Goal: Task Accomplishment & Management: Manage account settings

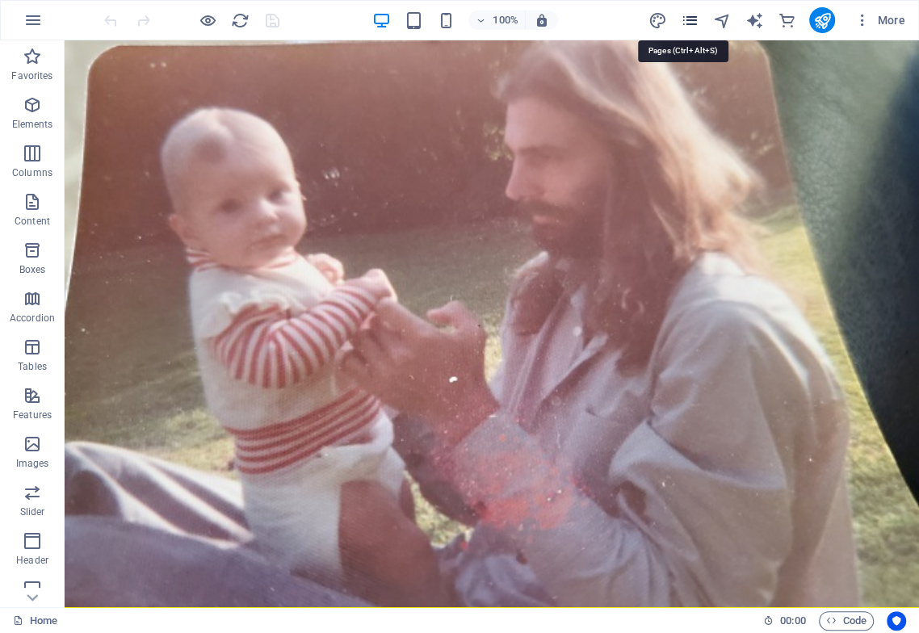
click at [691, 21] on icon "pages" at bounding box center [689, 20] width 19 height 19
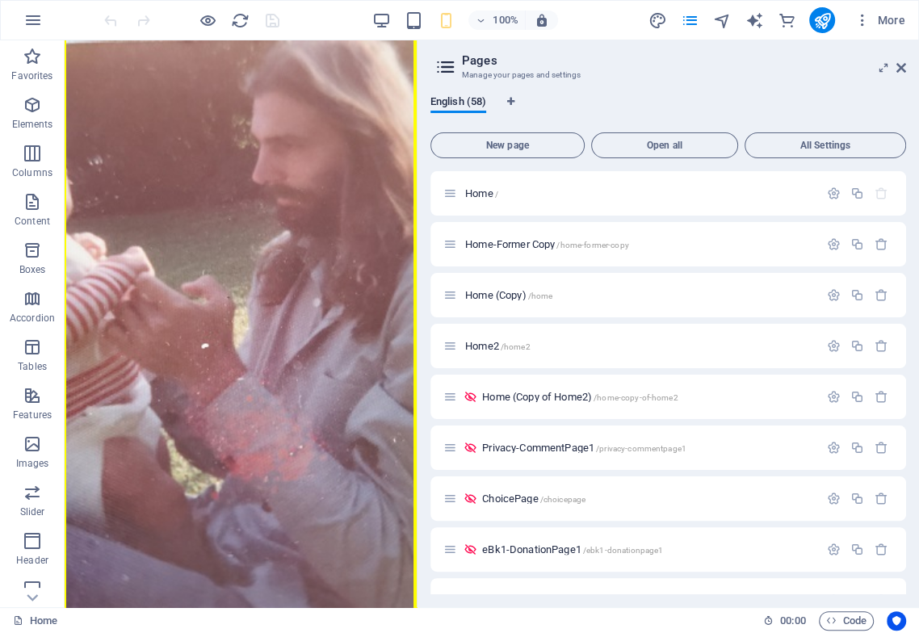
drag, startPoint x: 525, startPoint y: 400, endPoint x: 414, endPoint y: 415, distance: 111.7
click at [414, 415] on div "Home (en) Favorites Elements Columns Content Boxes Accordion Tables Features Im…" at bounding box center [459, 323] width 919 height 567
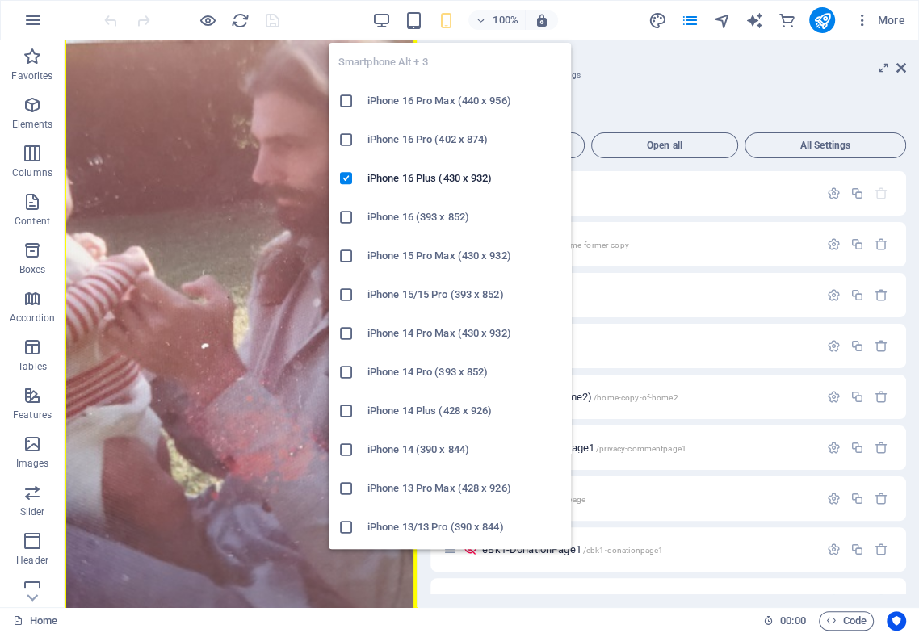
click at [447, 22] on icon "button" at bounding box center [445, 20] width 19 height 19
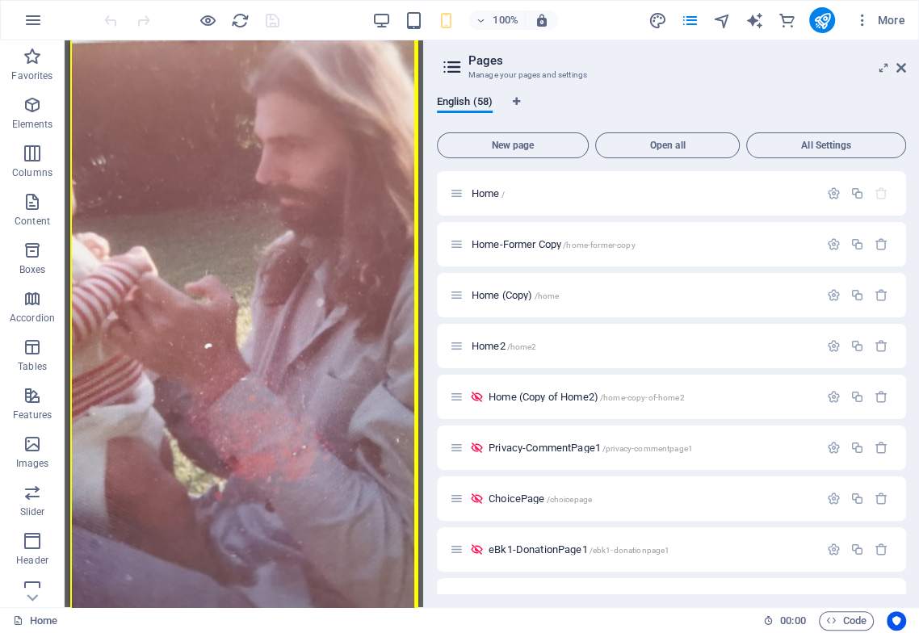
click at [421, 531] on div "Home (en) Favorites Elements Columns Content Boxes Accordion Tables Features Im…" at bounding box center [459, 323] width 919 height 567
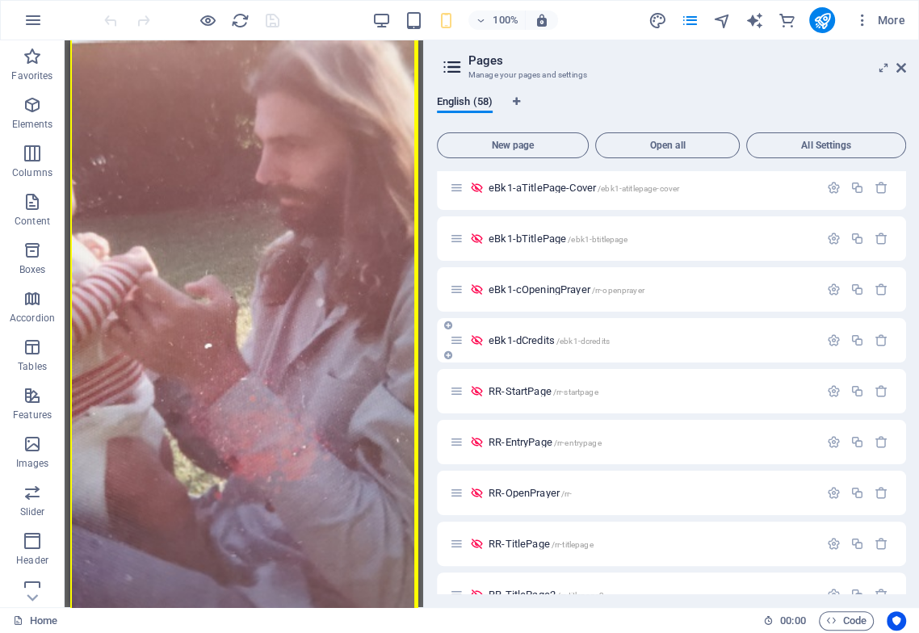
scroll to position [538, 0]
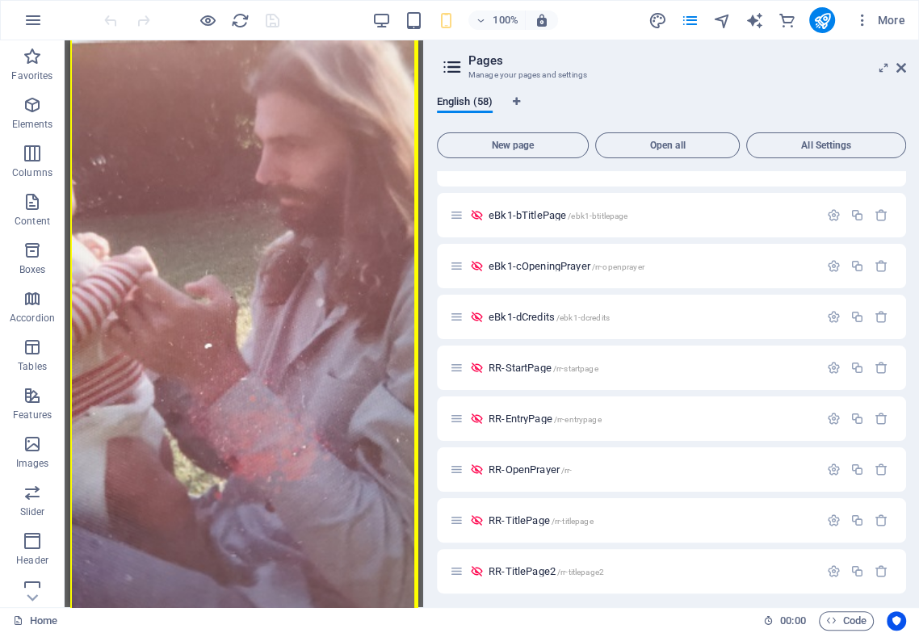
drag, startPoint x: 905, startPoint y: 294, endPoint x: 903, endPoint y: 258, distance: 35.6
click at [903, 258] on div "English (58) New page Open all All Settings Home / Home-Former Copy /home-forme…" at bounding box center [671, 344] width 495 height 525
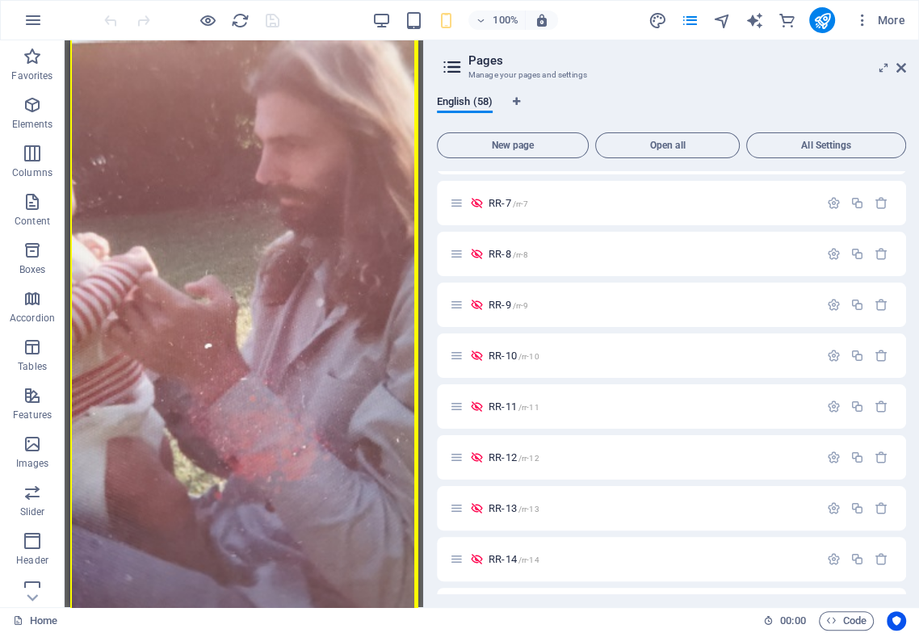
scroll to position [1673, 0]
click at [905, 540] on div "English (58) New page Open all All Settings Home / Home-Former Copy /home-forme…" at bounding box center [671, 344] width 495 height 525
click at [901, 544] on div "RR-16 /rr-16" at bounding box center [671, 556] width 469 height 44
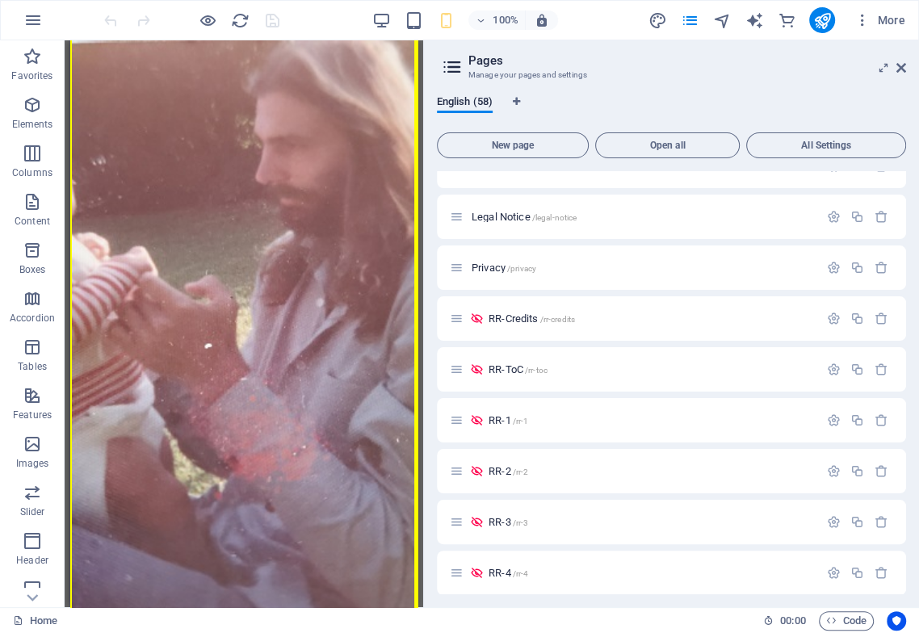
scroll to position [1001, 0]
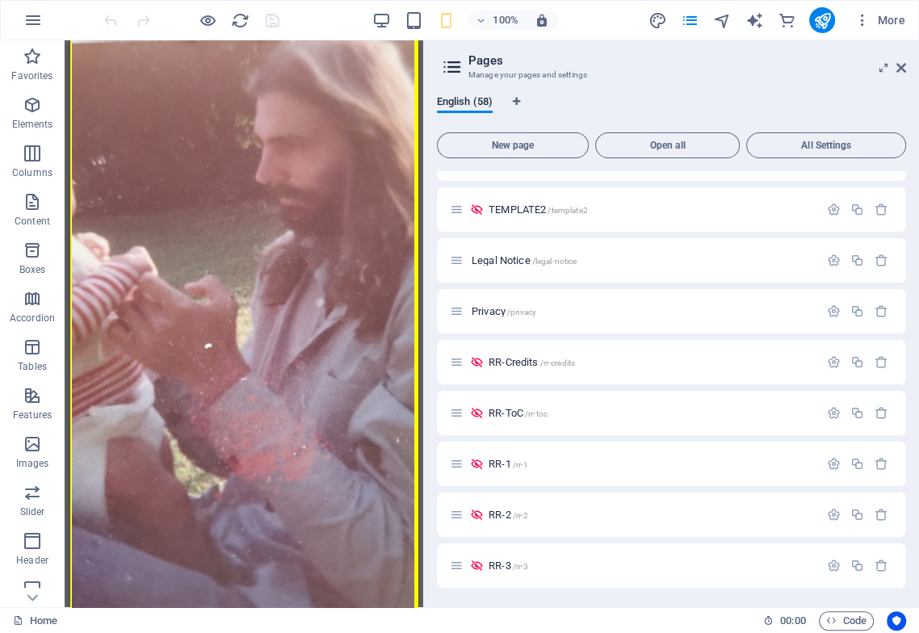
click at [423, 432] on aside "Pages Manage your pages and settings English (58) New page Open all All Setting…" at bounding box center [671, 323] width 496 height 567
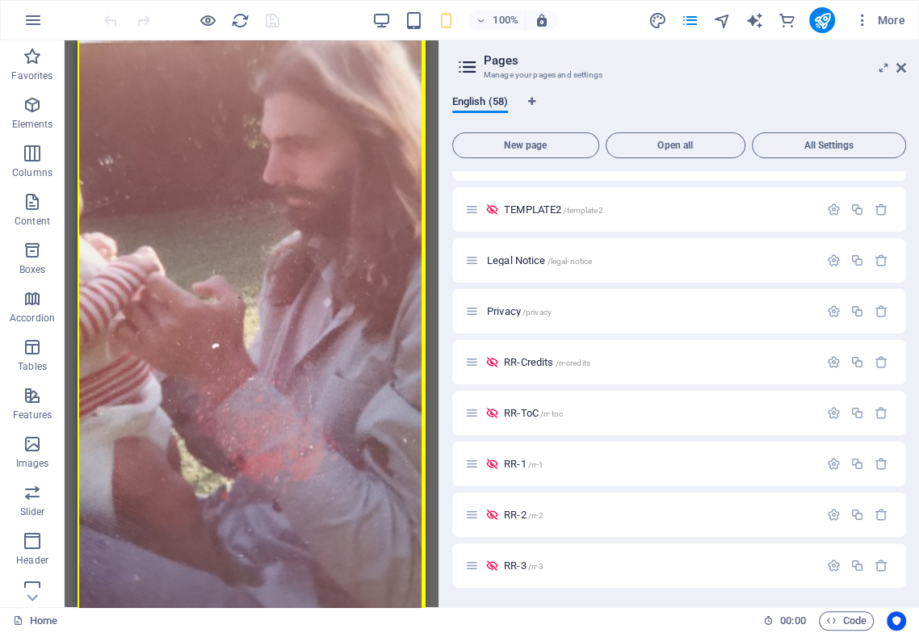
drag, startPoint x: 423, startPoint y: 439, endPoint x: 438, endPoint y: 440, distance: 14.6
click at [438, 440] on div "Home (en) Favorites Elements Columns Content Boxes Accordion Tables Features Im…" at bounding box center [459, 323] width 919 height 567
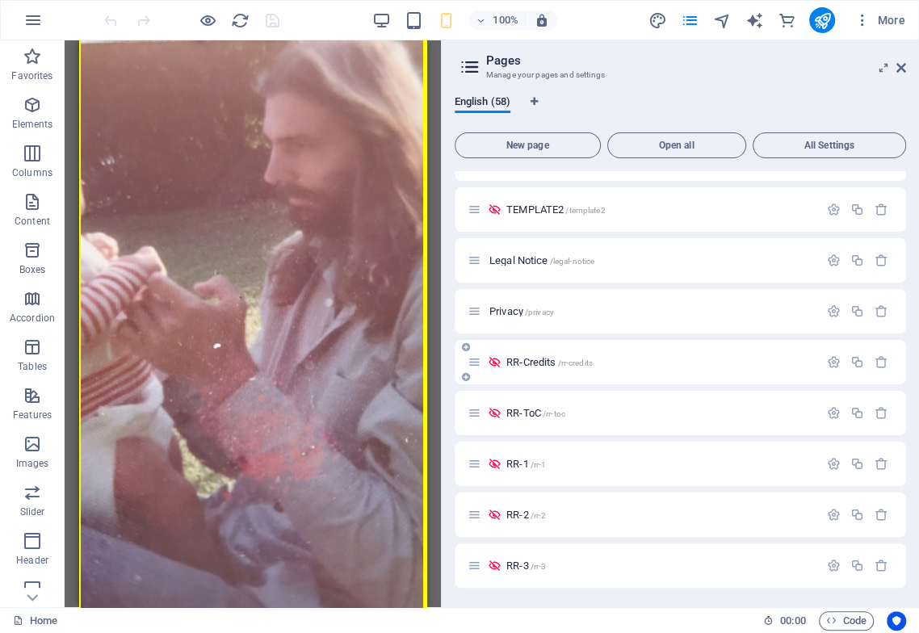
click at [533, 362] on span "RR-Credits /rr-credits" at bounding box center [549, 362] width 86 height 12
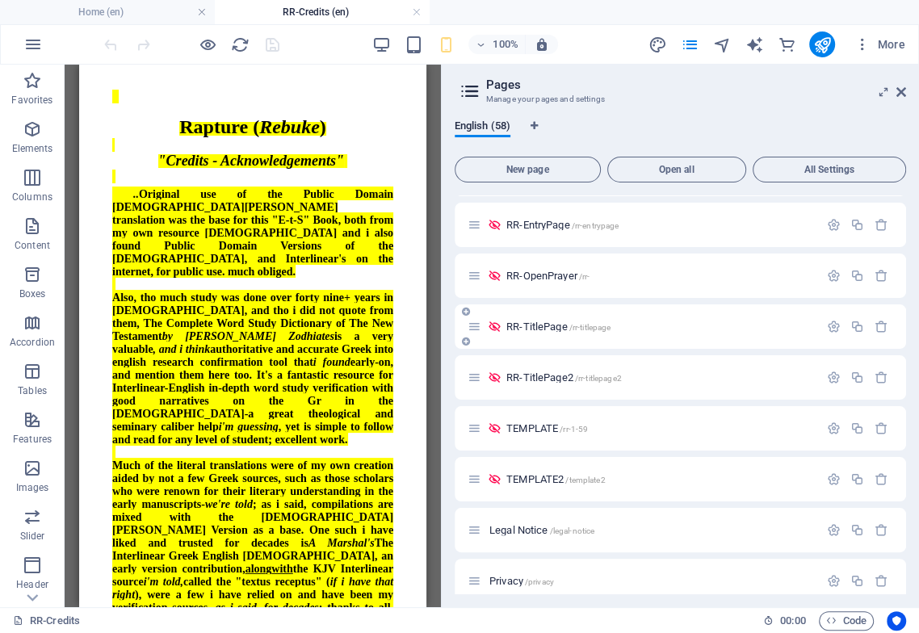
scroll to position [733, 0]
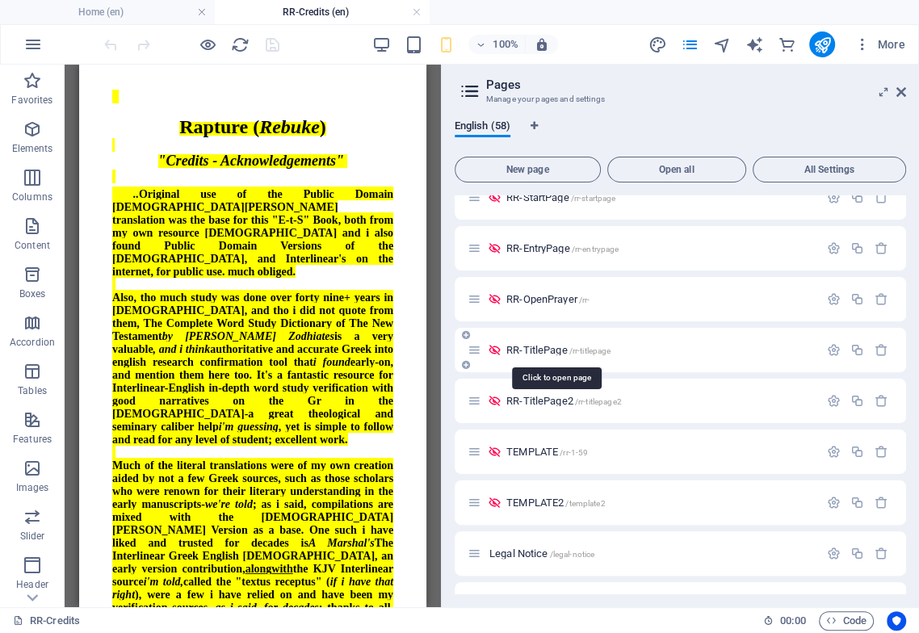
click at [543, 352] on span "RR-TitlePage /rr-titlepage" at bounding box center [558, 350] width 104 height 12
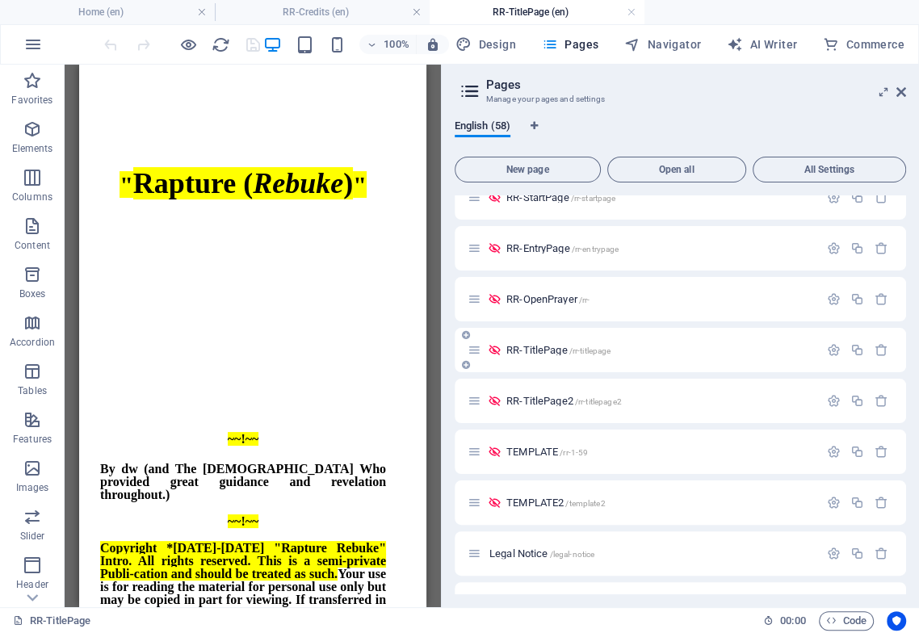
scroll to position [0, 0]
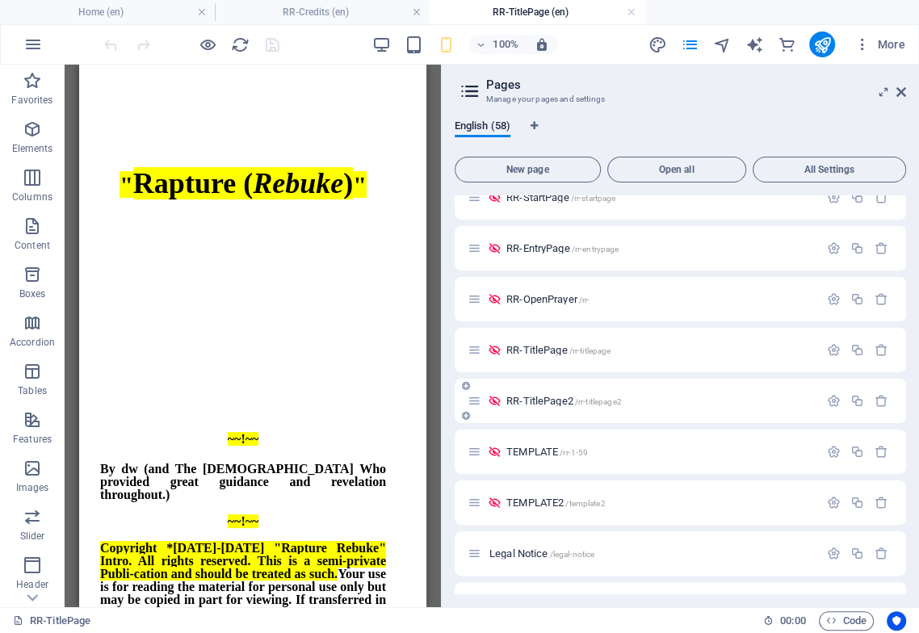
click at [549, 405] on span "RR-TitlePage2 /rr-titlepage2" at bounding box center [563, 401] width 115 height 12
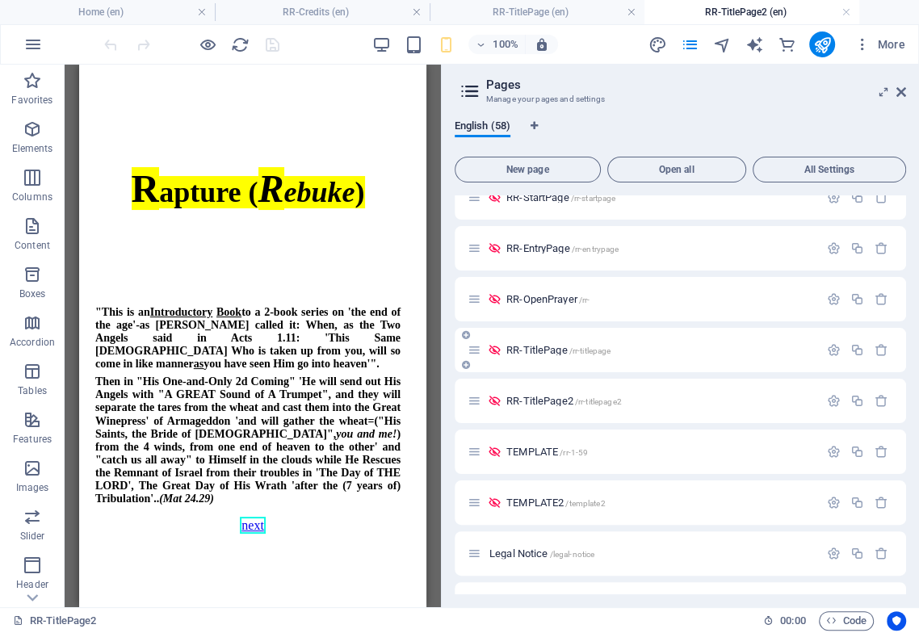
click at [535, 350] on span "RR-TitlePage /rr-titlepage" at bounding box center [558, 350] width 104 height 12
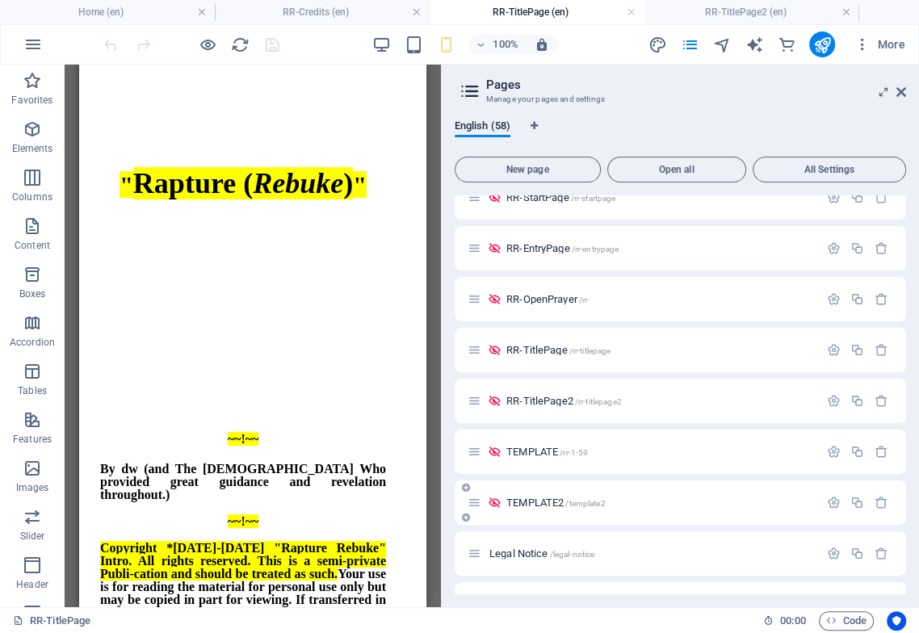
click at [542, 453] on span "TEMPLATE /rr-1-59" at bounding box center [547, 452] width 82 height 12
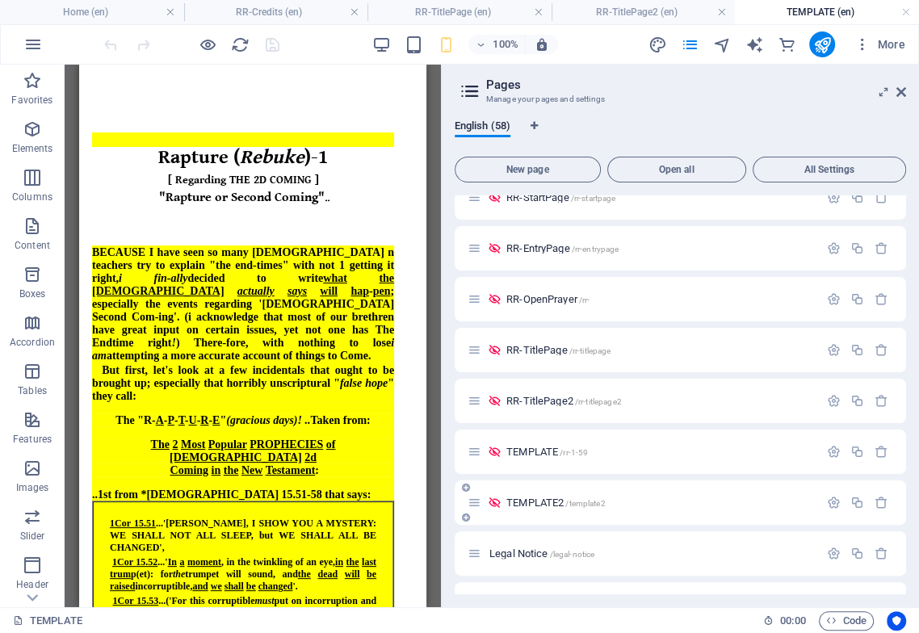
click at [510, 501] on span "TEMPLATE2 /template2" at bounding box center [555, 503] width 99 height 12
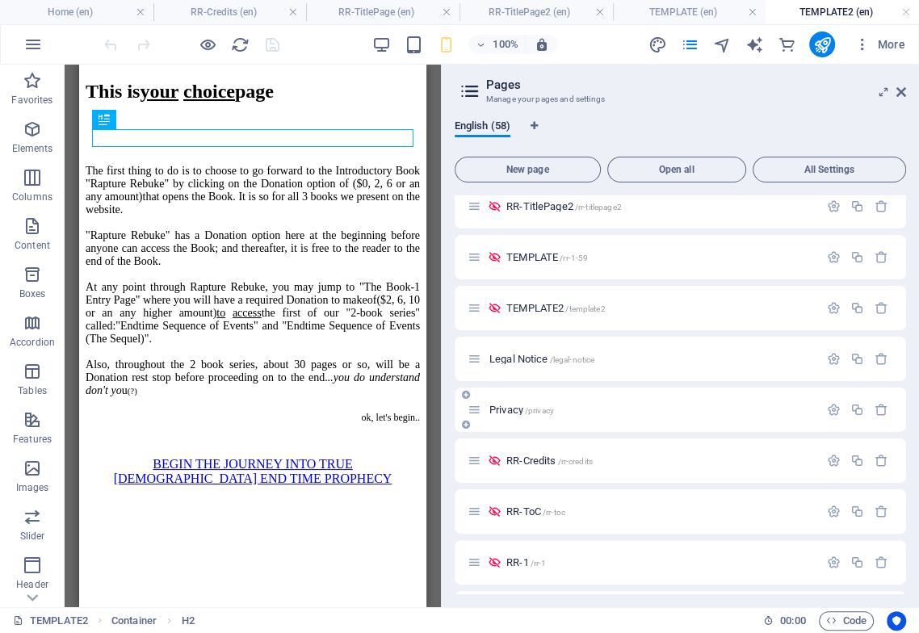
scroll to position [1001, 0]
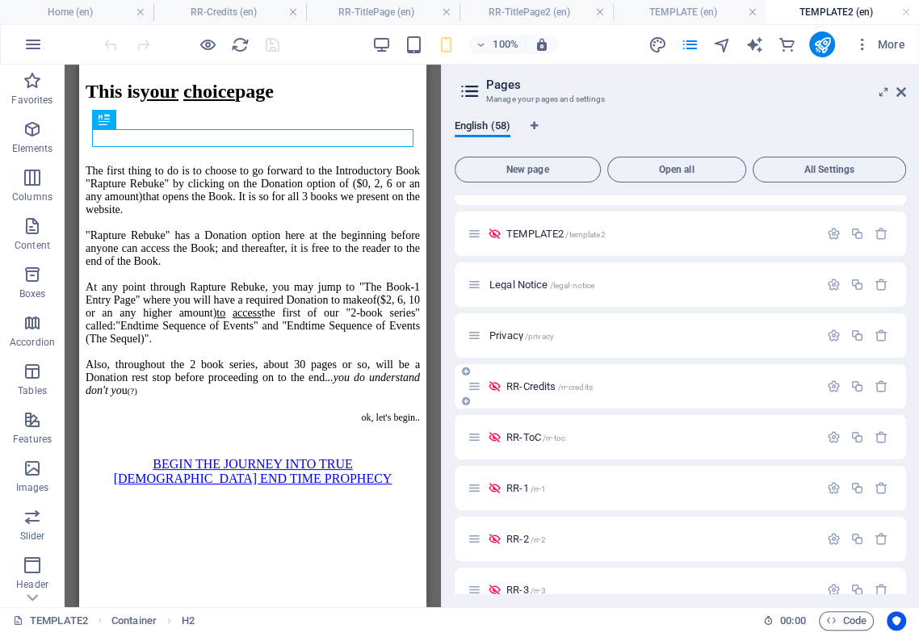
drag, startPoint x: 533, startPoint y: 390, endPoint x: 530, endPoint y: 398, distance: 8.7
click at [533, 389] on span "RR-Credits /rr-credits" at bounding box center [549, 386] width 86 height 12
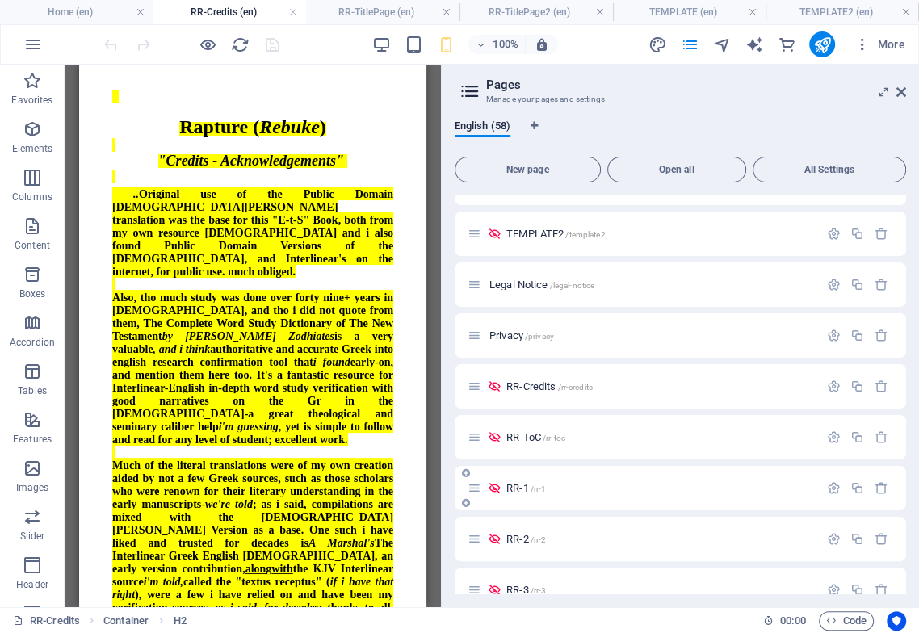
click at [518, 486] on span "RR-1 /rr-1" at bounding box center [526, 488] width 40 height 12
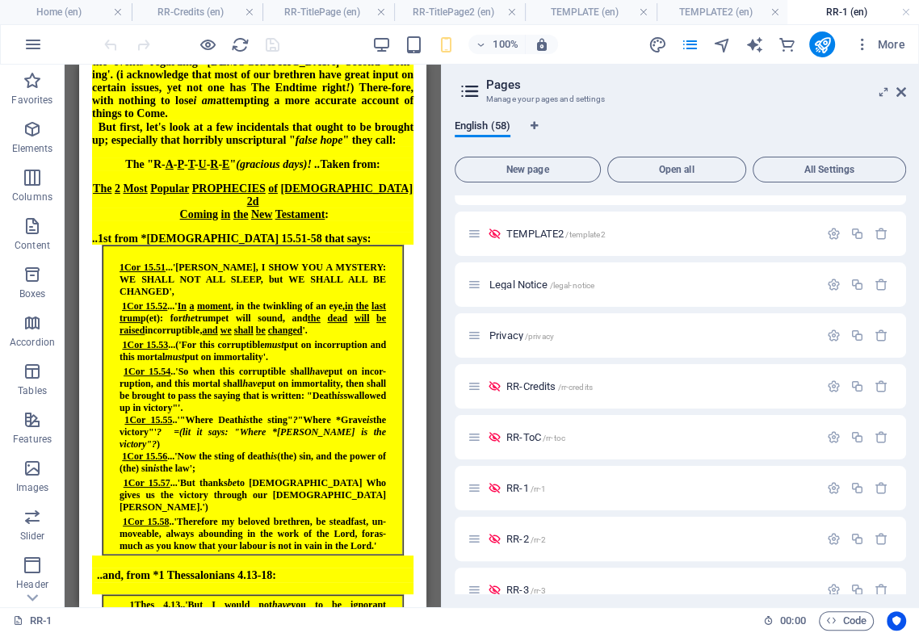
scroll to position [260, 0]
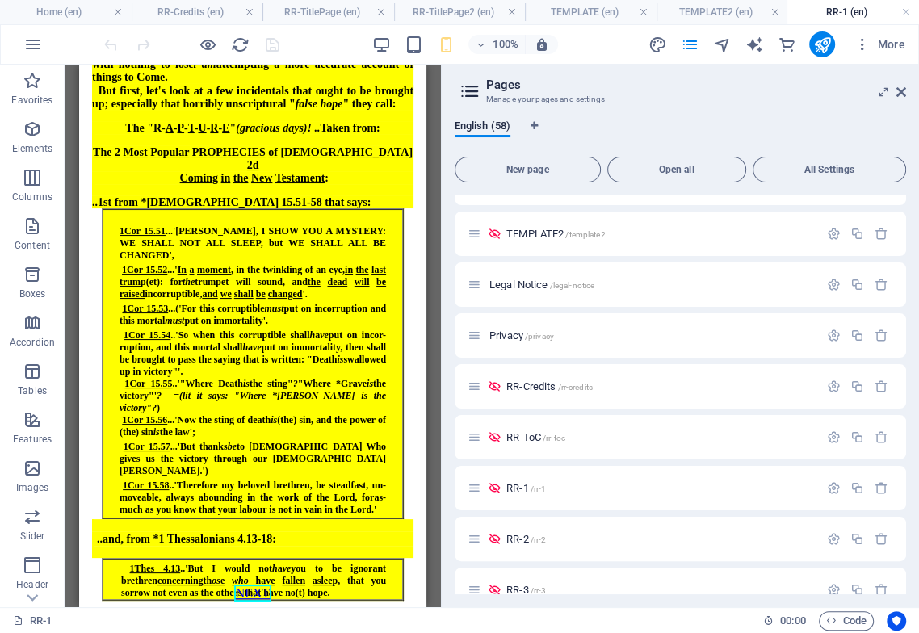
drag, startPoint x: 418, startPoint y: 411, endPoint x: 511, endPoint y: 666, distance: 271.9
click at [516, 541] on span "RR-2 /rr-2" at bounding box center [526, 539] width 40 height 12
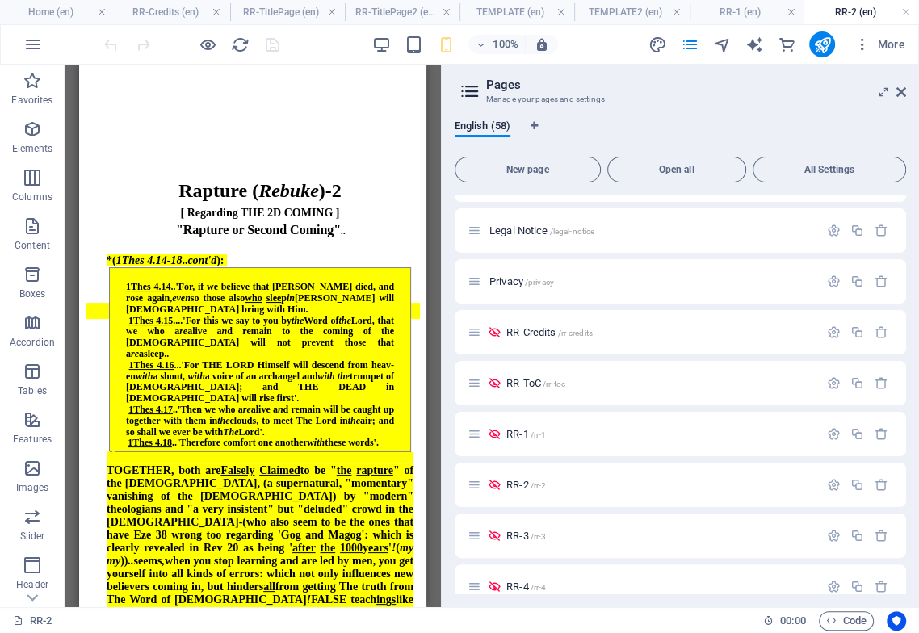
scroll to position [1092, 0]
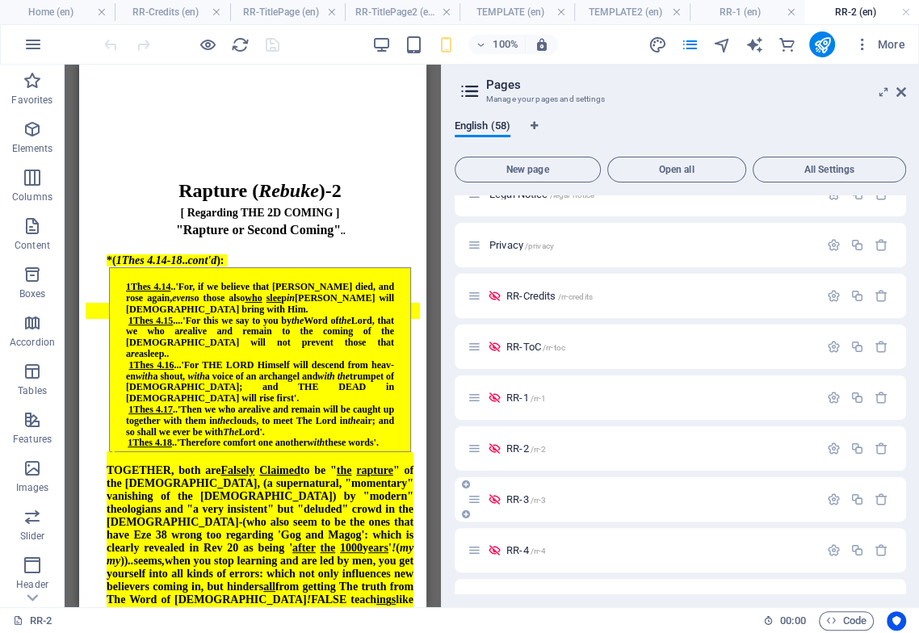
click at [522, 499] on span "RR-3 /rr-3" at bounding box center [526, 499] width 40 height 12
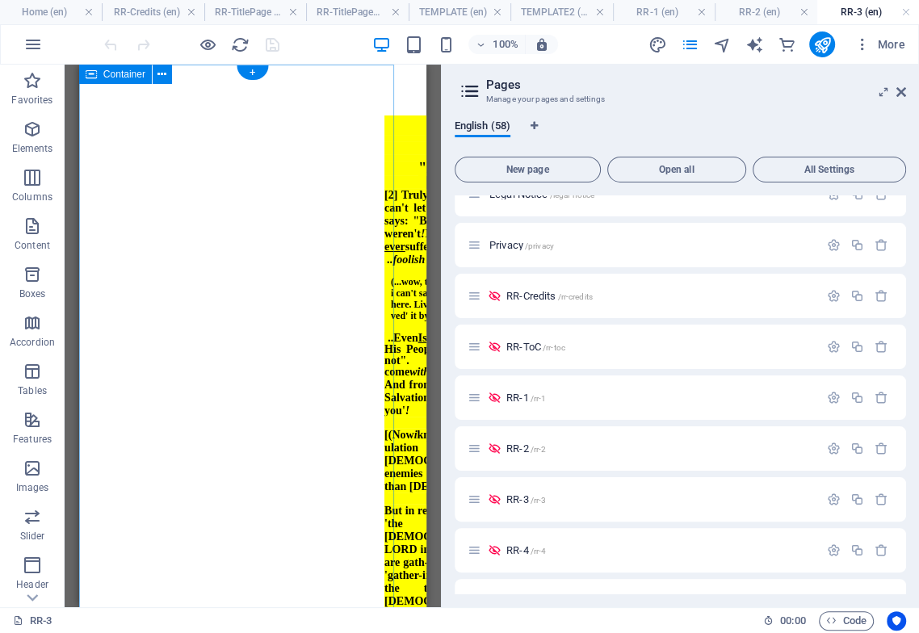
scroll to position [0, 0]
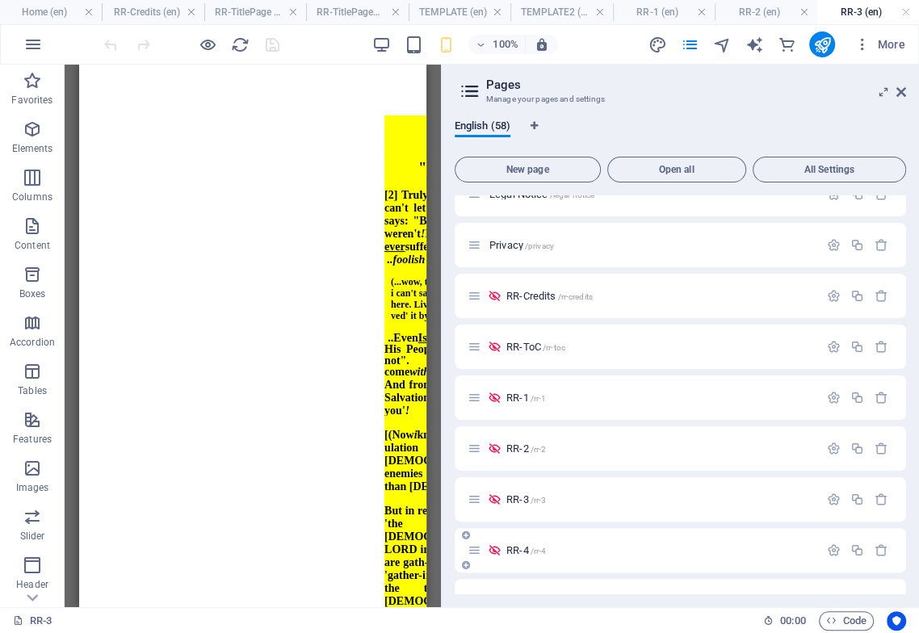
click at [509, 544] on div "RR-4 /rr-4" at bounding box center [643, 550] width 351 height 19
click at [510, 552] on span "RR-4 /rr-4" at bounding box center [526, 550] width 40 height 12
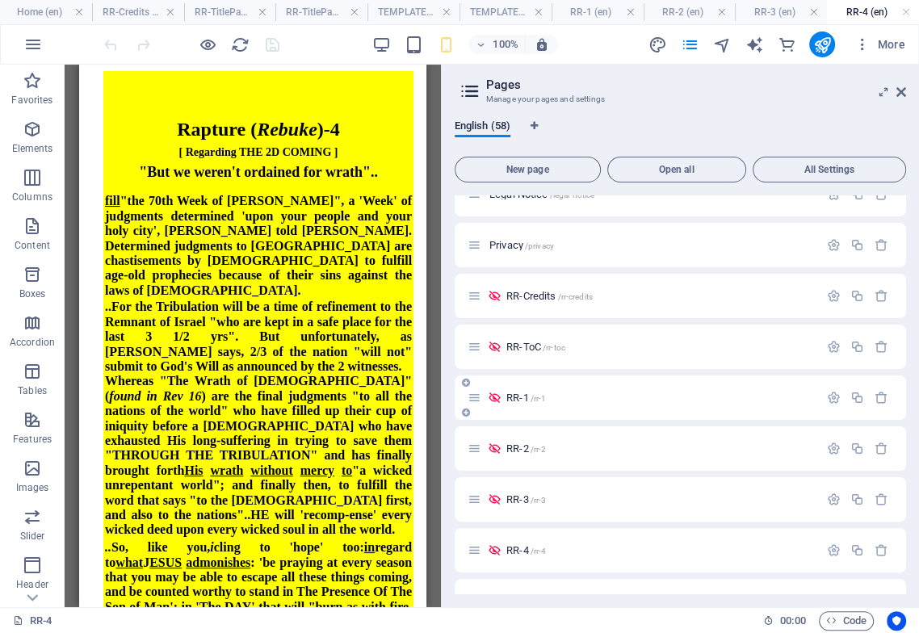
click at [523, 401] on span "RR-1 /rr-1" at bounding box center [526, 398] width 40 height 12
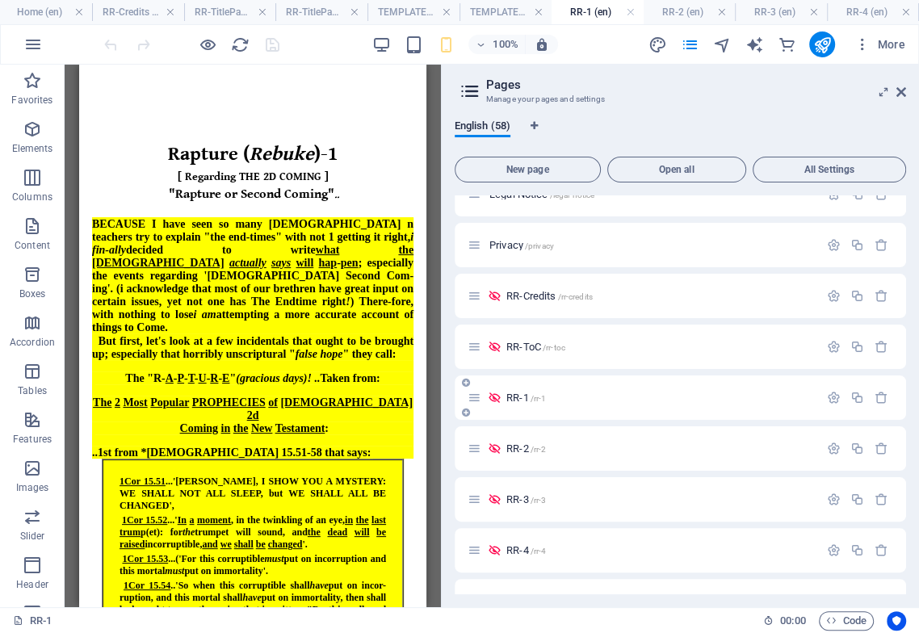
scroll to position [195, 0]
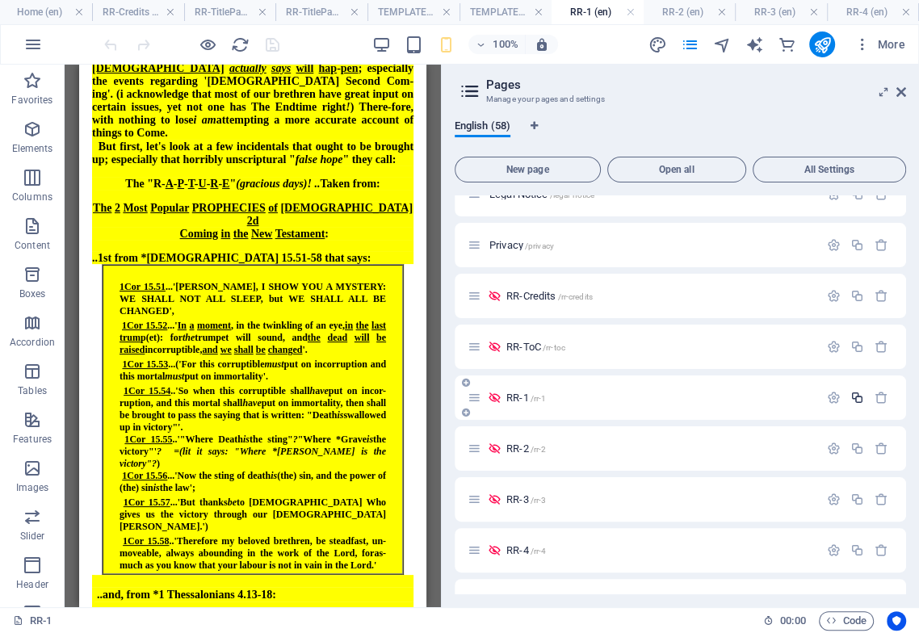
click at [857, 401] on icon "button" at bounding box center [857, 398] width 14 height 14
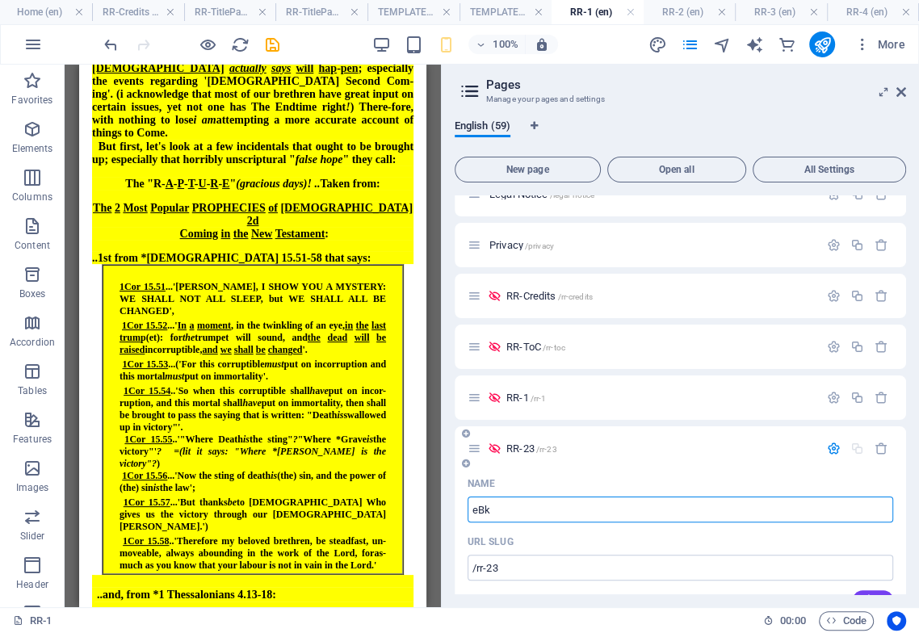
type input "eBk1"
type input "/e"
type input "e"
type input "eBk1-"
type input "/ebk1"
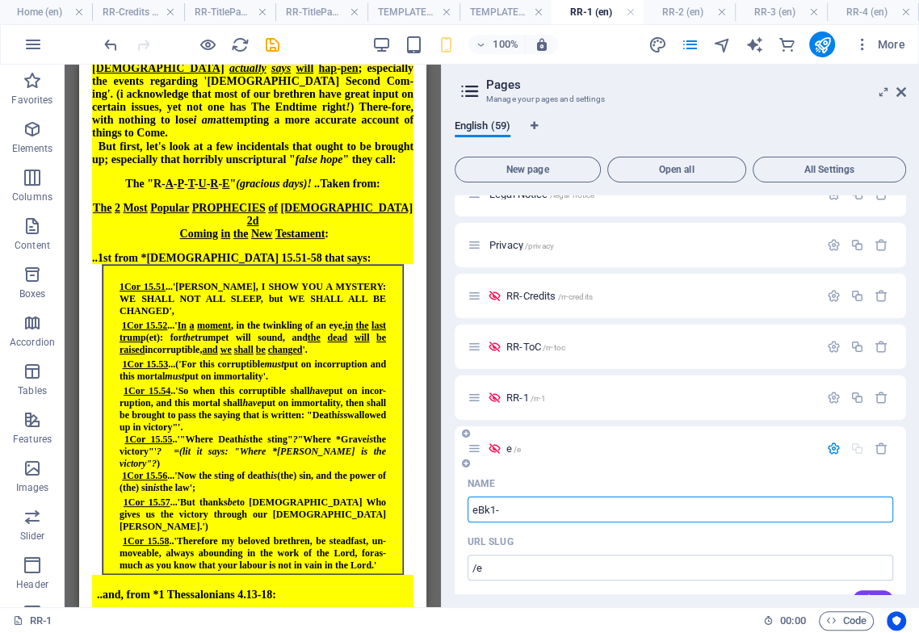
type input "eBk1-"
type input "eBk1-6-=Not"
type input "/ebk1-6"
type input "eBk1-6"
type input "eBk1-6-=Notes"
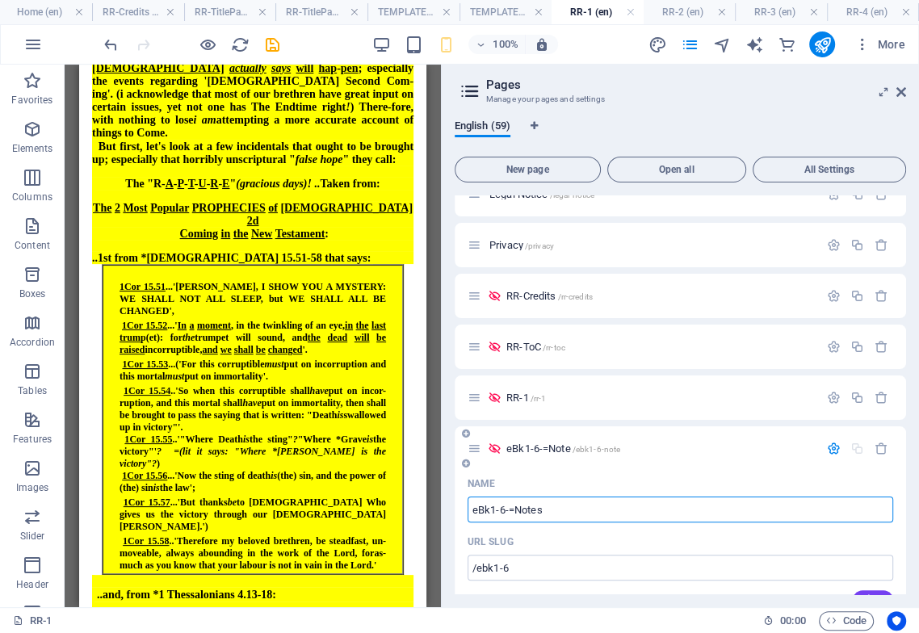
type input "/ebk1-6-note"
type input "eBk1-6-=Note"
click at [507, 510] on input "eBk1-6-=Notes" at bounding box center [681, 510] width 426 height 26
type input "eBk1-6-=Notes"
type input "/ebk1-6-notes"
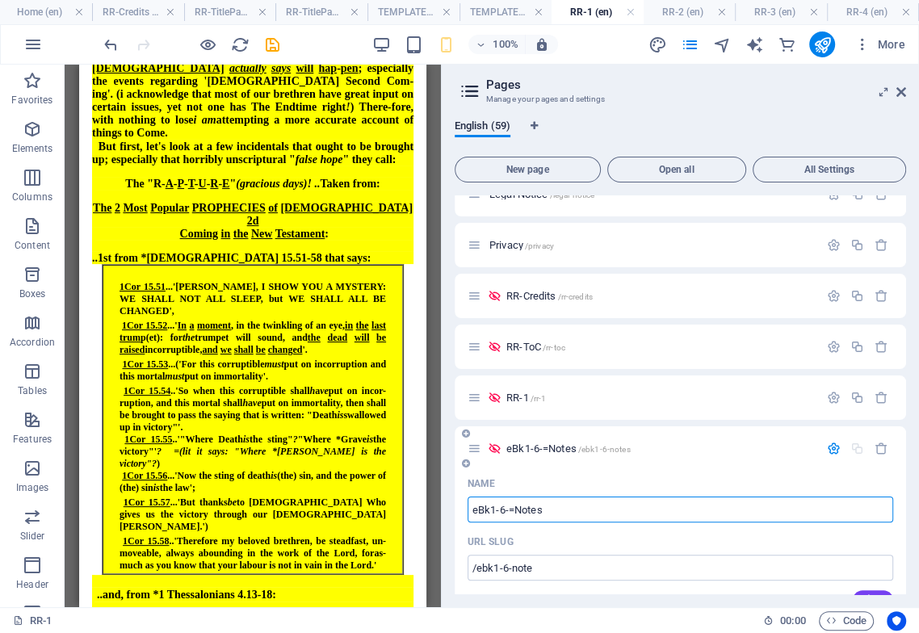
type input "eBk1-6-=Notes"
type input "eBk1-6-Notes"
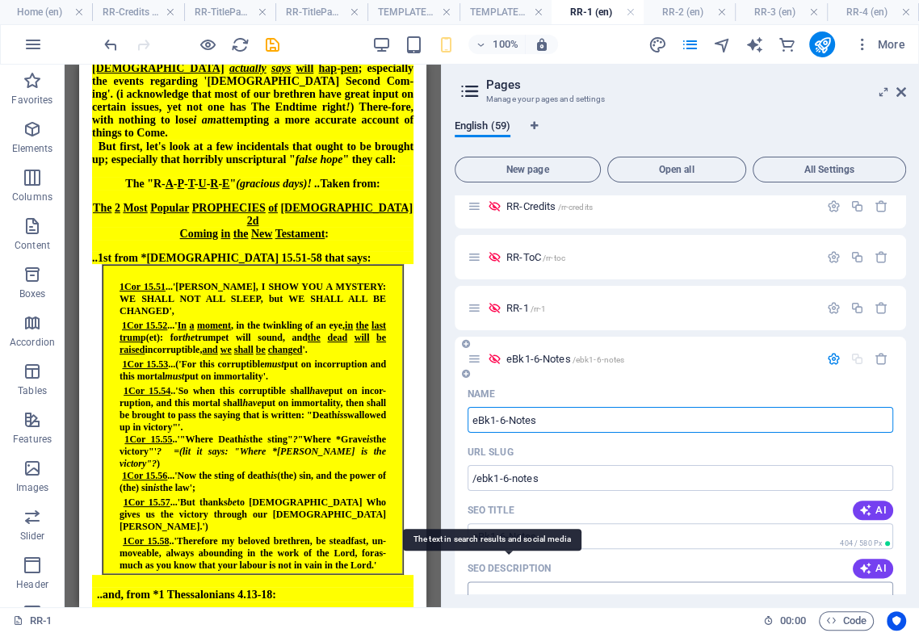
scroll to position [1271, 0]
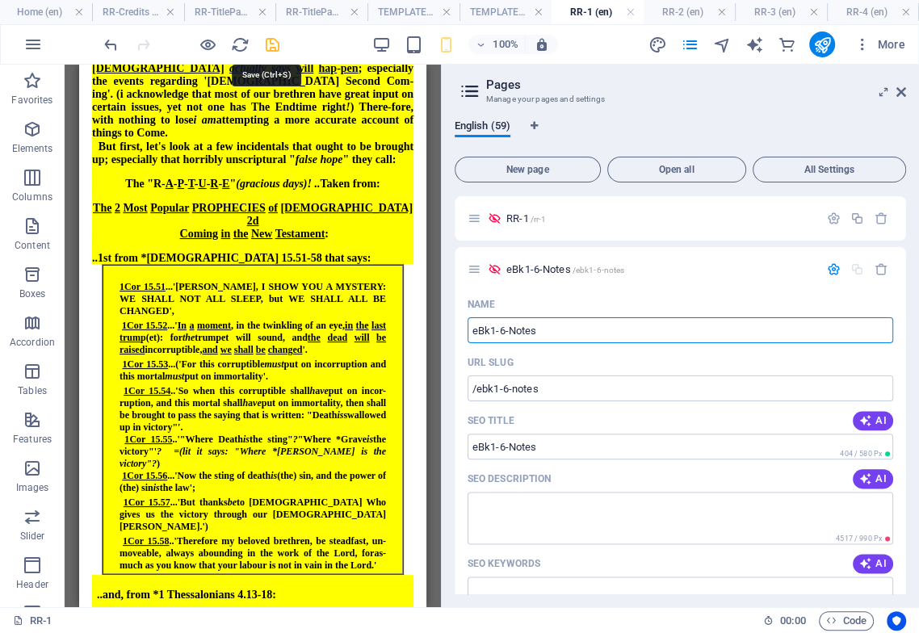
click at [274, 44] on icon "save" at bounding box center [272, 45] width 19 height 19
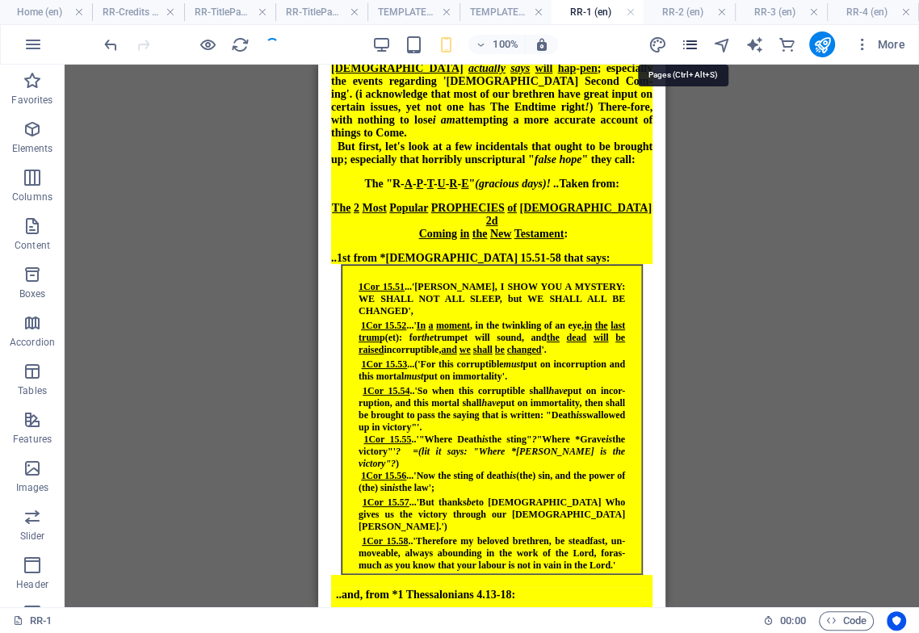
click at [691, 45] on icon "pages" at bounding box center [689, 45] width 19 height 19
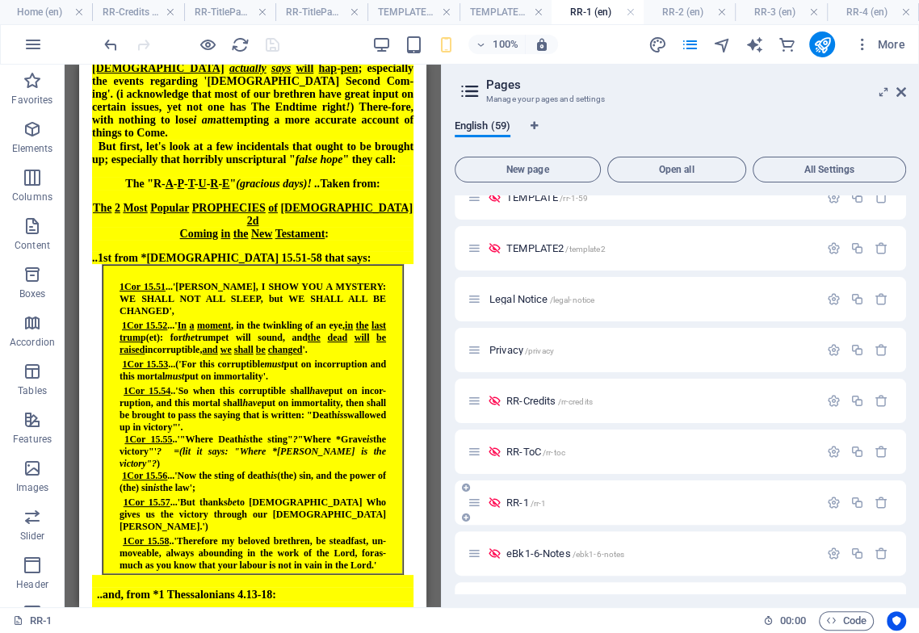
scroll to position [1166, 0]
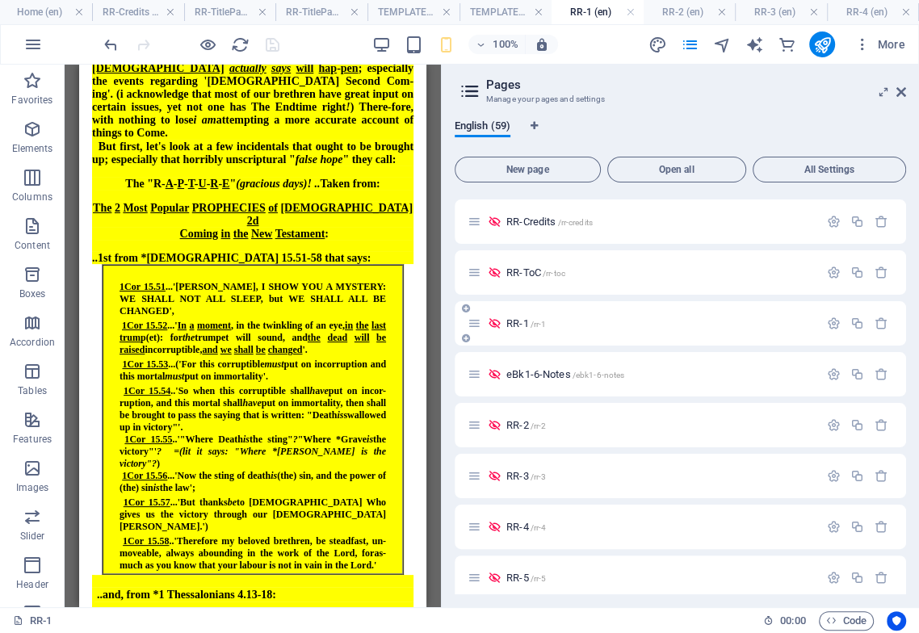
click at [515, 321] on span "RR-1 /rr-1" at bounding box center [526, 323] width 40 height 12
click at [525, 380] on div "eBk1-6-Notes /ebk1-6-notes" at bounding box center [643, 374] width 351 height 19
click at [522, 372] on span "eBk1-6-Notes /ebk1-6-notes" at bounding box center [565, 374] width 118 height 12
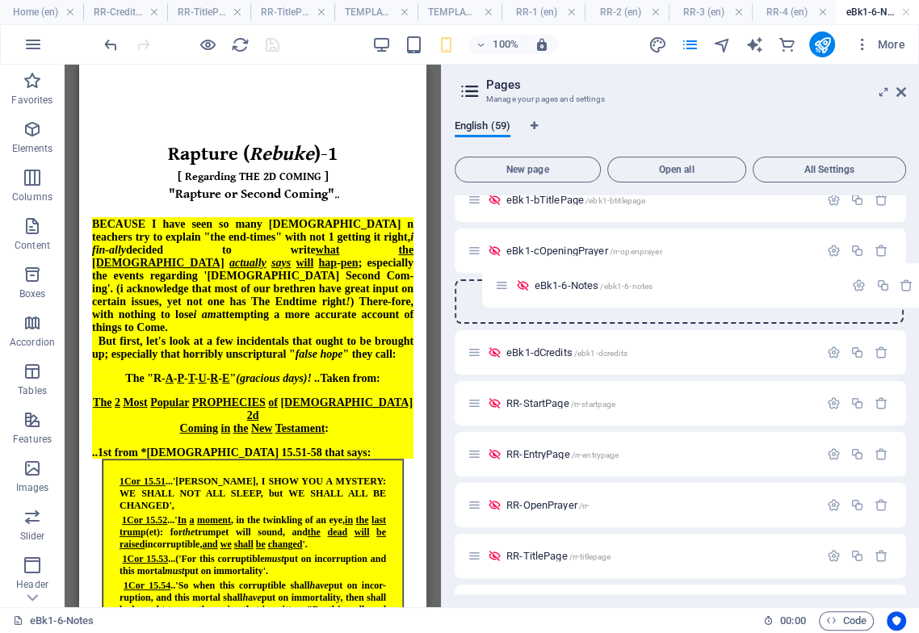
scroll to position [577, 0]
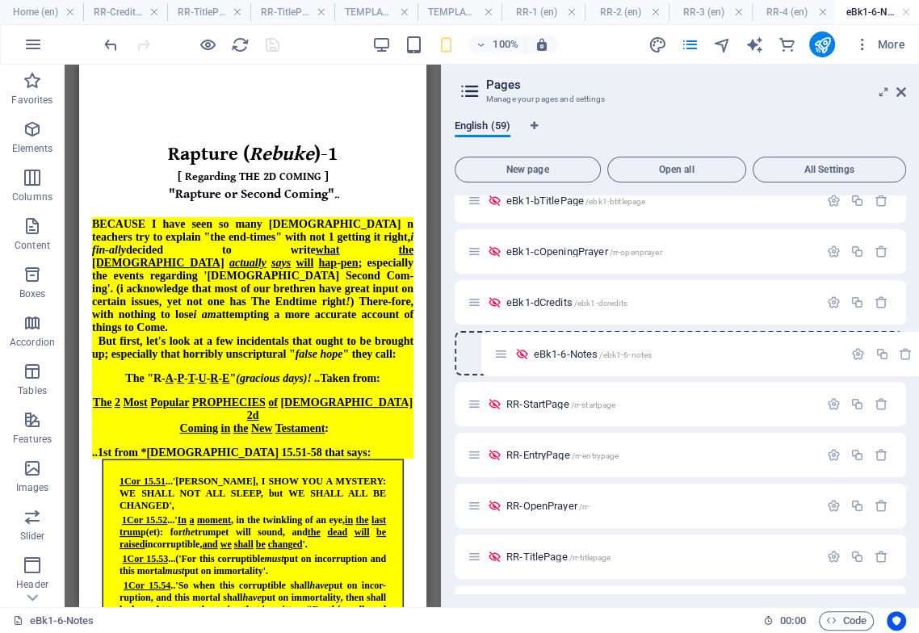
drag, startPoint x: 472, startPoint y: 379, endPoint x: 497, endPoint y: 353, distance: 36.5
click at [537, 352] on span "eBk1-6-Notes /ebk1-6-notes" at bounding box center [565, 353] width 118 height 12
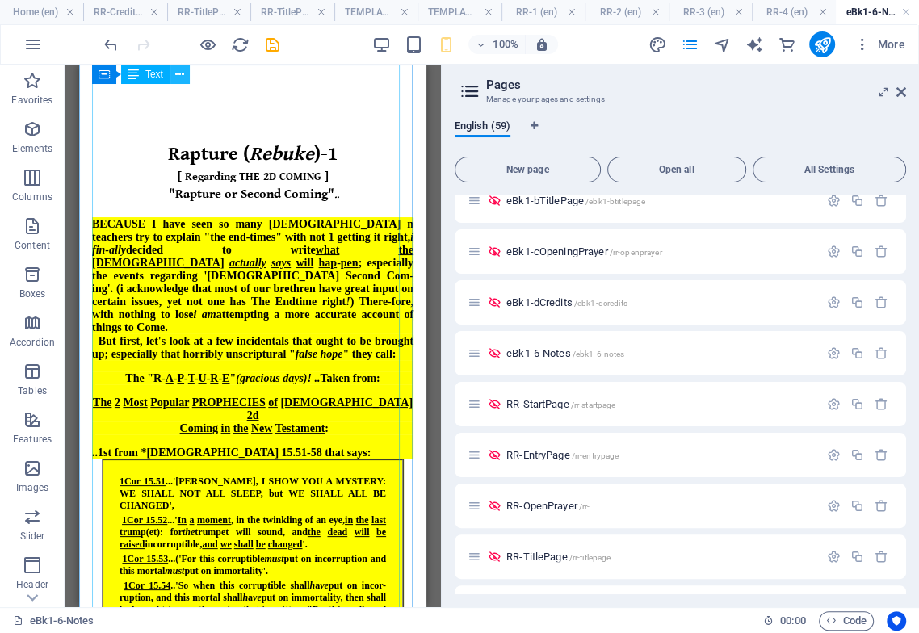
click at [178, 73] on icon at bounding box center [179, 74] width 9 height 17
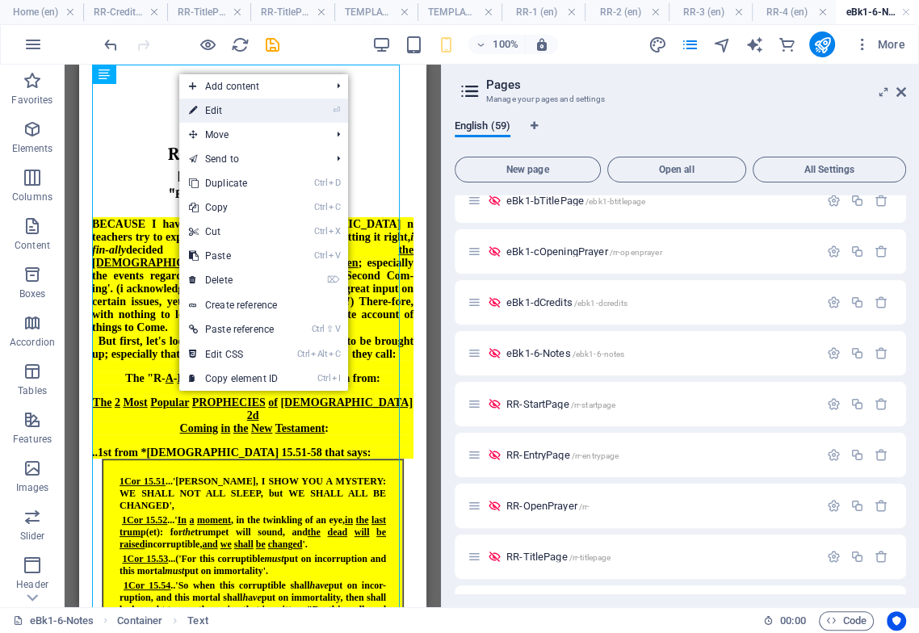
click at [218, 111] on link "⏎ Edit" at bounding box center [233, 111] width 108 height 24
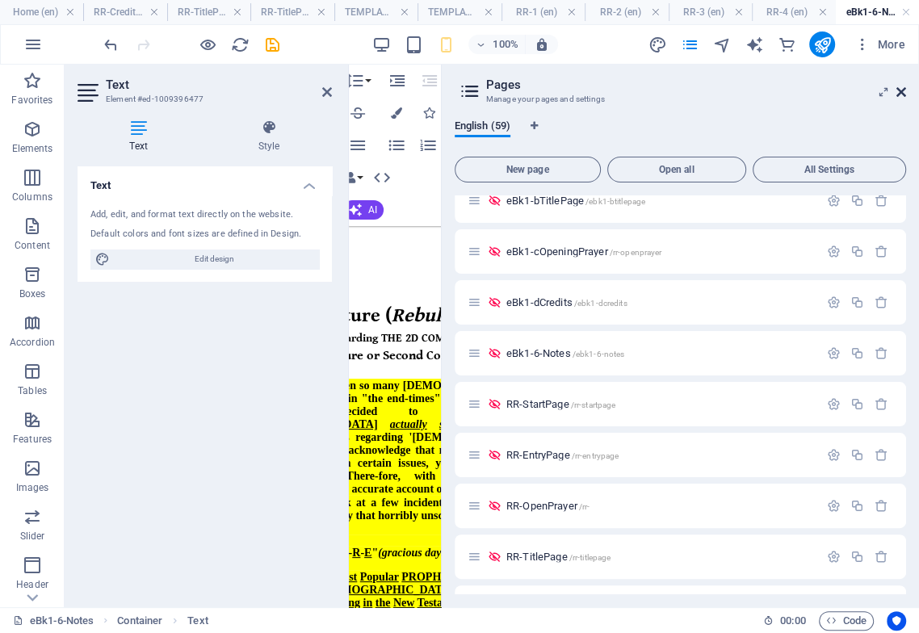
click at [900, 93] on icon at bounding box center [901, 92] width 10 height 13
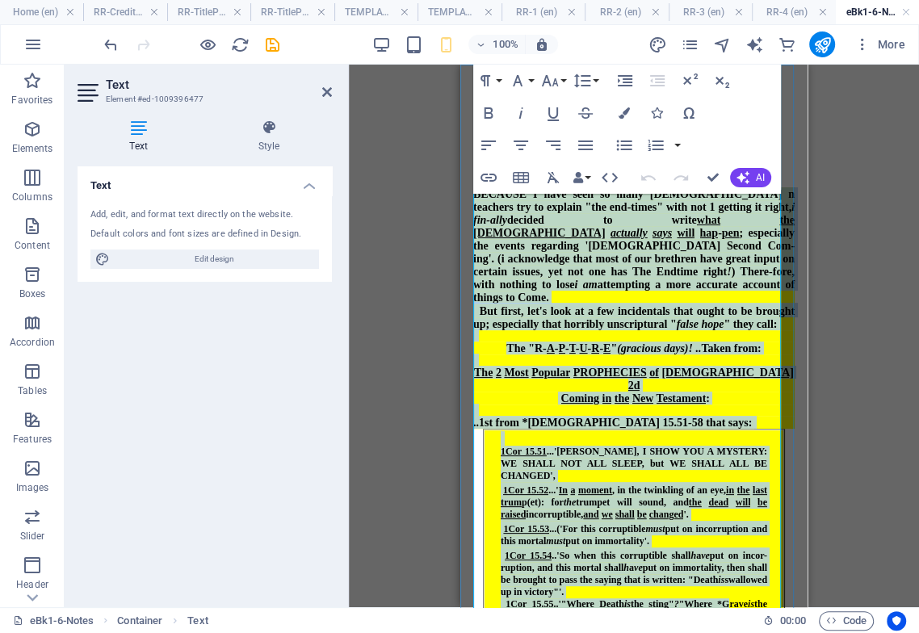
scroll to position [384, 0]
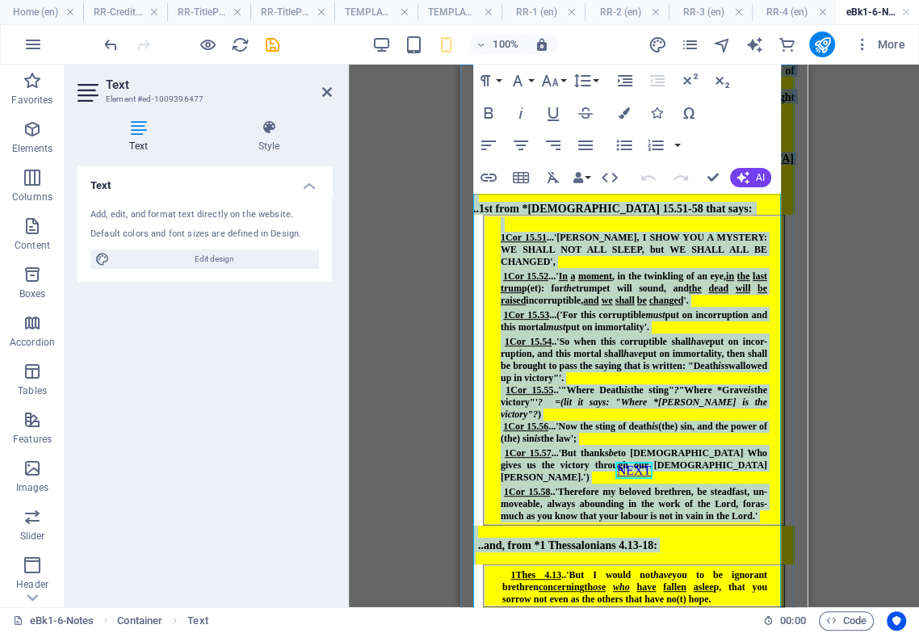
drag, startPoint x: 544, startPoint y: 202, endPoint x: 719, endPoint y: 649, distance: 479.5
click at [719, 485] on html "Rapture ( Rebuke )-1 [ Regarding THE 2D COMING ] "Rapture or Second Coming" .. …" at bounding box center [633, 87] width 347 height 793
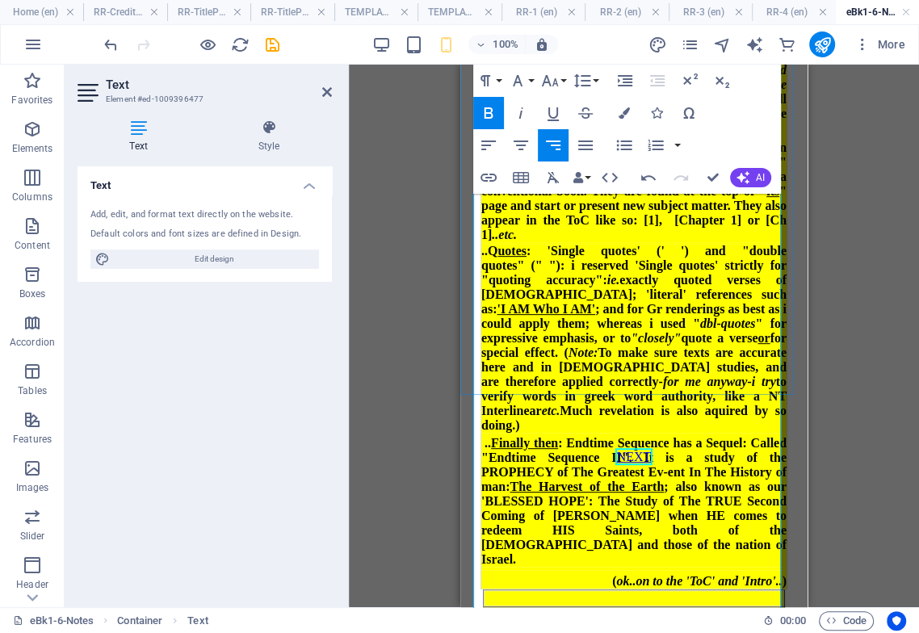
scroll to position [538, 0]
drag, startPoint x: 644, startPoint y: 182, endPoint x: 645, endPoint y: 191, distance: 8.9
click at [645, 182] on icon "button" at bounding box center [648, 177] width 19 height 19
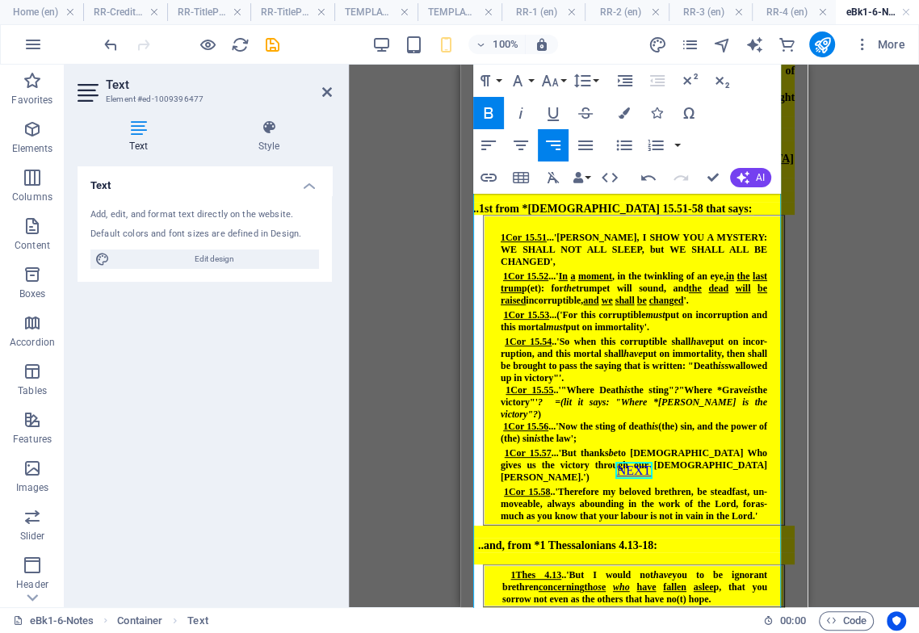
scroll to position [384, 0]
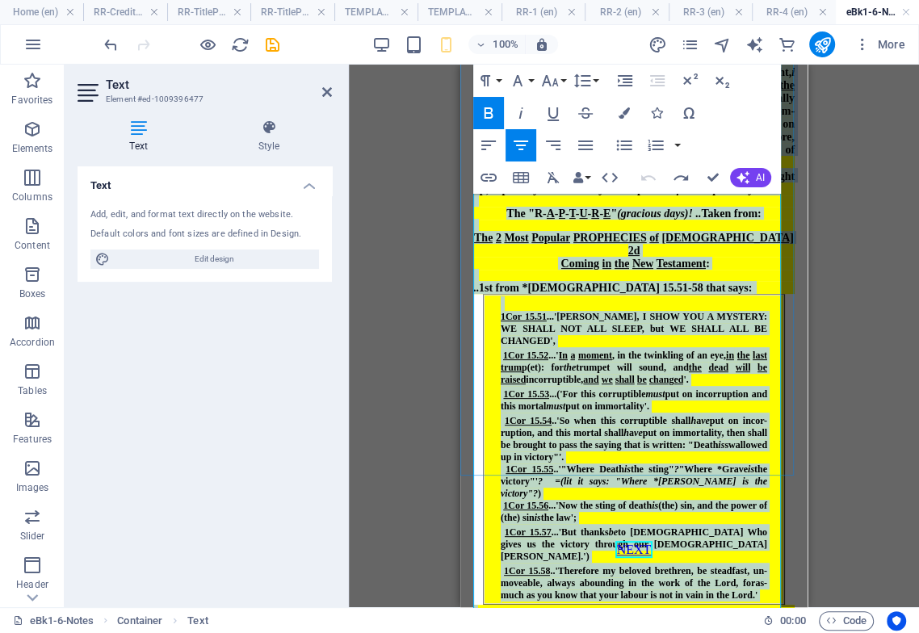
click at [589, 527] on span "1Cor 15.57 ...'But thanks be to God Who gives us the victory through our Lord J…" at bounding box center [634, 545] width 267 height 36
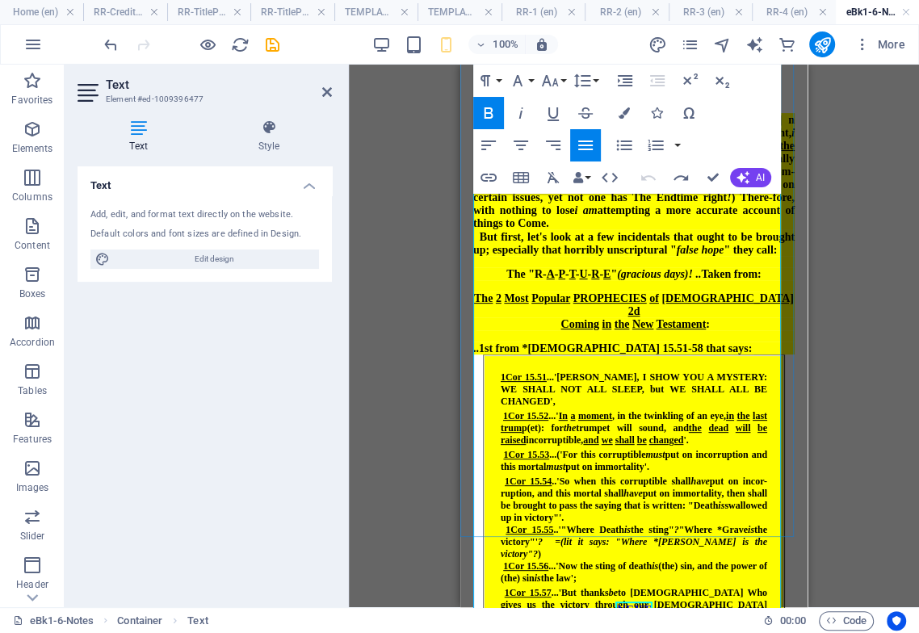
scroll to position [204, 0]
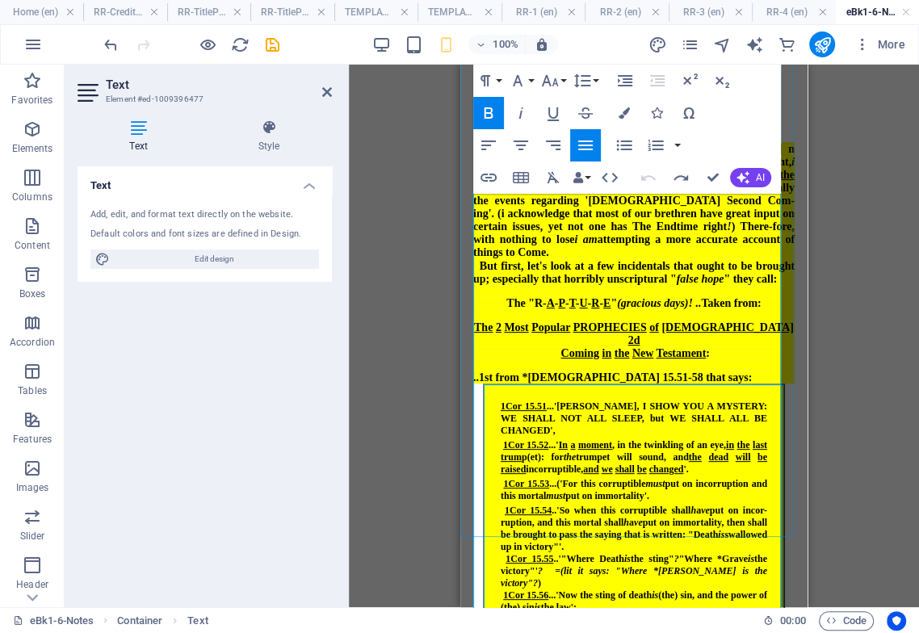
click at [517, 385] on div at bounding box center [634, 385] width 267 height 1
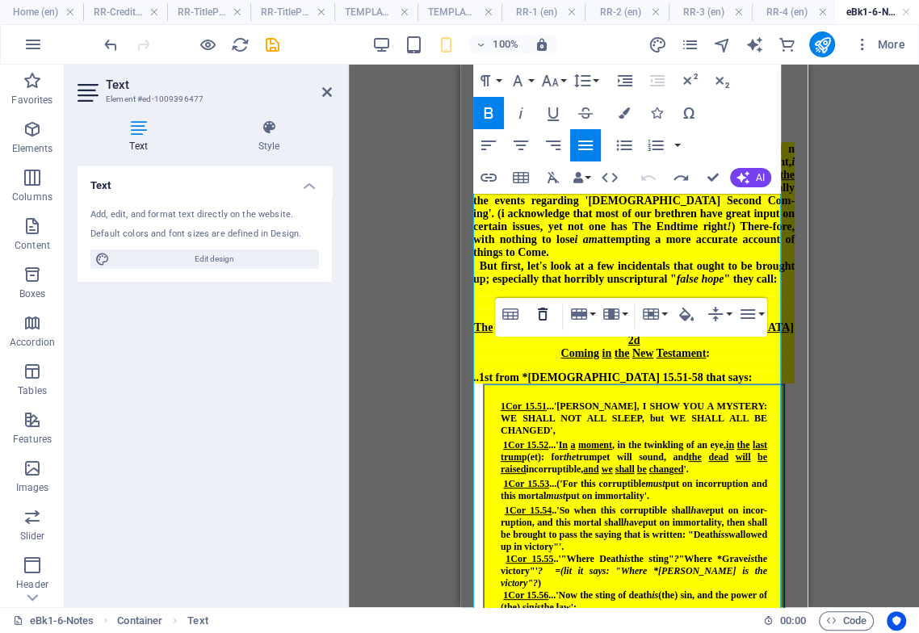
click at [545, 319] on icon "button" at bounding box center [543, 314] width 10 height 13
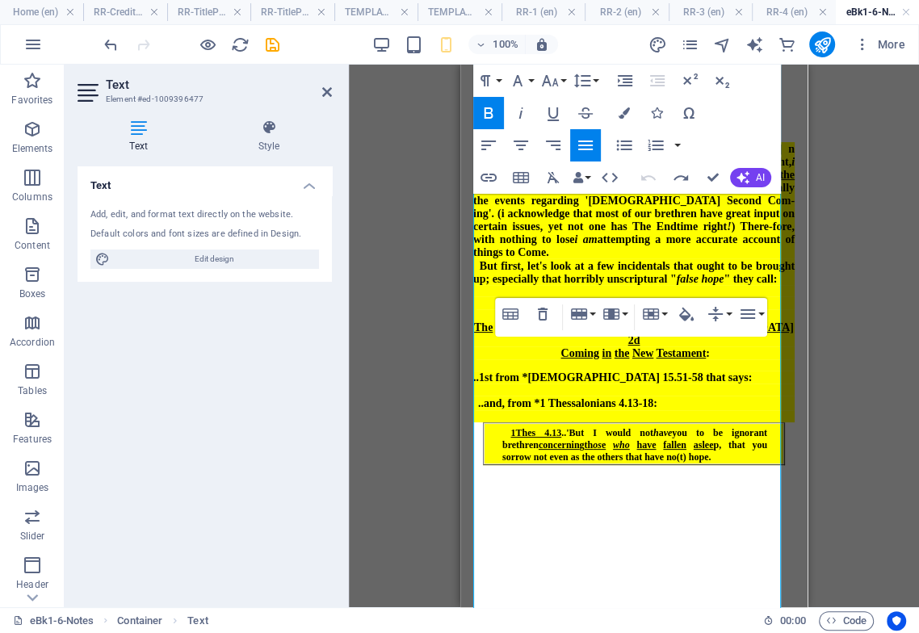
click at [537, 424] on div at bounding box center [634, 424] width 265 height 1
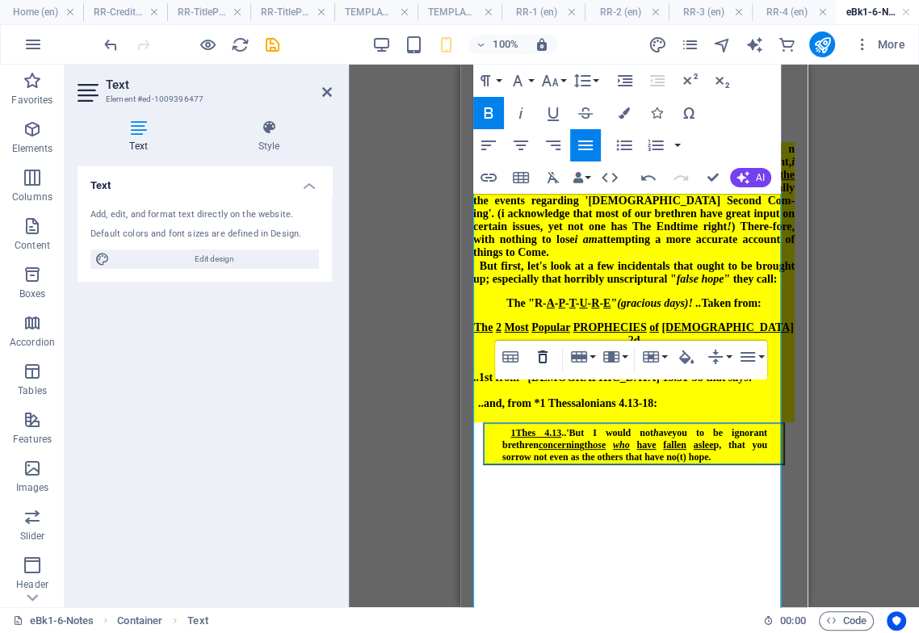
drag, startPoint x: 97, startPoint y: 200, endPoint x: 221, endPoint y: 318, distance: 171.4
click at [543, 362] on icon "button" at bounding box center [543, 357] width 10 height 13
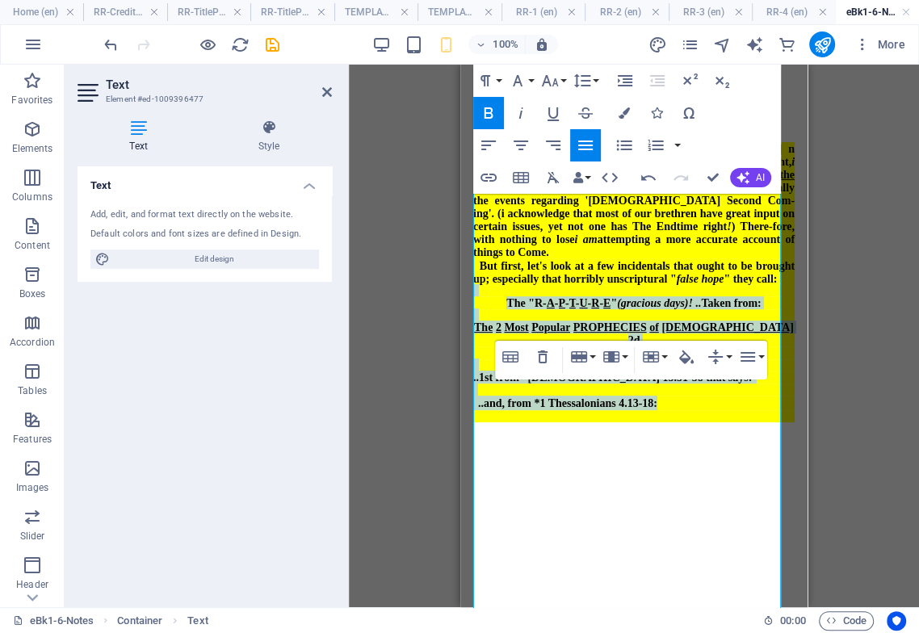
click at [682, 383] on strong "Rapture ( Rebuke )-1 [ Regarding THE 2D COMING ] "Rapture or Second Coming" .. …" at bounding box center [633, 218] width 321 height 409
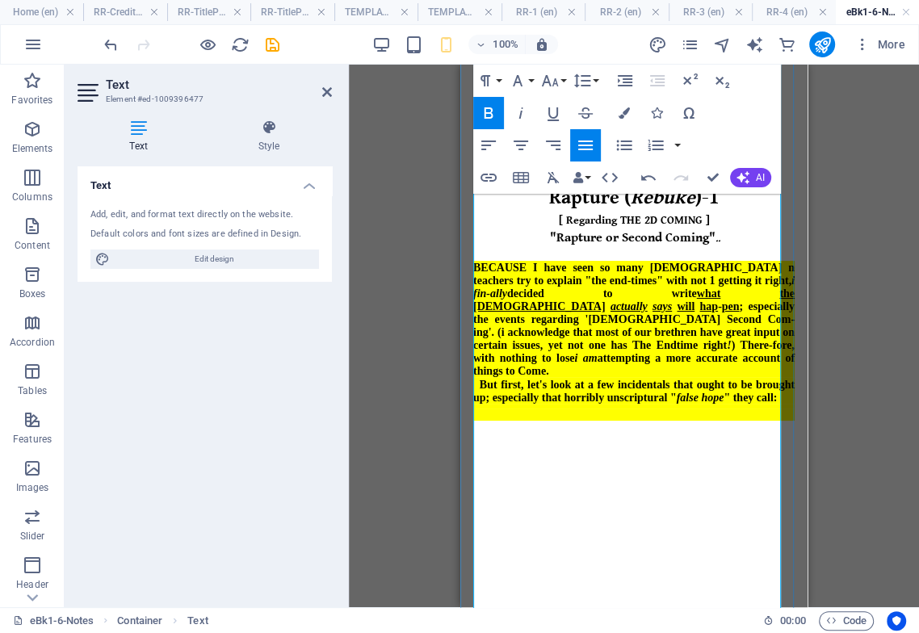
scroll to position [25, 0]
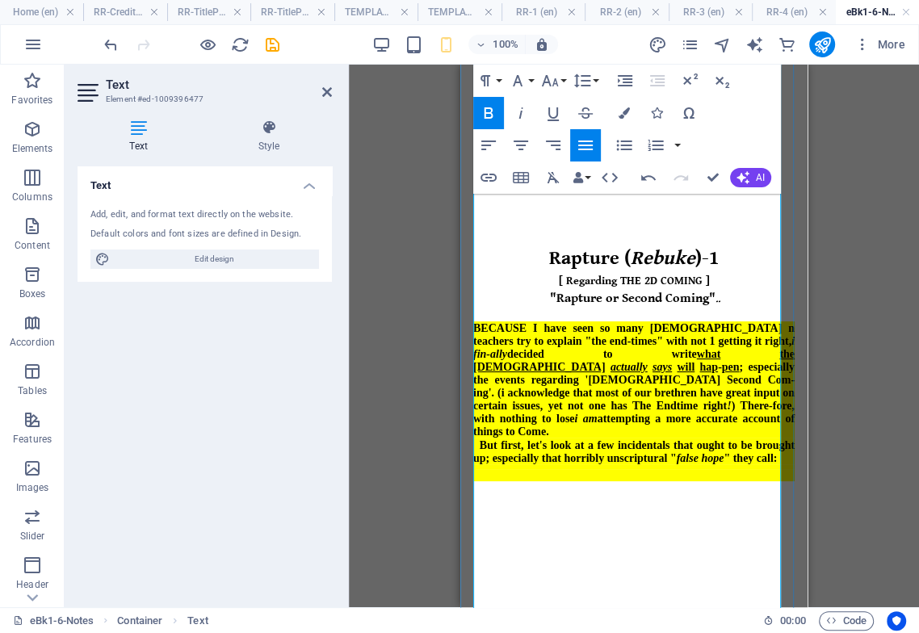
click at [643, 288] on div at bounding box center [633, 289] width 321 height 2
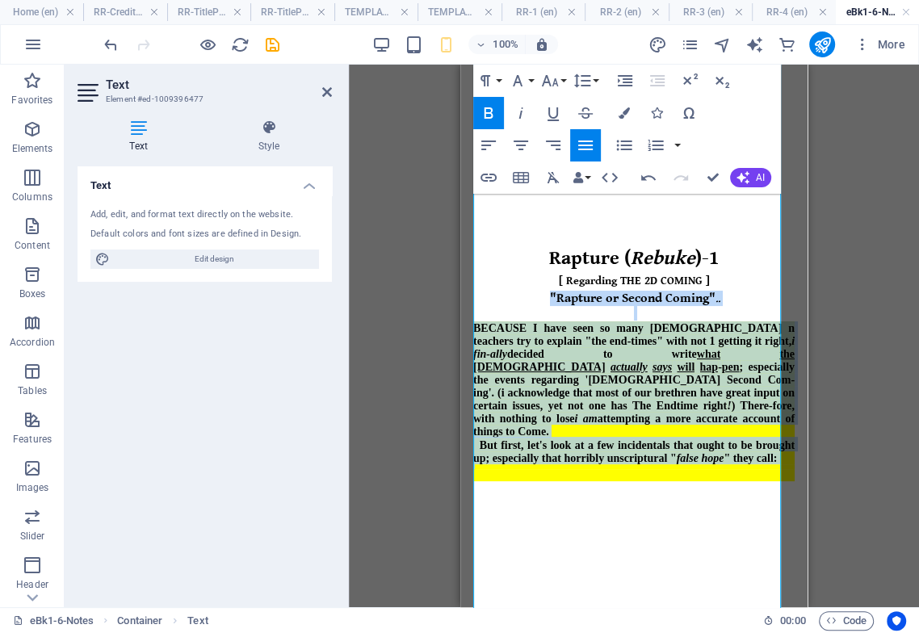
drag, startPoint x: 534, startPoint y: 282, endPoint x: 604, endPoint y: 450, distance: 182.1
click at [605, 451] on strong "Rapture ( Rebuke )-1 [ Regarding THE 2D COMING ] "Rapture or Second Coming" .. …" at bounding box center [633, 337] width 321 height 288
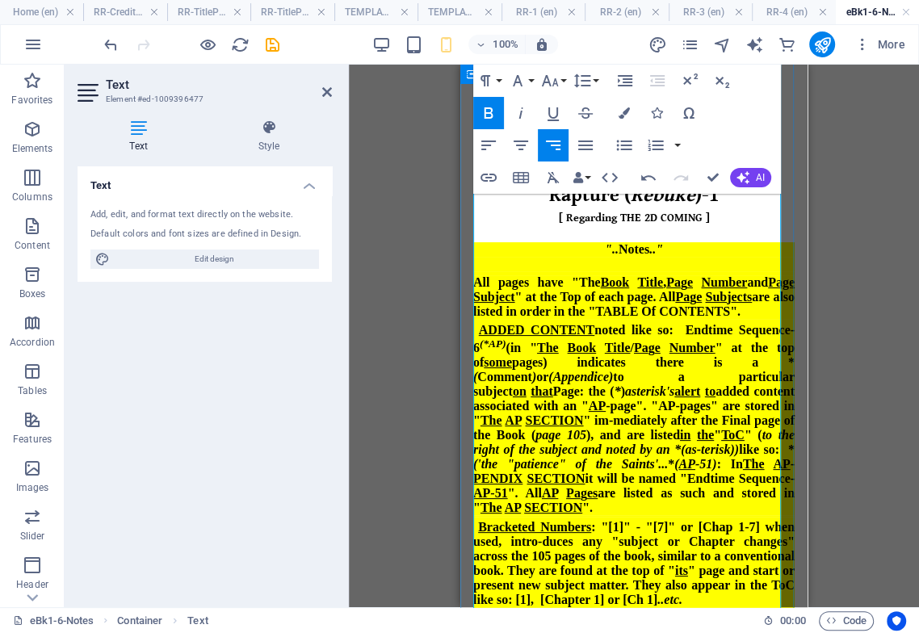
scroll to position [156, 0]
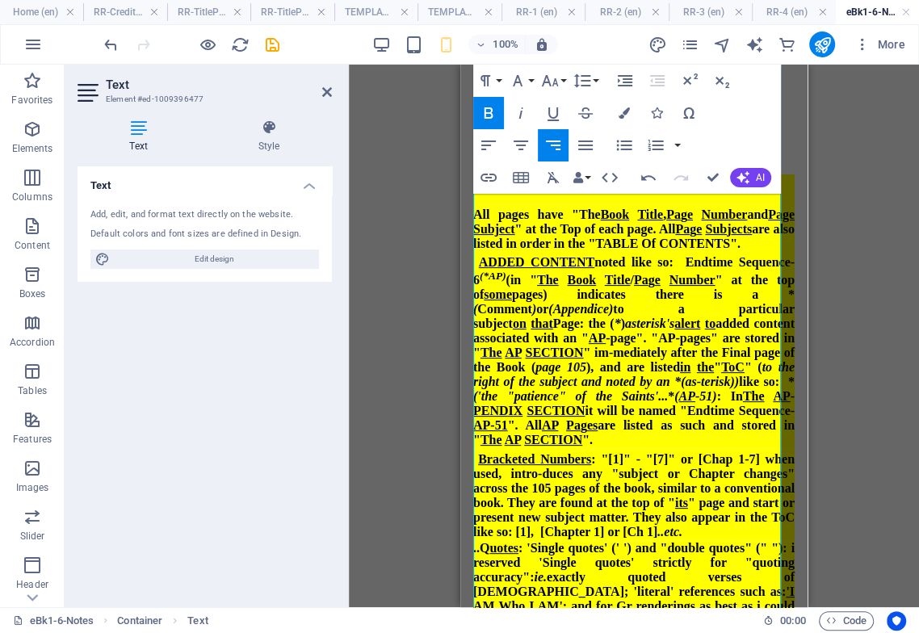
click at [621, 348] on span "ADDED CONTENT noted like so: Endtime Sequence-6 (*AP) (in " The Book Ti tle / P…" at bounding box center [633, 350] width 321 height 191
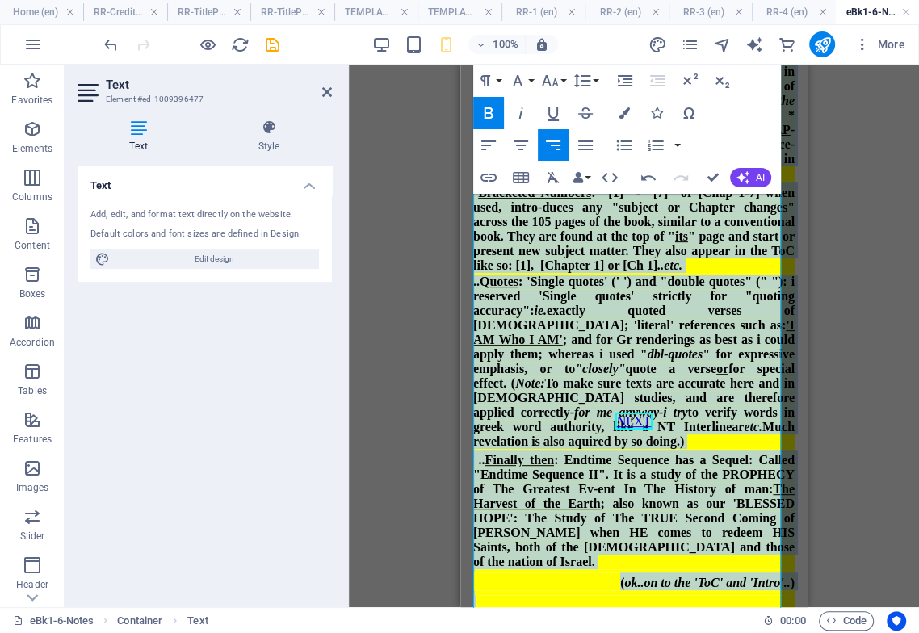
scroll to position [766, 0]
drag, startPoint x: 481, startPoint y: 220, endPoint x: 640, endPoint y: 513, distance: 333.2
click at [665, 435] on html "Rapture ( Rebuke )-1 [ Regarding THE 2D COMING ] ".. Notes .." All pages have "…" at bounding box center [633, 38] width 347 height 793
drag, startPoint x: 586, startPoint y: 83, endPoint x: 580, endPoint y: 95, distance: 13.4
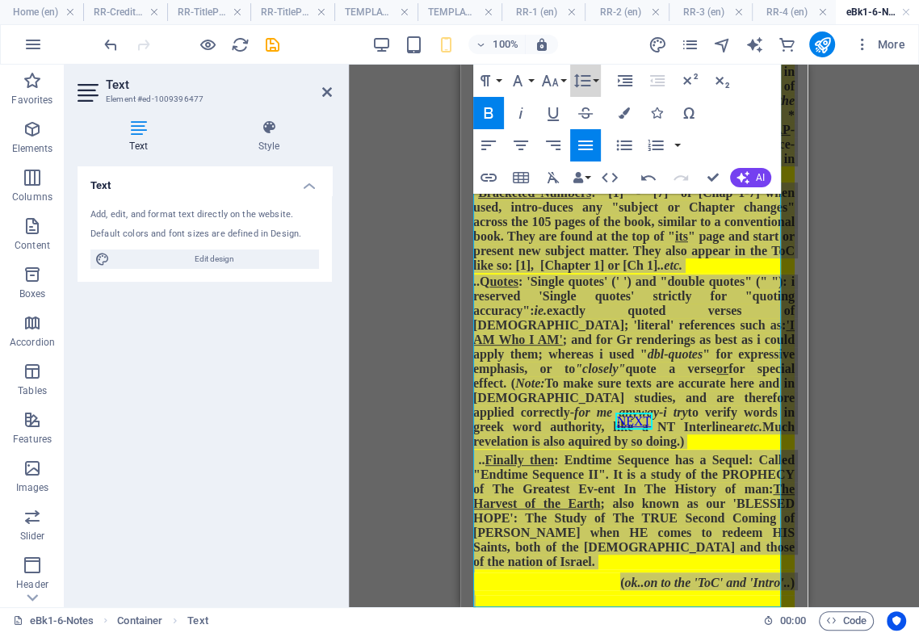
click at [584, 83] on icon "button" at bounding box center [582, 80] width 19 height 19
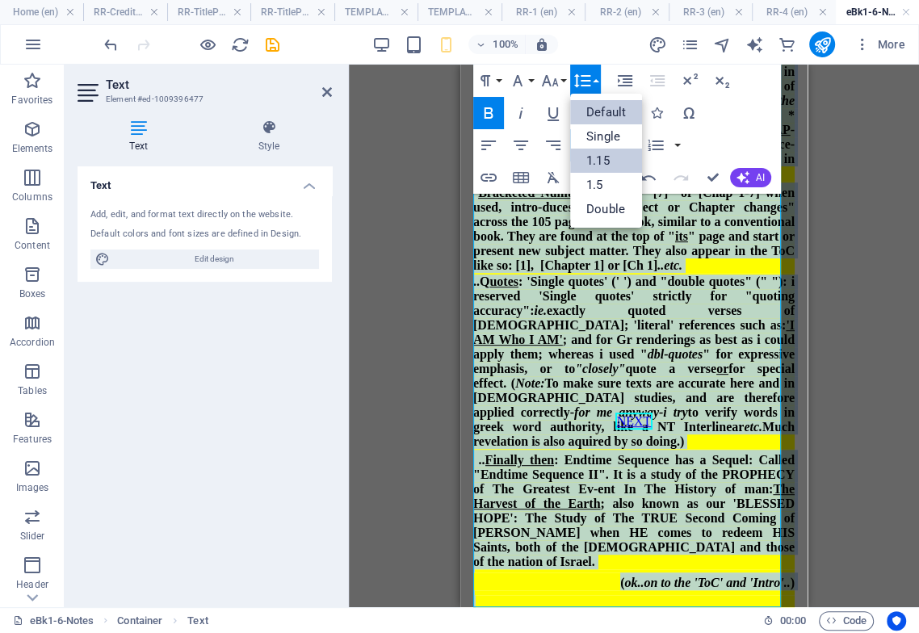
click at [607, 163] on link "1.15" at bounding box center [606, 161] width 72 height 24
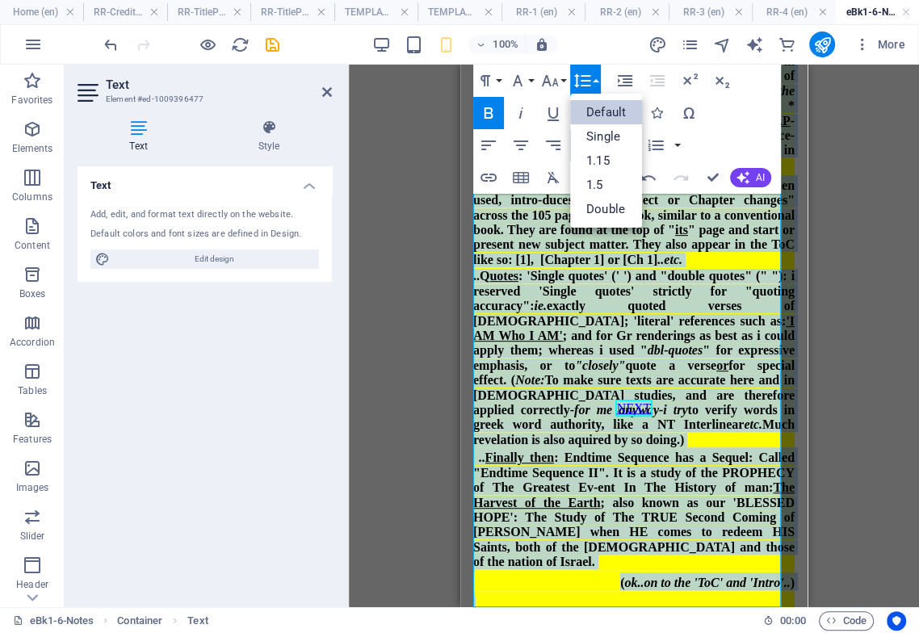
scroll to position [544, 0]
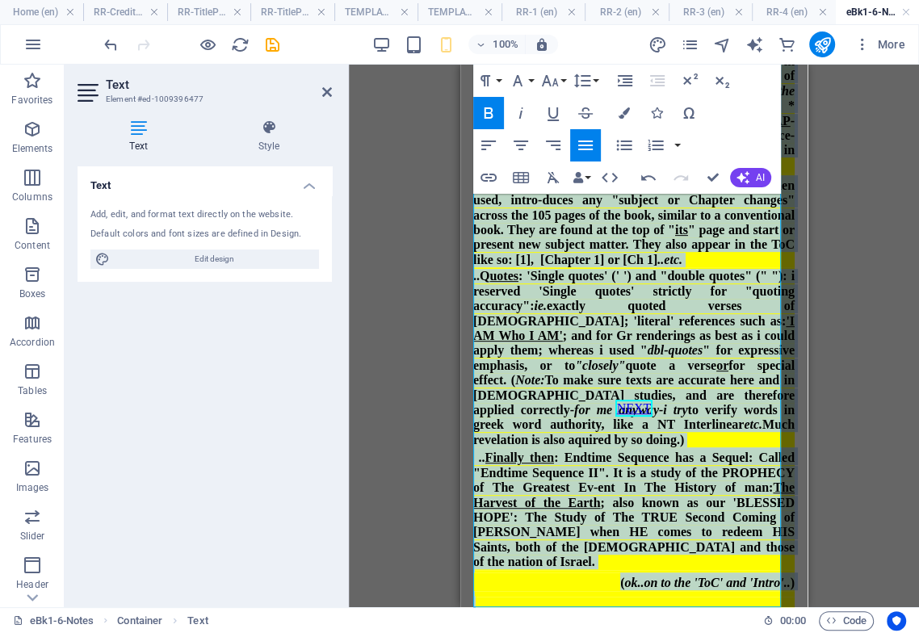
click at [494, 115] on icon "button" at bounding box center [488, 112] width 19 height 19
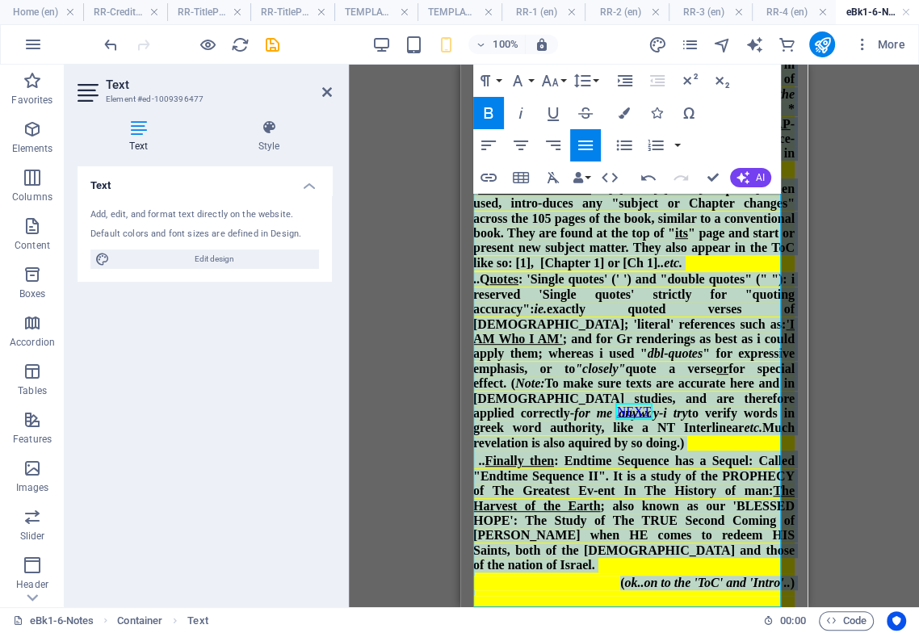
drag, startPoint x: 516, startPoint y: 82, endPoint x: 518, endPoint y: 111, distance: 29.1
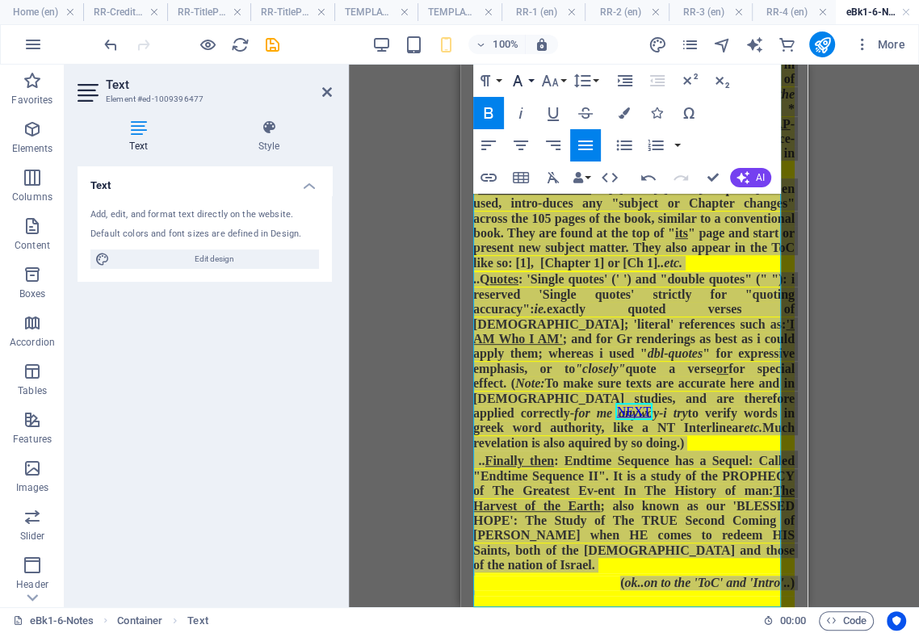
click at [515, 82] on icon "button" at bounding box center [518, 80] width 10 height 11
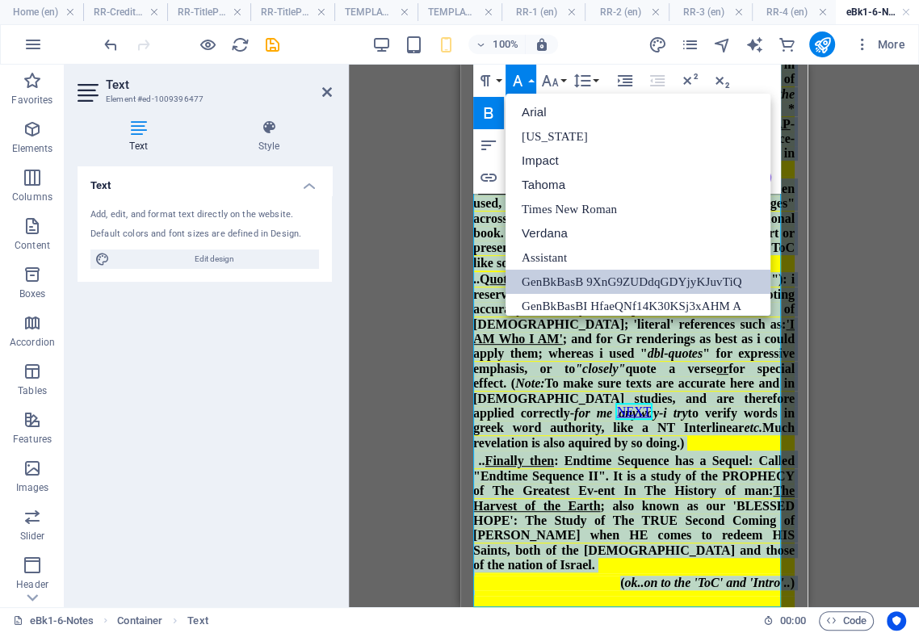
click at [590, 283] on link "GenBkBasB 9XnG9ZUDdqGDYjyKJuvTiQ" at bounding box center [638, 282] width 265 height 24
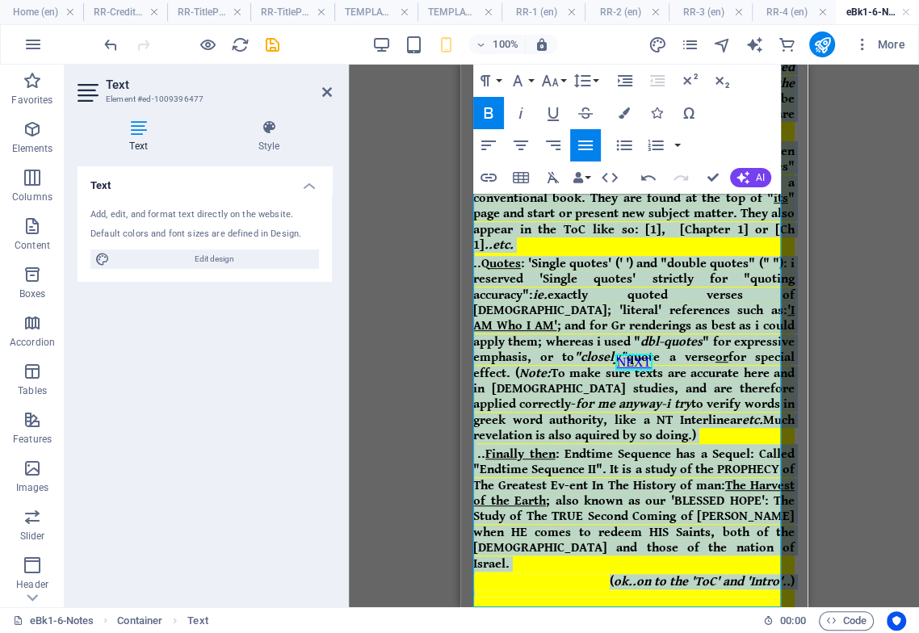
click at [592, 372] on span "..Q uotes : 'Single quotes' (' ') and "double quotes" (" "): i reserved 'Single…" at bounding box center [633, 349] width 321 height 187
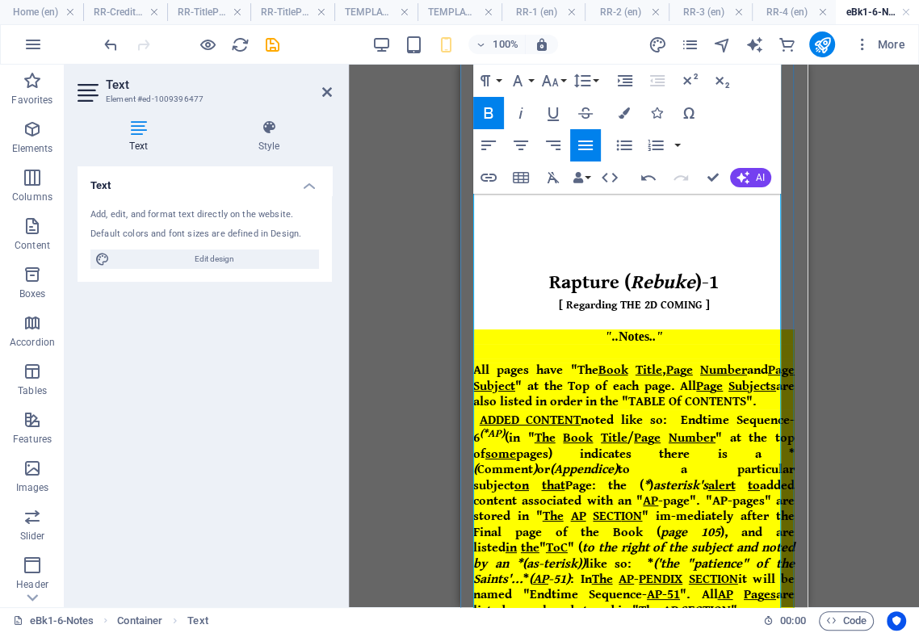
scroll to position [0, 0]
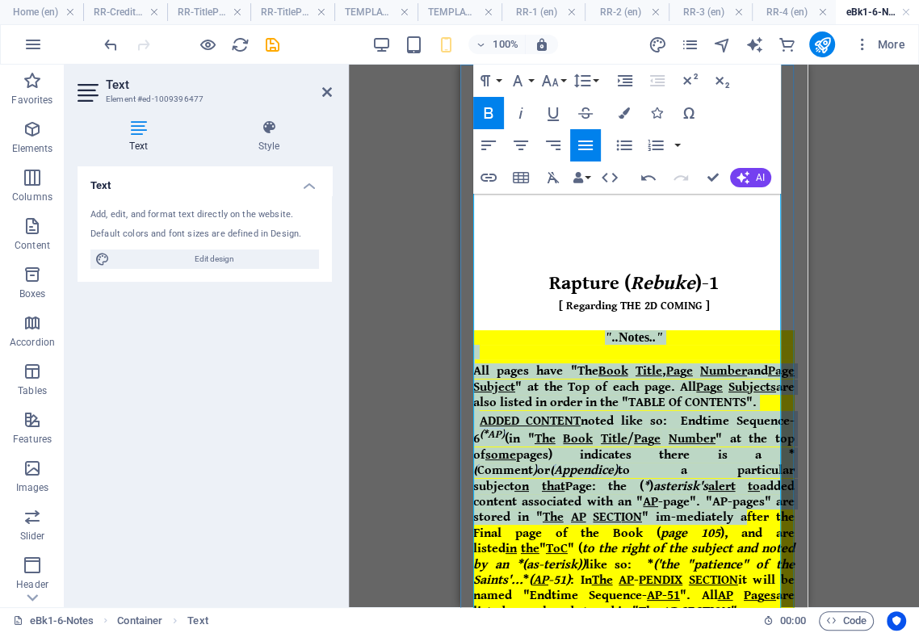
drag, startPoint x: 595, startPoint y: 326, endPoint x: 694, endPoint y: 527, distance: 223.9
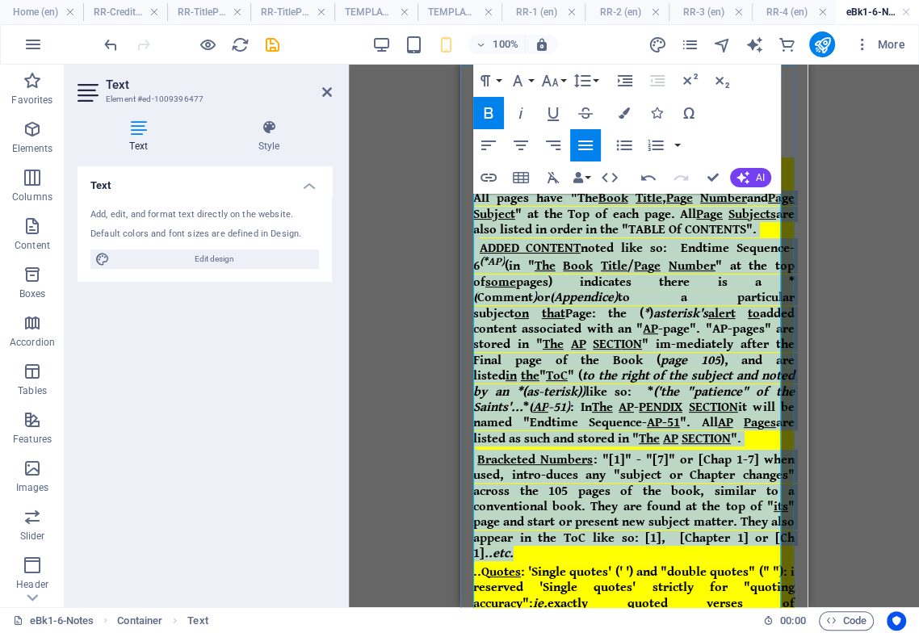
drag, startPoint x: 543, startPoint y: 250, endPoint x: 679, endPoint y: 619, distance: 393.5
click at [679, 619] on html "Rapture ( Rebuke )-1 [ Regarding THE 2D COMING ] ".. Notes .." All pages have "…" at bounding box center [633, 288] width 347 height 793
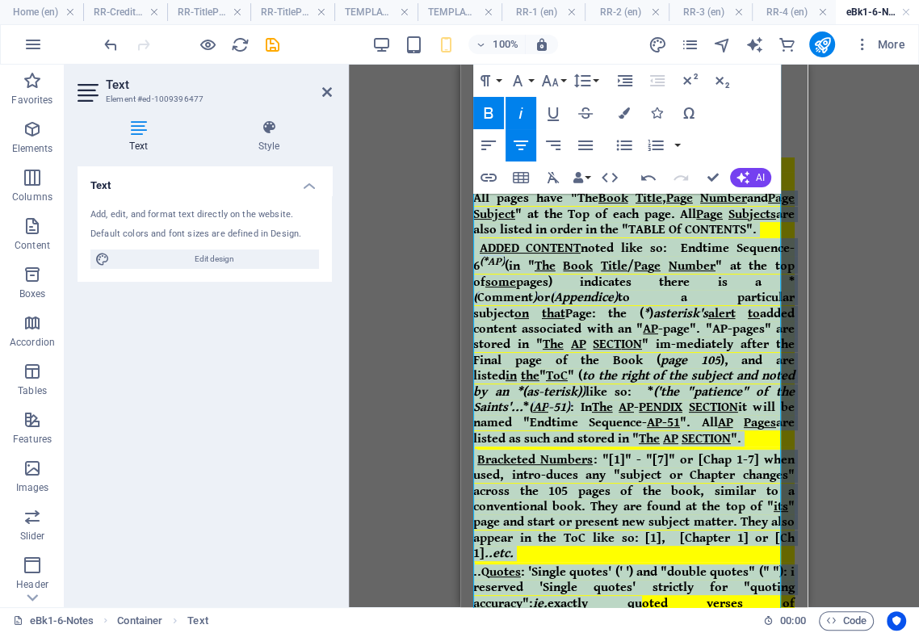
scroll to position [199, 0]
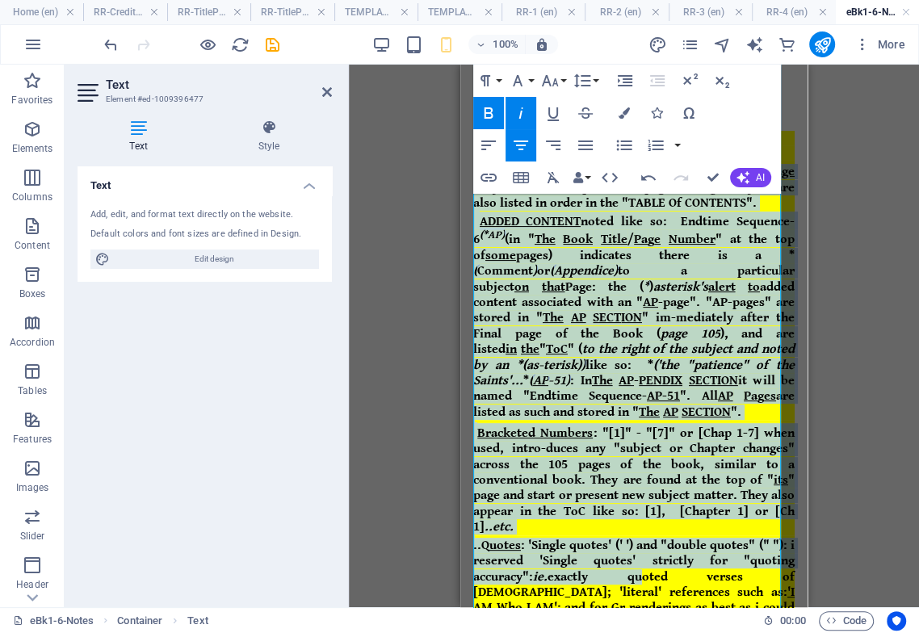
drag, startPoint x: 647, startPoint y: 528, endPoint x: 636, endPoint y: 526, distance: 10.8
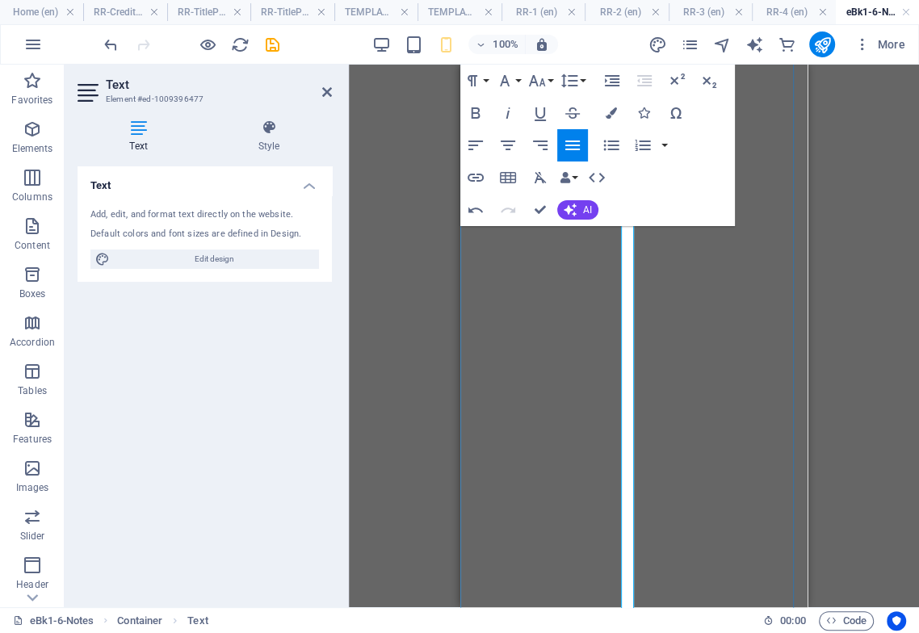
scroll to position [19, 0]
click at [628, 234] on div at bounding box center [634, 151] width 334 height 189
click at [628, 233] on div at bounding box center [634, 151] width 334 height 189
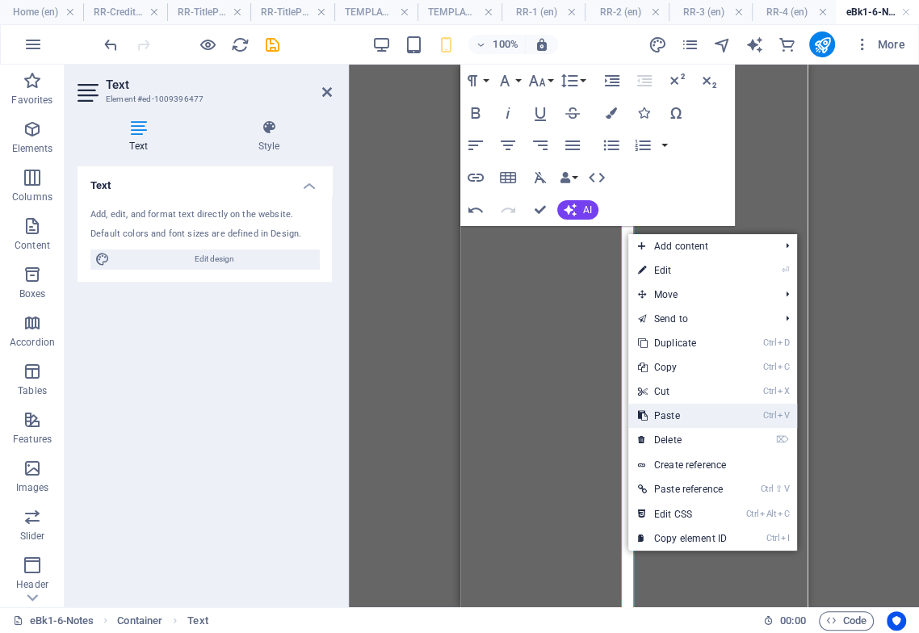
click at [674, 419] on link "Ctrl V Paste" at bounding box center [682, 416] width 108 height 24
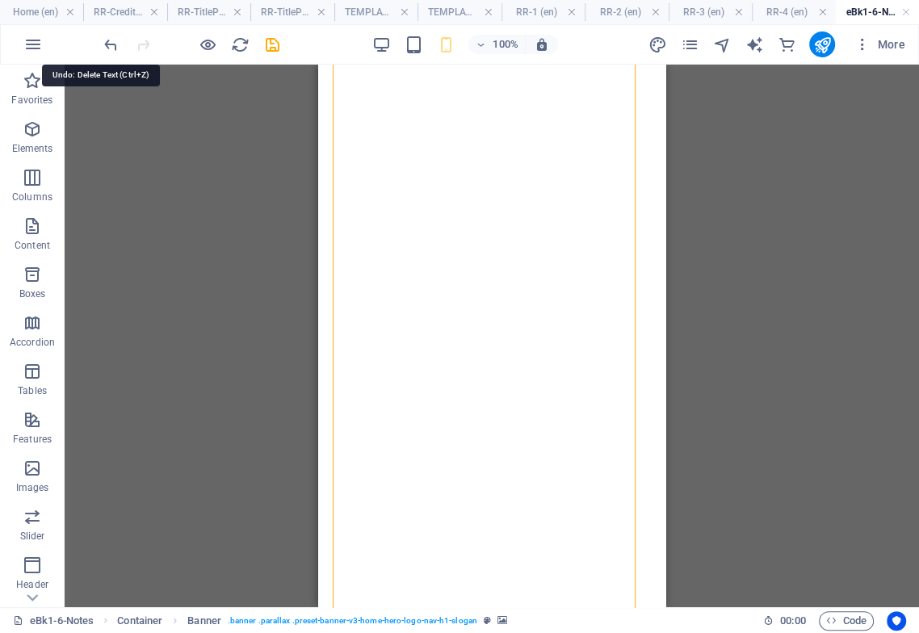
scroll to position [0, 0]
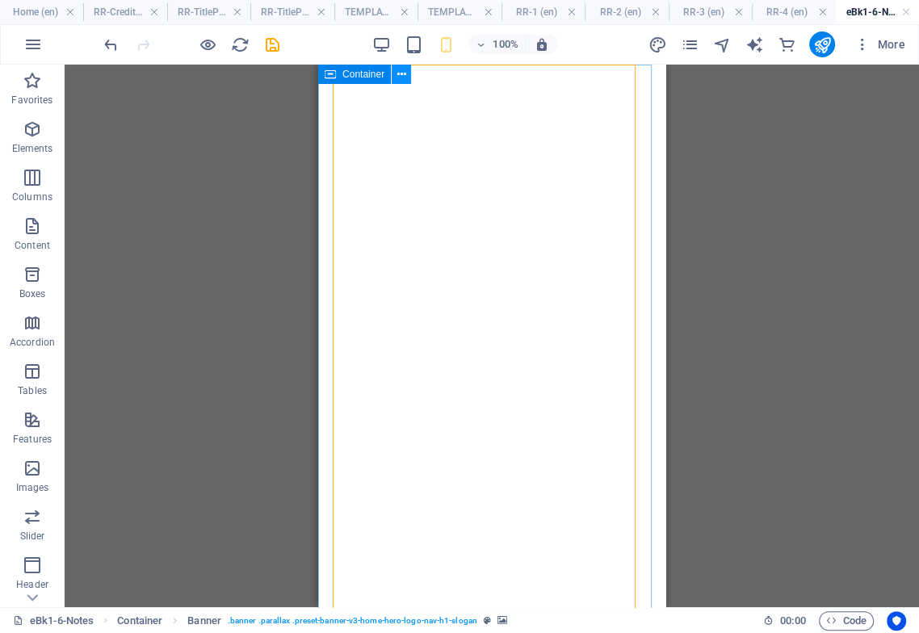
click at [400, 73] on icon at bounding box center [401, 74] width 9 height 17
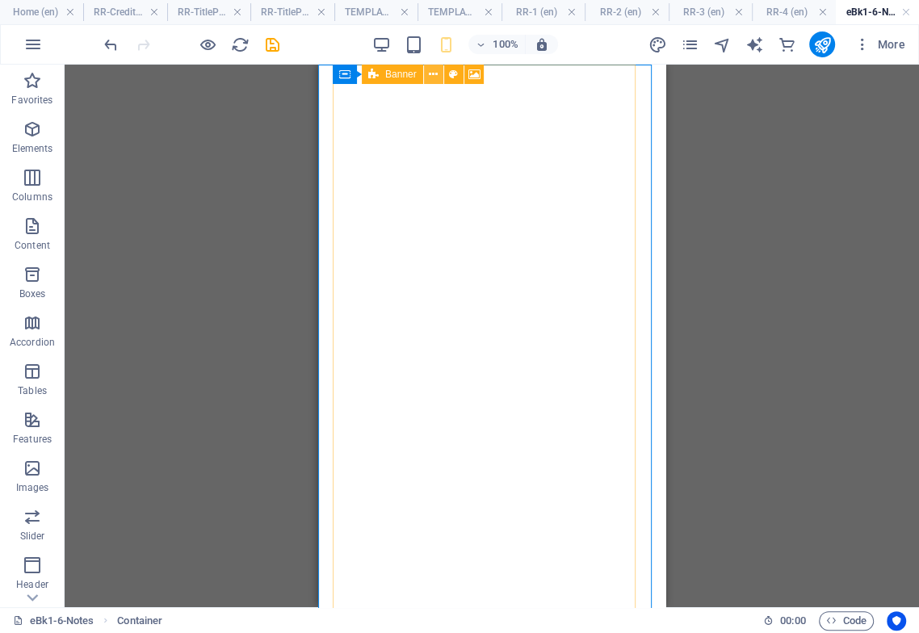
click at [433, 73] on icon at bounding box center [433, 74] width 9 height 17
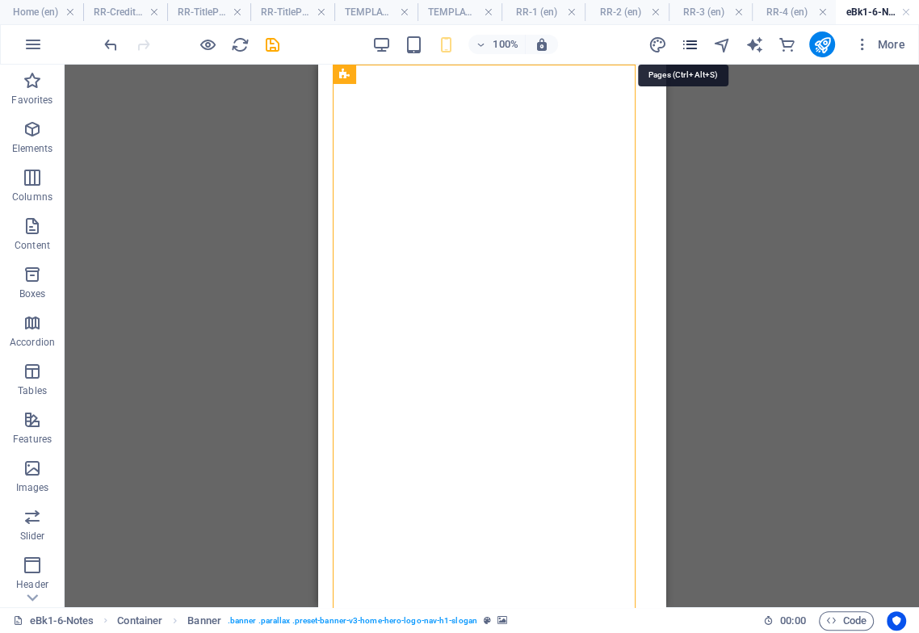
click at [691, 44] on icon "pages" at bounding box center [689, 45] width 19 height 19
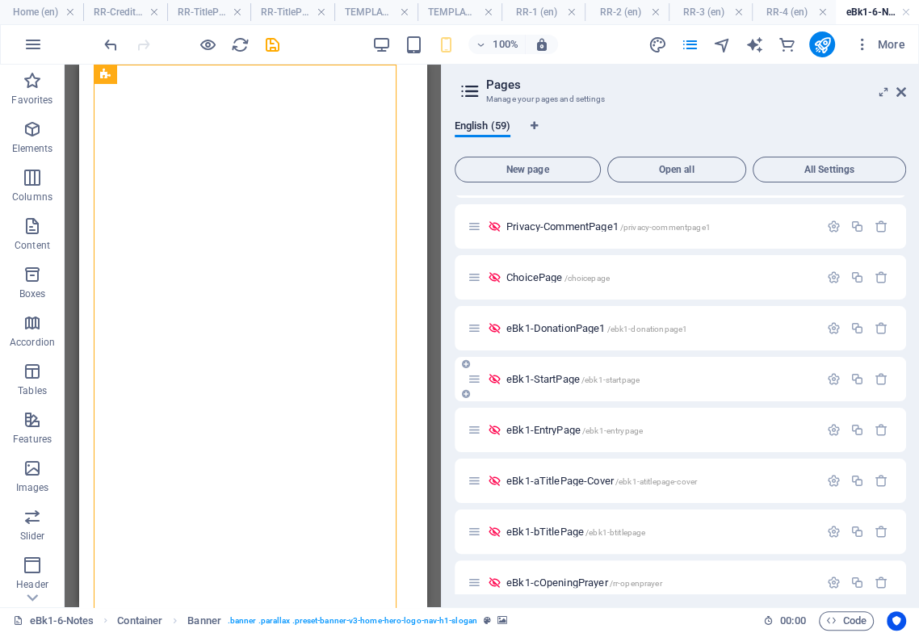
scroll to position [359, 0]
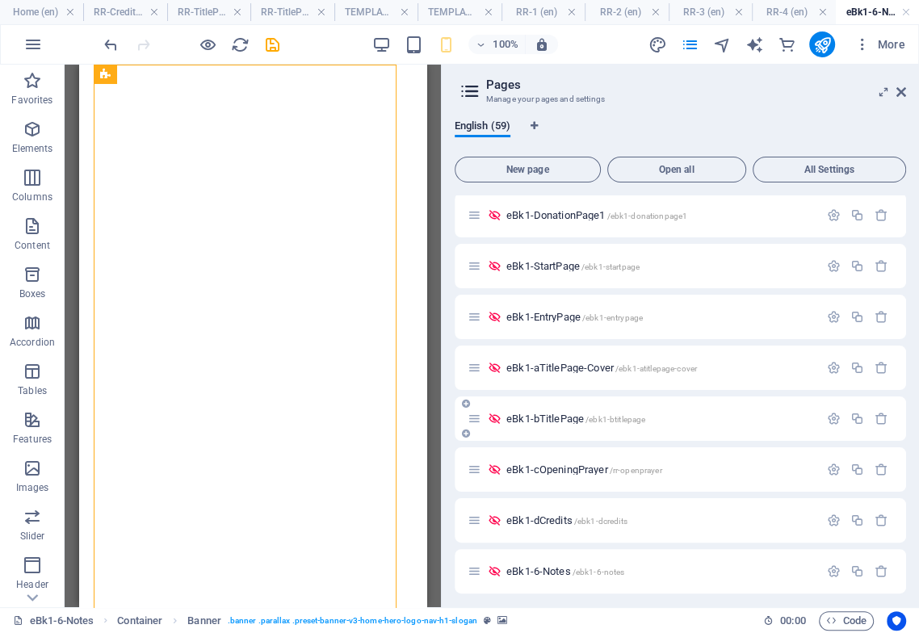
click at [567, 420] on span "eBk1-bTitlePage /ebk1-btitlepage" at bounding box center [575, 419] width 139 height 12
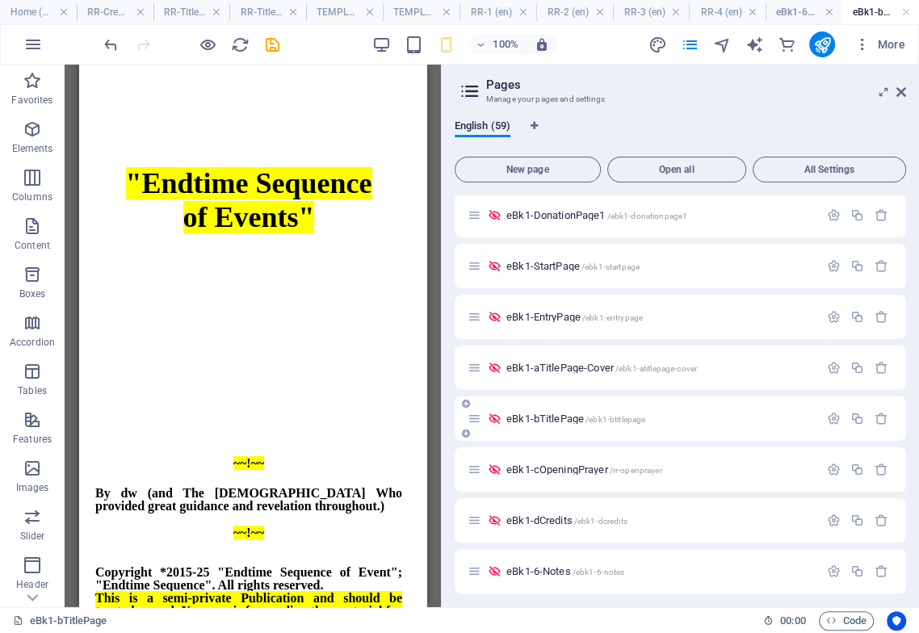
scroll to position [538, 0]
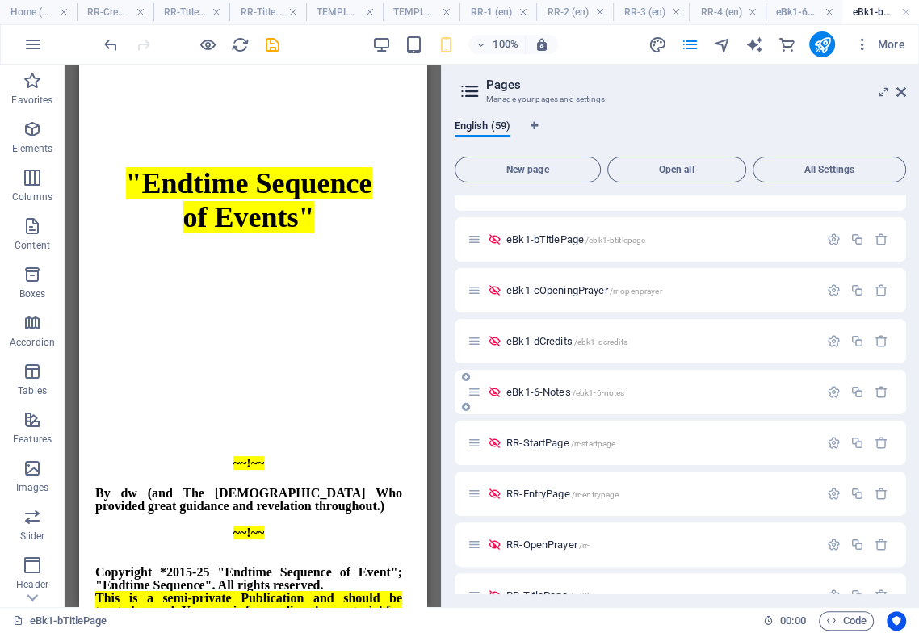
click at [561, 391] on span "eBk1-6-Notes /ebk1-6-notes" at bounding box center [565, 392] width 118 height 12
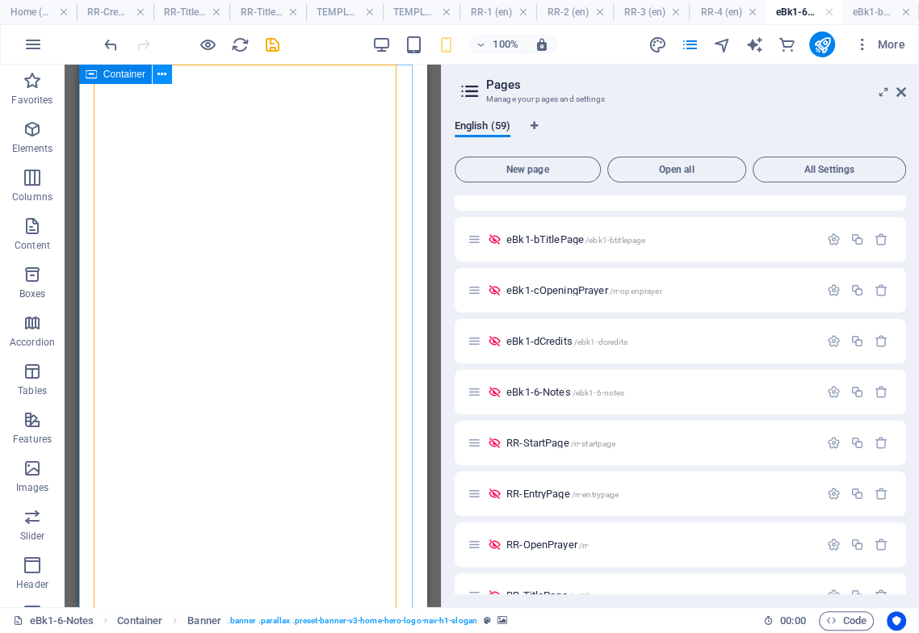
click at [162, 73] on icon at bounding box center [161, 74] width 9 height 17
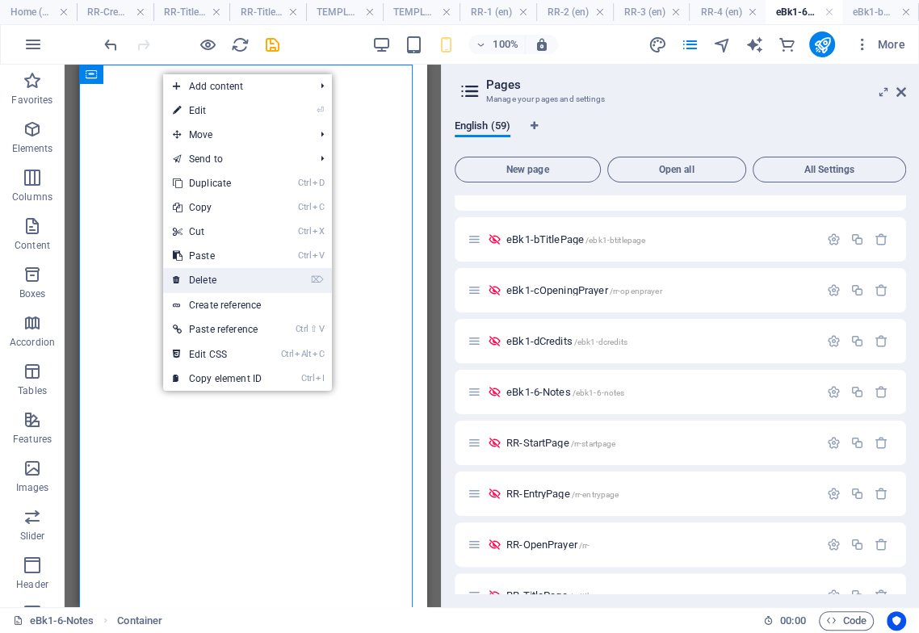
click at [213, 275] on link "⌦ Delete" at bounding box center [217, 280] width 108 height 24
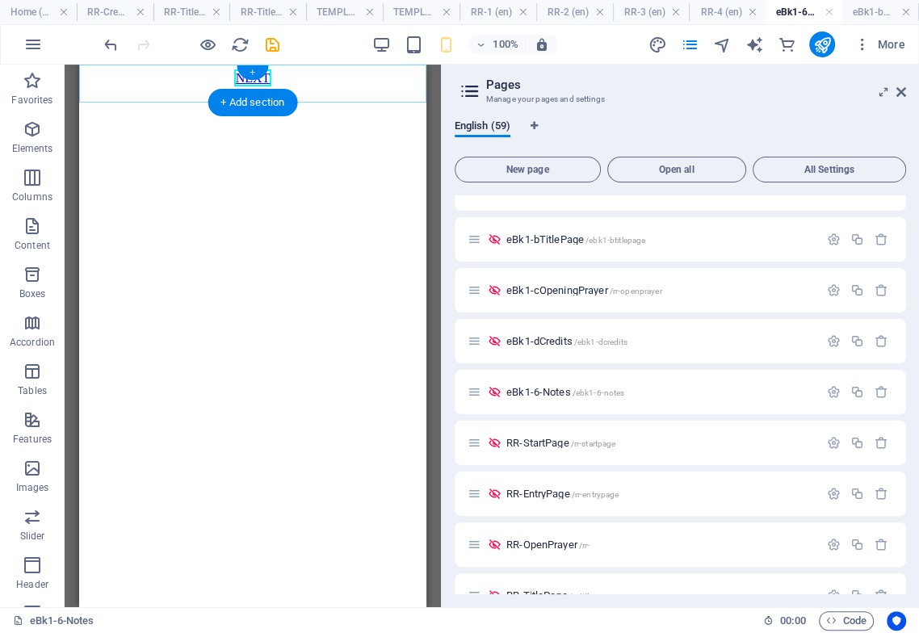
click at [251, 68] on div "+" at bounding box center [252, 72] width 31 height 15
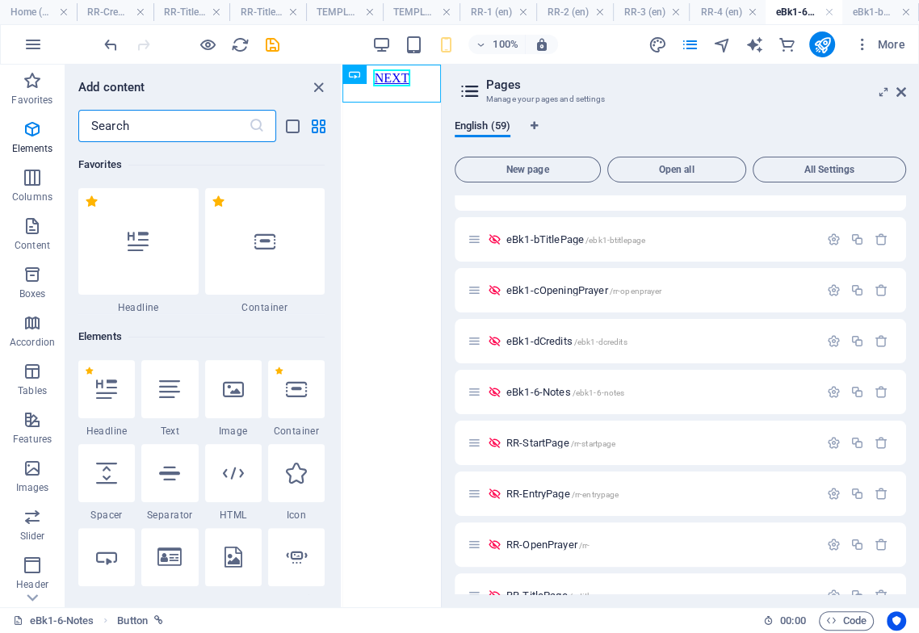
scroll to position [2825, 0]
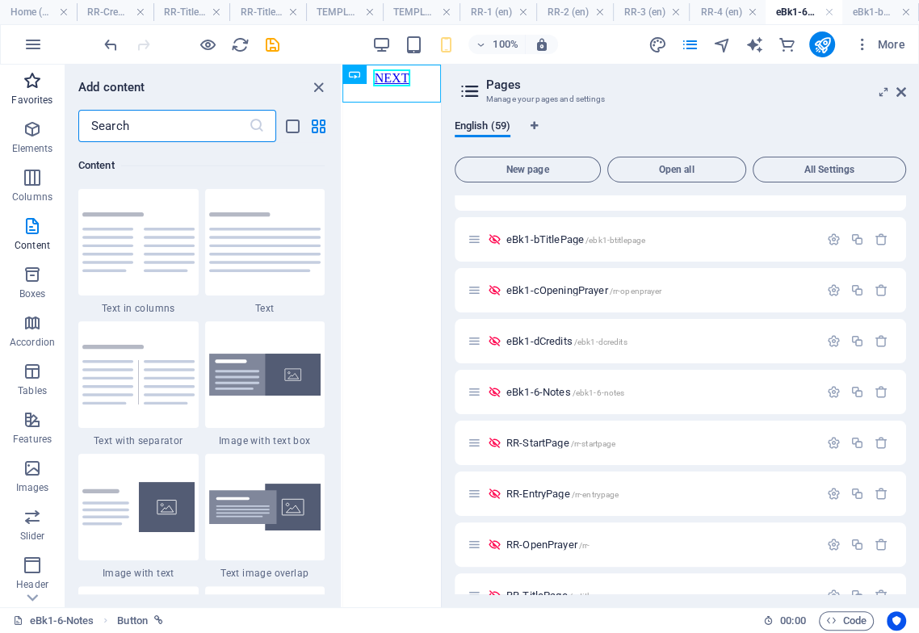
drag, startPoint x: 39, startPoint y: 74, endPoint x: 40, endPoint y: 82, distance: 8.1
click at [39, 74] on icon "button" at bounding box center [32, 80] width 19 height 19
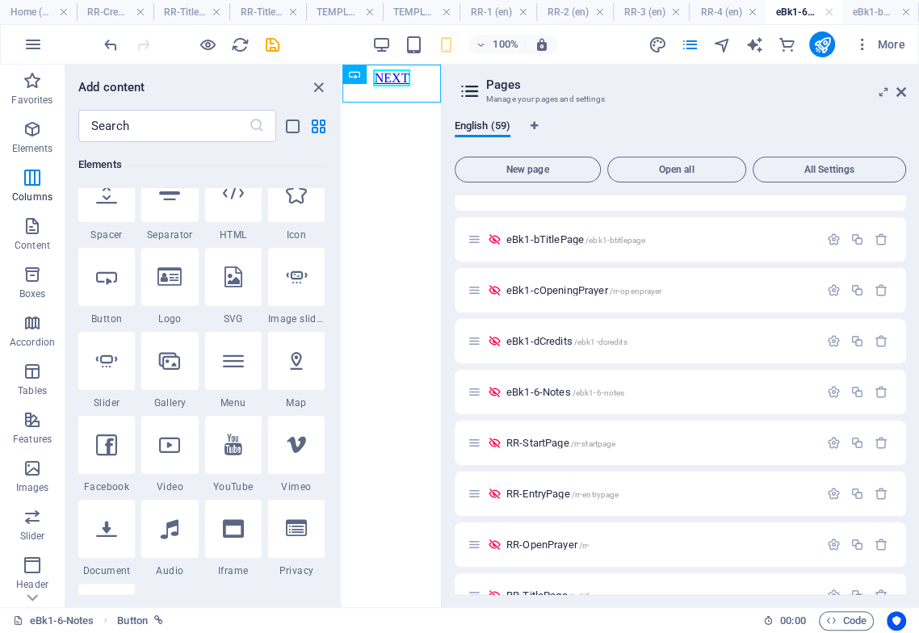
scroll to position [0, 0]
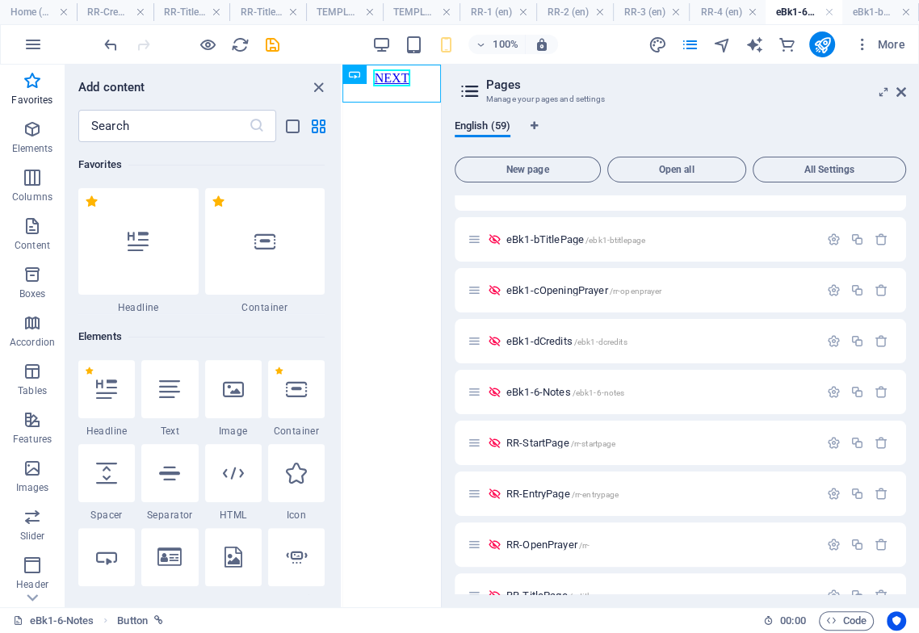
drag, startPoint x: 246, startPoint y: 275, endPoint x: 242, endPoint y: 288, distance: 12.5
click at [246, 275] on div at bounding box center [265, 241] width 120 height 107
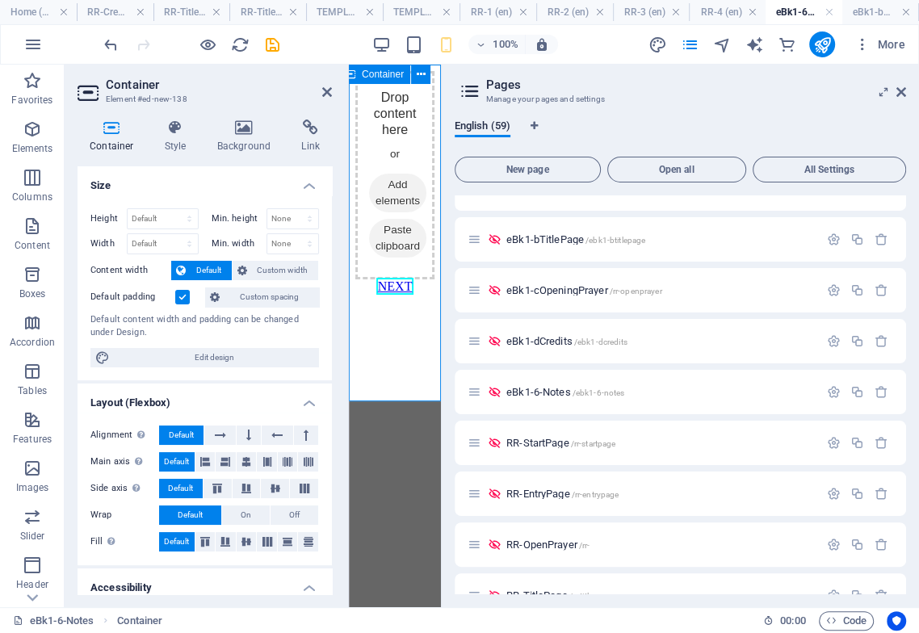
click at [412, 258] on span "Paste clipboard" at bounding box center [397, 238] width 57 height 39
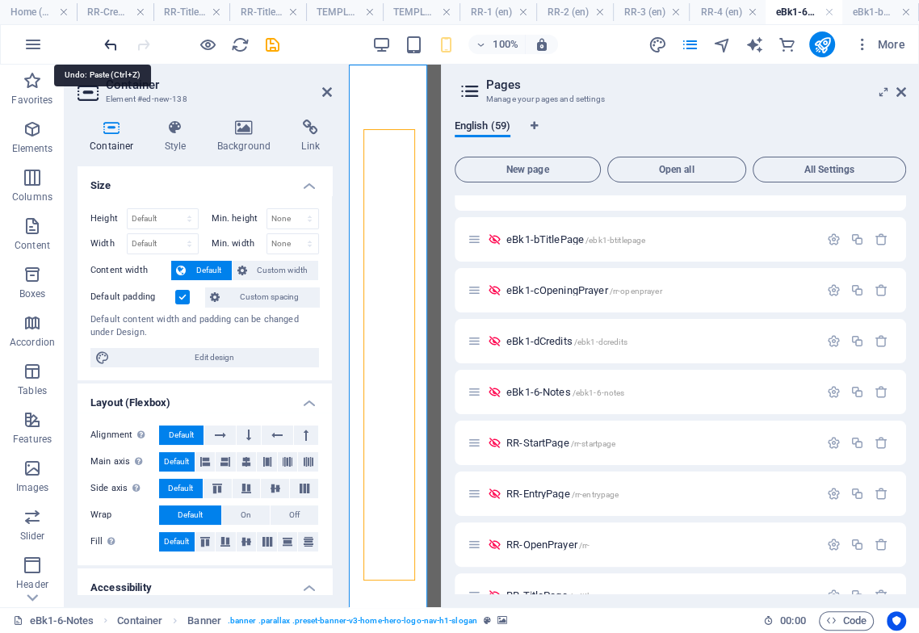
click at [112, 44] on icon "undo" at bounding box center [111, 45] width 19 height 19
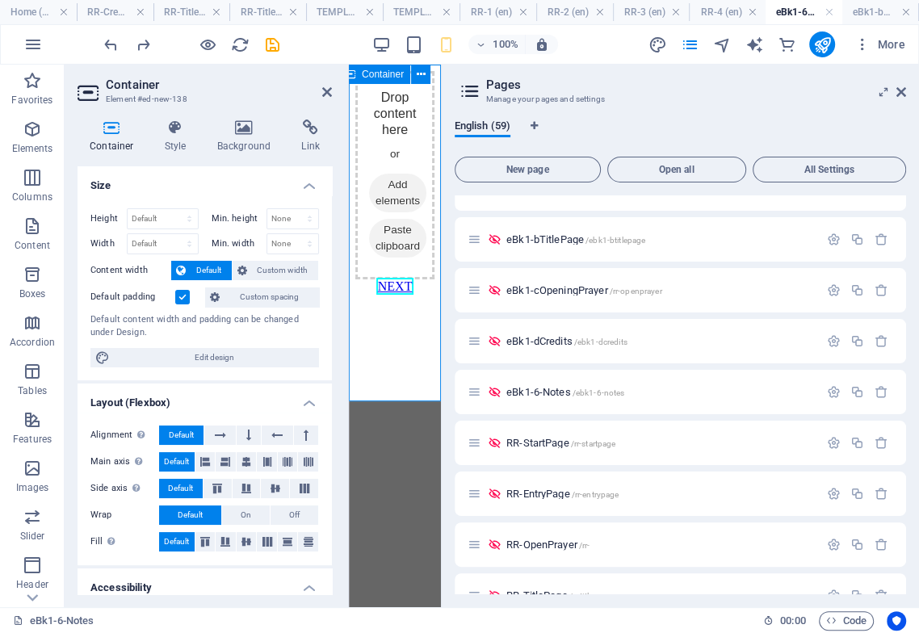
click at [407, 258] on span "Paste clipboard" at bounding box center [397, 238] width 57 height 39
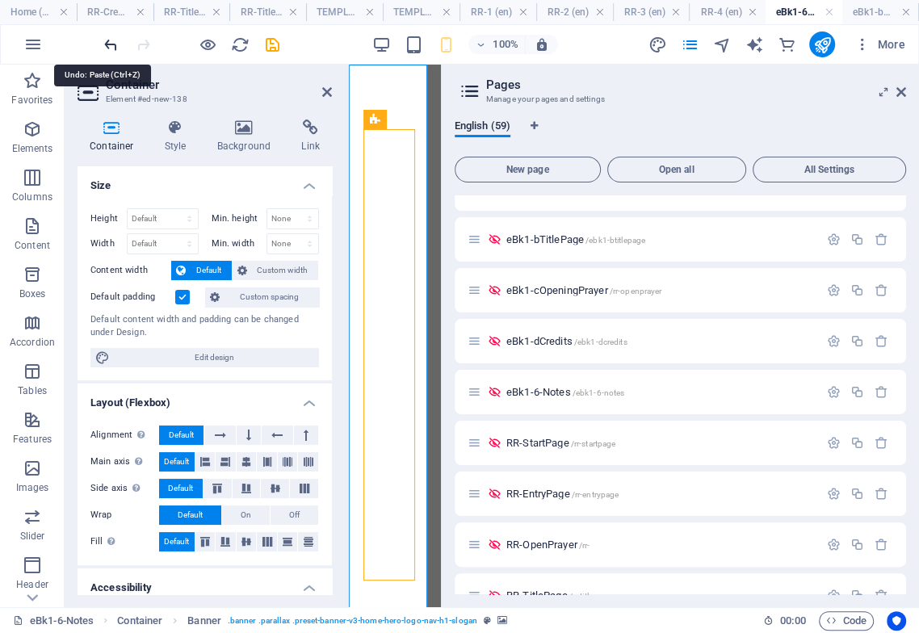
click at [108, 44] on icon "undo" at bounding box center [111, 45] width 19 height 19
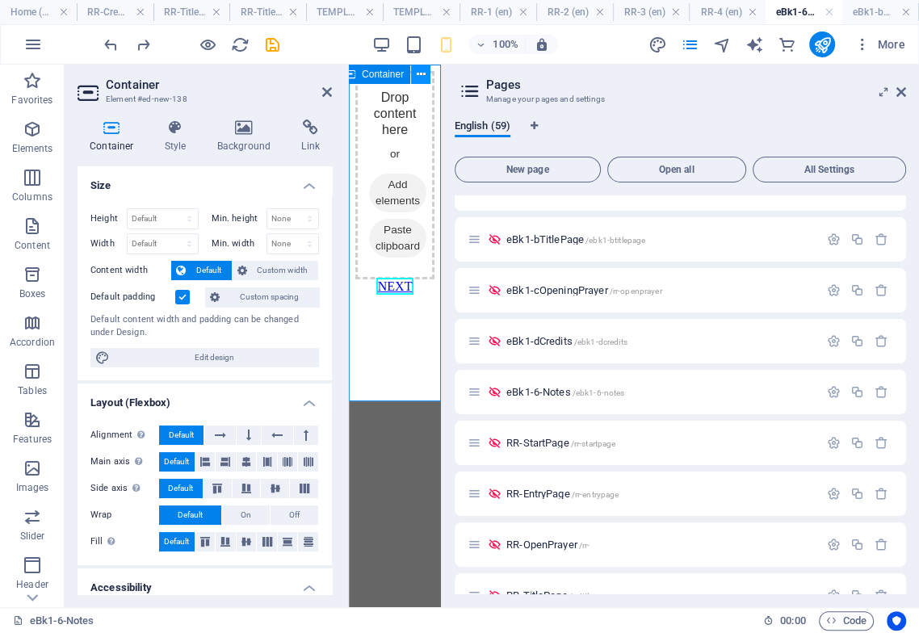
click at [422, 74] on icon at bounding box center [421, 74] width 9 height 17
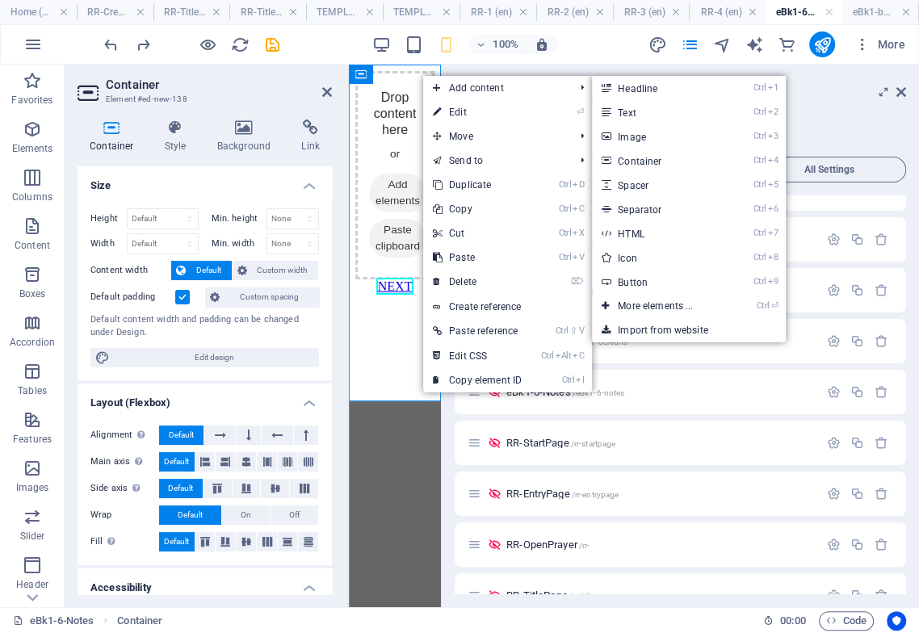
drag, startPoint x: 624, startPoint y: 109, endPoint x: 562, endPoint y: 187, distance: 100.0
click at [626, 109] on link "Ctrl 2 Text" at bounding box center [658, 112] width 133 height 24
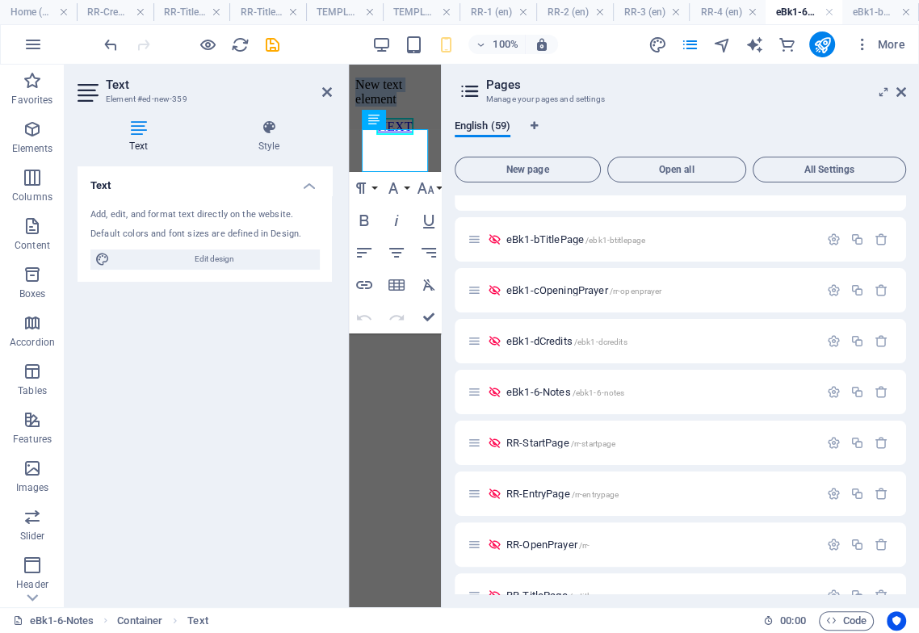
click at [403, 107] on p "New text element" at bounding box center [394, 92] width 79 height 29
drag, startPoint x: 420, startPoint y: 157, endPoint x: 364, endPoint y: 145, distance: 57.0
click at [364, 107] on p "New text element" at bounding box center [394, 92] width 79 height 29
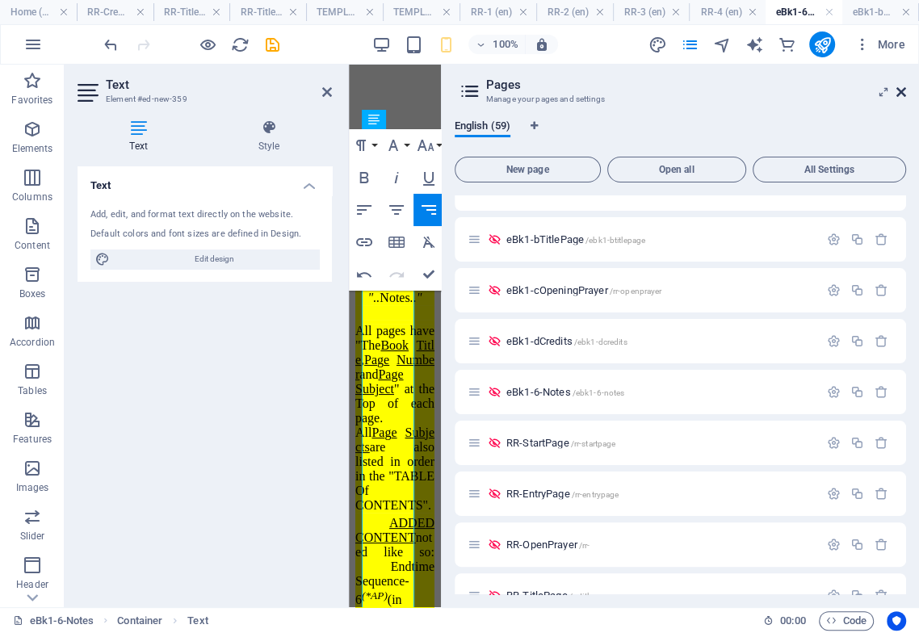
click at [901, 88] on icon at bounding box center [901, 92] width 10 height 13
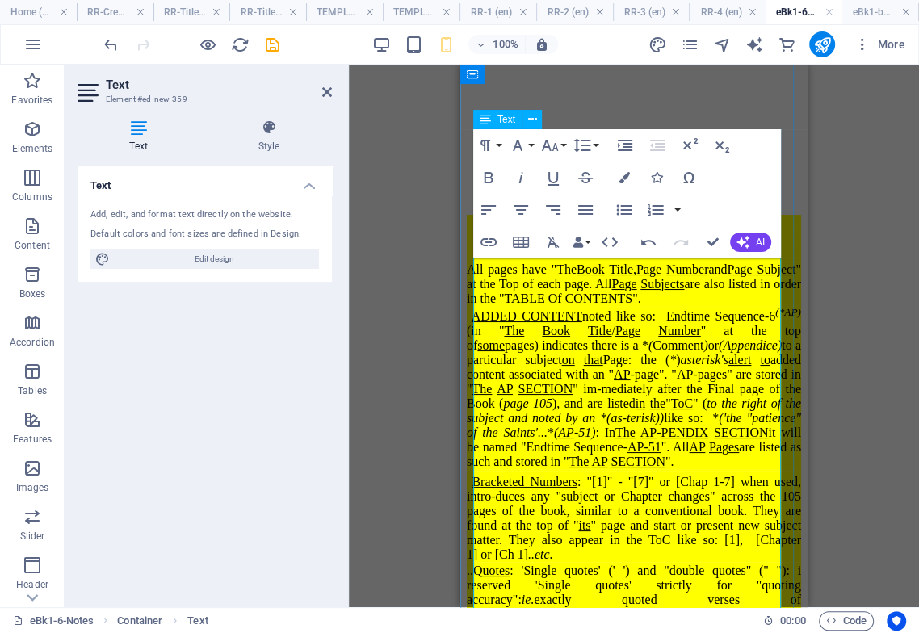
click at [712, 258] on div at bounding box center [634, 251] width 334 height 15
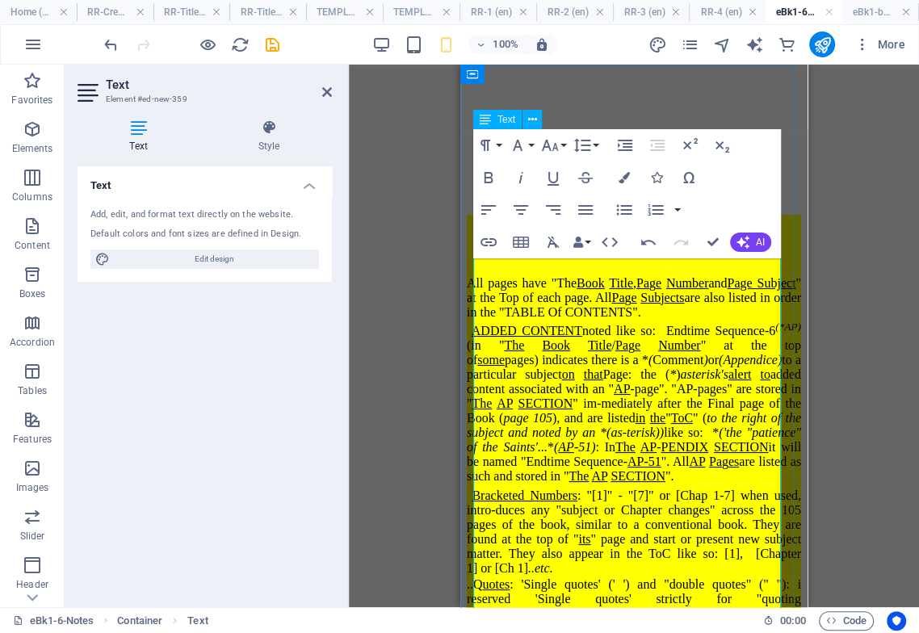
click at [677, 244] on div "".. Notes .."" at bounding box center [634, 236] width 334 height 15
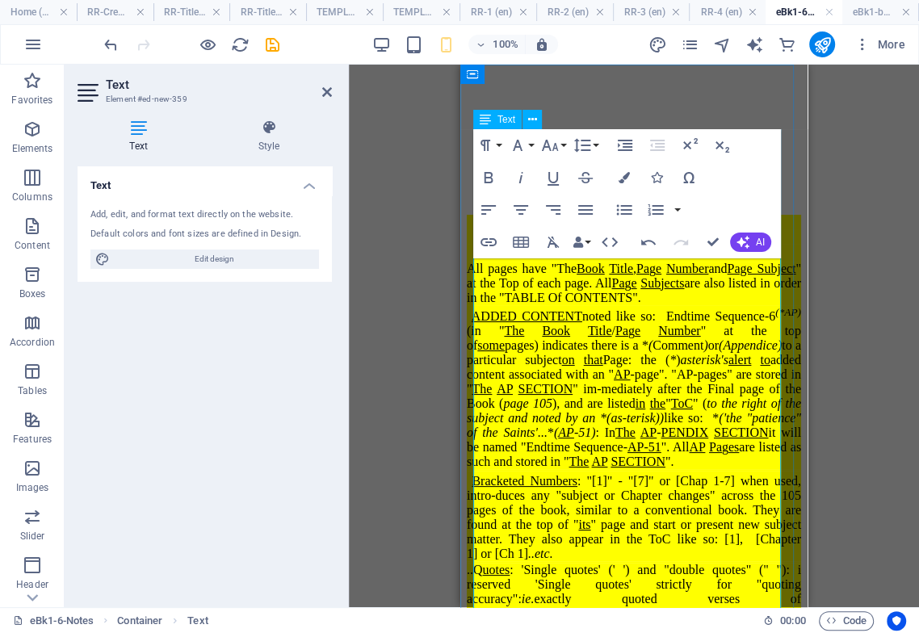
click at [686, 229] on div at bounding box center [634, 222] width 334 height 15
click at [730, 215] on div "Endtime Sequence of Events" at bounding box center [634, 207] width 334 height 15
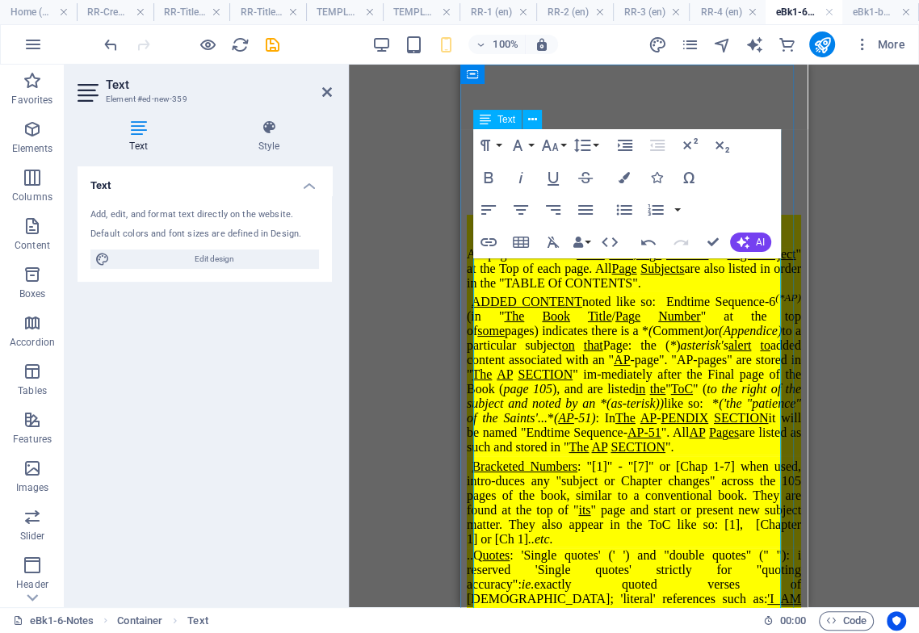
click at [644, 247] on div at bounding box center [634, 238] width 334 height 18
click at [540, 247] on div at bounding box center [634, 238] width 334 height 18
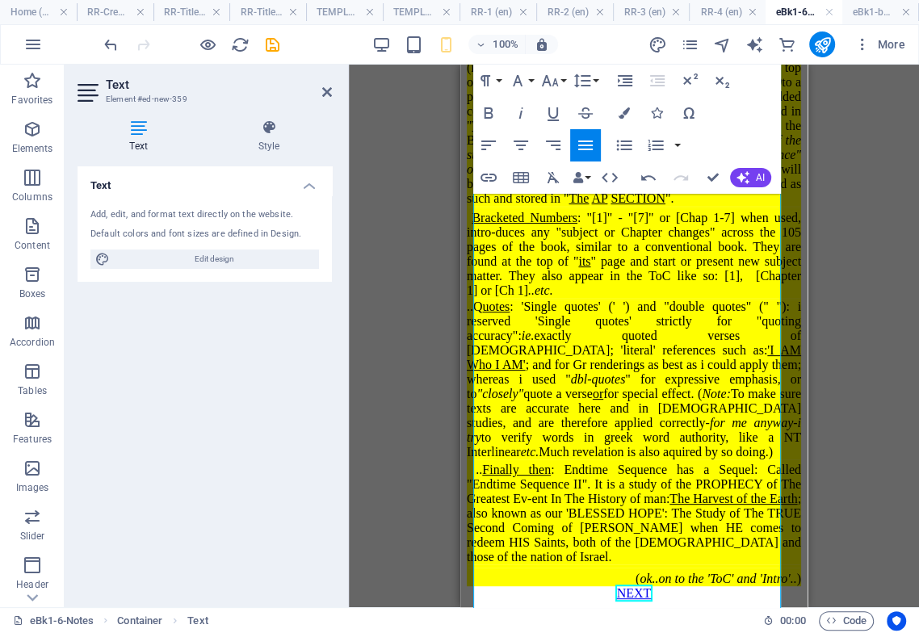
scroll to position [595, 0]
drag, startPoint x: 800, startPoint y: 300, endPoint x: 1274, endPoint y: 616, distance: 570.1
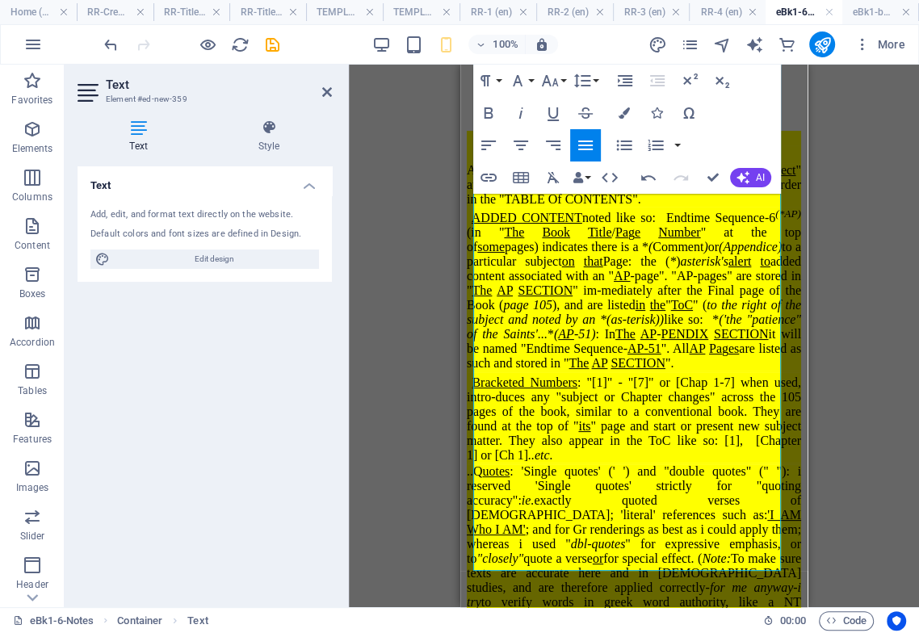
scroll to position [0, 0]
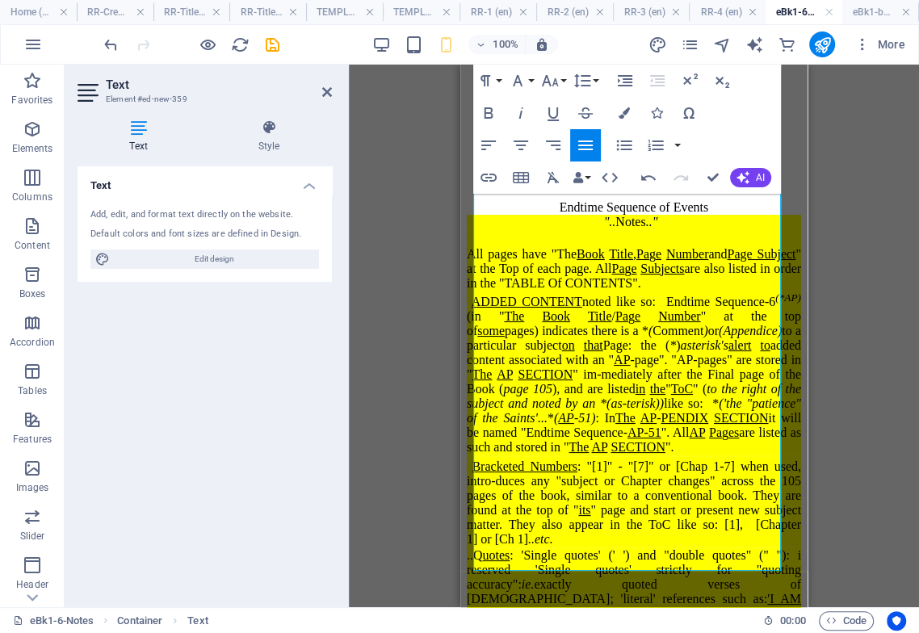
drag, startPoint x: 795, startPoint y: 544, endPoint x: 1269, endPoint y: 331, distance: 519.1
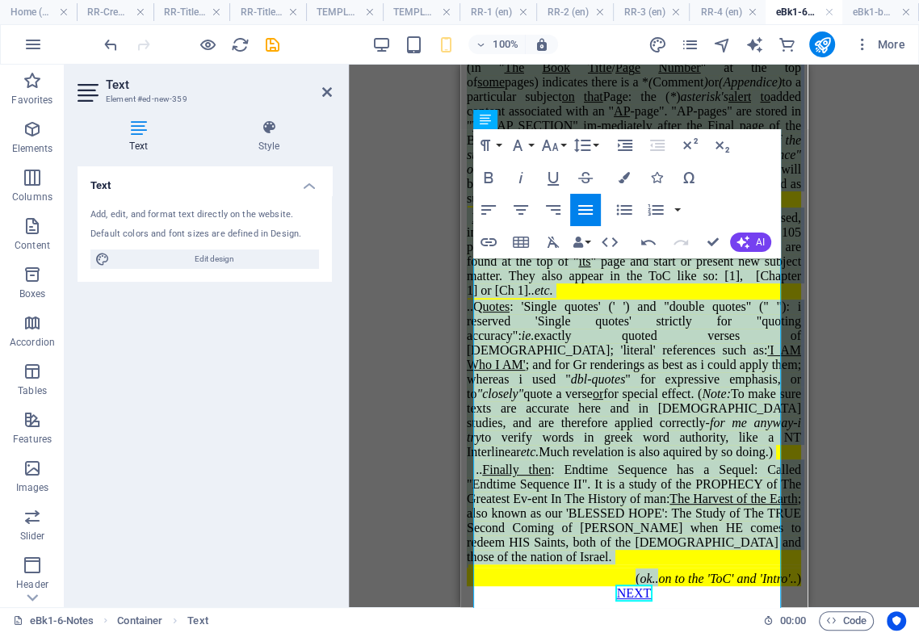
scroll to position [661, 0]
drag, startPoint x: 475, startPoint y: 327, endPoint x: 780, endPoint y: 499, distance: 350.4
click at [780, 499] on div "Endtime Sequence of Events ".. Notes .." All pages have "The Book Title , Pa g …" at bounding box center [634, 269] width 334 height 635
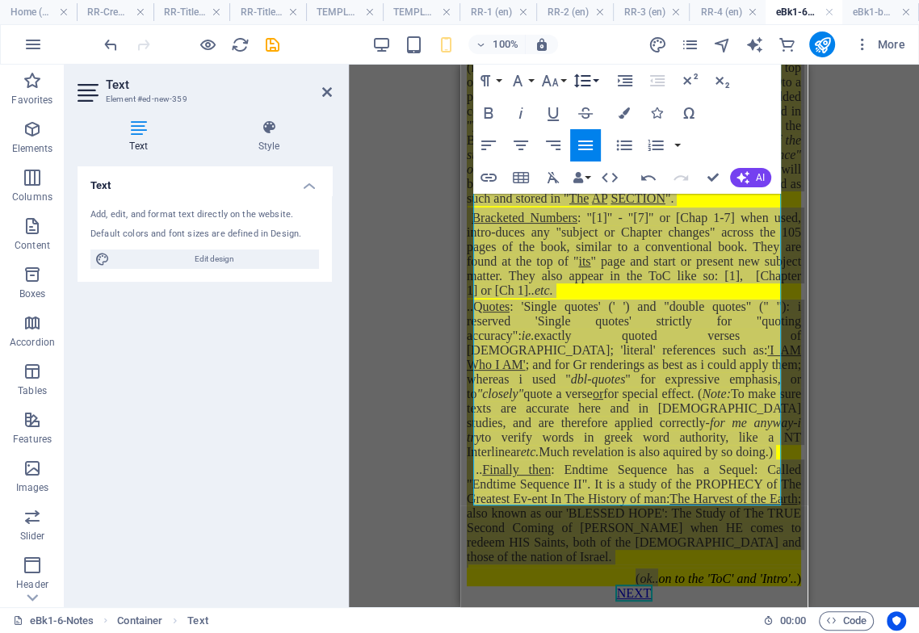
click at [588, 81] on icon "button" at bounding box center [582, 81] width 17 height 14
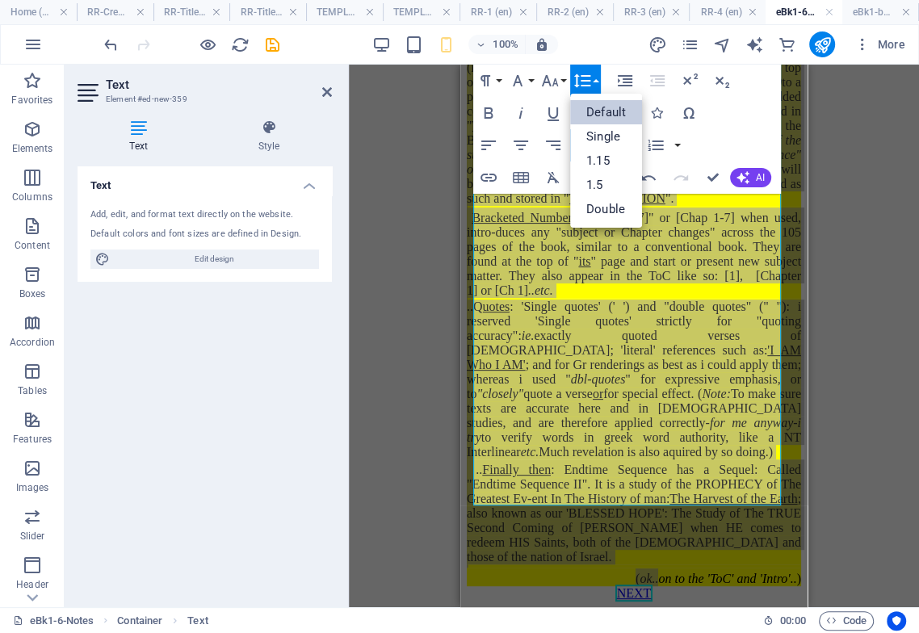
scroll to position [0, 0]
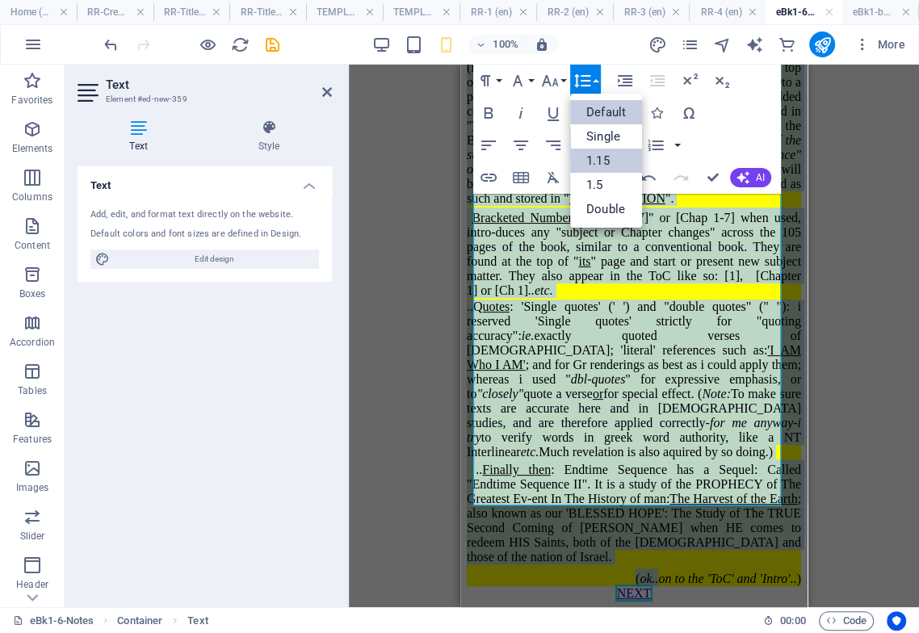
click at [608, 156] on link "1.15" at bounding box center [606, 161] width 72 height 24
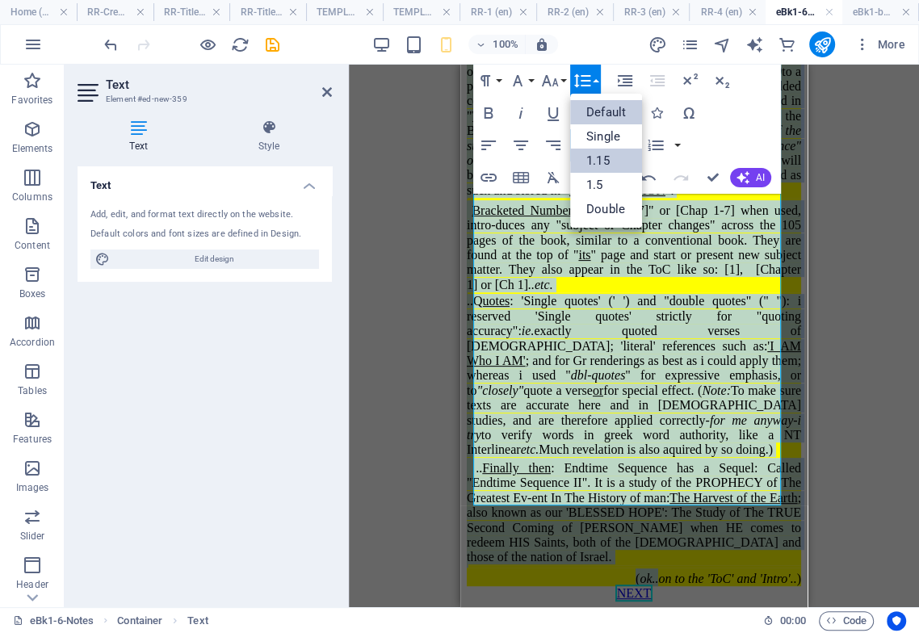
scroll to position [470, 0]
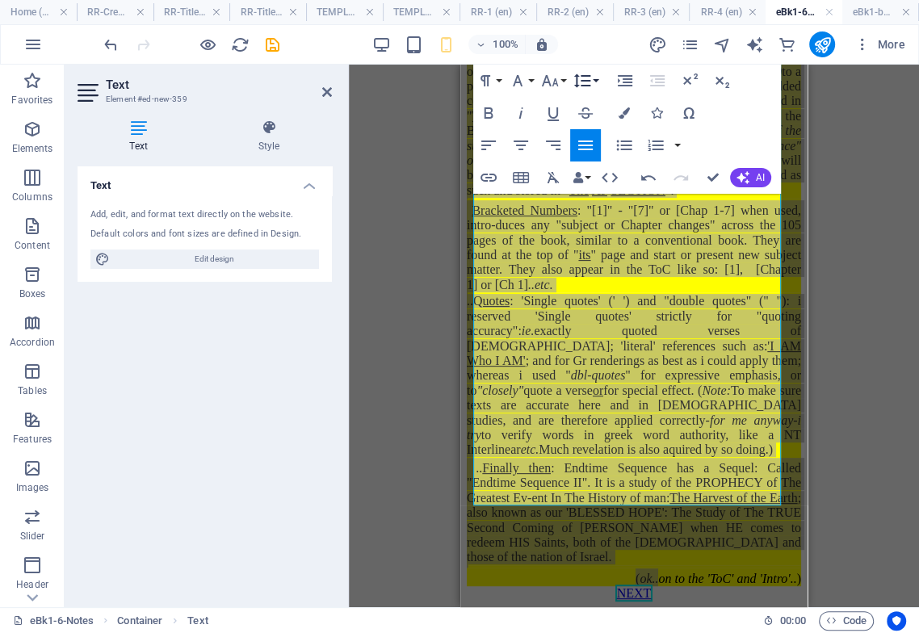
click at [588, 82] on icon "button" at bounding box center [582, 80] width 19 height 19
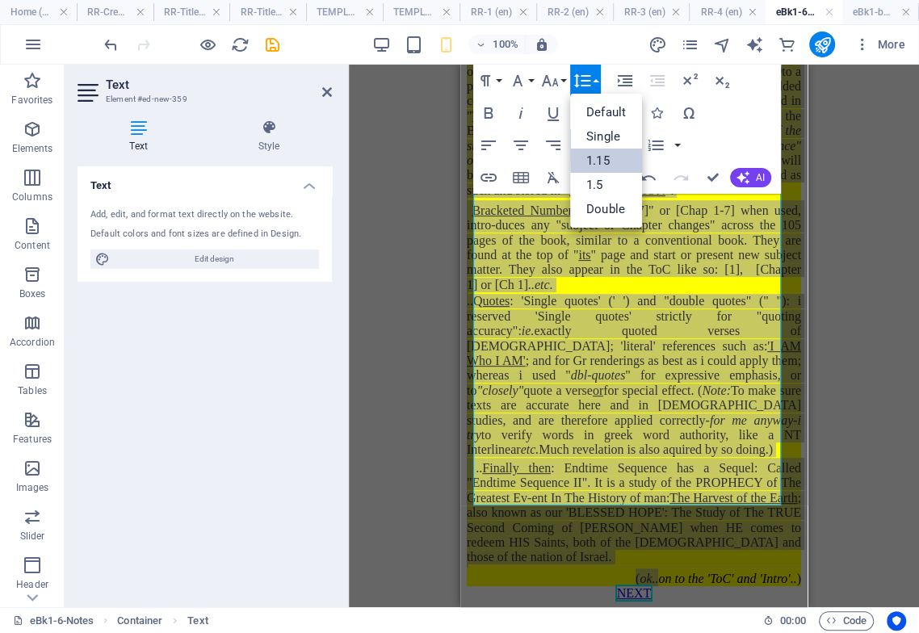
scroll to position [0, 0]
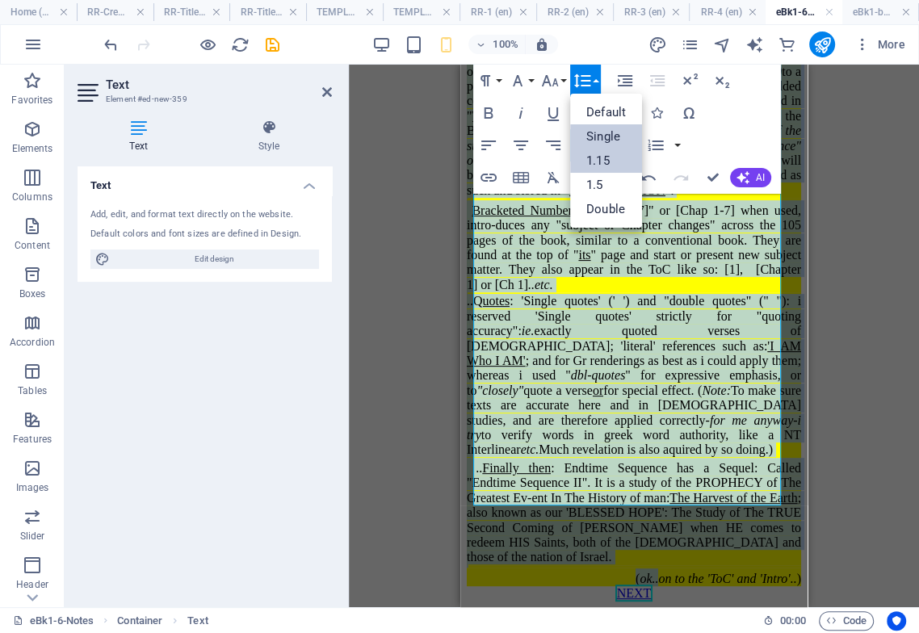
click at [615, 140] on link "Single" at bounding box center [606, 136] width 72 height 24
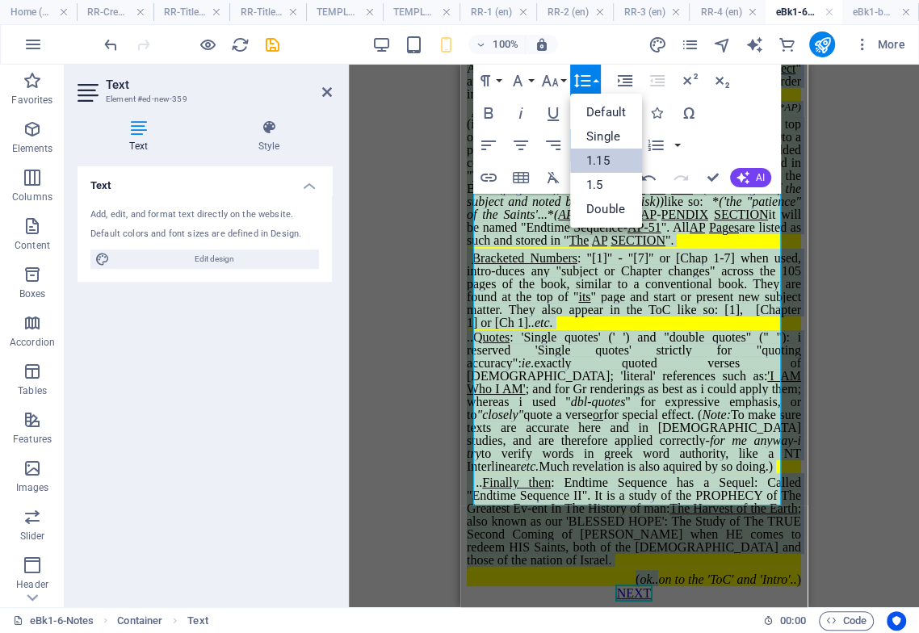
scroll to position [385, 0]
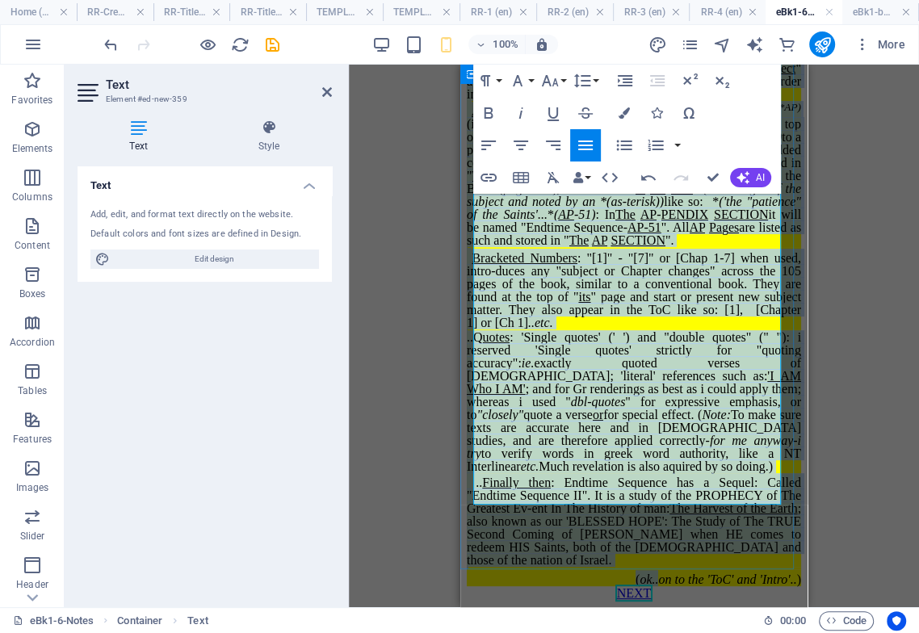
click at [684, 330] on span "..Q uotes : 'Single quotes' (' ') and "double quotes" (" "): i reserved 'Single…" at bounding box center [634, 401] width 334 height 143
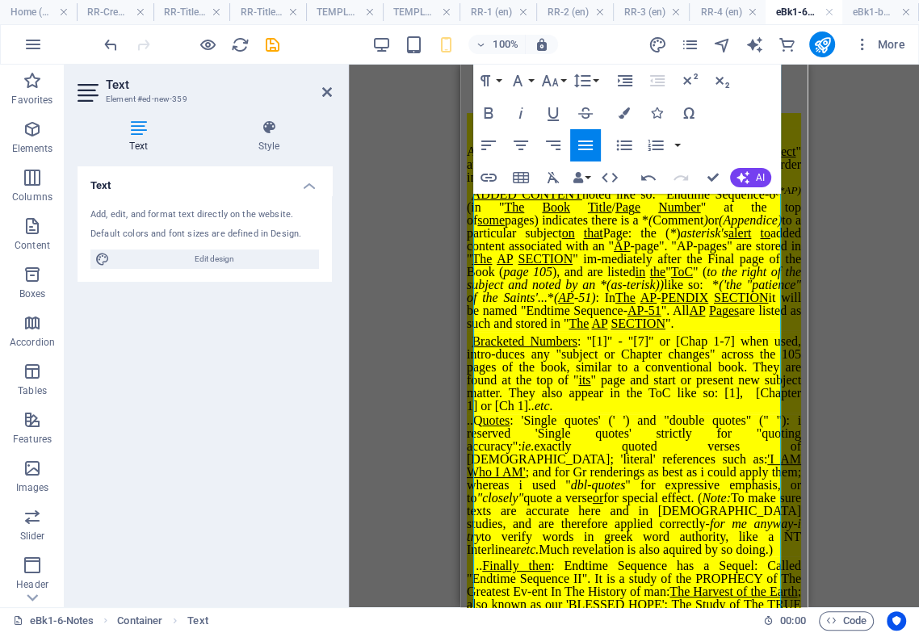
scroll to position [90, 0]
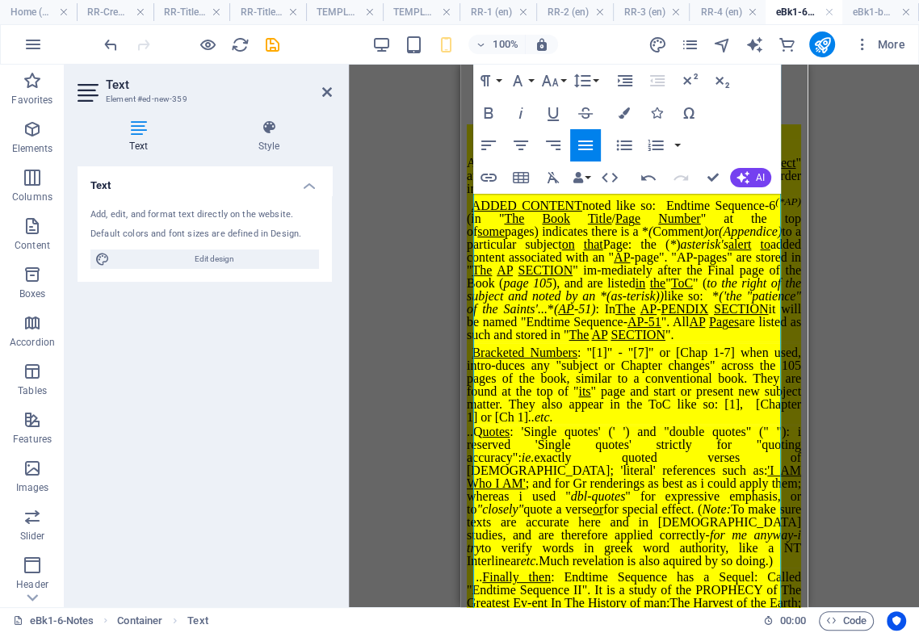
drag, startPoint x: 797, startPoint y: 395, endPoint x: 1272, endPoint y: 298, distance: 484.7
click at [646, 182] on icon "button" at bounding box center [648, 177] width 19 height 19
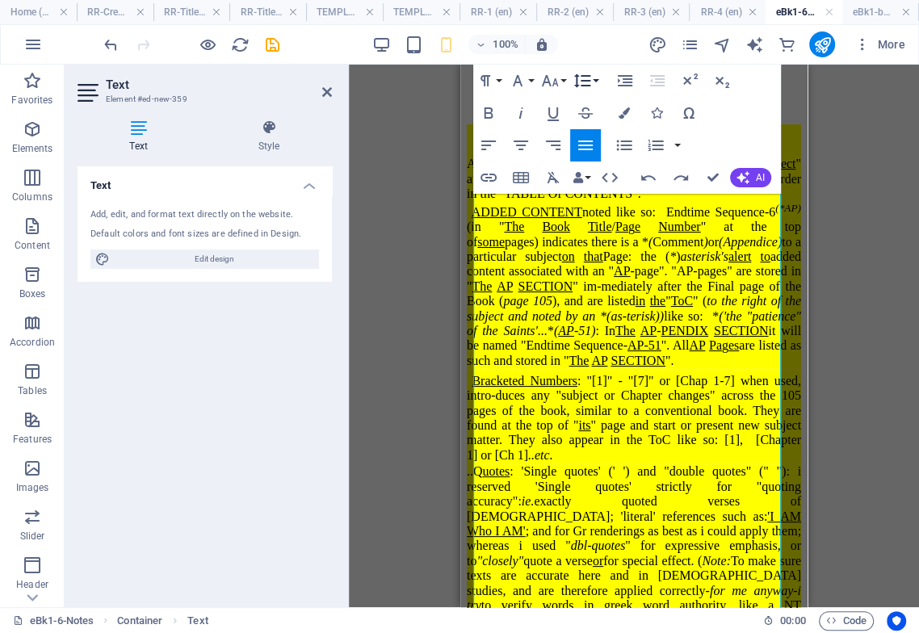
click at [584, 83] on icon "button" at bounding box center [582, 80] width 19 height 19
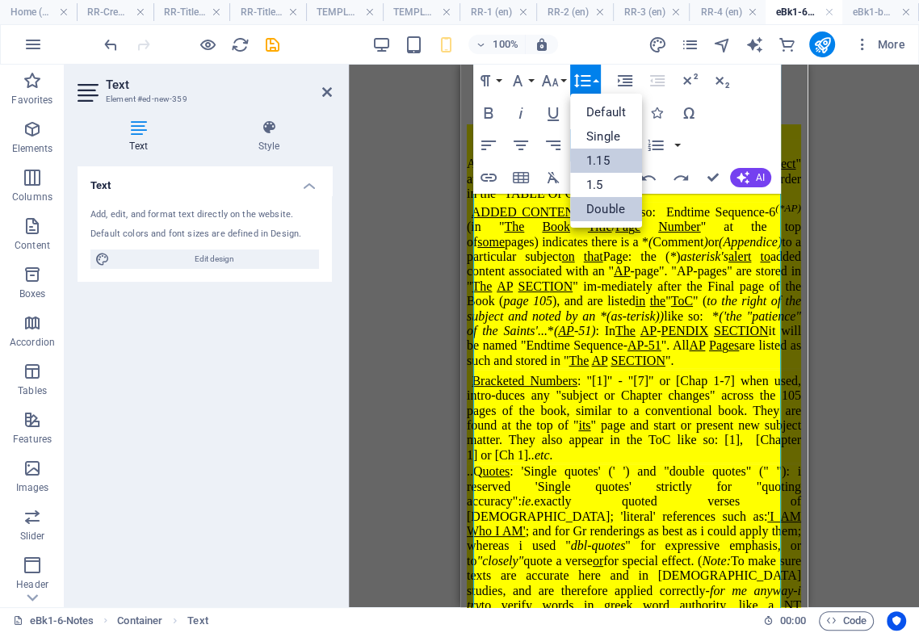
scroll to position [0, 0]
click at [602, 157] on link "1.15" at bounding box center [606, 161] width 72 height 24
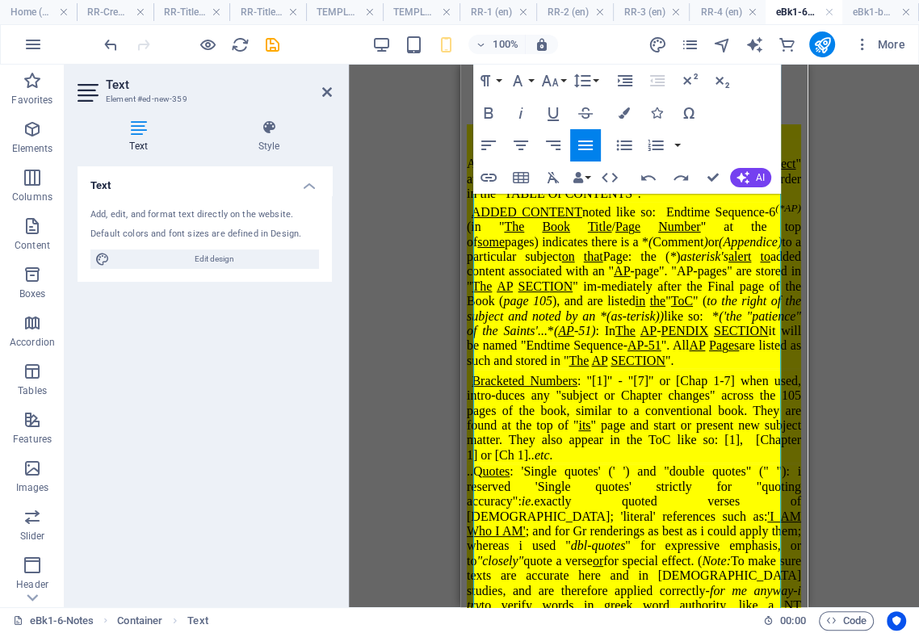
click at [636, 341] on span "ADDED CONTENT noted like so: Endtime Sequence-6 (*AP) (in " The Book Ti tle / P…" at bounding box center [634, 286] width 334 height 162
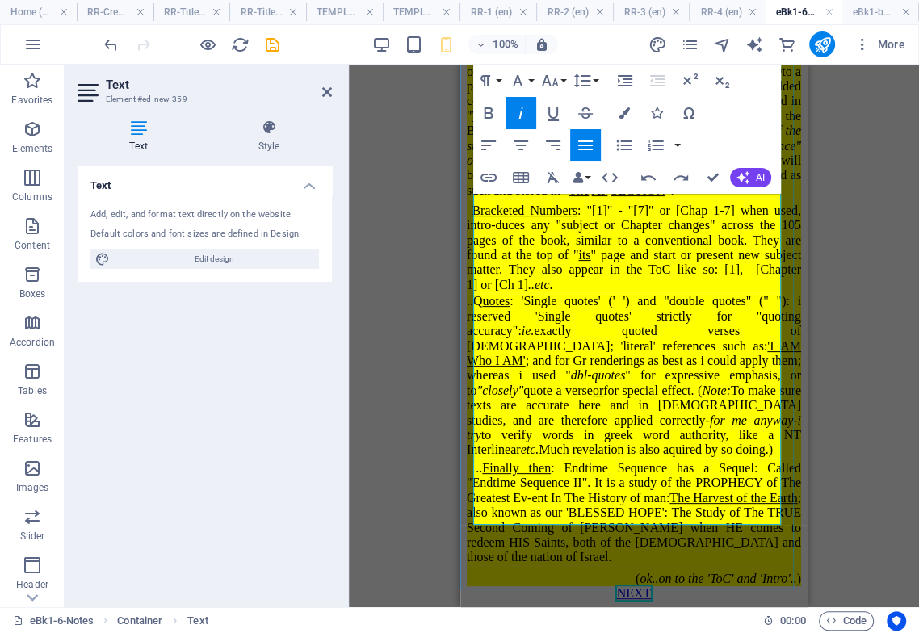
scroll to position [470, 0]
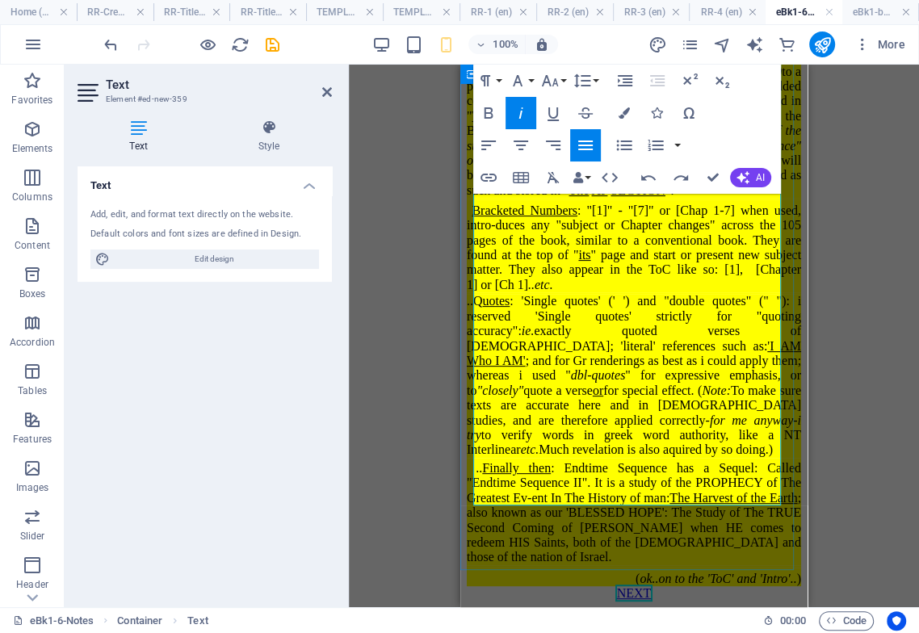
click at [622, 528] on div "Endtime Sequence of Events ".. Notes .." All pages have "The Book Title , Pa g …" at bounding box center [634, 198] width 334 height 776
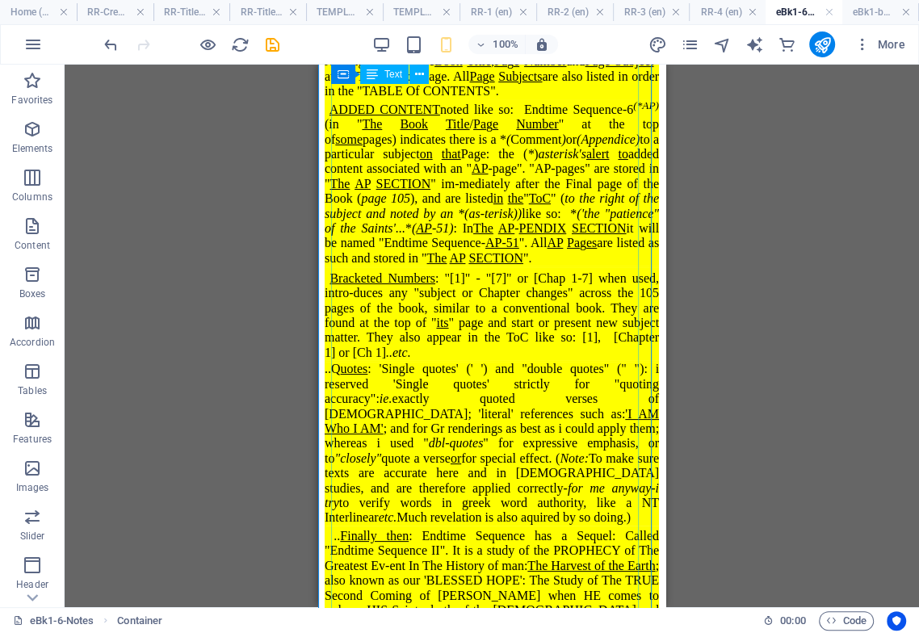
scroll to position [0, 0]
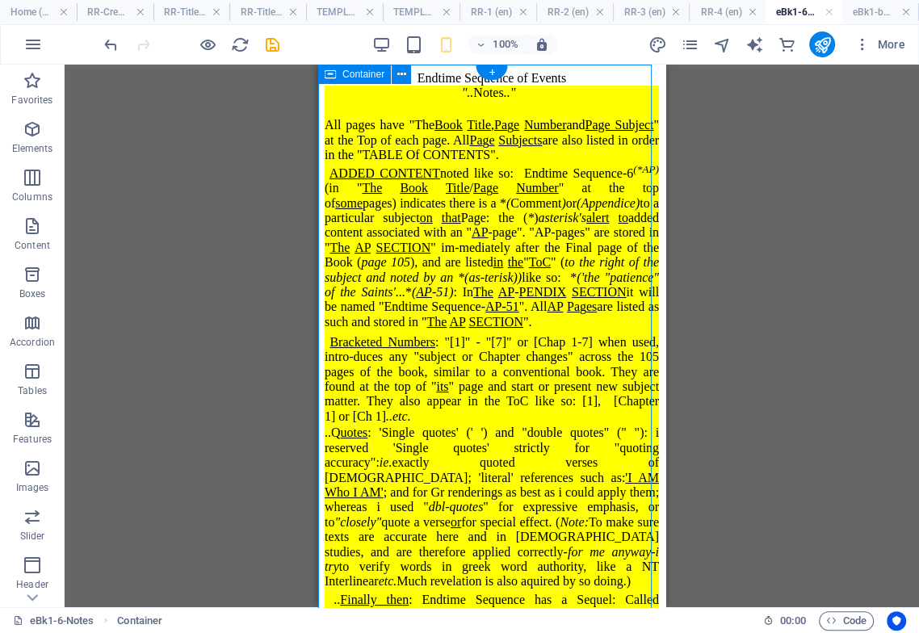
click at [398, 139] on div "Endtime Sequence of Events ".. Notes .." All pages have "The Book Title , Pa g …" at bounding box center [492, 394] width 334 height 647
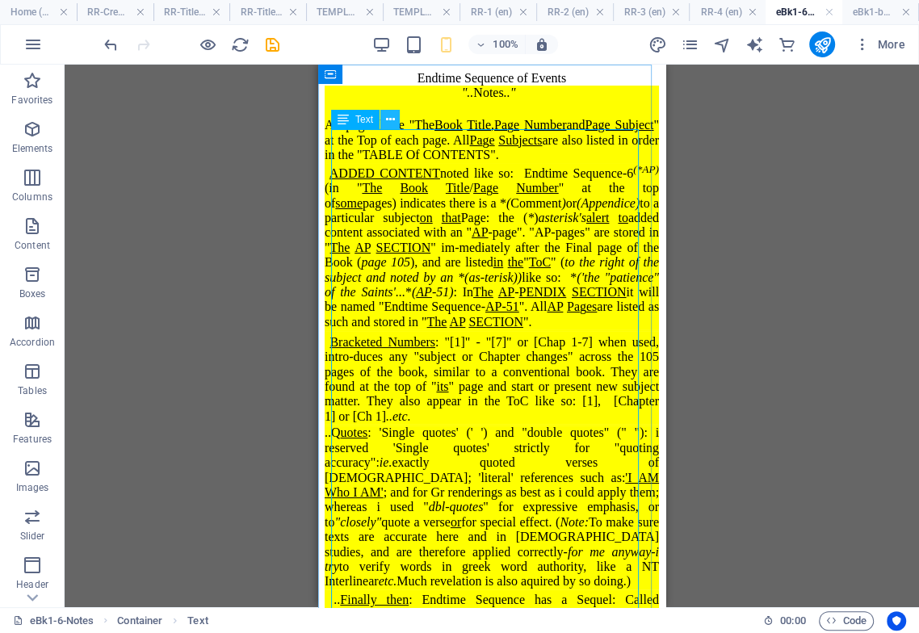
click at [388, 123] on icon at bounding box center [390, 119] width 9 height 17
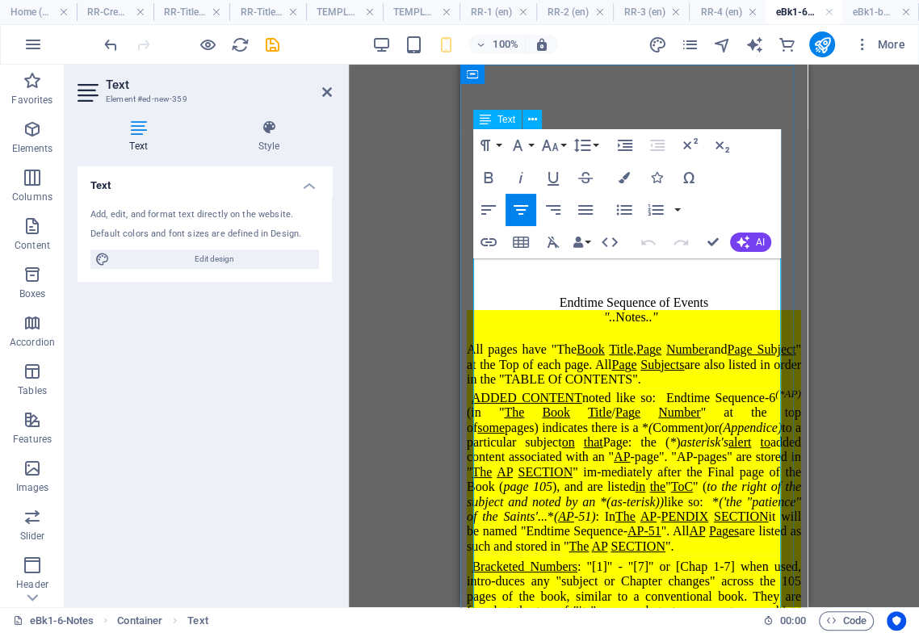
drag, startPoint x: 712, startPoint y: 335, endPoint x: 535, endPoint y: 334, distance: 176.9
click at [535, 310] on div "Endtime Sequence of Events" at bounding box center [634, 303] width 334 height 15
drag, startPoint x: 548, startPoint y: 144, endPoint x: 535, endPoint y: 169, distance: 27.8
click at [548, 145] on icon "button" at bounding box center [550, 145] width 17 height 11
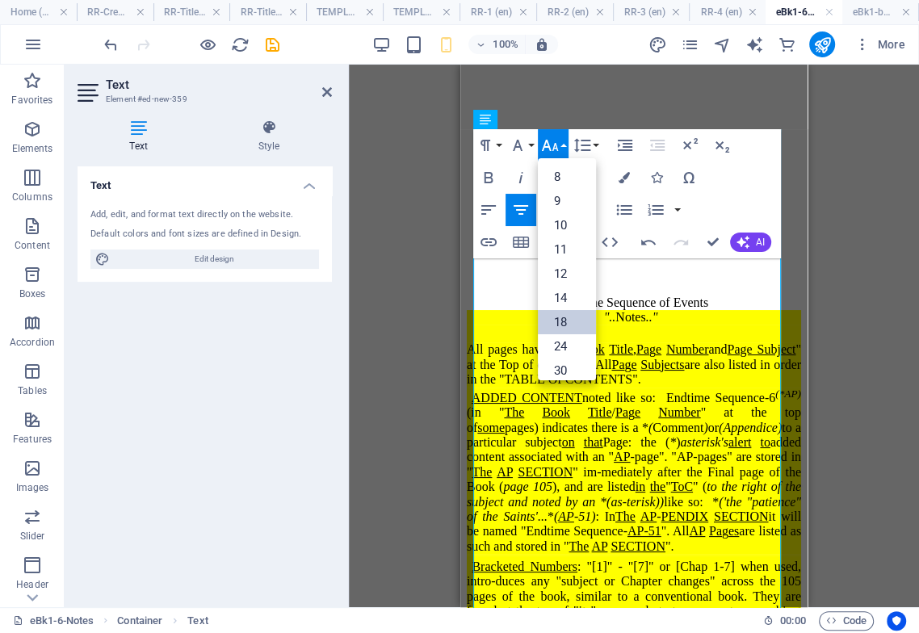
click at [565, 321] on link "18" at bounding box center [567, 322] width 58 height 24
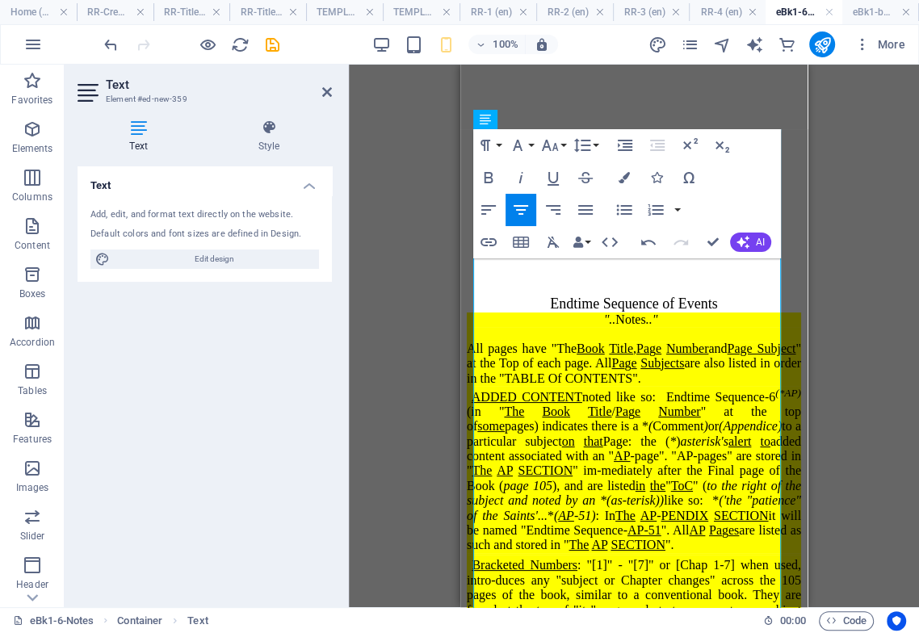
drag, startPoint x: 556, startPoint y: 145, endPoint x: 552, endPoint y: 164, distance: 19.7
click at [554, 146] on icon "button" at bounding box center [550, 145] width 17 height 11
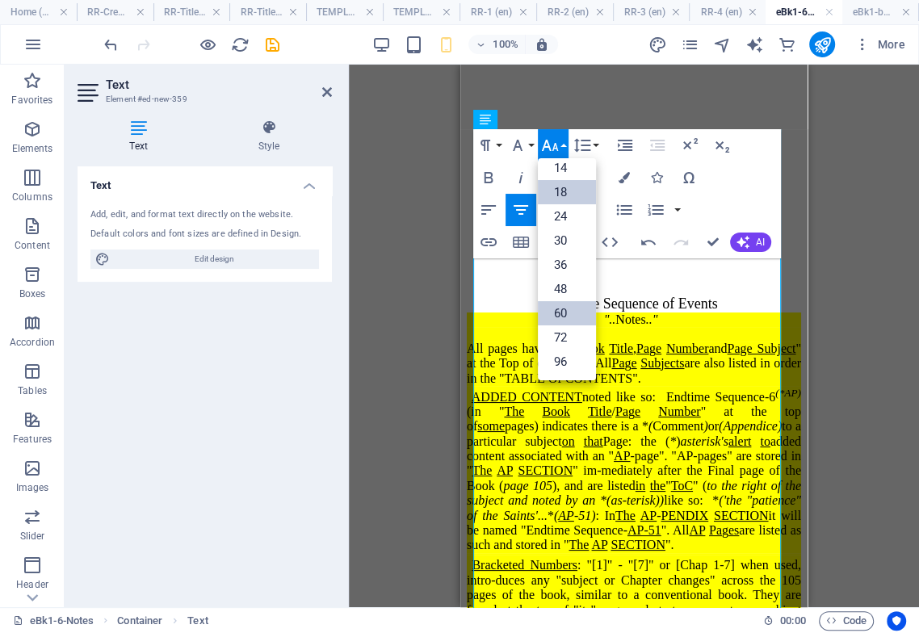
scroll to position [130, 0]
click at [566, 220] on link "24" at bounding box center [567, 216] width 58 height 24
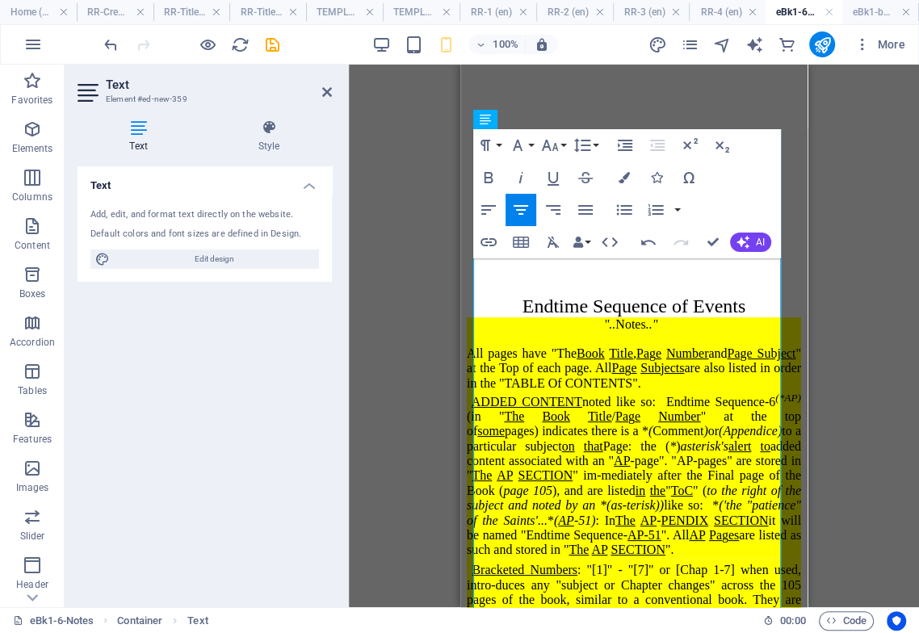
click at [587, 390] on span "All pages have "The Book Title , Pa g e Number and Page Subject " at the Top of…" at bounding box center [634, 368] width 334 height 44
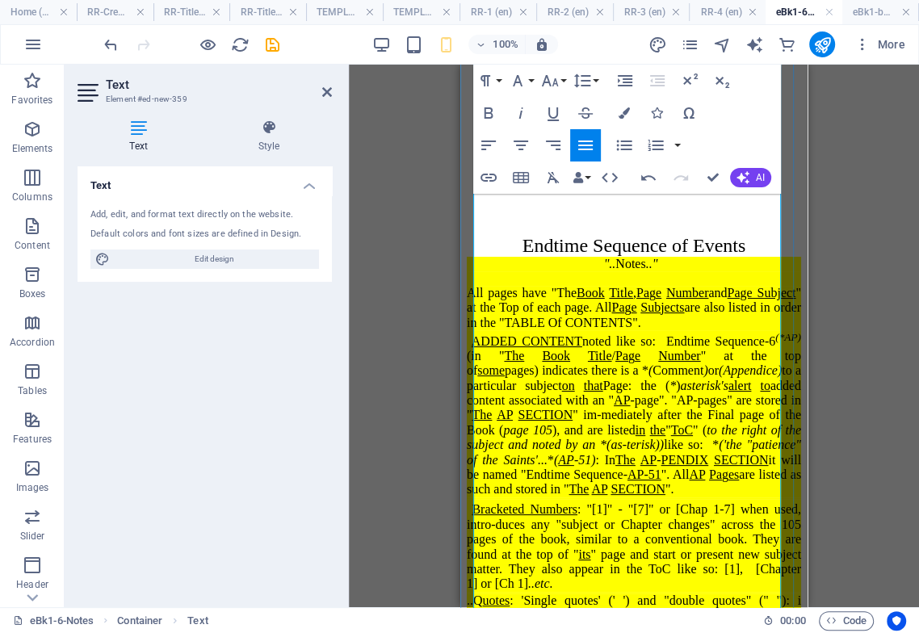
scroll to position [90, 0]
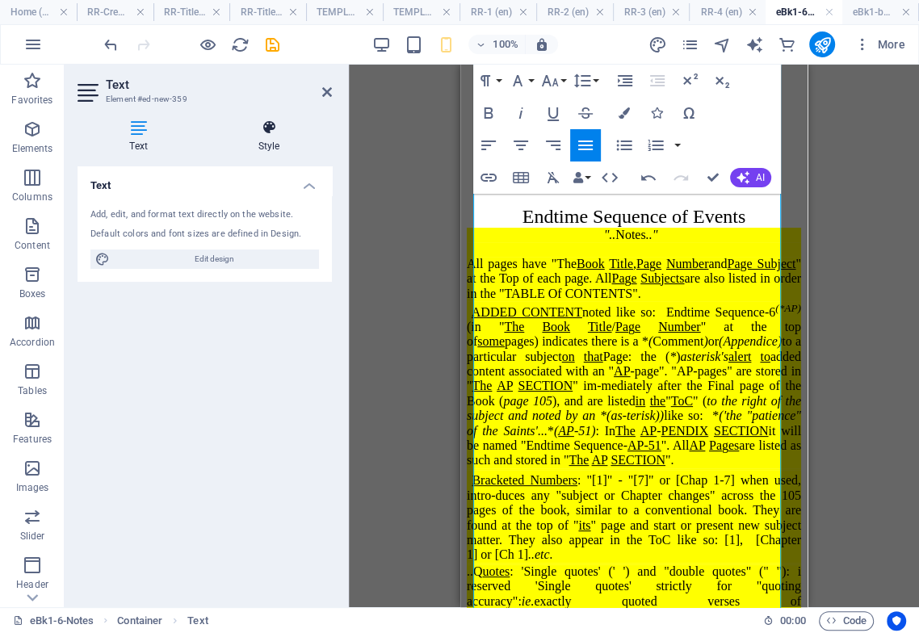
click at [267, 143] on h4 "Style" at bounding box center [269, 137] width 126 height 34
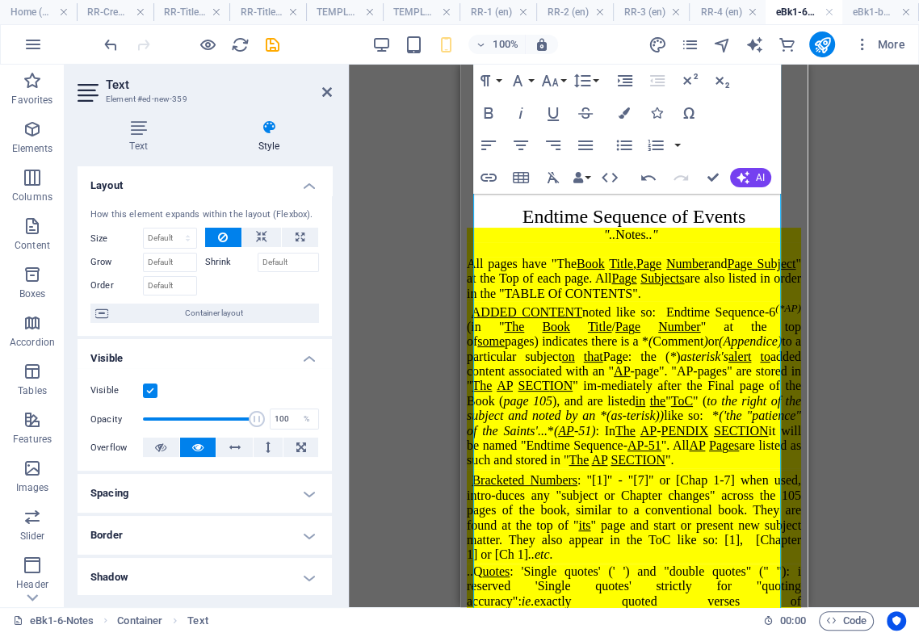
click at [278, 512] on h4 "Spacing" at bounding box center [205, 493] width 254 height 39
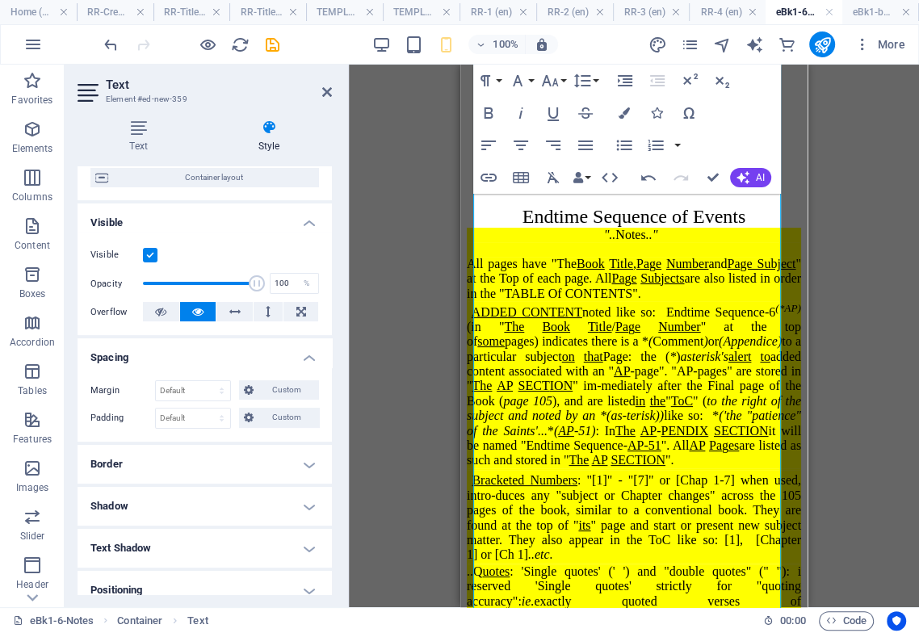
scroll to position [179, 0]
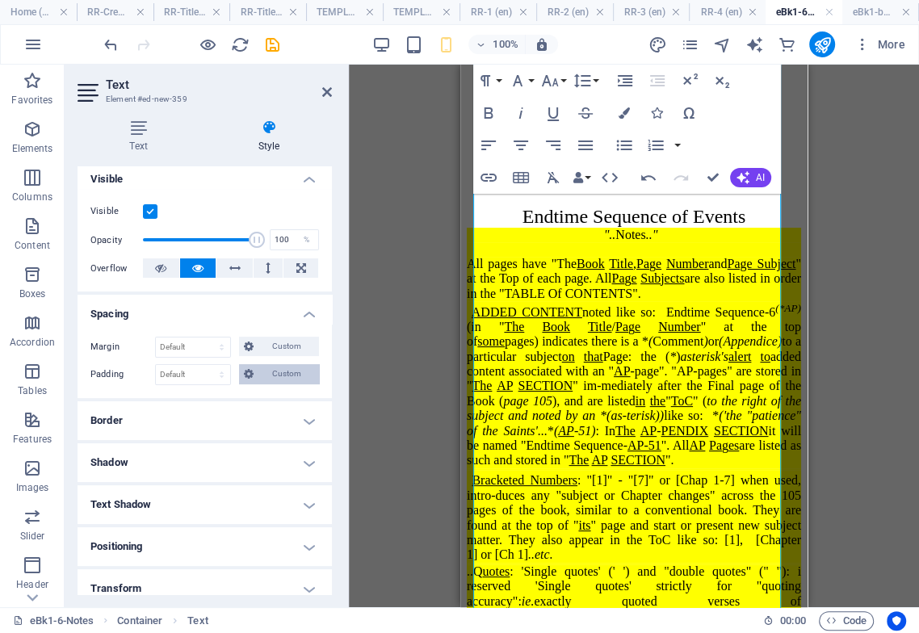
click at [267, 384] on span "Custom" at bounding box center [286, 373] width 56 height 19
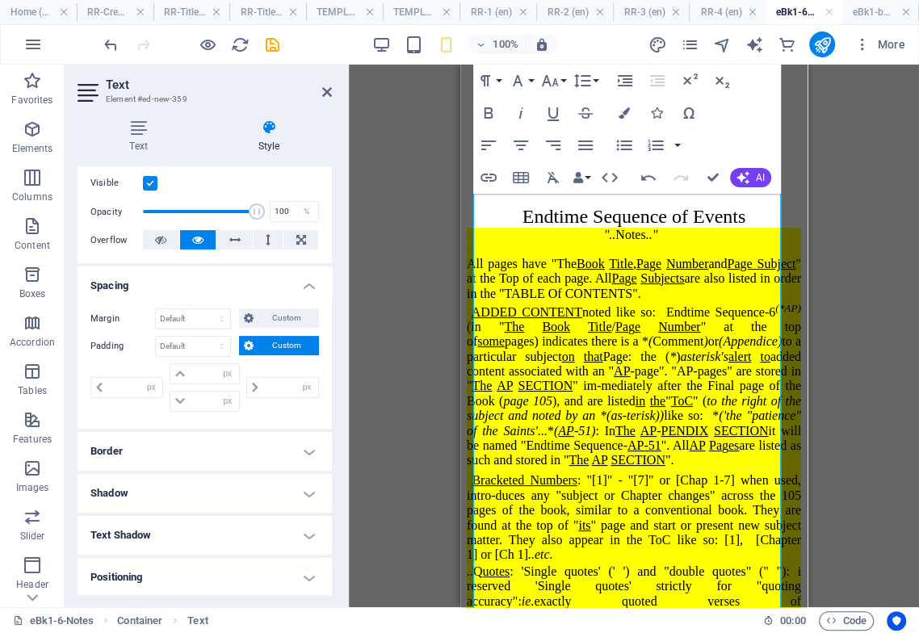
scroll to position [269, 0]
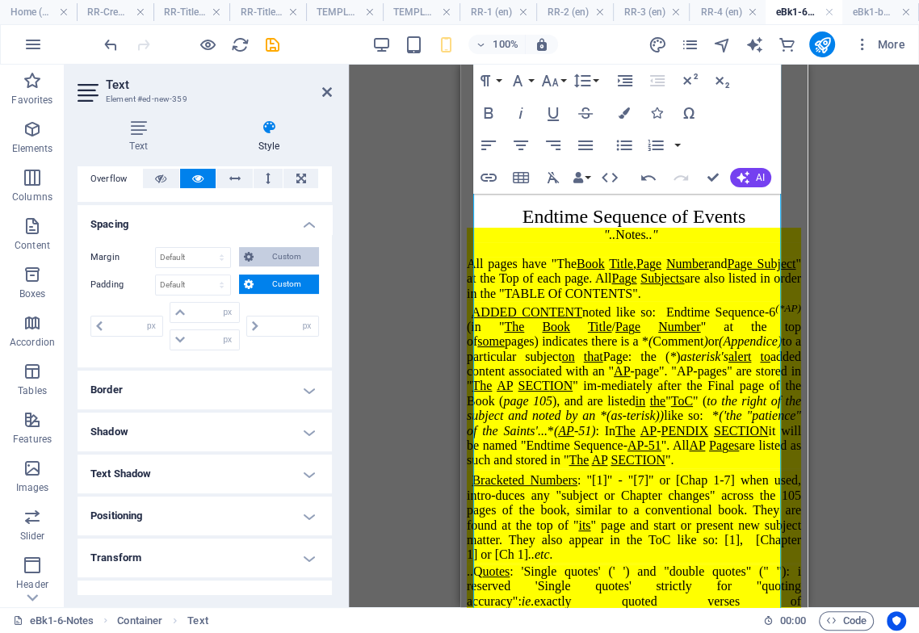
click at [258, 267] on span "Custom" at bounding box center [286, 256] width 56 height 19
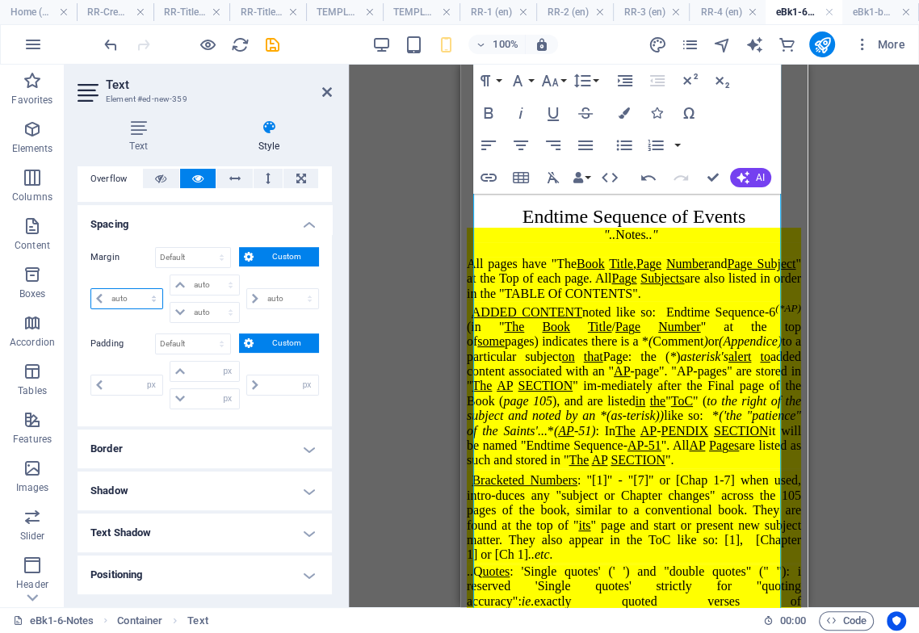
drag, startPoint x: 158, startPoint y: 313, endPoint x: 155, endPoint y: 321, distance: 8.7
click at [158, 309] on select "auto px % rem vw vh" at bounding box center [126, 298] width 71 height 19
select select "%"
click at [139, 304] on select "auto px % rem vw vh" at bounding box center [126, 298] width 71 height 19
type input "100"
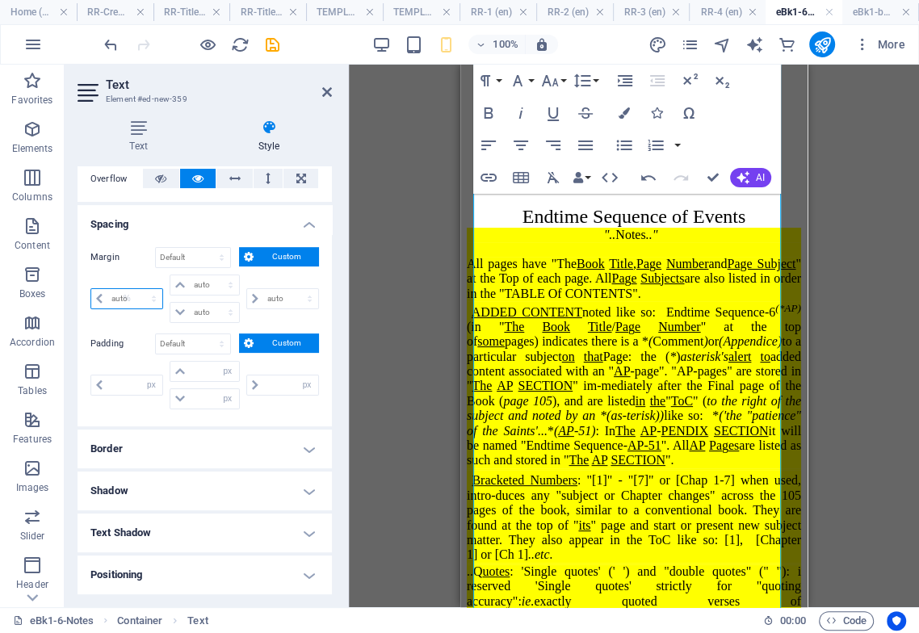
type input "0"
select select "px"
type input "0"
select select "px"
type input "0"
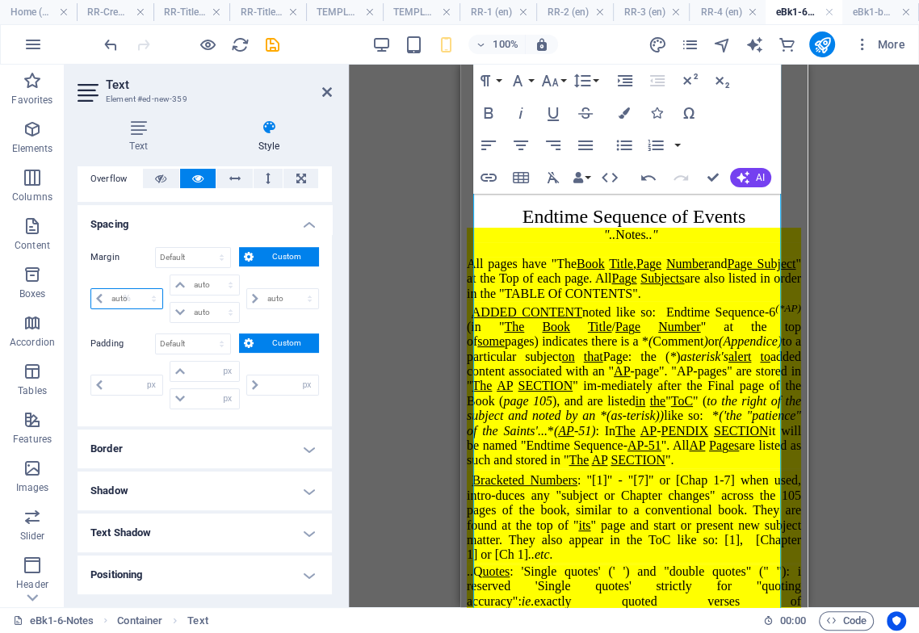
select select "px"
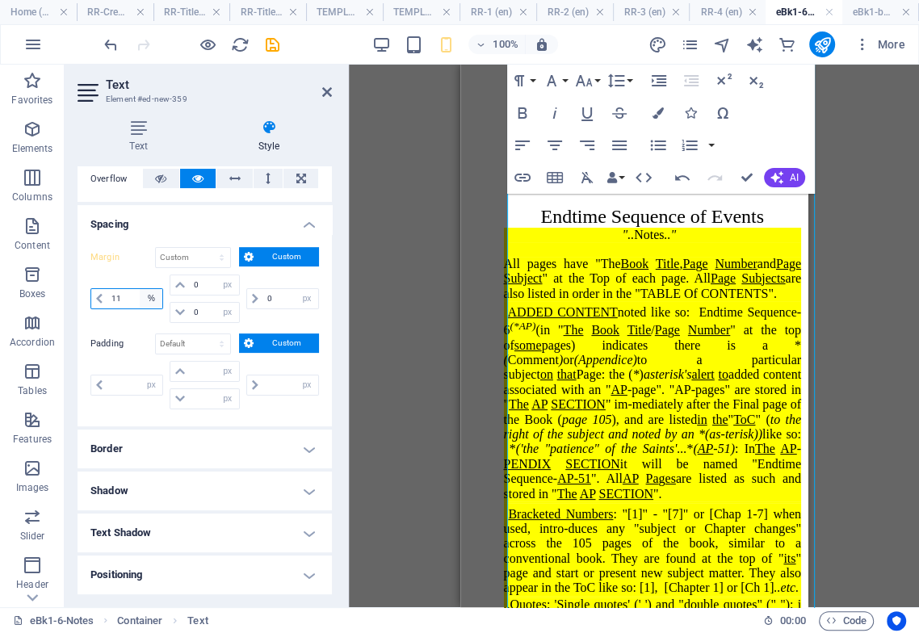
type input "11"
click at [151, 309] on select "auto px % rem vw vh" at bounding box center [151, 298] width 23 height 19
select select "px"
click at [140, 304] on select "auto px % rem vw vh" at bounding box center [151, 298] width 23 height 19
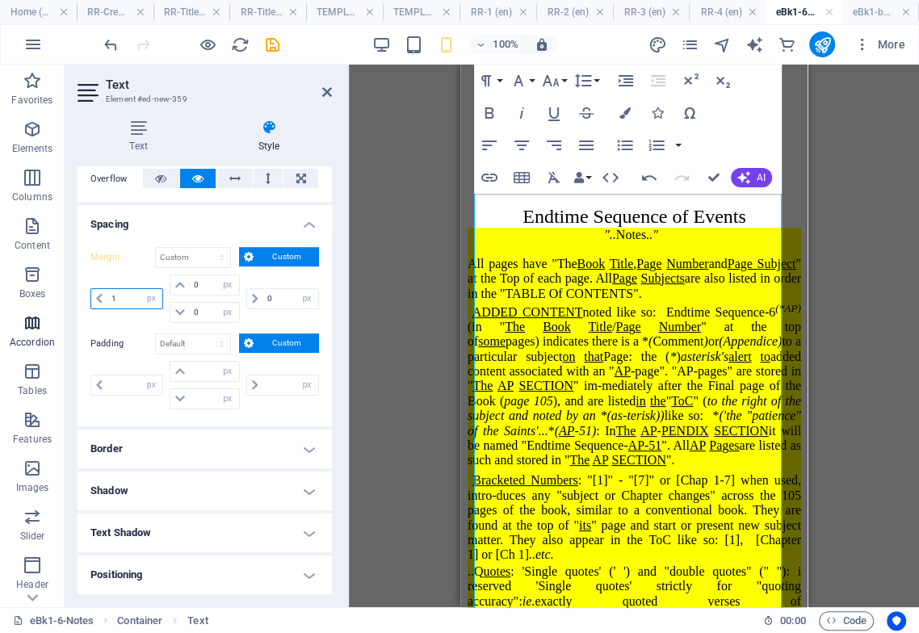
drag, startPoint x: 121, startPoint y: 309, endPoint x: 60, endPoint y: 342, distance: 70.1
click at [78, 317] on div "Margin Default auto px % rem vw vh Custom Custom 1 auto px % rem vw vh 0 auto p…" at bounding box center [205, 330] width 254 height 192
type input "0"
select select "px"
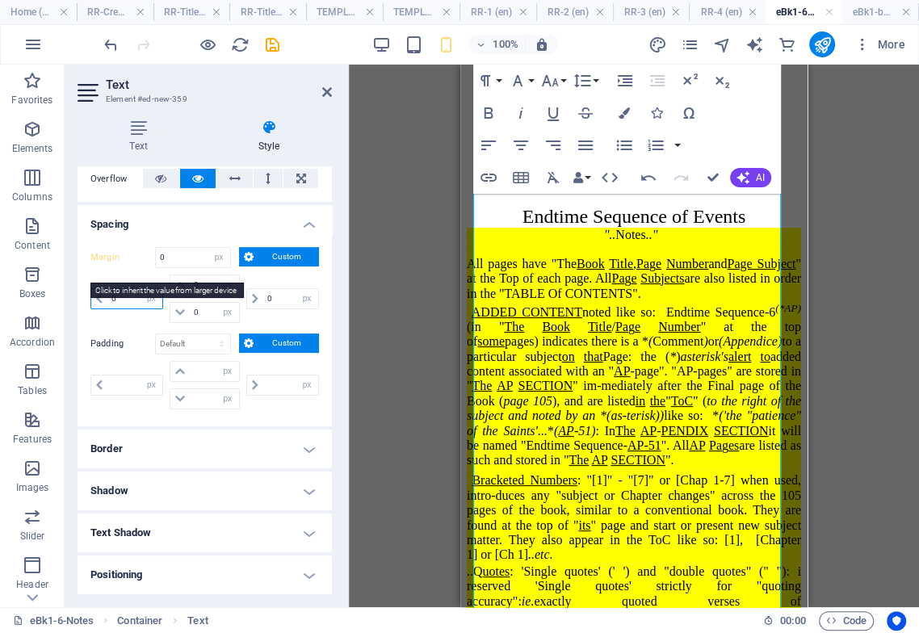
type input "0"
click at [111, 267] on label "Margin" at bounding box center [122, 257] width 65 height 19
select select "DISABLED_OPTION_VALUE"
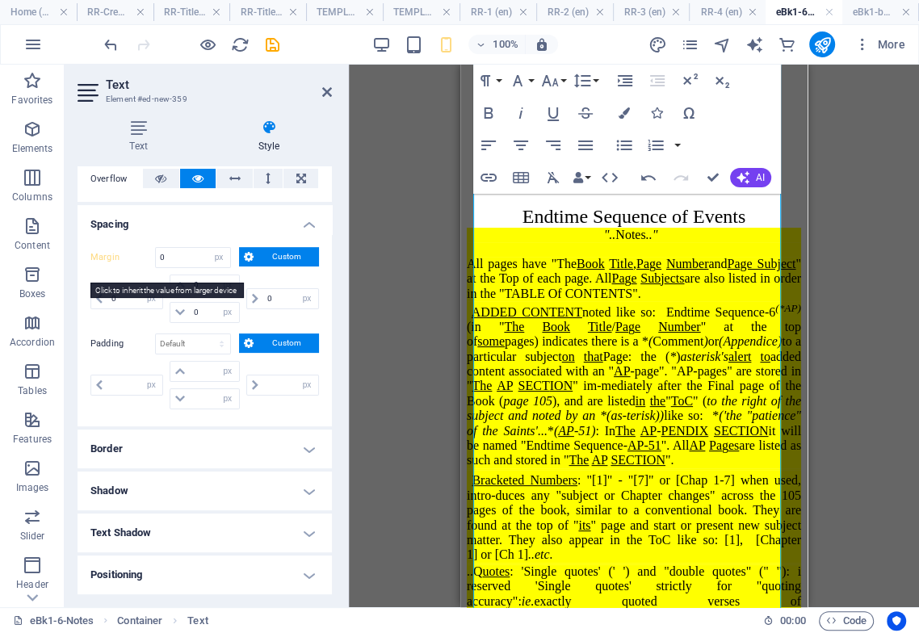
select select "DISABLED_OPTION_VALUE"
click at [115, 267] on label "Margin" at bounding box center [122, 257] width 65 height 19
click at [188, 267] on select "Default auto px % rem vw vh Custom" at bounding box center [193, 257] width 74 height 19
click at [262, 267] on span "Custom" at bounding box center [286, 256] width 56 height 19
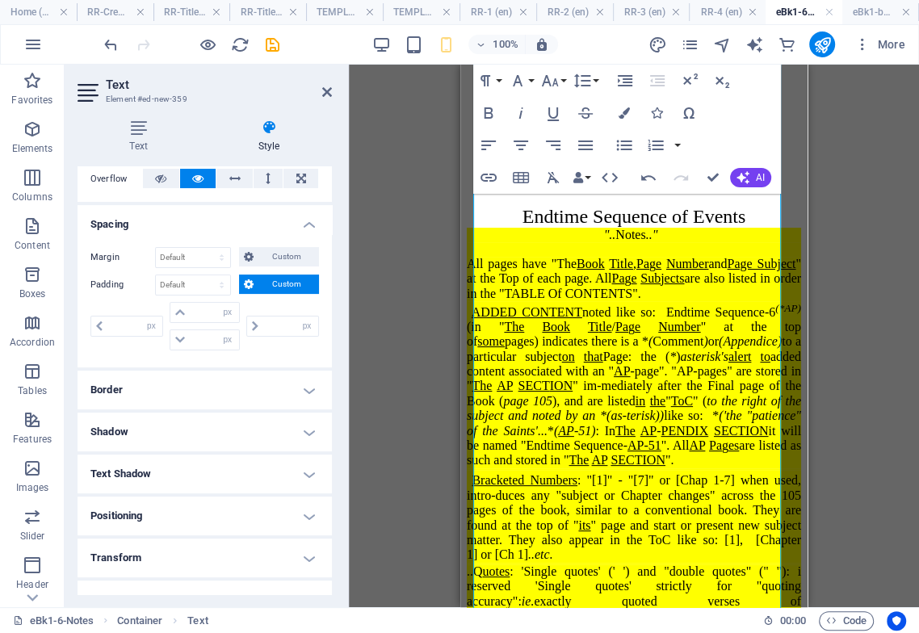
drag, startPoint x: 265, startPoint y: 288, endPoint x: 245, endPoint y: 310, distance: 30.3
click at [264, 288] on div "Margin Default auto px % rem vw vh Custom Custom auto px % rem vw vh auto px % …" at bounding box center [205, 300] width 254 height 133
click at [122, 295] on label "Padding" at bounding box center [122, 284] width 65 height 19
click at [183, 295] on select "Default px rem % vh vw Custom" at bounding box center [193, 284] width 74 height 19
click at [156, 290] on select "Default px rem % vh vw Custom" at bounding box center [193, 284] width 74 height 19
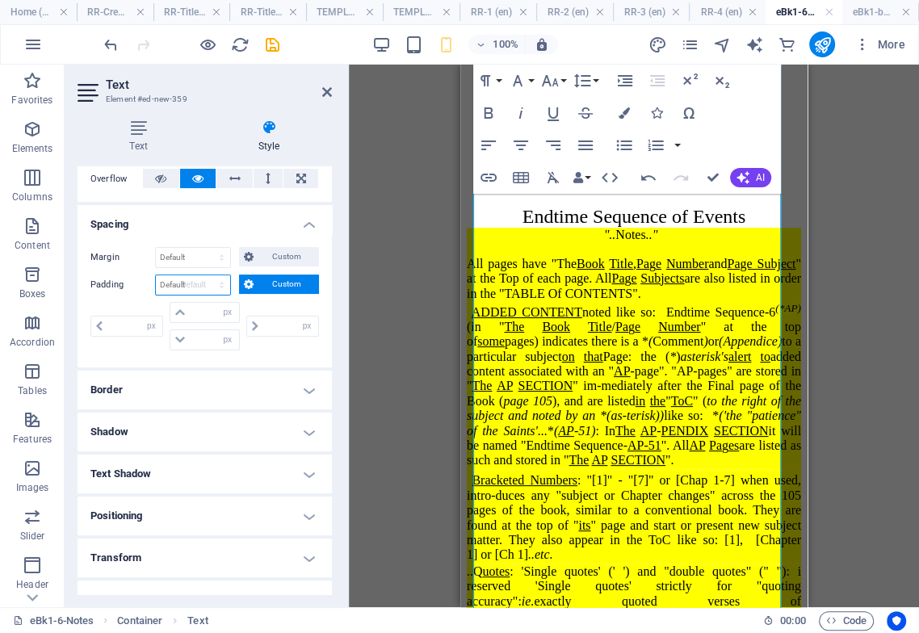
select select "DISABLED_OPTION_VALUE"
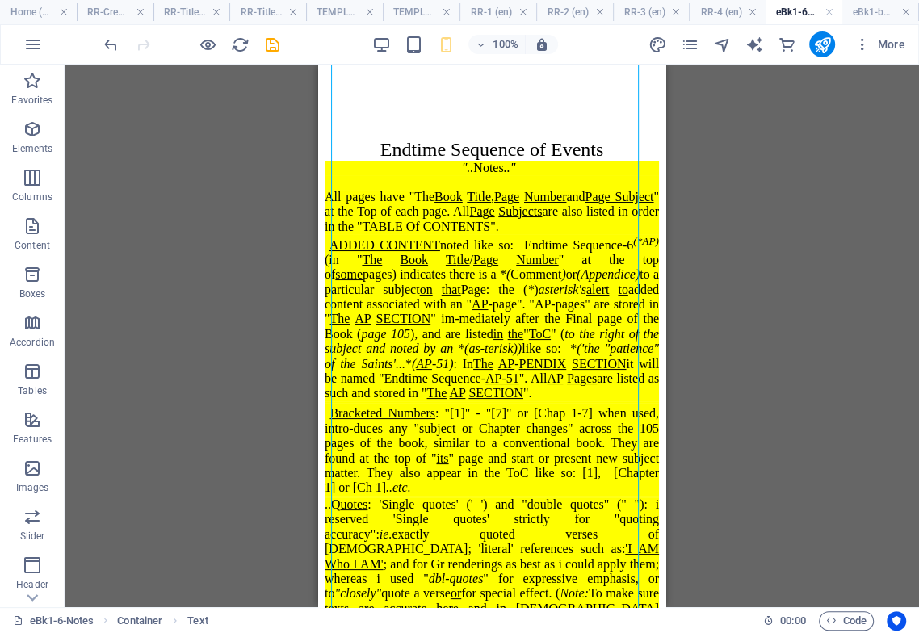
scroll to position [0, 0]
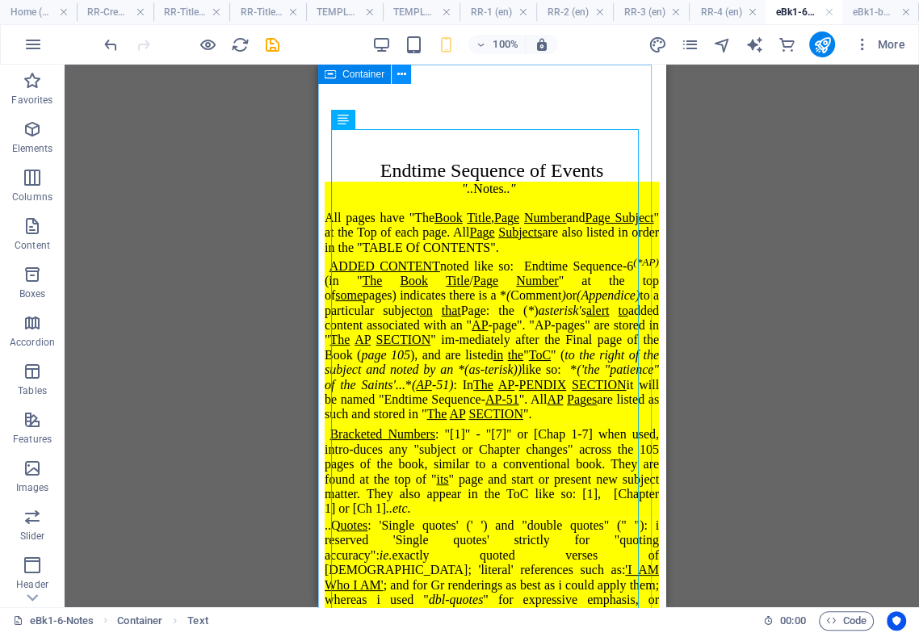
click at [401, 73] on icon at bounding box center [401, 74] width 9 height 17
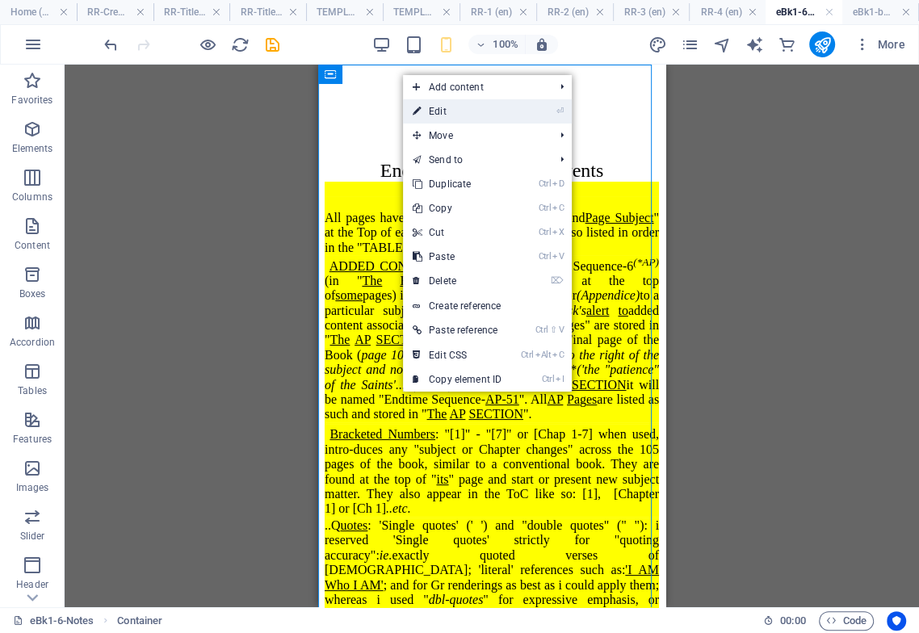
click at [434, 108] on link "⏎ Edit" at bounding box center [457, 111] width 108 height 24
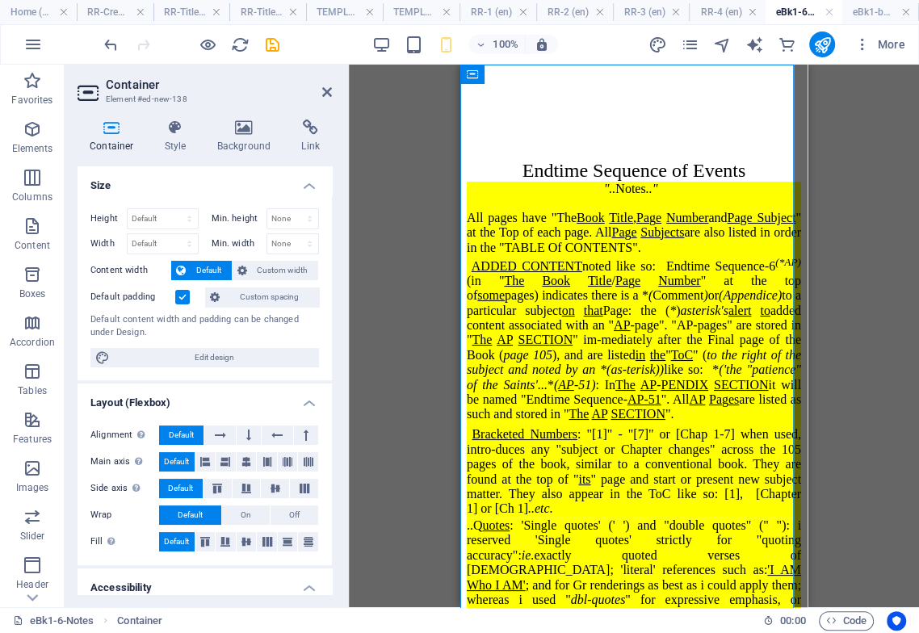
click at [184, 292] on label at bounding box center [182, 297] width 15 height 15
click at [0, 0] on input "Default padding" at bounding box center [0, 0] width 0 height 0
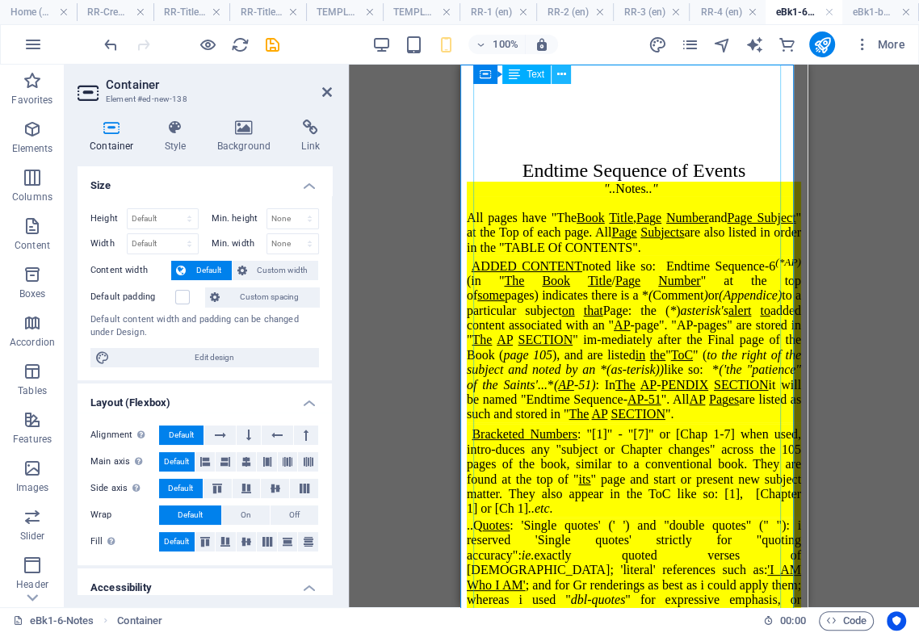
click at [560, 72] on icon at bounding box center [561, 74] width 9 height 17
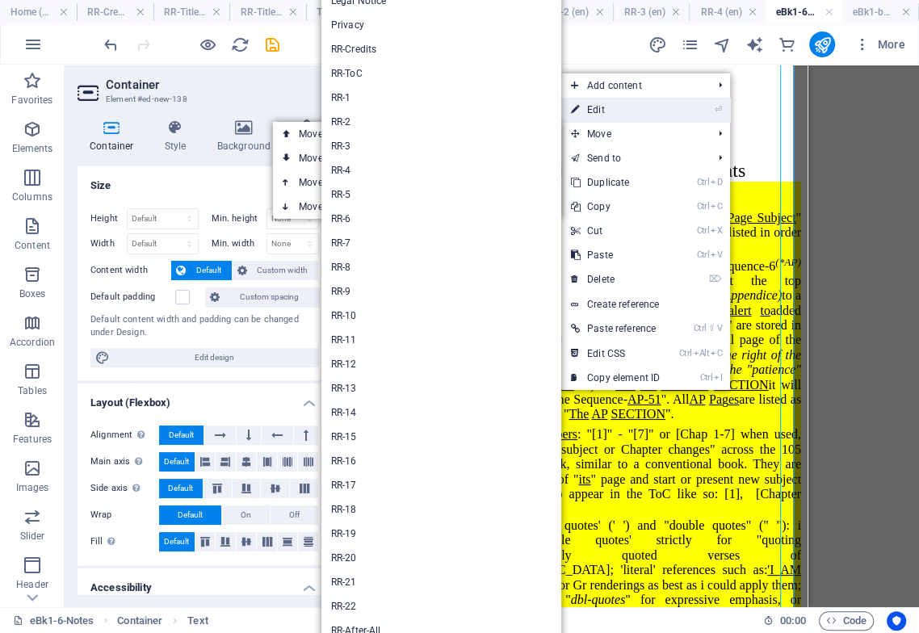
click at [597, 109] on link "⏎ Edit" at bounding box center [615, 110] width 108 height 24
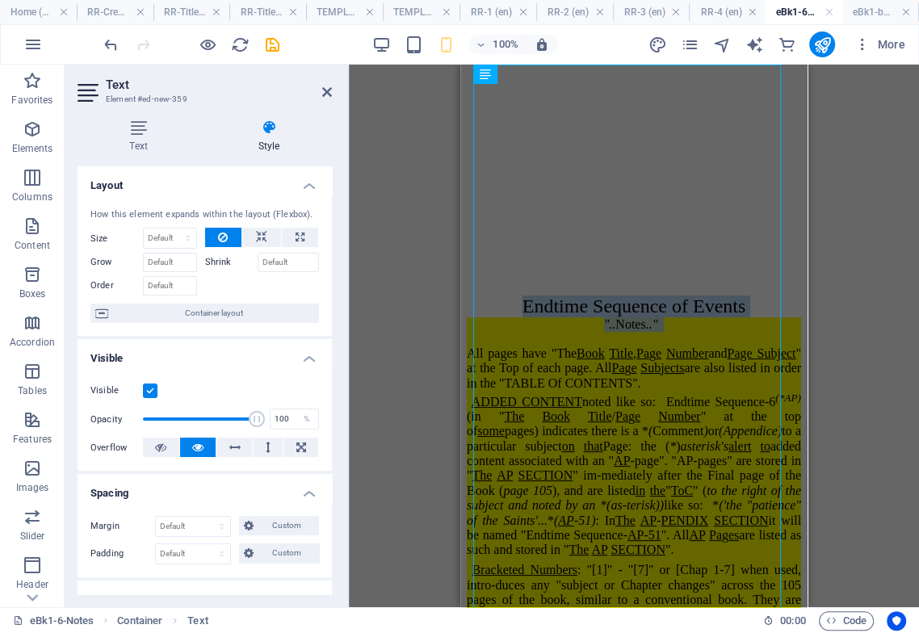
drag, startPoint x: 661, startPoint y: 298, endPoint x: 512, endPoint y: 275, distance: 150.3
click at [512, 275] on div "Endtime Sequence of Events ".. Notes .." All pages have "The Book Title , Pa g …" at bounding box center [634, 577] width 334 height 729
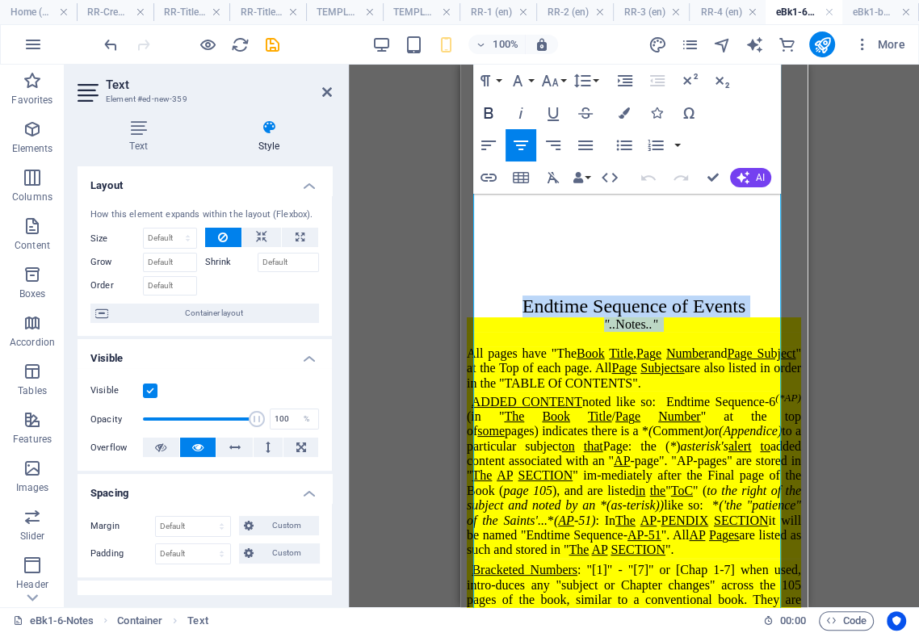
click at [489, 116] on icon "button" at bounding box center [488, 112] width 19 height 19
click at [490, 121] on icon "button" at bounding box center [488, 112] width 19 height 19
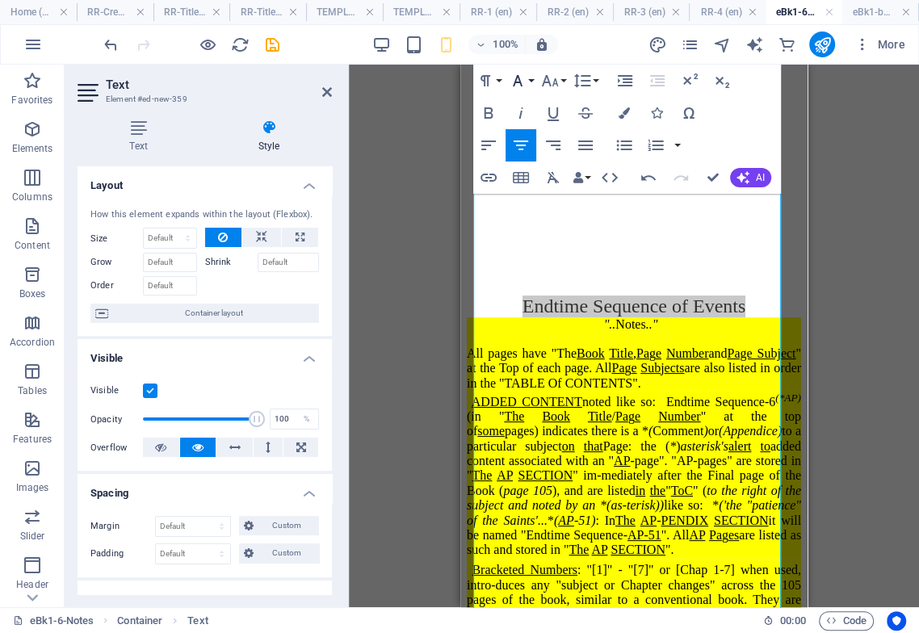
click at [521, 86] on icon "button" at bounding box center [518, 80] width 10 height 11
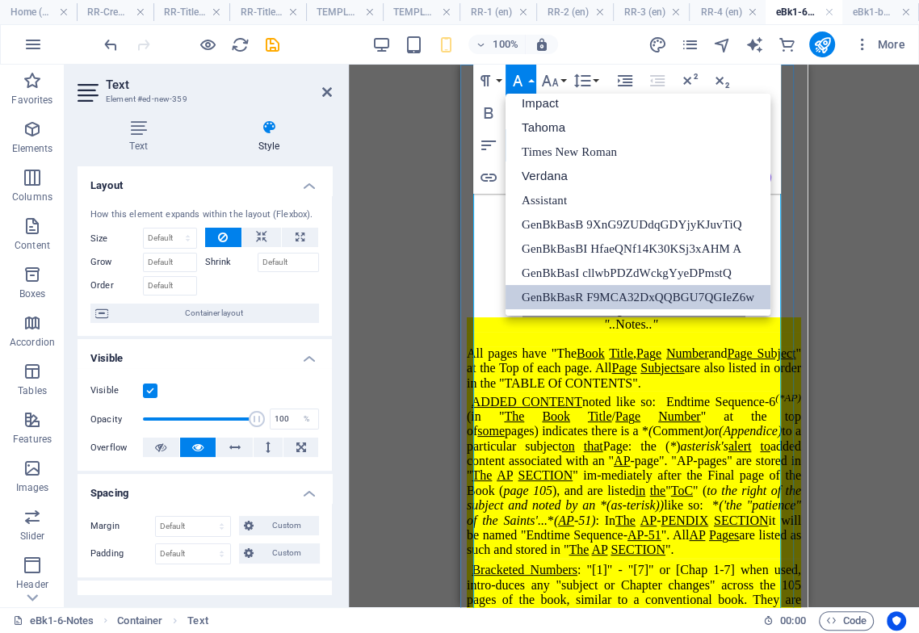
scroll to position [57, 0]
click at [558, 225] on link "GenBkBasB 9XnG9ZUDdqGDYjyKJuvTiQ" at bounding box center [638, 224] width 265 height 24
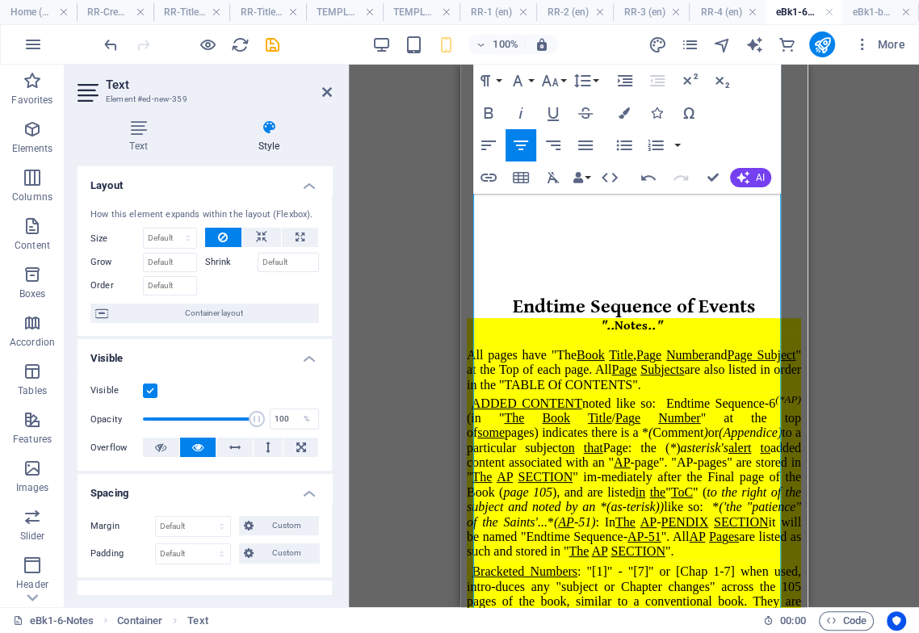
click at [569, 352] on span "All pages have "The Book Title , Pa g e Number and Page Subject " at the Top of…" at bounding box center [634, 370] width 334 height 44
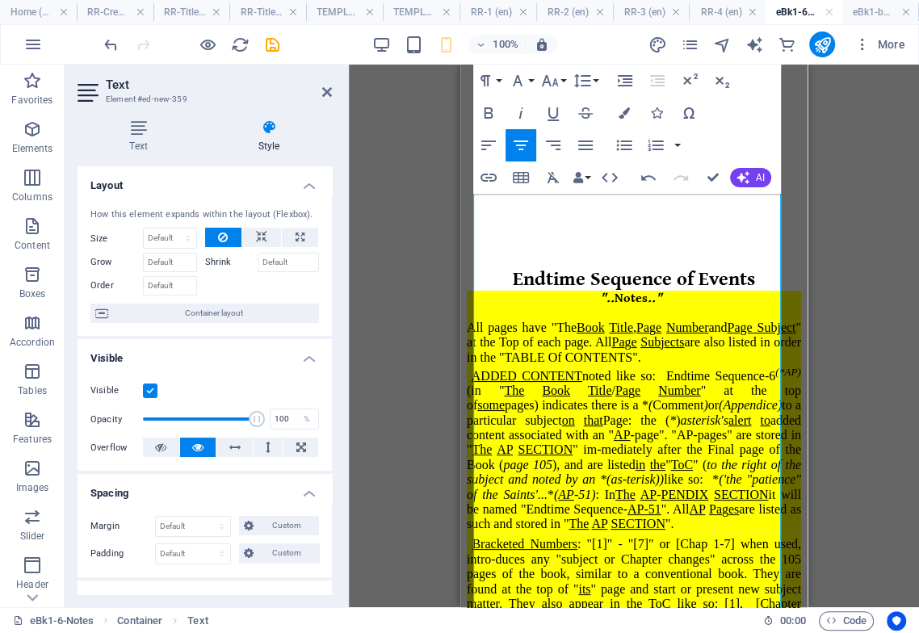
scroll to position [0, 0]
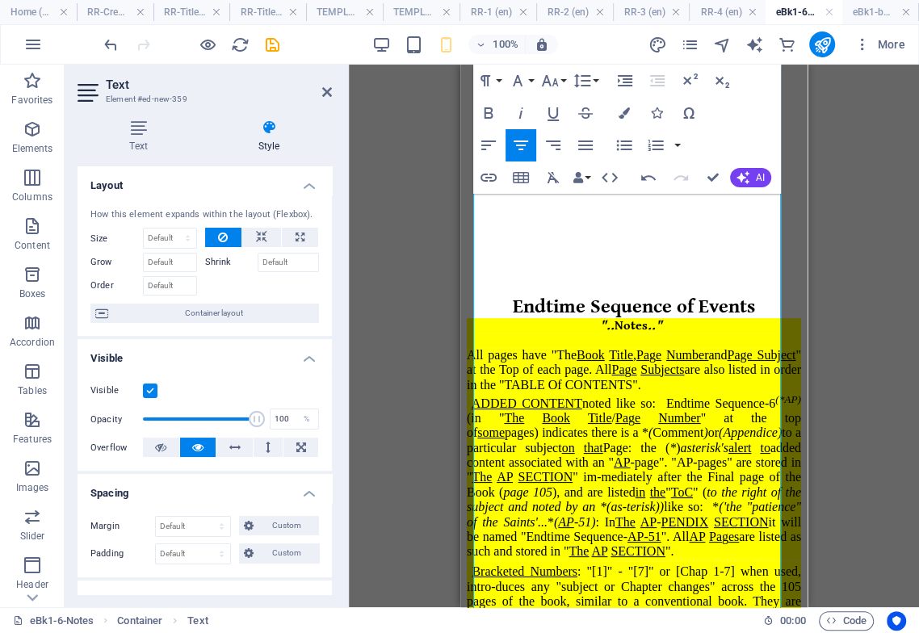
drag, startPoint x: 632, startPoint y: 221, endPoint x: 631, endPoint y: 234, distance: 13.0
click at [632, 241] on p at bounding box center [634, 248] width 334 height 15
drag, startPoint x: 502, startPoint y: 277, endPoint x: 492, endPoint y: 208, distance: 70.2
click at [492, 213] on div "Endtime Sequence of Events ".. Notes .." All pages have "The Book Title , Pa g …" at bounding box center [634, 578] width 334 height 731
click at [523, 147] on icon "button" at bounding box center [520, 145] width 19 height 19
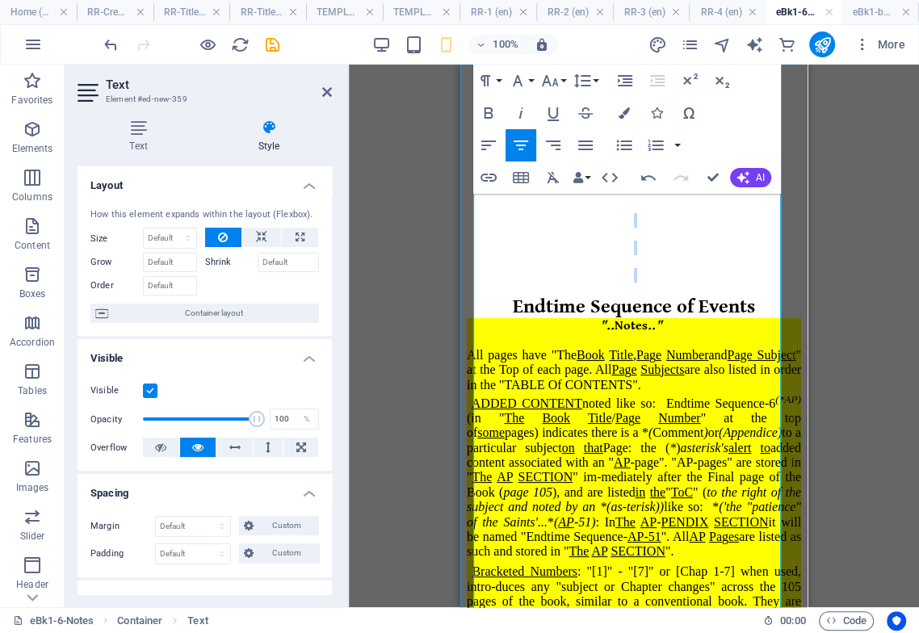
click at [639, 241] on p at bounding box center [634, 248] width 334 height 15
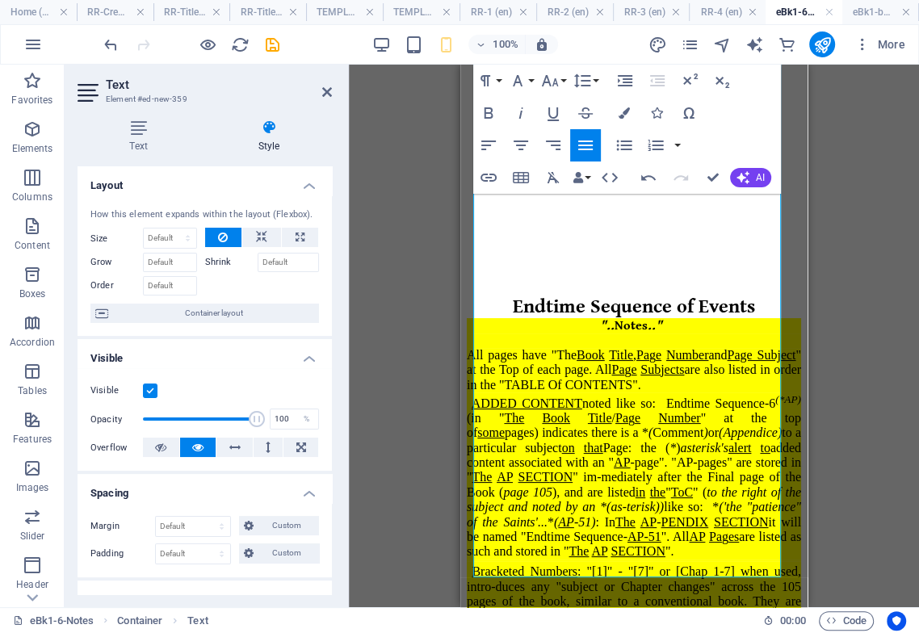
click at [640, 268] on p at bounding box center [634, 275] width 334 height 15
click at [628, 241] on p at bounding box center [634, 248] width 334 height 15
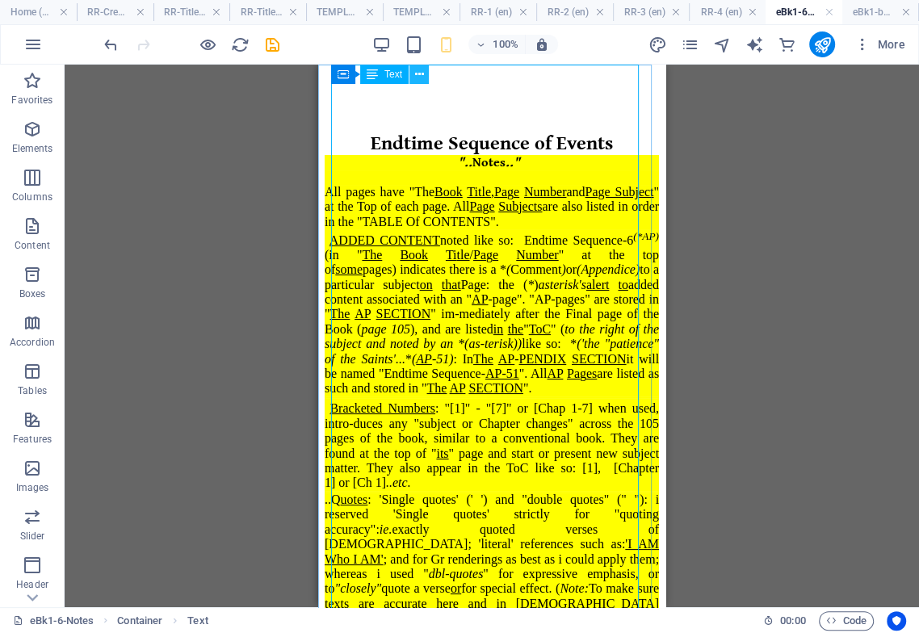
click at [422, 76] on icon at bounding box center [419, 74] width 9 height 17
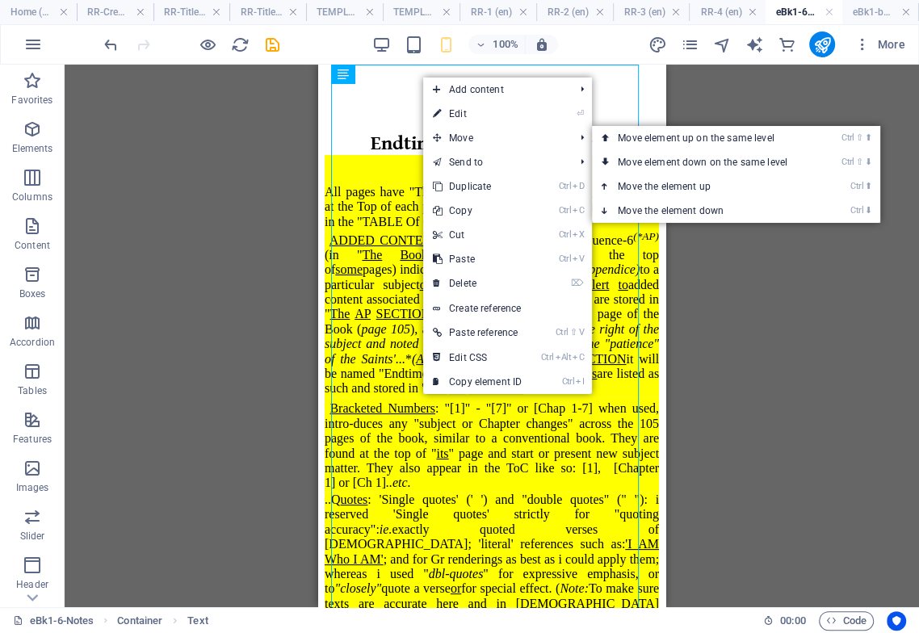
drag, startPoint x: 459, startPoint y: 117, endPoint x: 445, endPoint y: 131, distance: 19.4
click at [458, 116] on link "⏎ Edit" at bounding box center [477, 114] width 108 height 24
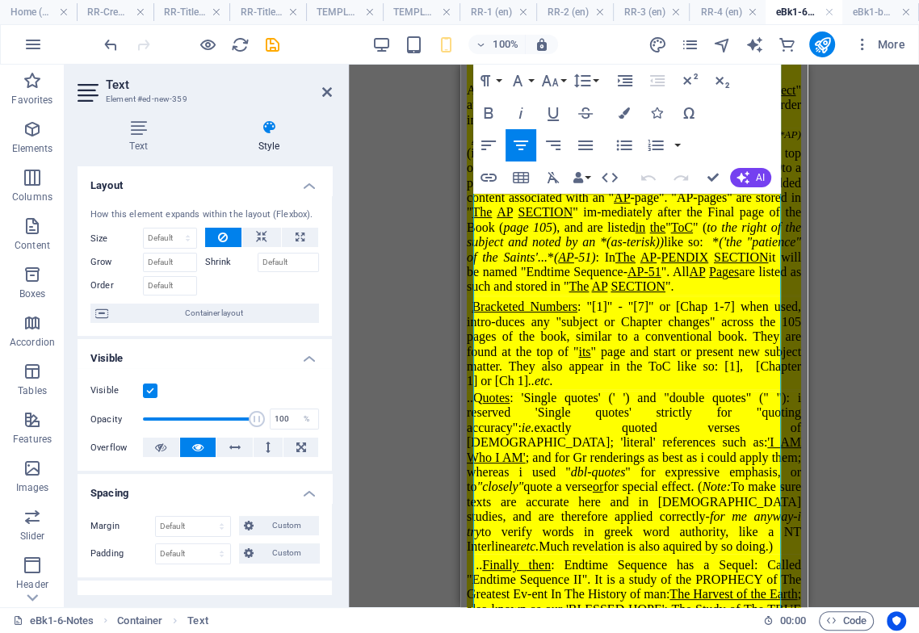
scroll to position [392, 0]
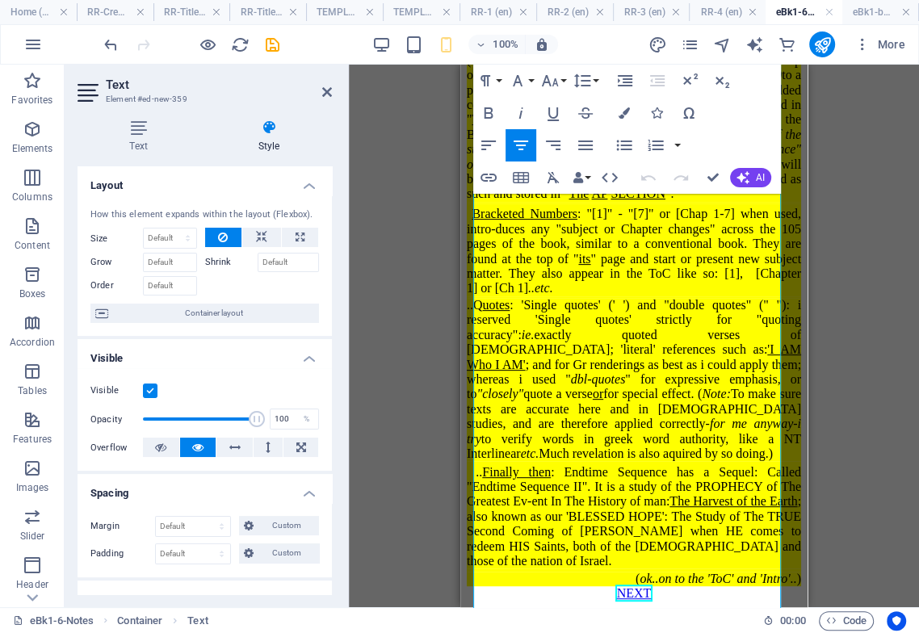
drag, startPoint x: 474, startPoint y: 309, endPoint x: 788, endPoint y: 586, distance: 418.3
click at [788, 586] on div "Endtime Sequence of Events ".. Notes .." All pages have "The Book Title , Pa g …" at bounding box center [634, 171] width 334 height 860
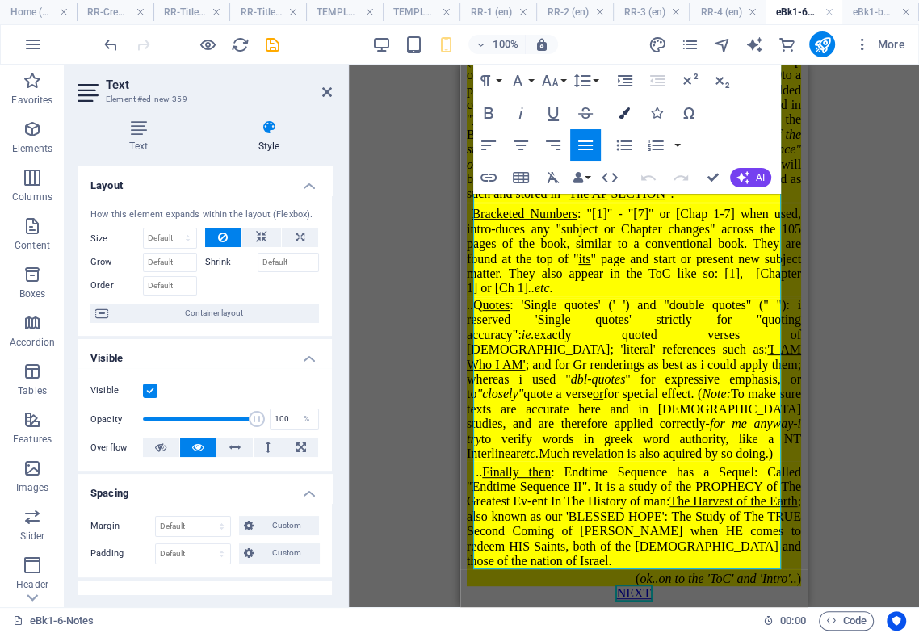
click at [625, 118] on icon "button" at bounding box center [624, 112] width 11 height 11
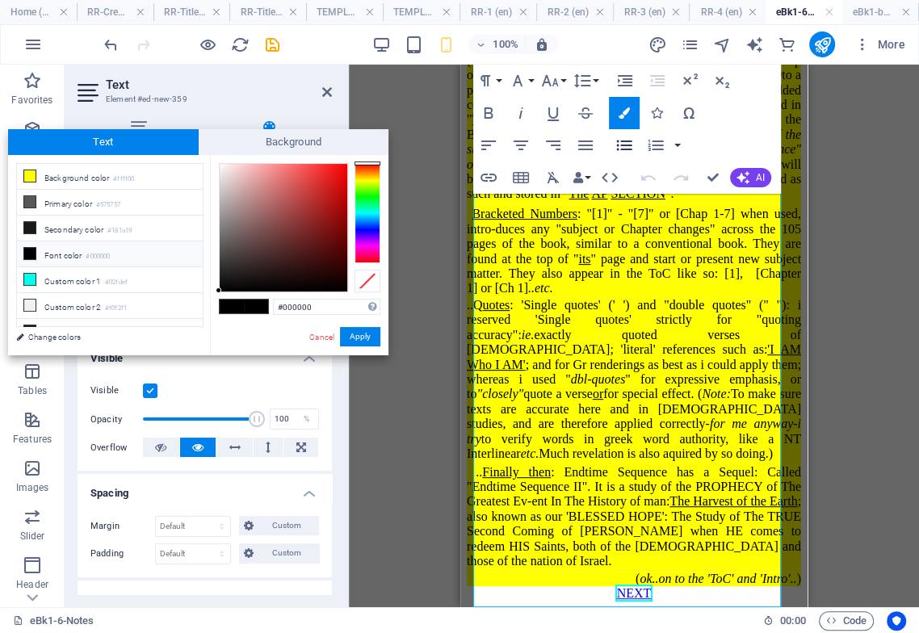
scroll to position [354, 0]
click at [344, 340] on button "Apply" at bounding box center [360, 336] width 40 height 19
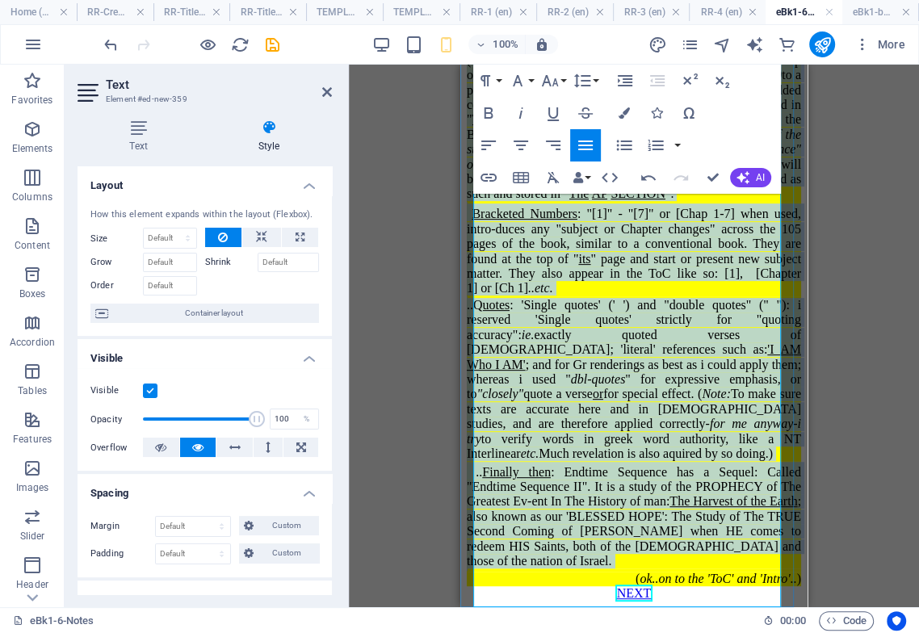
click at [546, 340] on span "..Q uotes : 'Single quotes' (' ') and "double quotes" (" "): i reserved 'Single…" at bounding box center [634, 379] width 334 height 162
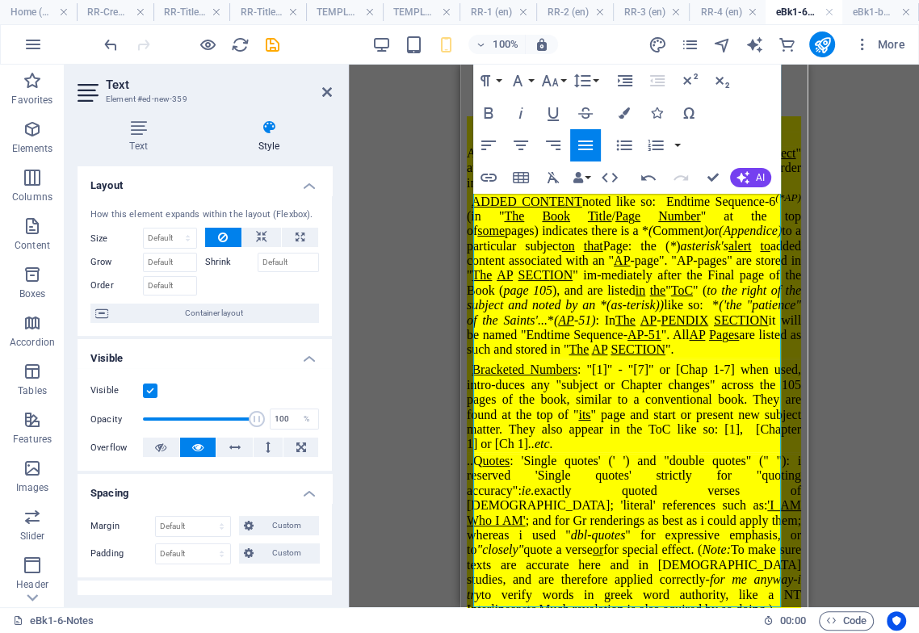
scroll to position [84, 0]
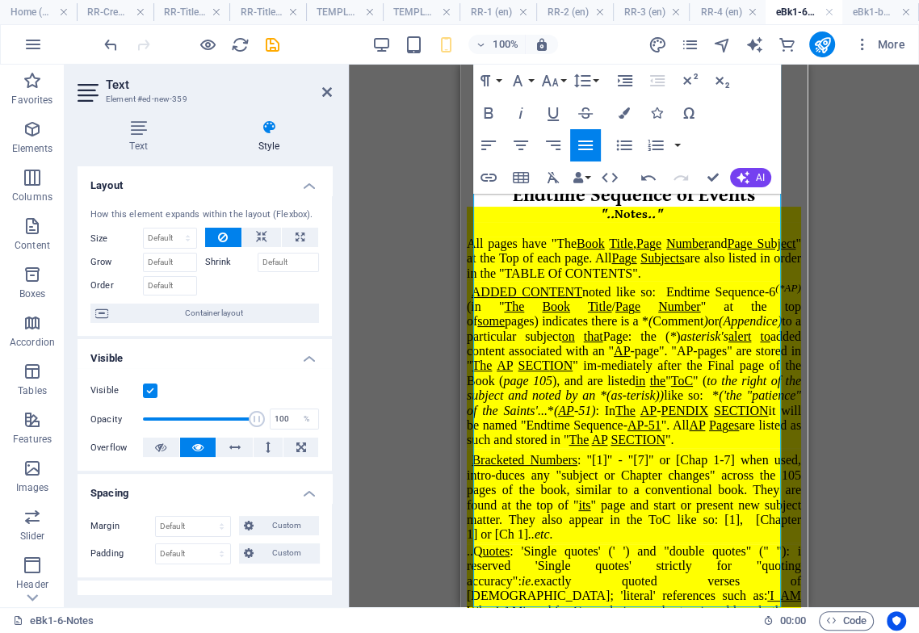
drag, startPoint x: 602, startPoint y: 290, endPoint x: 611, endPoint y: 309, distance: 21.3
click at [602, 289] on span "ADDED CONTENT noted like so: Endtime Sequence-6 (*AP) (in " The Book Ti tle / P…" at bounding box center [634, 366] width 334 height 162
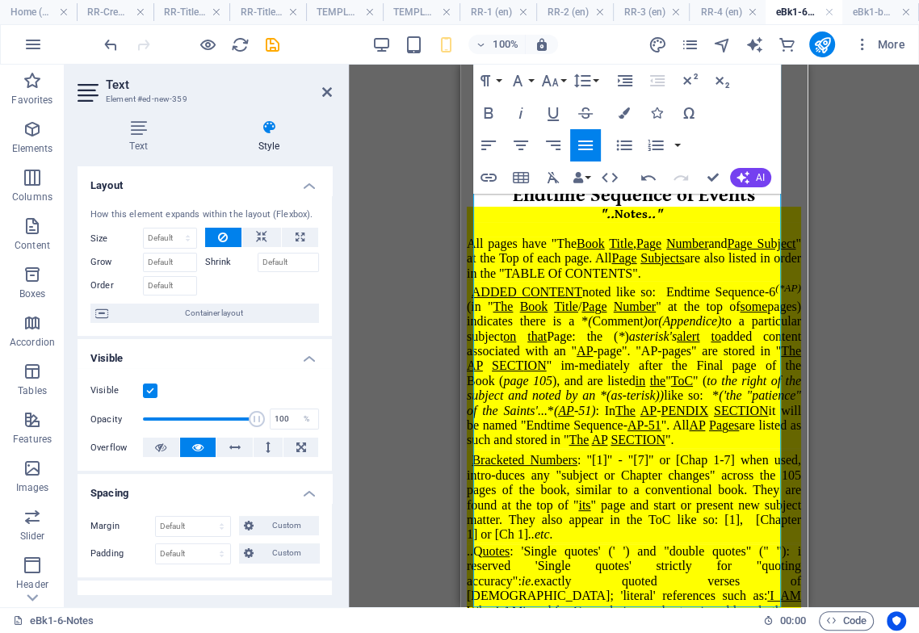
click at [620, 292] on span "ADDED CONTENT noted like so: Endtime Sequence-6 (*AP) (in " The Book Ti tle / P…" at bounding box center [634, 366] width 334 height 162
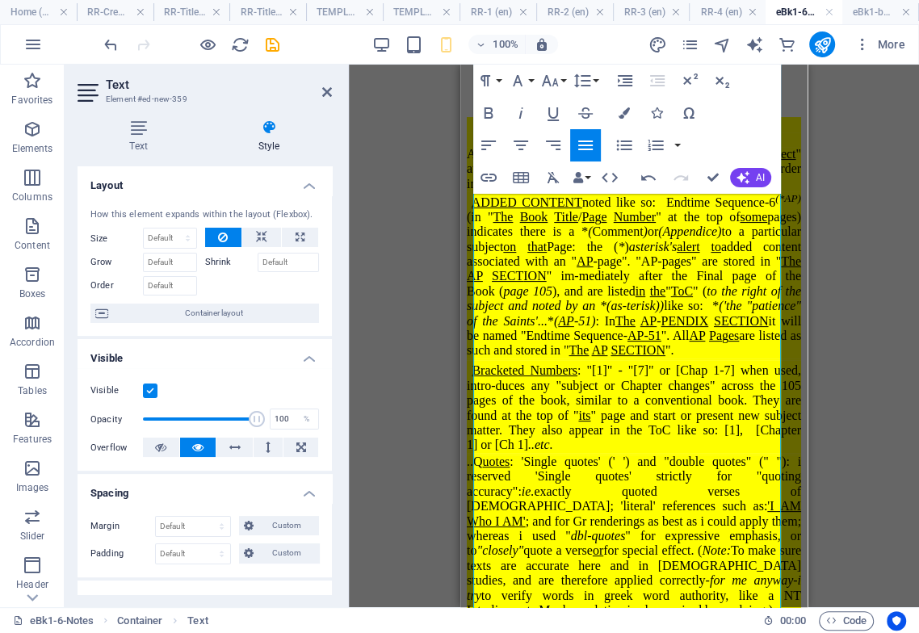
scroll to position [174, 0]
click at [536, 388] on span "Bracketed Numbers : "[1]" - "[7]" or [Chap 1-7] when used, intro-duces any "sub…" at bounding box center [634, 407] width 334 height 88
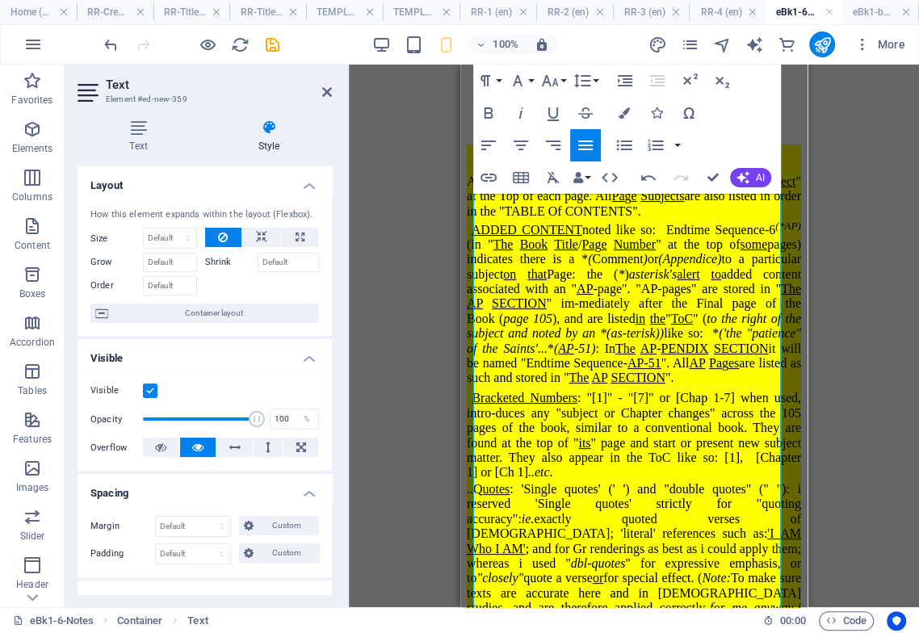
scroll to position [107, 0]
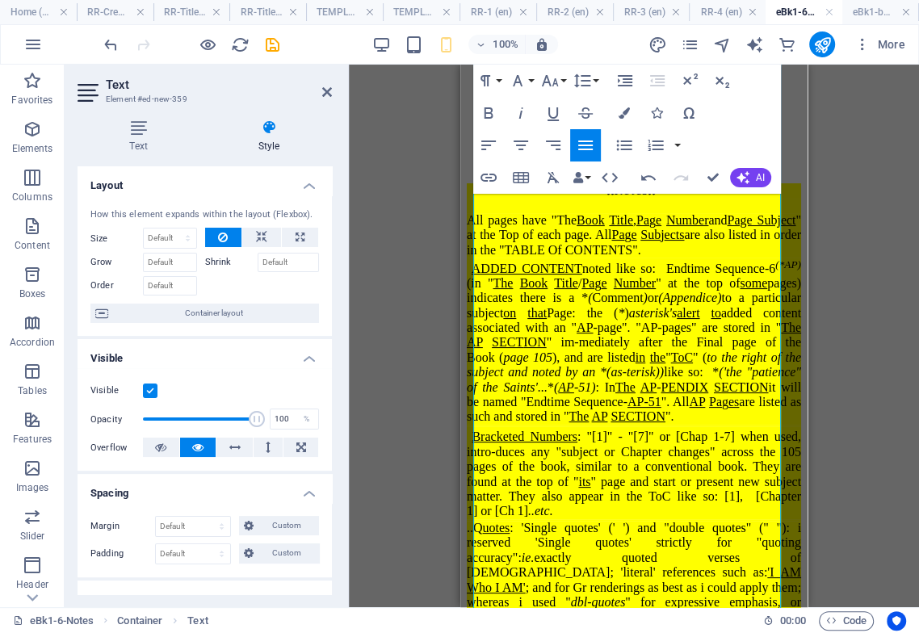
click at [537, 455] on span "Bracketed Numbers : "[1]" - "[7]" or [Chap 1-7] when used, intro-duces any "sub…" at bounding box center [634, 474] width 334 height 88
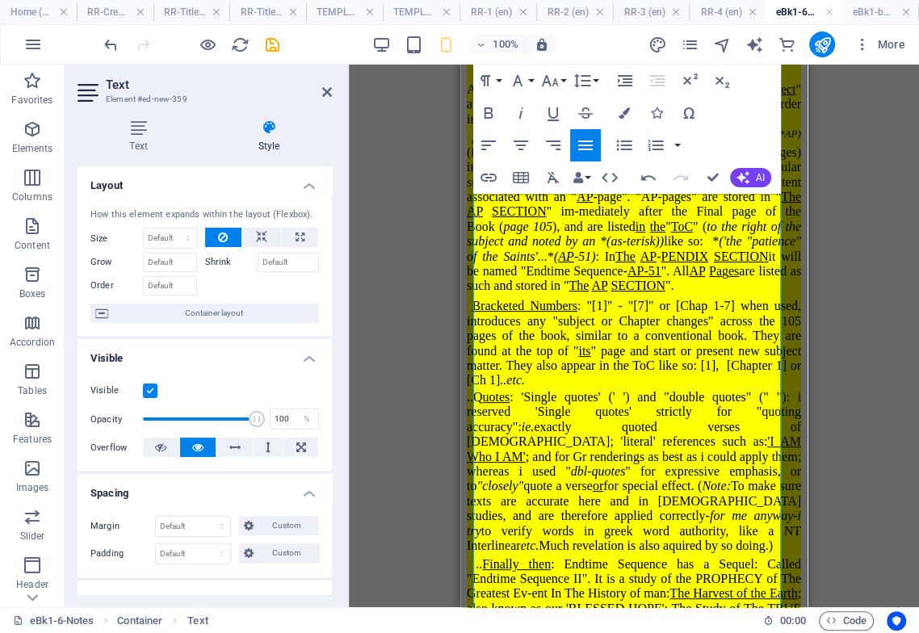
scroll to position [287, 0]
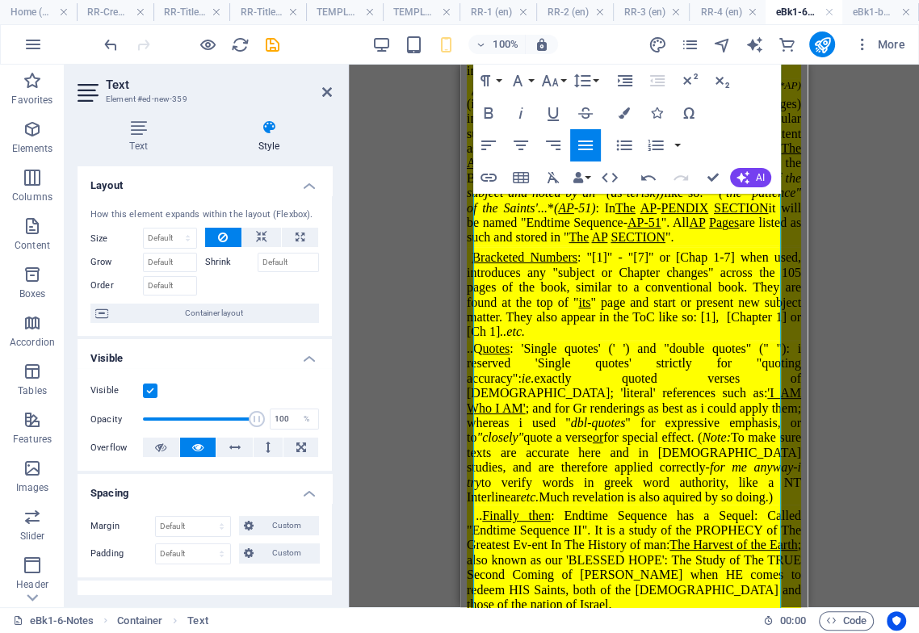
click at [480, 287] on span "Bracketed Numbers : "[1]" - "[7]" or [Chap 1-7] when used, introduces any "subj…" at bounding box center [634, 294] width 334 height 88
click at [512, 306] on span "Bracketed Numbers : "[1]" - "[7]" or [Chap 1-7] when used, introduces any "subj…" at bounding box center [634, 294] width 334 height 88
drag, startPoint x: 774, startPoint y: 295, endPoint x: 770, endPoint y: 309, distance: 15.3
click at [774, 293] on span "Bracketed Numbers : "[1]" - "[7]" or [Chap 1-7] when used, introduces any "subj…" at bounding box center [634, 294] width 334 height 88
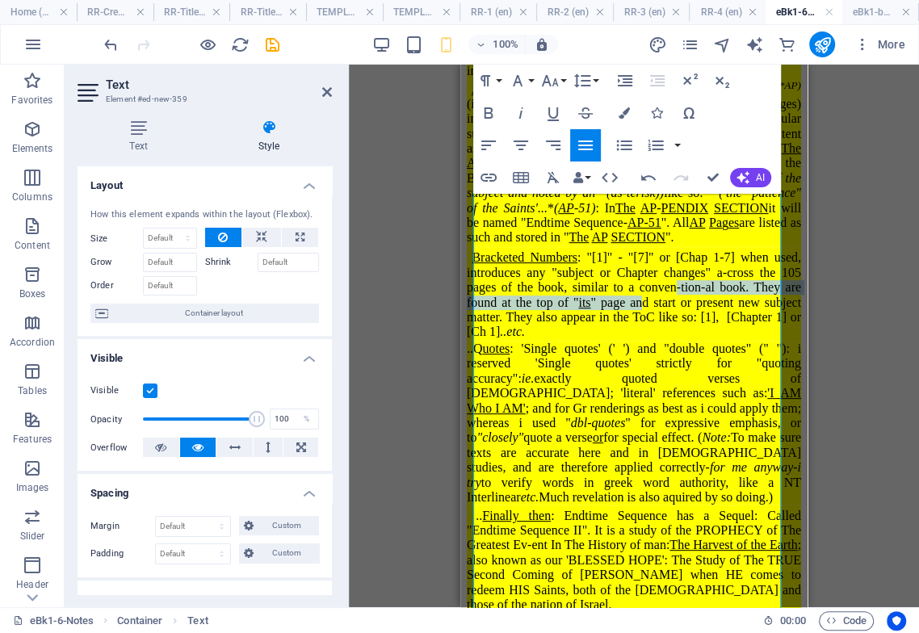
drag, startPoint x: 774, startPoint y: 295, endPoint x: 786, endPoint y: 305, distance: 15.4
click at [634, 261] on span "Bracketed Numbers : "[1]" - "[7]" or [Chap 1-7] when used, introduces any "subj…" at bounding box center [634, 294] width 334 height 88
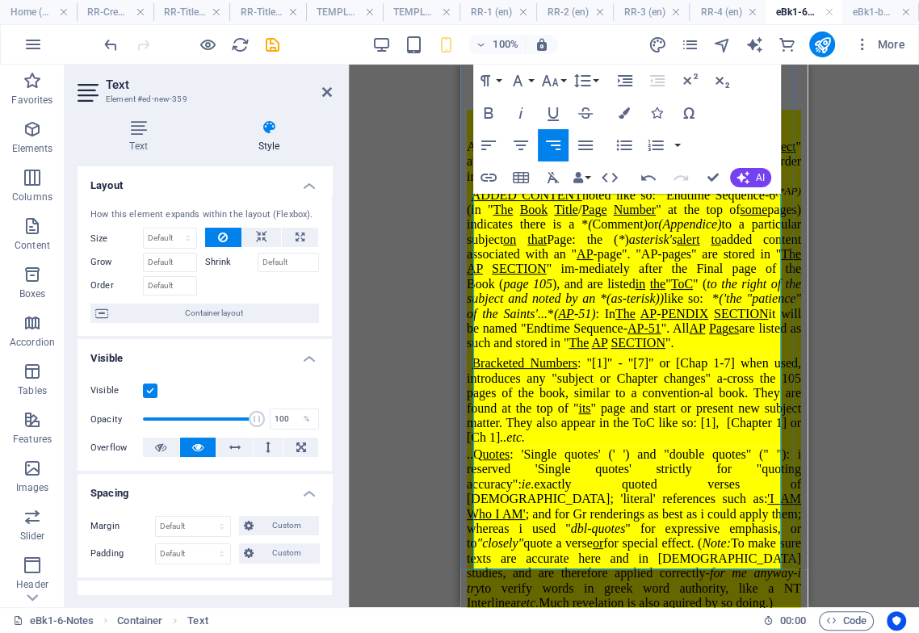
scroll to position [197, 0]
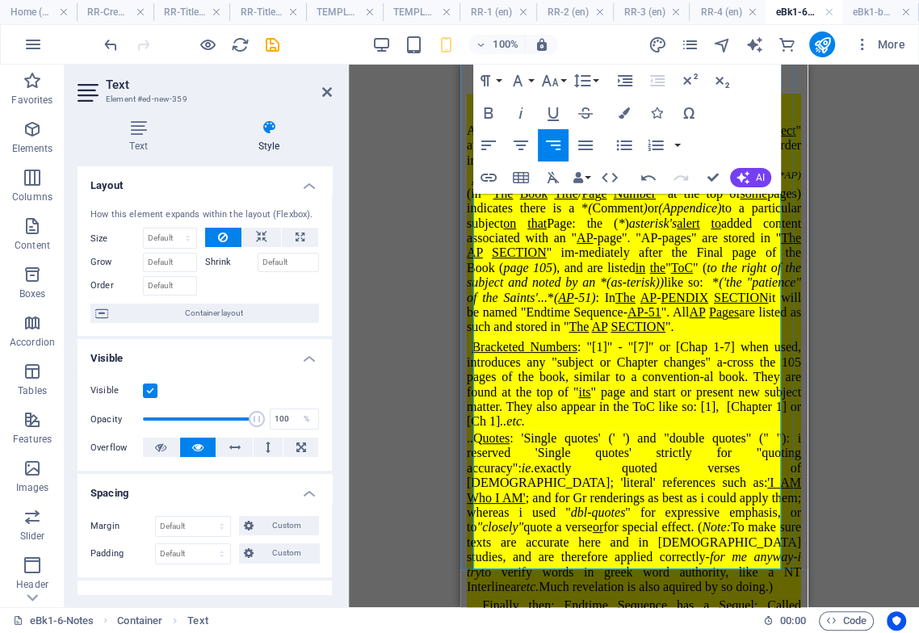
click at [633, 348] on span "Bracketed Numbers : "[1]" - "[7]" or [Chap 1-7] when used, introduces any "subj…" at bounding box center [634, 384] width 334 height 88
click at [623, 352] on span "Bracketed Numbers : "[1]" -"[7]" or [Chap 1-7] when used, introduces any "subje…" at bounding box center [634, 384] width 334 height 88
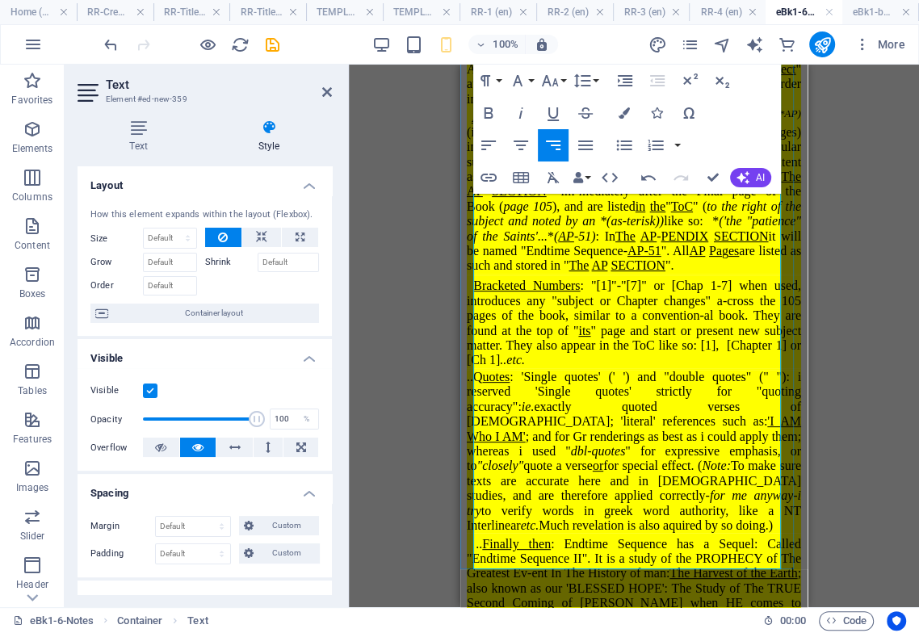
scroll to position [376, 0]
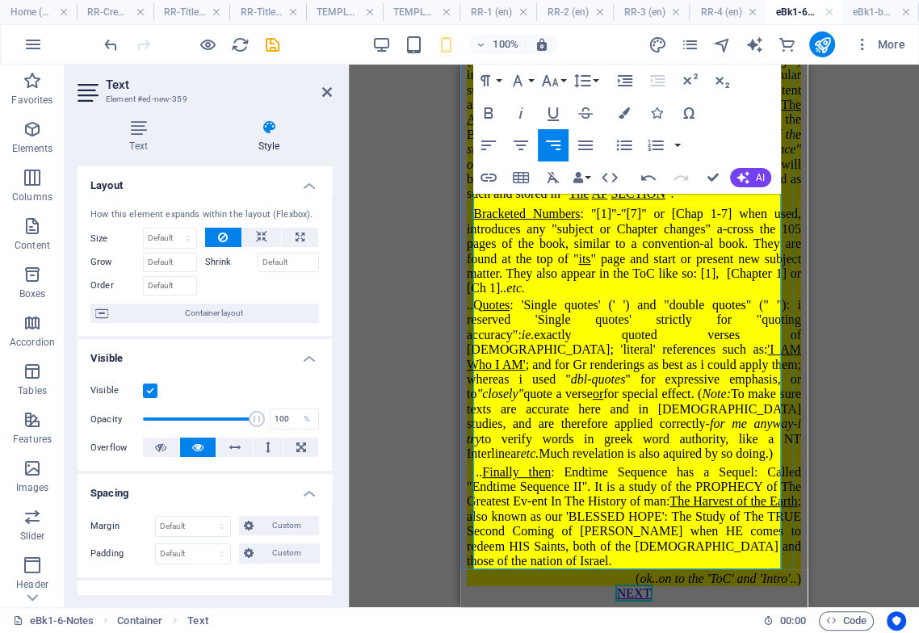
click at [502, 304] on span "..Q uotes : 'Single quotes' (' ') and "double quotes" (" "): i reserved 'Single…" at bounding box center [634, 379] width 334 height 162
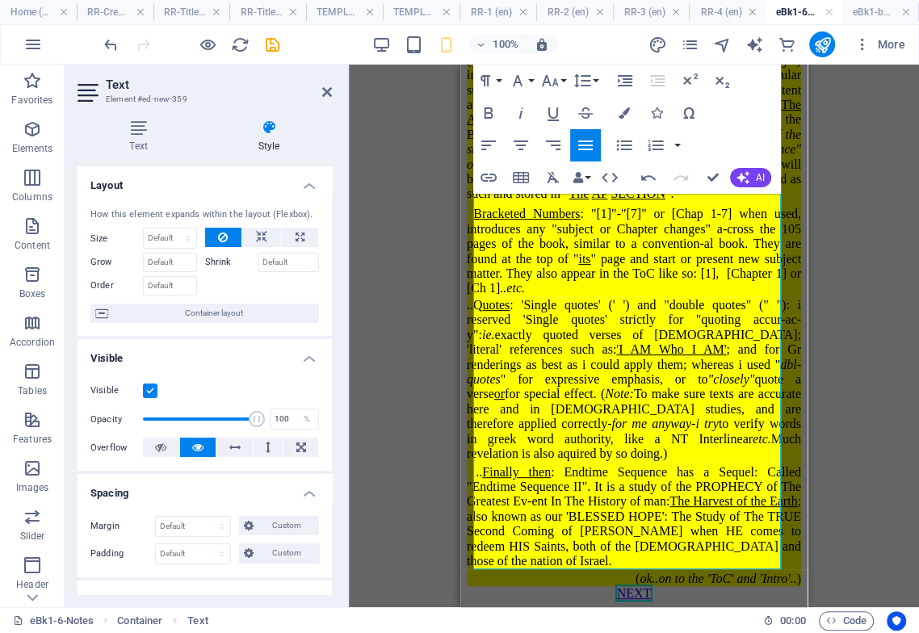
click at [487, 303] on span "..Q uotes : 'Single quotes' (' ') and "double quotes" (" "): i reserved 'Single…" at bounding box center [634, 379] width 334 height 162
click at [763, 298] on span "..Q uotes : 'Single quotes' (' ') and "double quotes" (" "): i reserved 'Single…" at bounding box center [634, 379] width 334 height 162
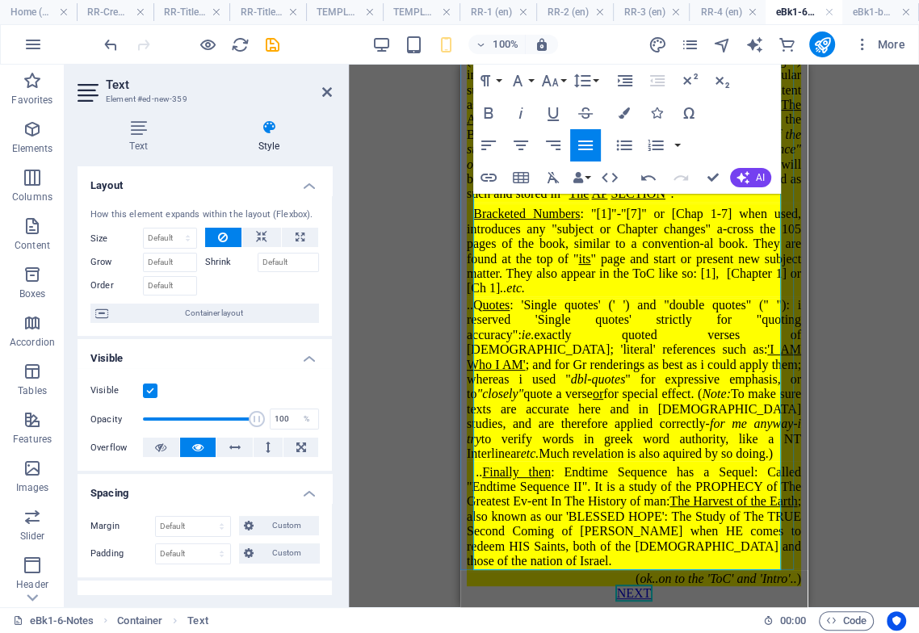
click at [523, 407] on span "..Q uotes : 'Single quotes' (' ') and "double quotes" (" "): i reserved 'Single…" at bounding box center [634, 379] width 334 height 162
click at [507, 436] on span "..Q uotes : 'Single quotes' (' ') and "double quotes" (" "): i reserved 'Single…" at bounding box center [634, 379] width 334 height 162
click at [752, 572] on em "ok..on to the 'ToC' and 'Intro'.." at bounding box center [718, 579] width 157 height 14
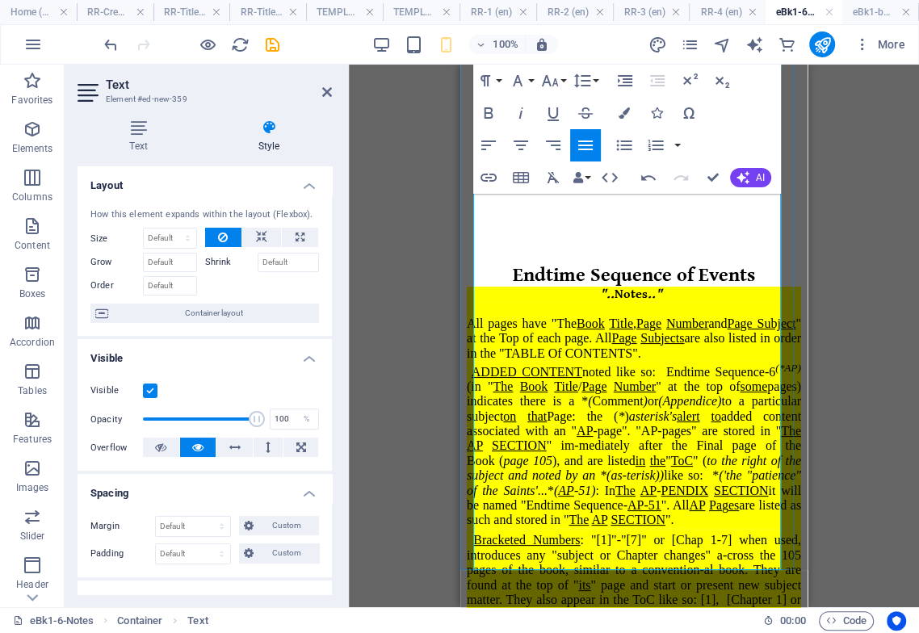
scroll to position [0, 0]
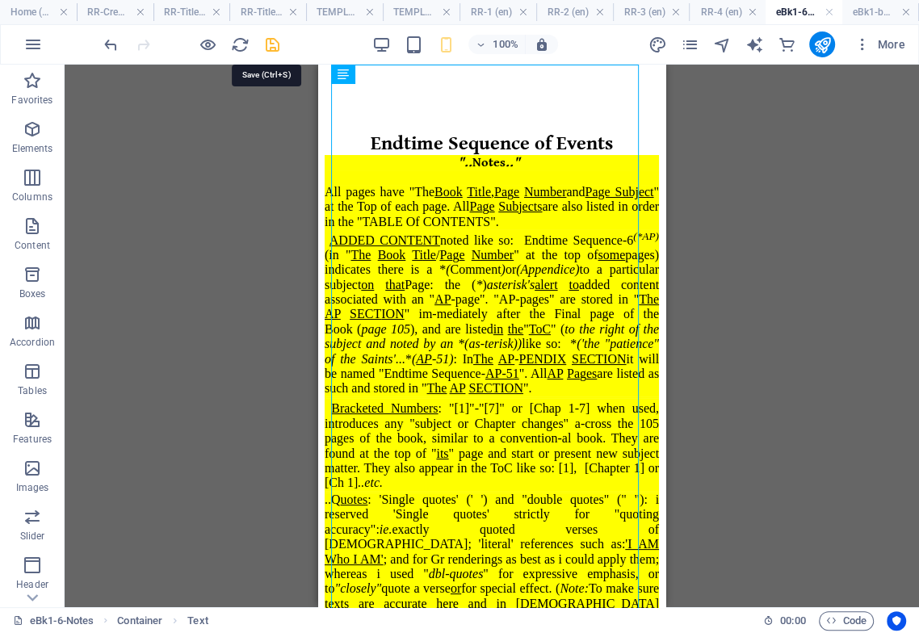
click at [271, 40] on icon "save" at bounding box center [272, 45] width 19 height 19
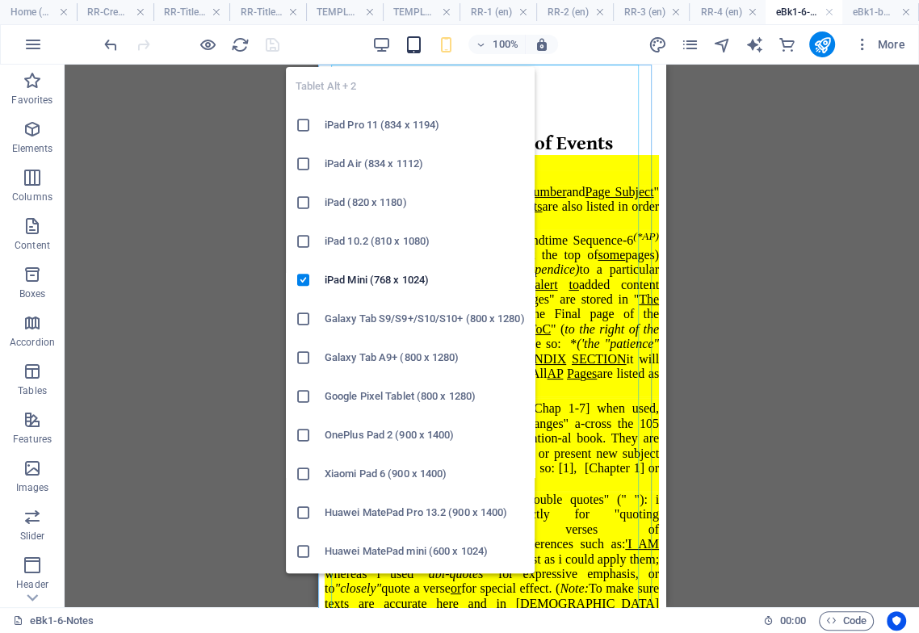
click at [416, 43] on icon "button" at bounding box center [413, 45] width 19 height 19
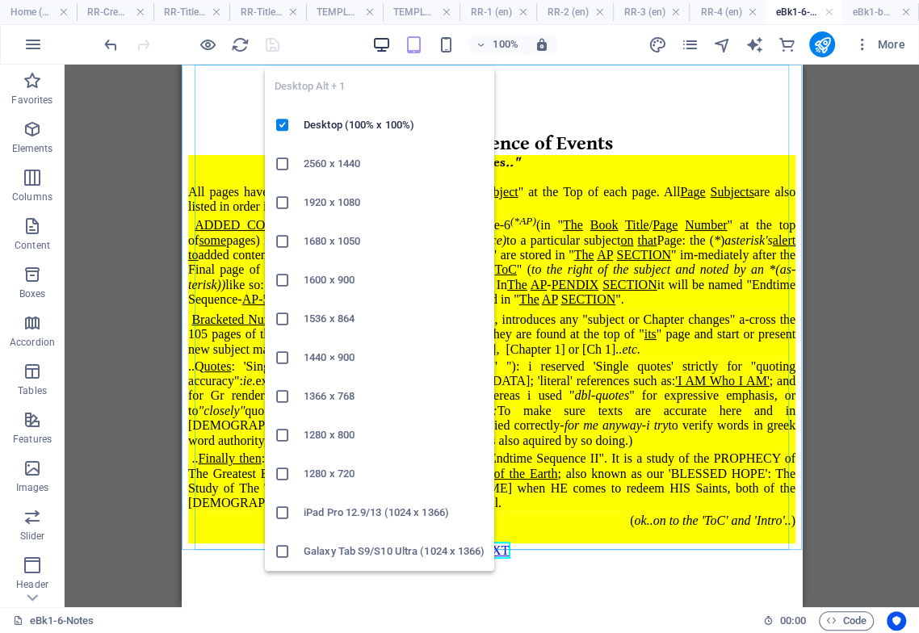
click at [384, 41] on icon "button" at bounding box center [381, 45] width 19 height 19
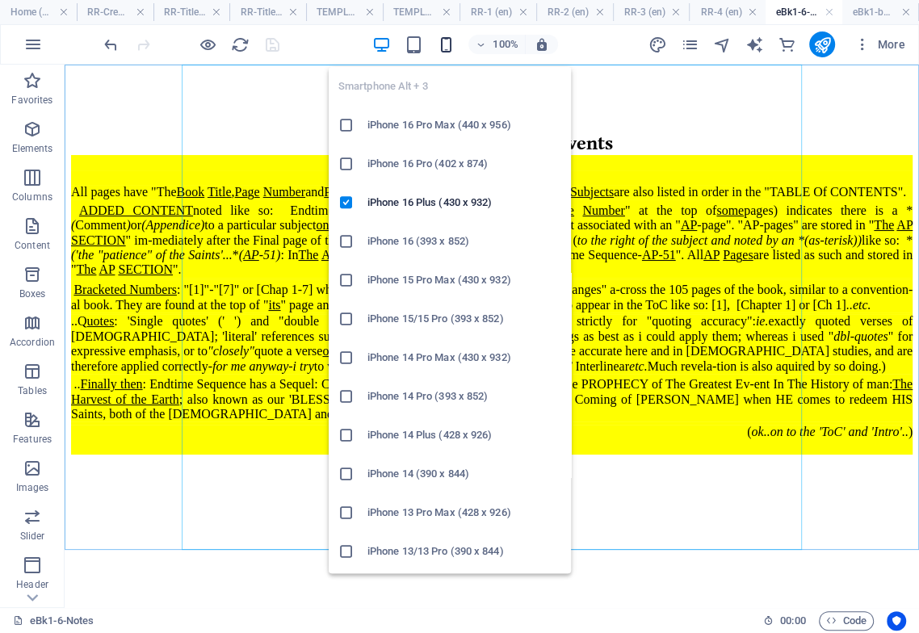
click at [447, 44] on icon "button" at bounding box center [445, 45] width 19 height 19
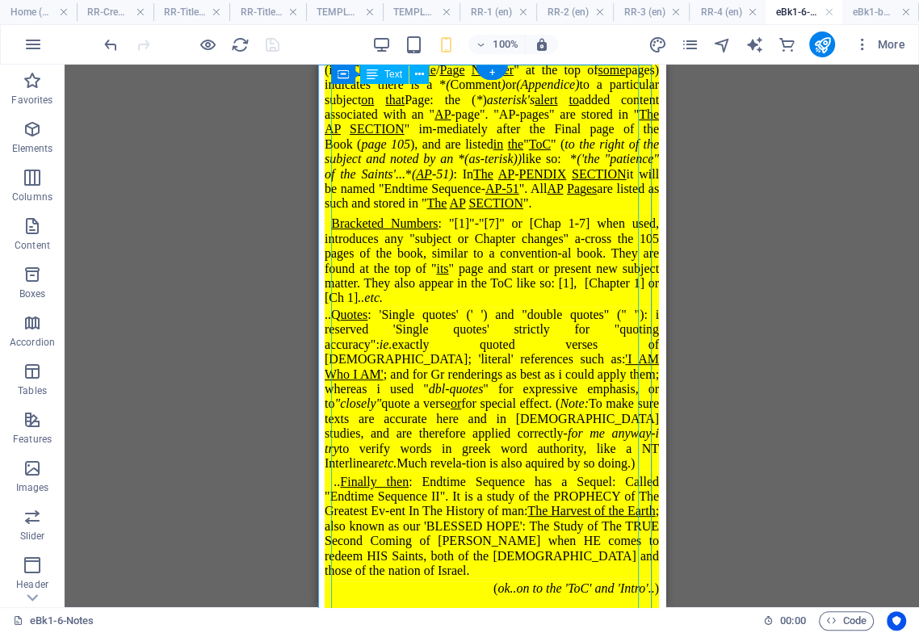
scroll to position [247, 0]
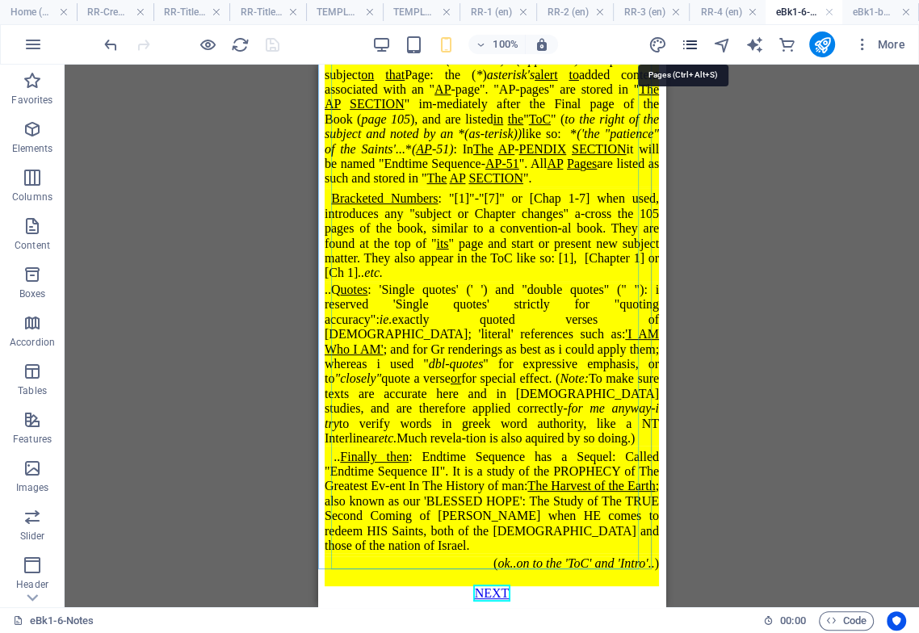
click at [690, 45] on icon "pages" at bounding box center [689, 45] width 19 height 19
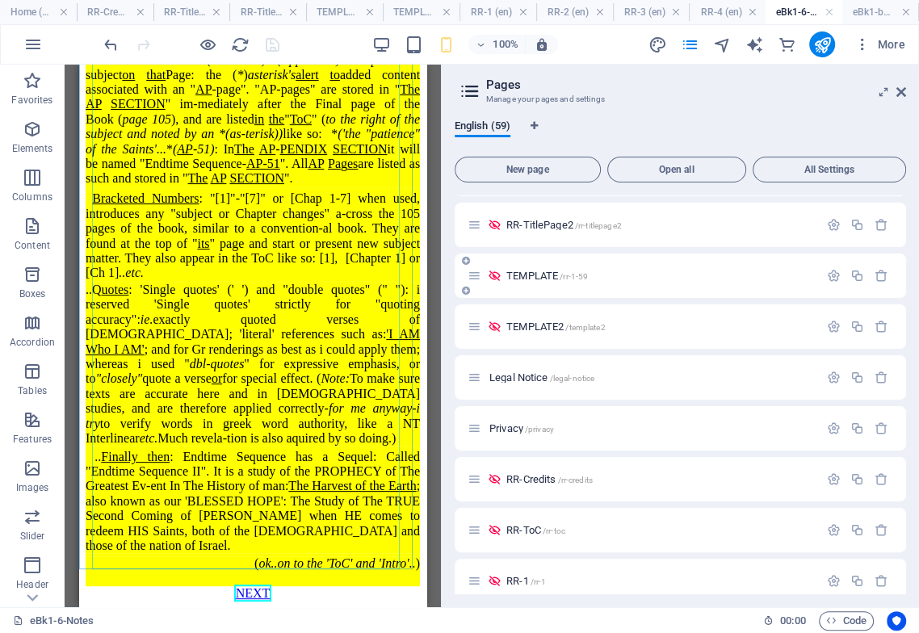
scroll to position [987, 0]
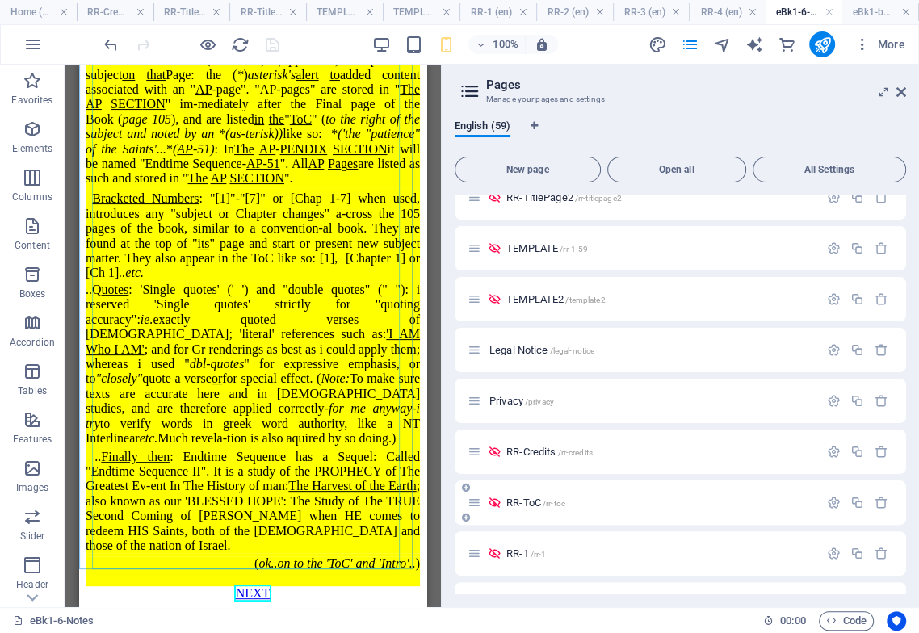
click at [531, 504] on span "RR-ToC /rr-toc" at bounding box center [535, 503] width 59 height 12
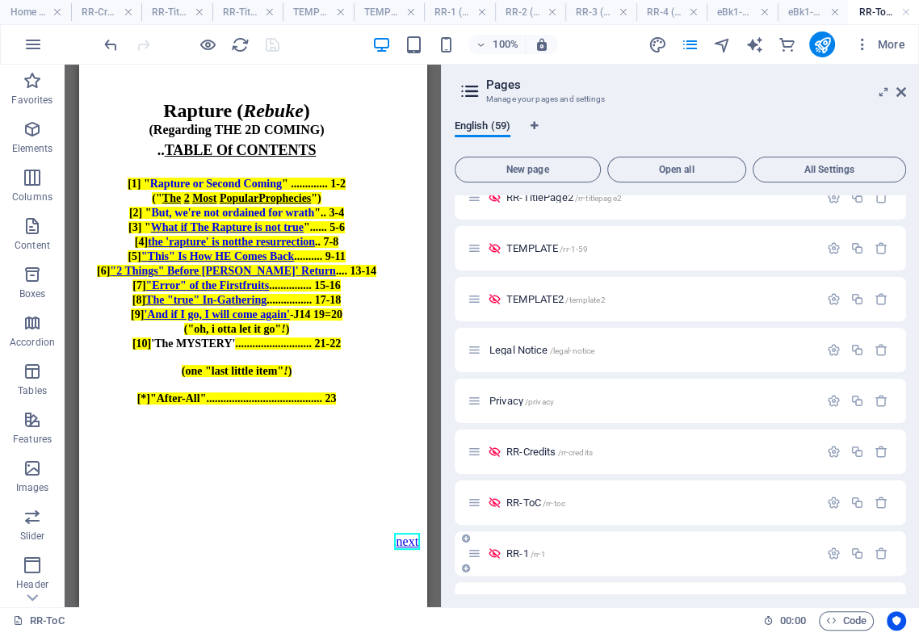
scroll to position [0, 0]
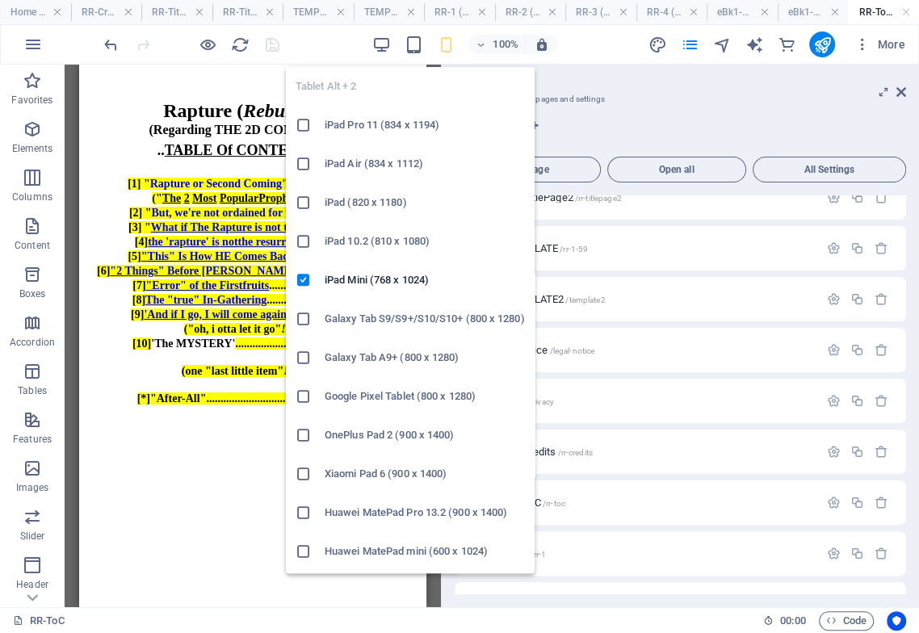
drag, startPoint x: 420, startPoint y: 48, endPoint x: 417, endPoint y: 65, distance: 17.3
click at [420, 54] on body "endtimesequence.com Home (en) RR-Credits (en) RR-TitlePage (en) RR-TitlePage2 (…" at bounding box center [459, 316] width 919 height 633
click at [409, 47] on icon "button" at bounding box center [413, 45] width 19 height 19
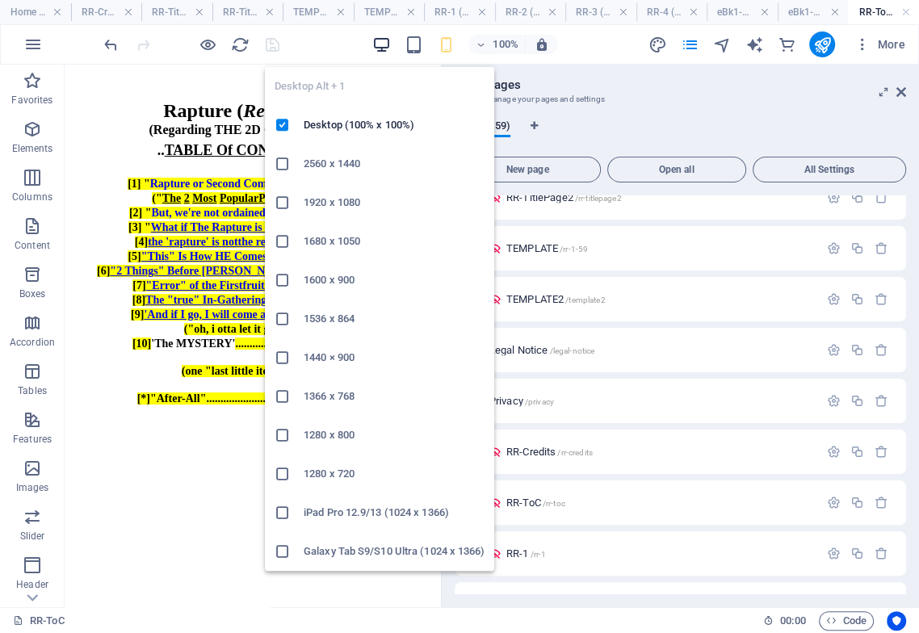
click at [386, 44] on icon "button" at bounding box center [381, 45] width 19 height 19
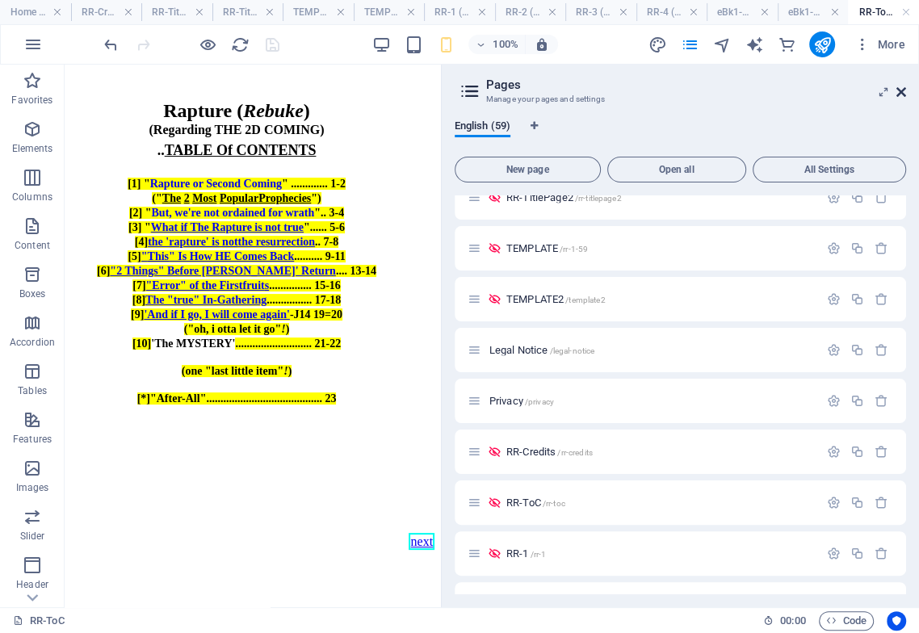
click at [901, 94] on icon at bounding box center [901, 92] width 10 height 13
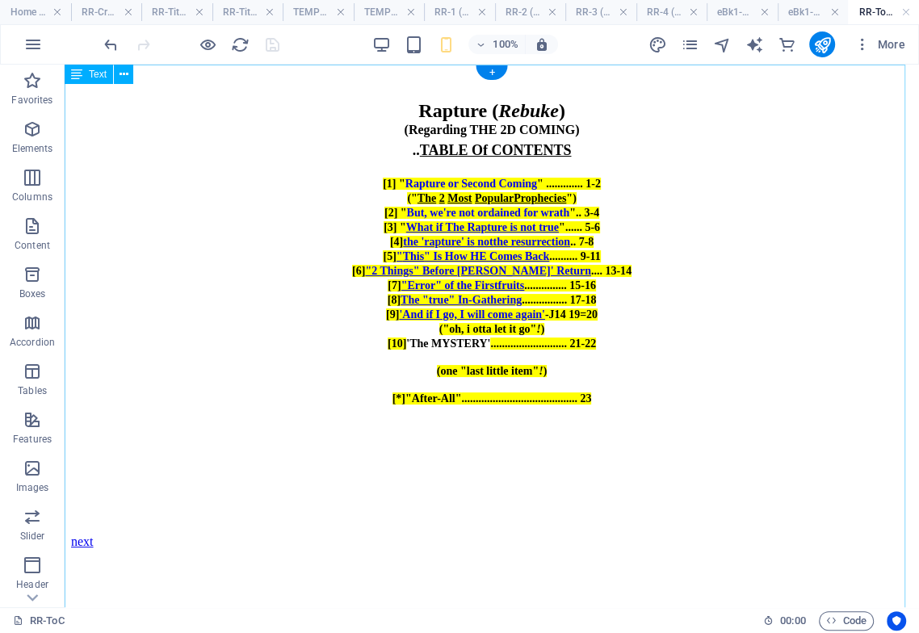
scroll to position [2, 0]
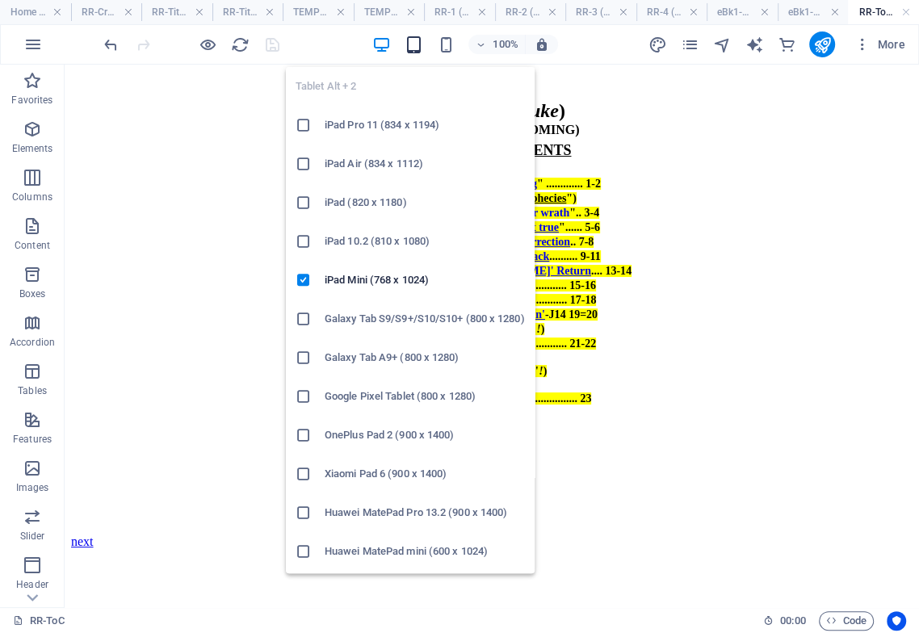
click at [413, 41] on icon "button" at bounding box center [413, 45] width 19 height 19
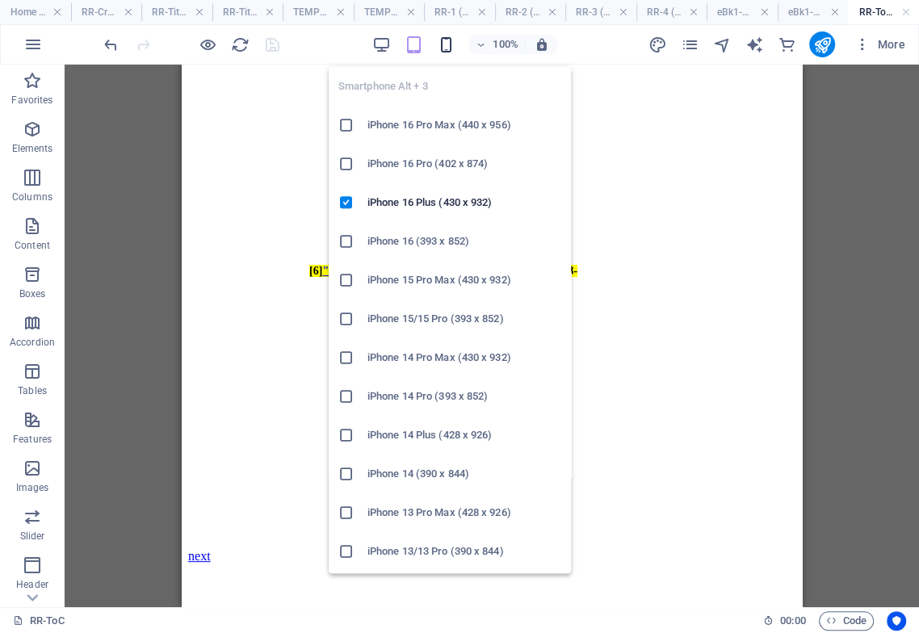
click at [442, 46] on icon "button" at bounding box center [445, 45] width 19 height 19
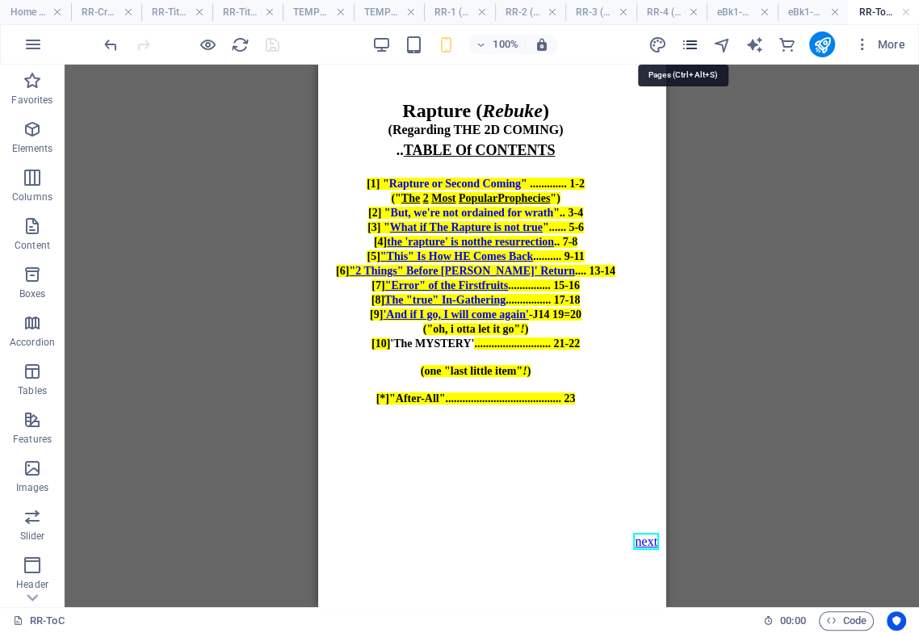
click at [691, 42] on icon "pages" at bounding box center [689, 45] width 19 height 19
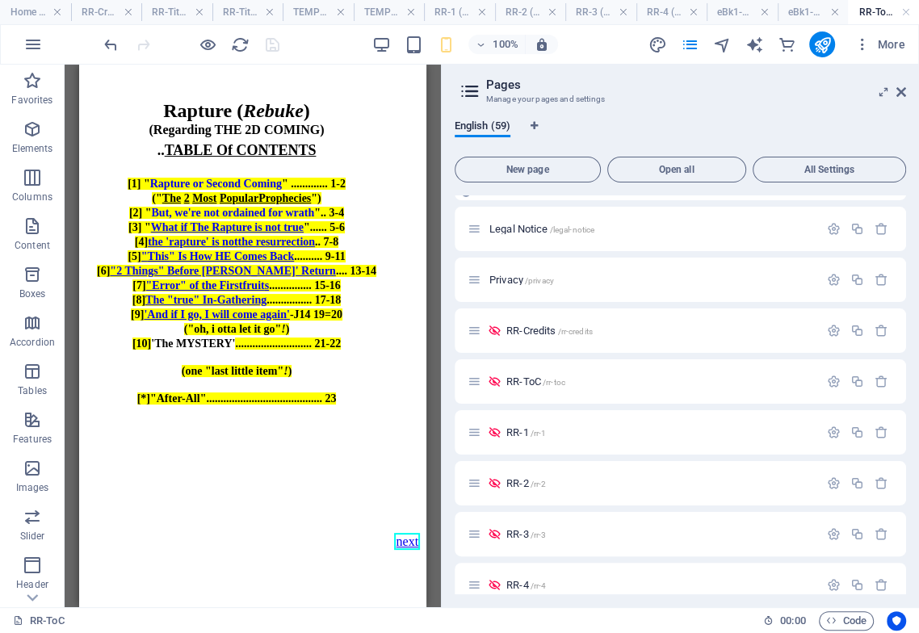
scroll to position [1166, 0]
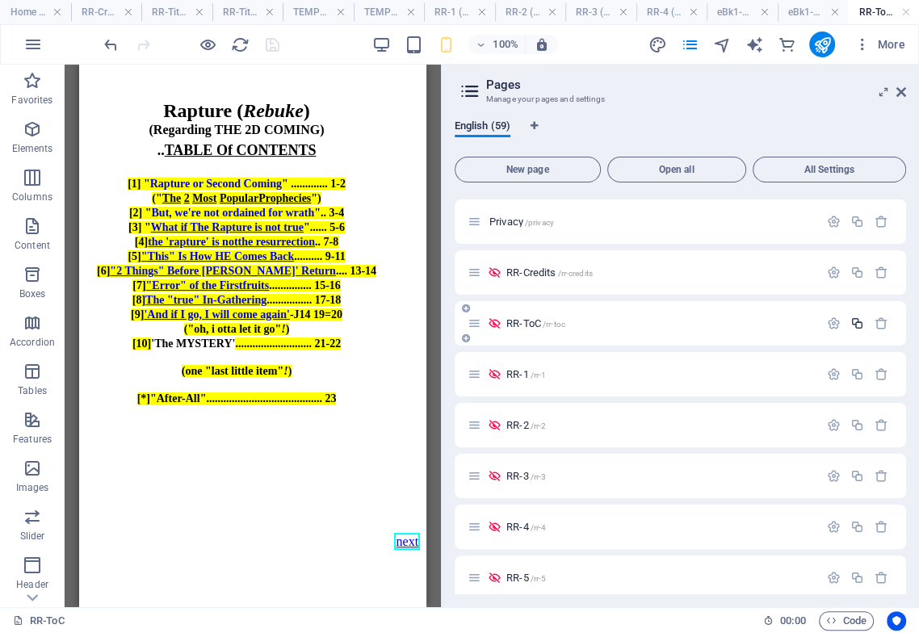
drag, startPoint x: 238, startPoint y: 517, endPoint x: 857, endPoint y: 324, distance: 648.0
click at [857, 324] on icon "button" at bounding box center [857, 324] width 14 height 14
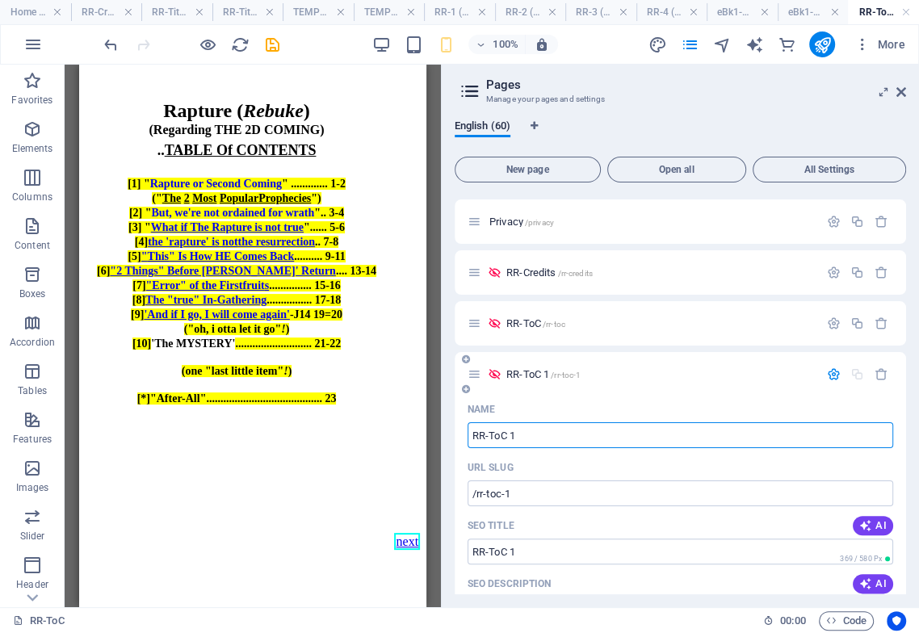
click at [485, 437] on input "RR-ToC 1" at bounding box center [681, 435] width 426 height 26
type input "RReBk-ToC 1"
type input "/rre-toc-1"
type input "RRe-ToC 1"
type input "RReBk1--ToC 1"
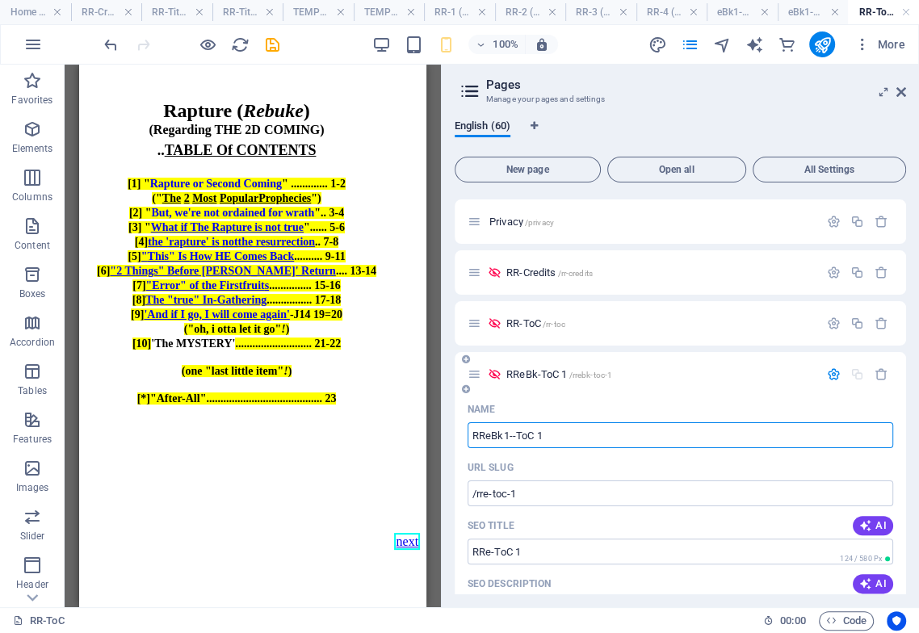
type input "/rrebk-toc-1"
type input "RReBk-ToC 1"
type input "RReBk1-7Ta-ToC 1"
type input "/rrebk1-toc-1"
type input "RReBk1--ToC 1"
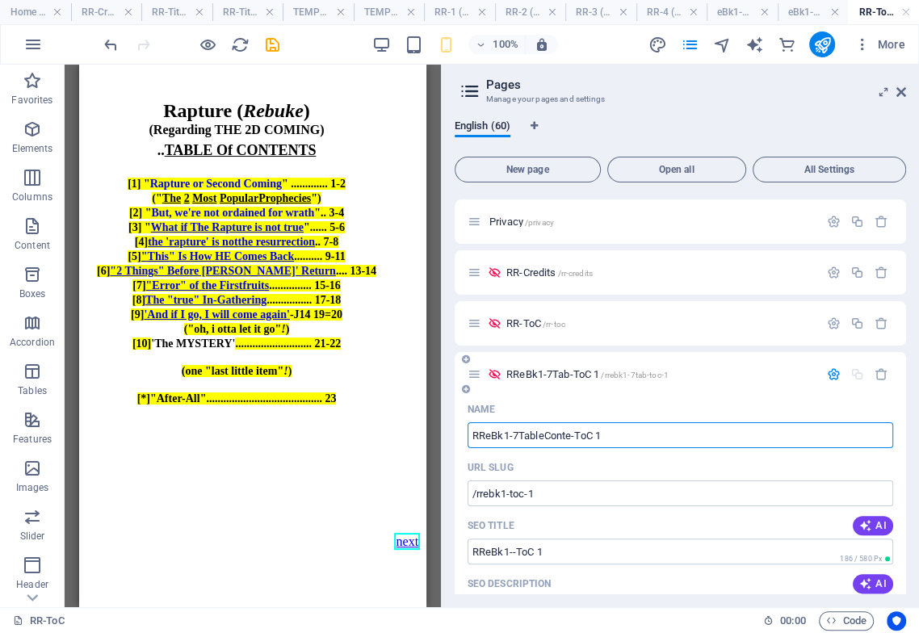
type input "RReBk1-7TableConten-ToC 1"
type input "/rrebk1-7tab-toc-1"
type input "RReBk1-7Tab-ToC 1"
type input "RReBk1-7TableContent-1-ToC 1"
type input "/rrebk1-7tablecontent-toc-1"
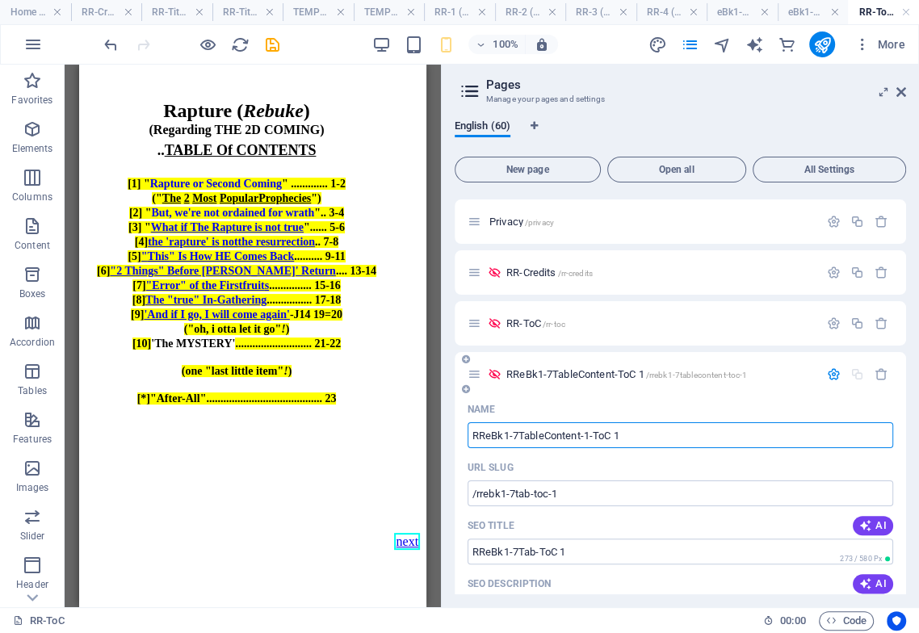
type input "RReBk1-7TableContent-ToC 1"
type input "RReBk1-7TableContent-1"
type input "/rrebk1-7tablecontent-1toc-1"
type input "RReBk1-7TableContent-1ToC 1"
type input "RReBk1-7TableContent-1"
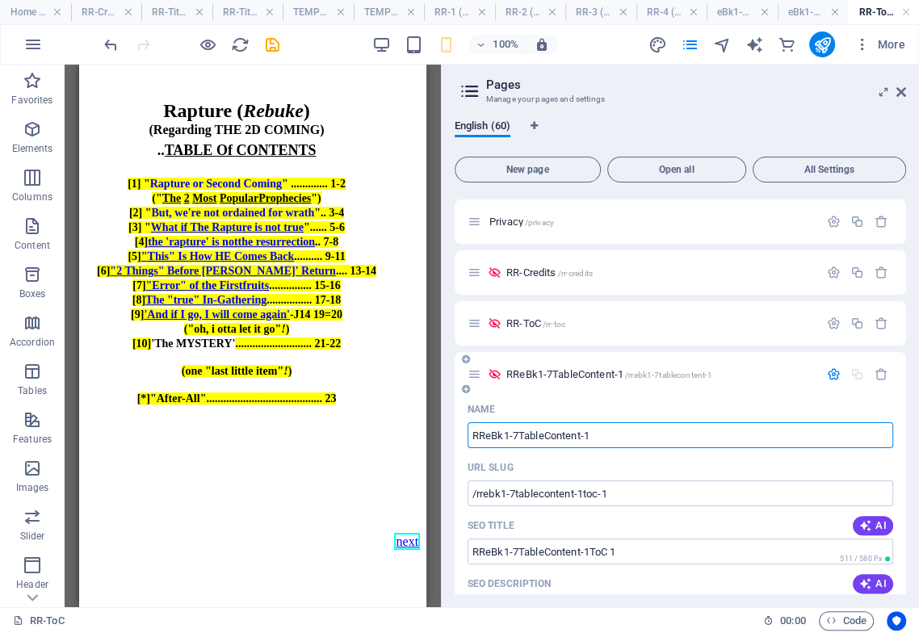
type input "/rrebk1-7tablecontent-1"
type input "RReBk1-7TableContent-1"
click at [490, 434] on input "RReBk1-7TableContent-1" at bounding box center [681, 435] width 426 height 26
type input "eBk1-7TableContent-1"
type input "/ebk1-7tablecontent-1"
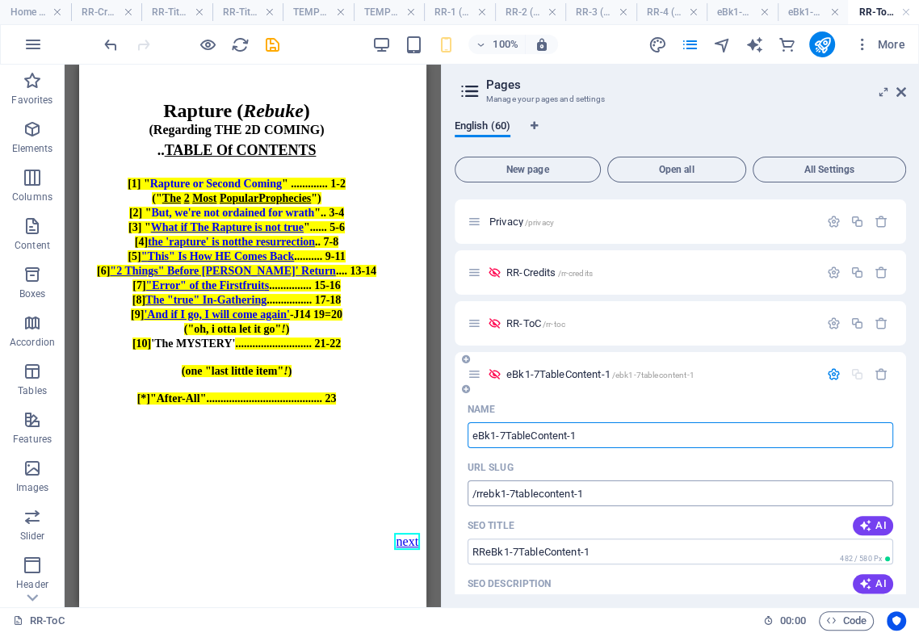
type input "eBk1-7TableContent-1"
click at [274, 44] on icon "save" at bounding box center [272, 45] width 19 height 19
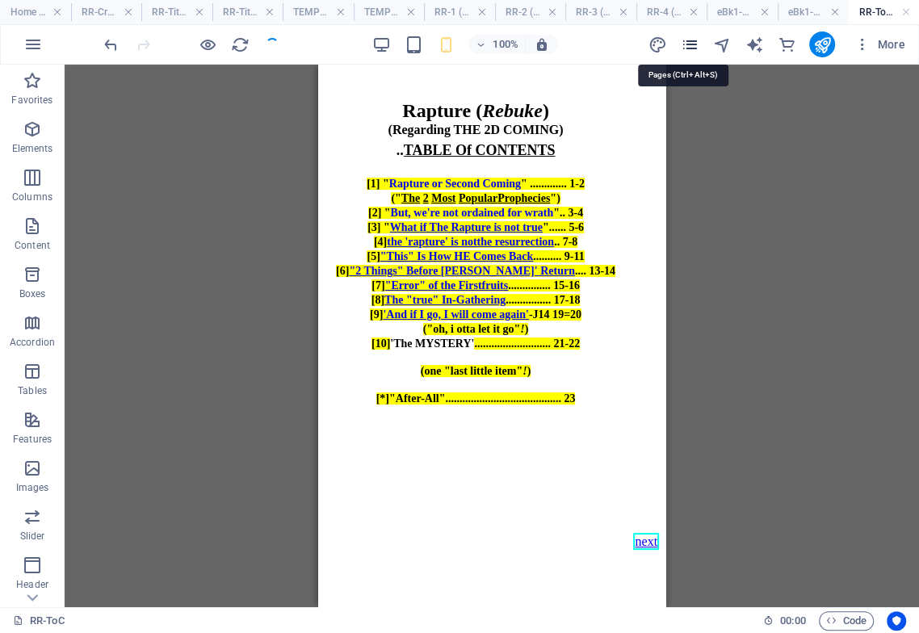
click at [689, 44] on icon "pages" at bounding box center [689, 45] width 19 height 19
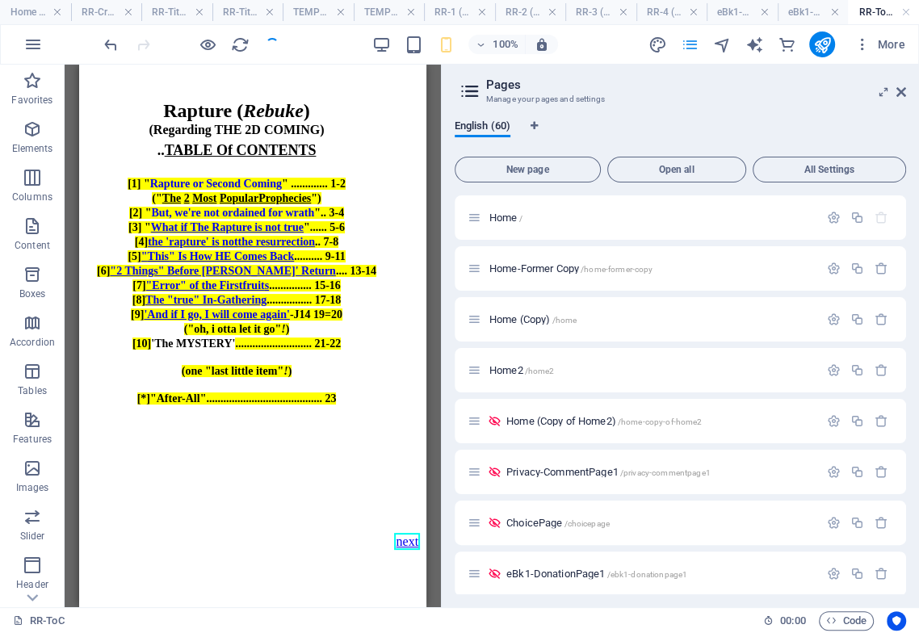
scroll to position [1207, 0]
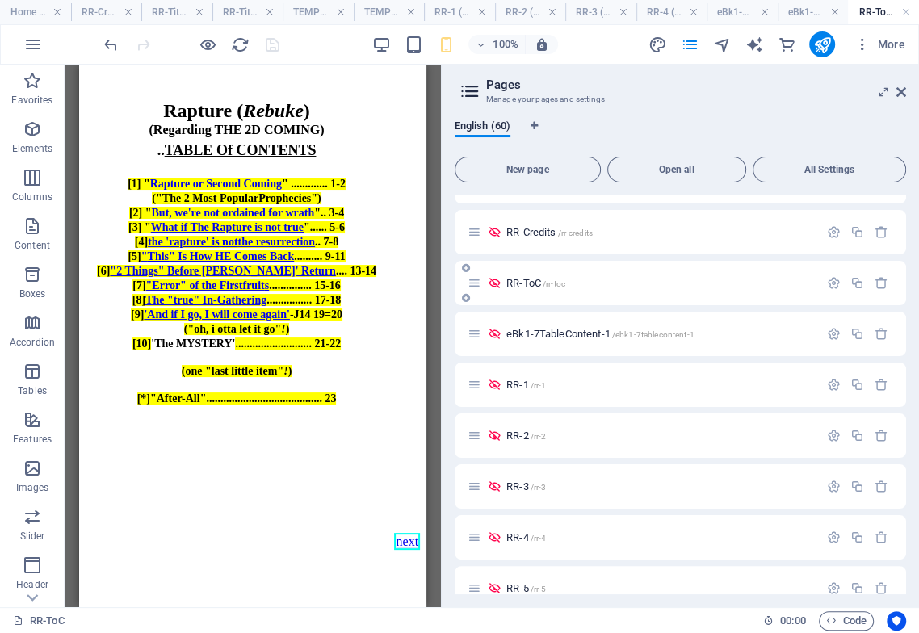
click at [530, 278] on span "RR-ToC /rr-toc" at bounding box center [535, 283] width 59 height 12
click at [536, 234] on span "RR-Credits /rr-credits" at bounding box center [549, 232] width 86 height 12
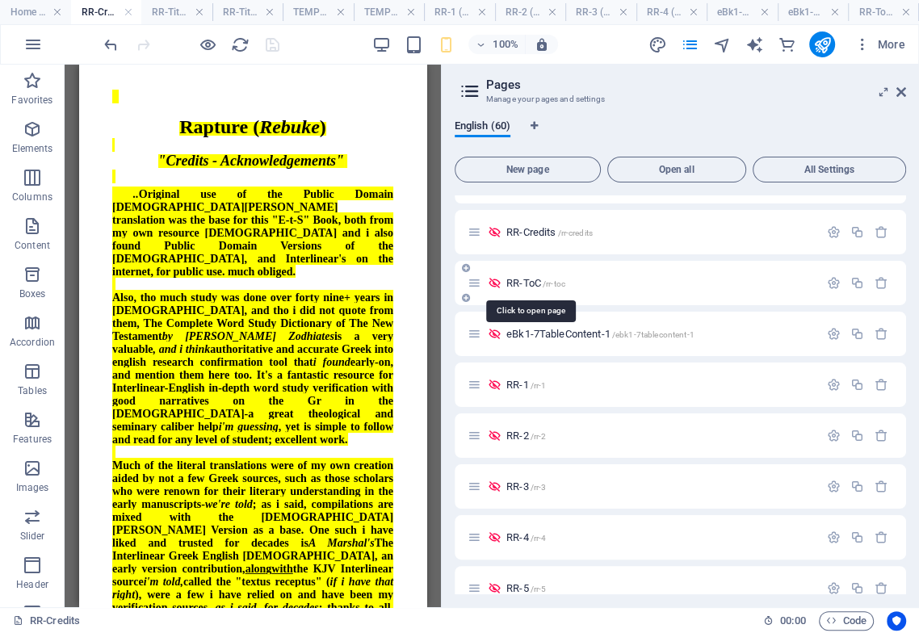
click at [530, 279] on span "RR-ToC /rr-toc" at bounding box center [535, 283] width 59 height 12
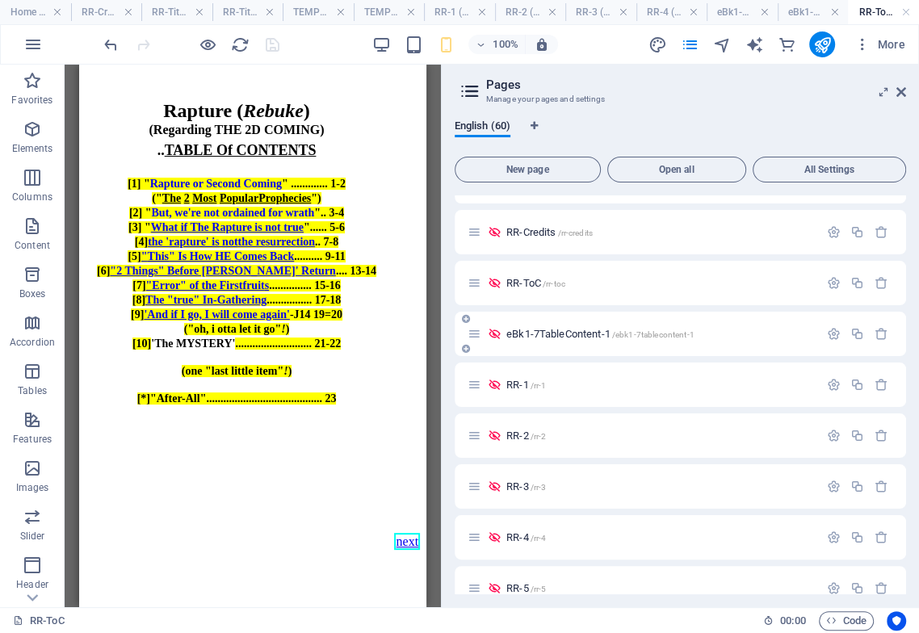
click at [544, 335] on span "eBk1-7TableContent-1 /ebk1-7tablecontent-1" at bounding box center [600, 334] width 188 height 12
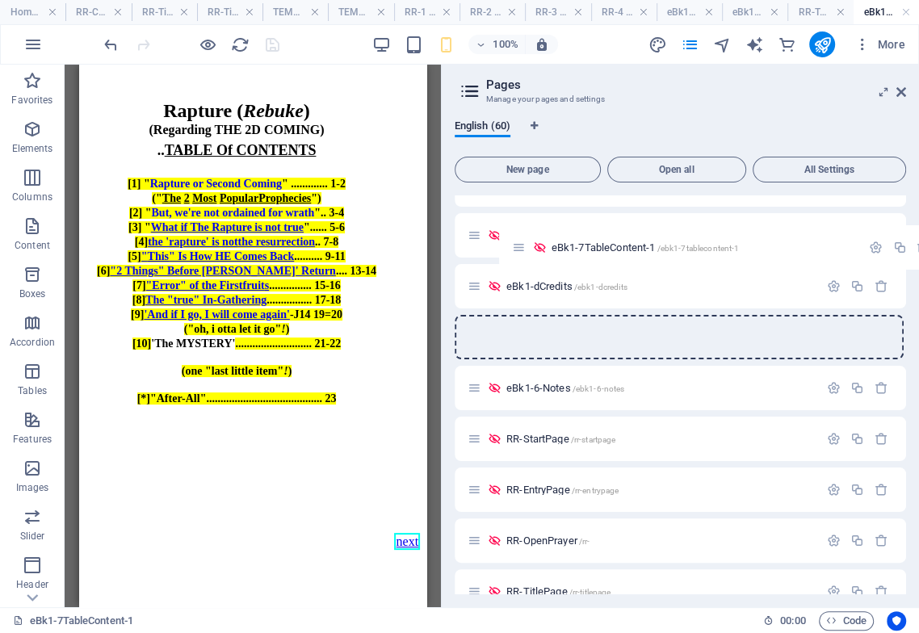
scroll to position [590, 0]
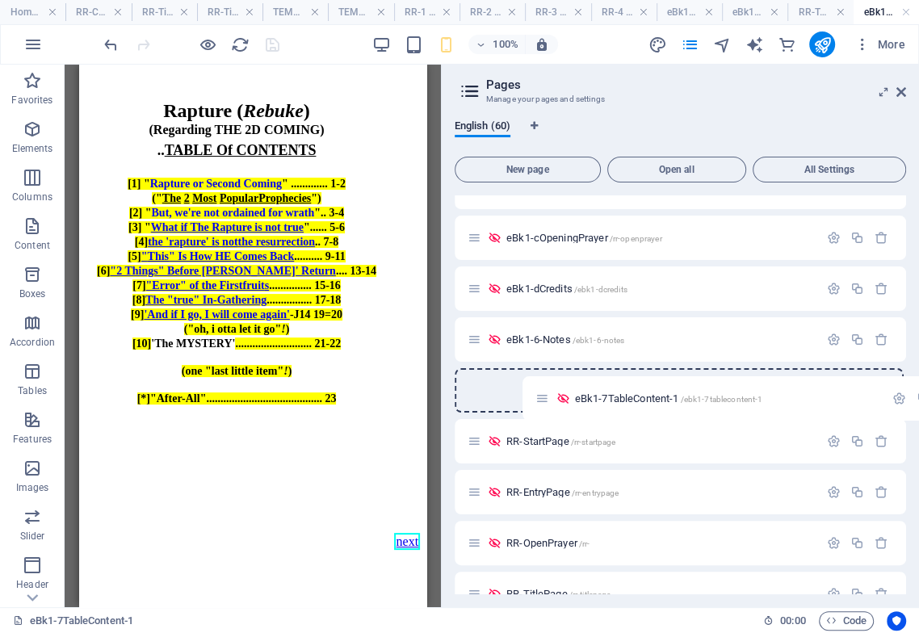
drag, startPoint x: 472, startPoint y: 515, endPoint x: 537, endPoint y: 391, distance: 140.5
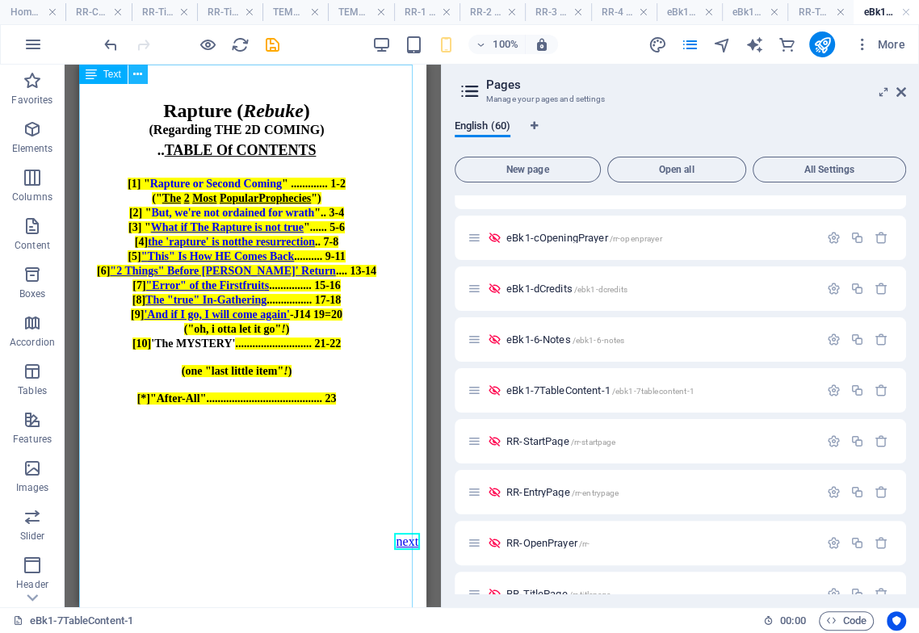
click at [137, 72] on icon at bounding box center [137, 74] width 9 height 17
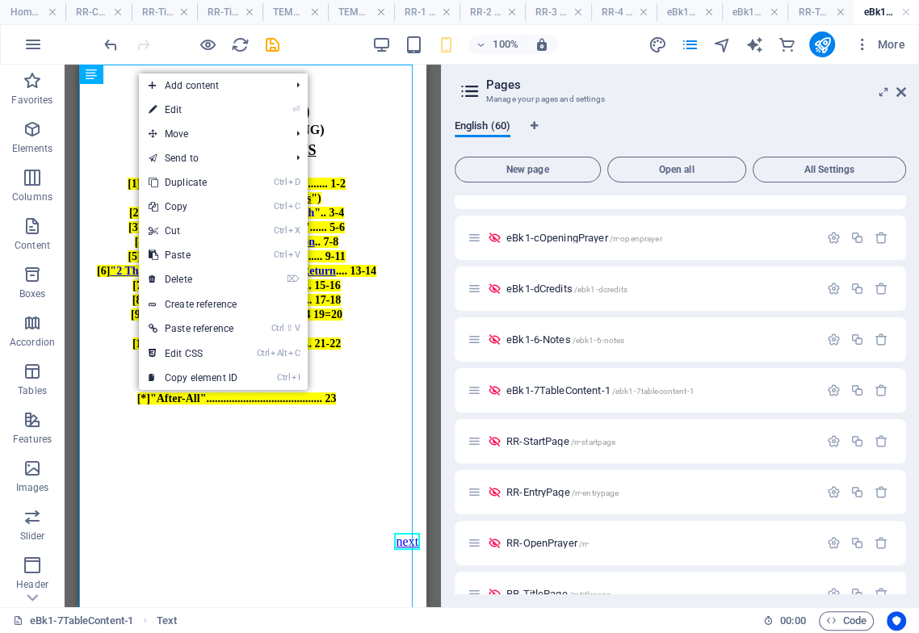
click at [174, 105] on link "⏎ Edit" at bounding box center [193, 110] width 108 height 24
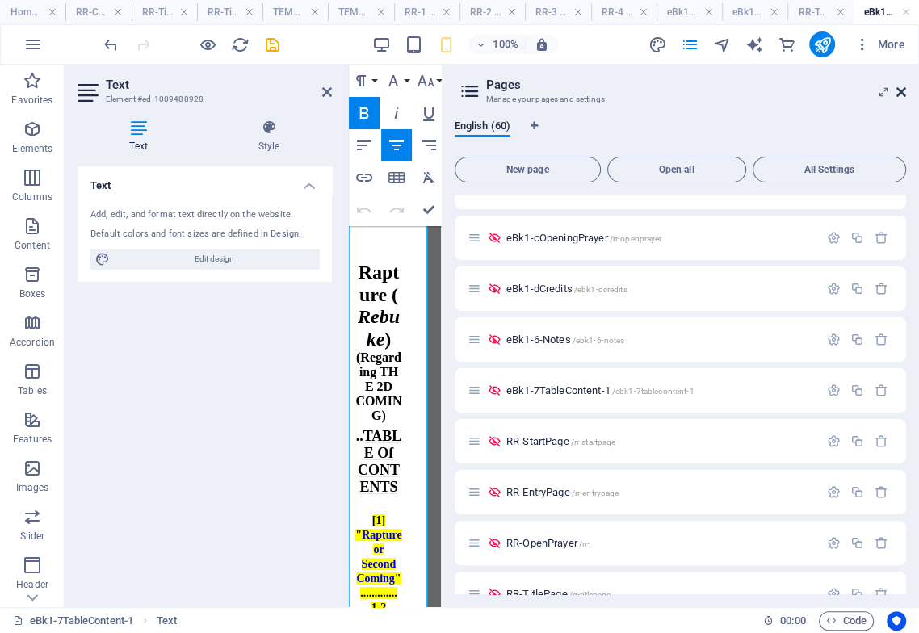
click at [903, 90] on icon at bounding box center [901, 92] width 10 height 13
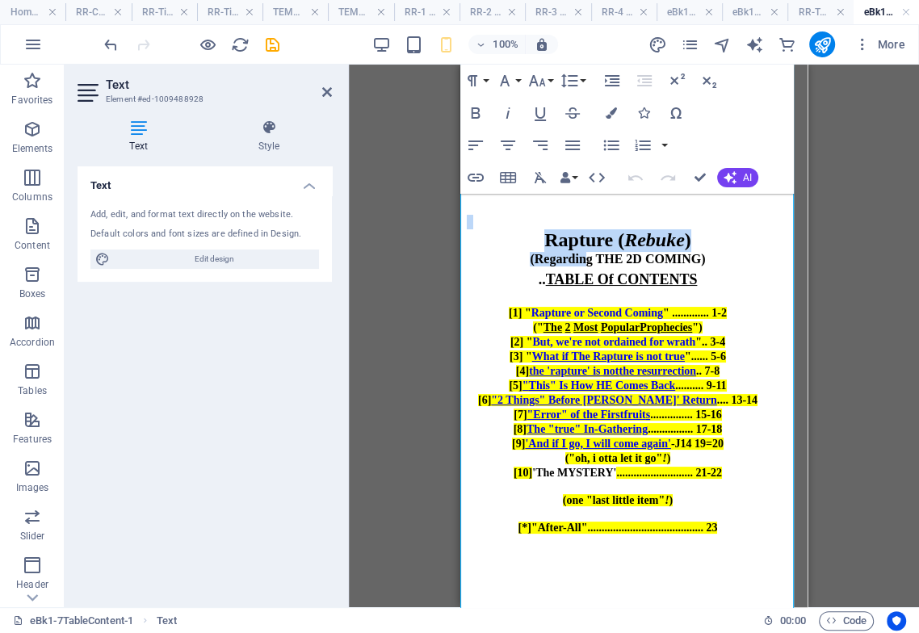
drag, startPoint x: 548, startPoint y: 211, endPoint x: 586, endPoint y: 279, distance: 77.3
click at [586, 279] on div "Rapture ( Rebuke ) (Regarding THE 2D COMING) .. TABLE Of CONTENTS [1] " Rapture…" at bounding box center [618, 432] width 302 height 464
click at [556, 217] on div "Rapture ( Rebuke ) (Regarding THE 2D COMING) .. TABLE Of CONTENTS [1] " Rapture…" at bounding box center [618, 432] width 302 height 464
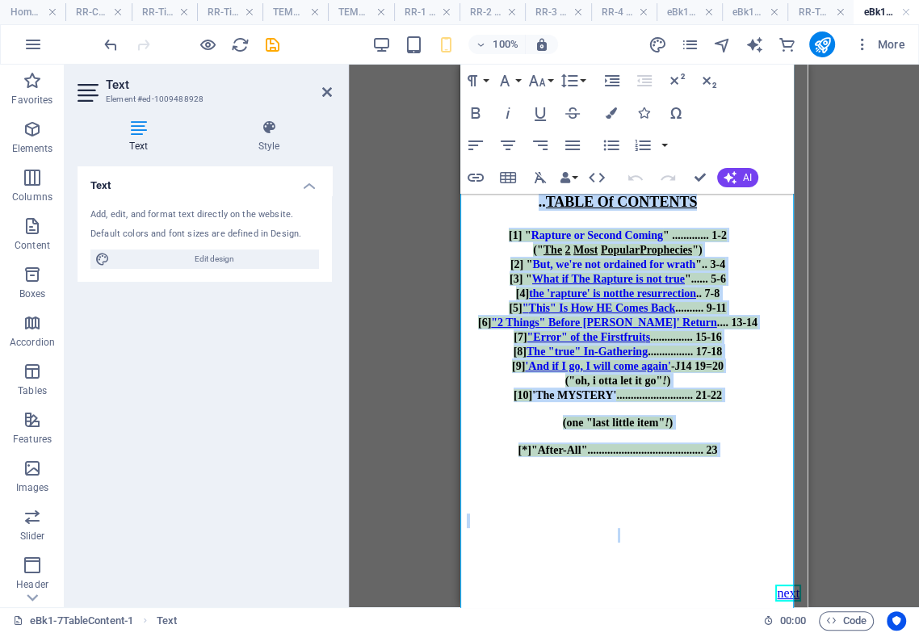
scroll to position [228, 0]
drag, startPoint x: 531, startPoint y: 204, endPoint x: 676, endPoint y: 586, distance: 408.7
click at [678, 607] on html "Rapture ( Rebuke ) (Regarding THE 2D COMING) .. TABLE Of CONTENTS [1] " Rapture…" at bounding box center [633, 297] width 347 height 620
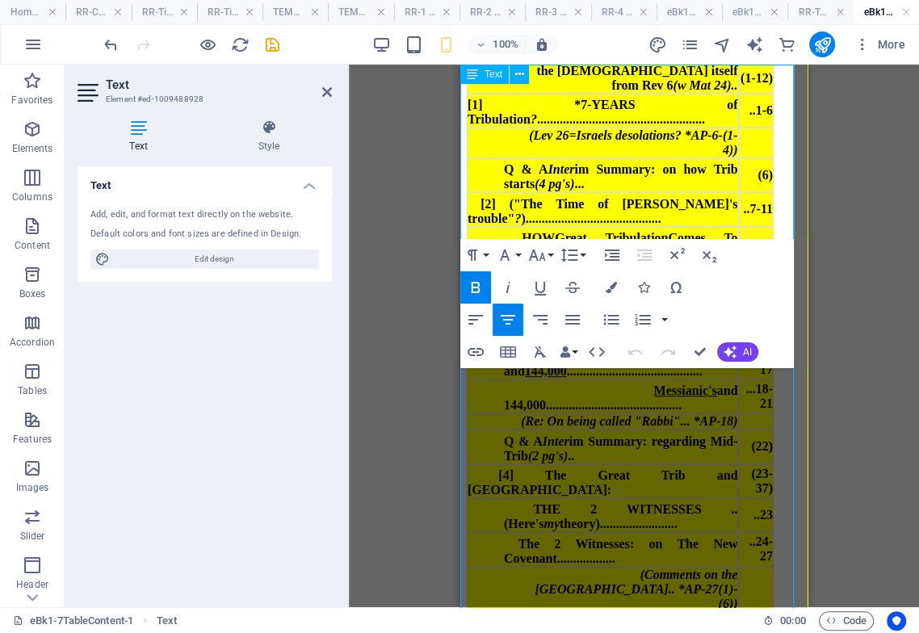
scroll to position [0, 0]
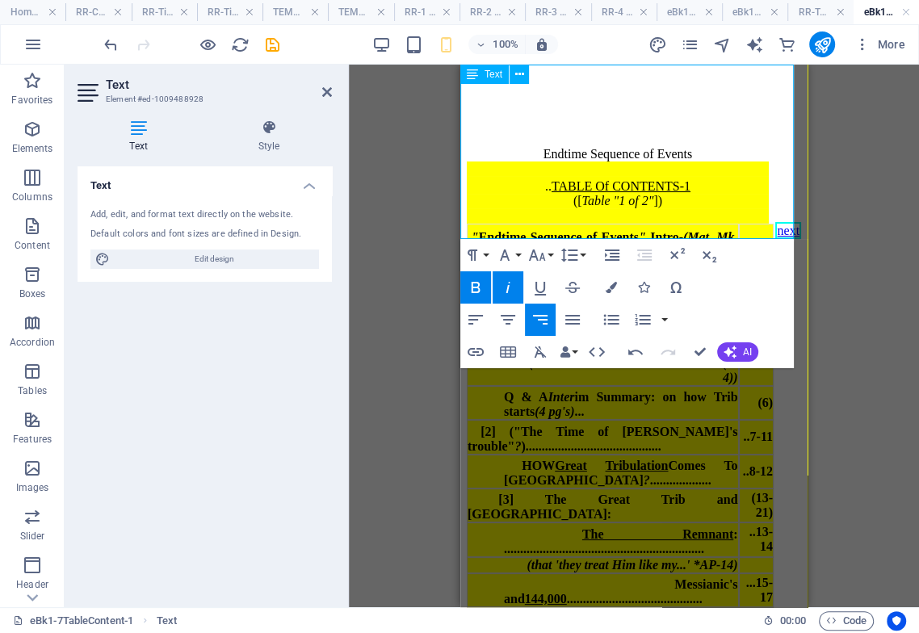
click at [679, 162] on div at bounding box center [618, 169] width 302 height 15
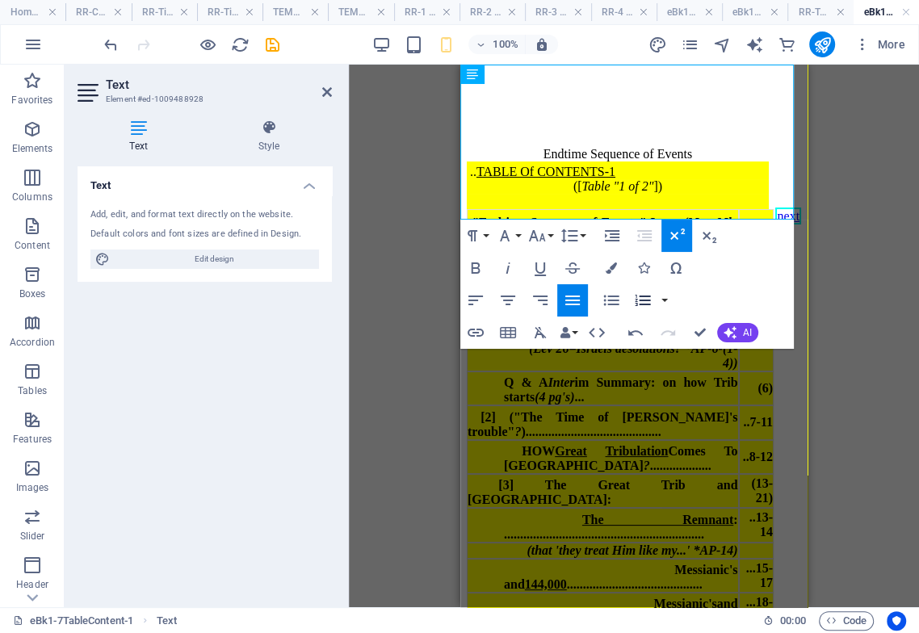
click at [634, 327] on icon "button" at bounding box center [635, 332] width 19 height 19
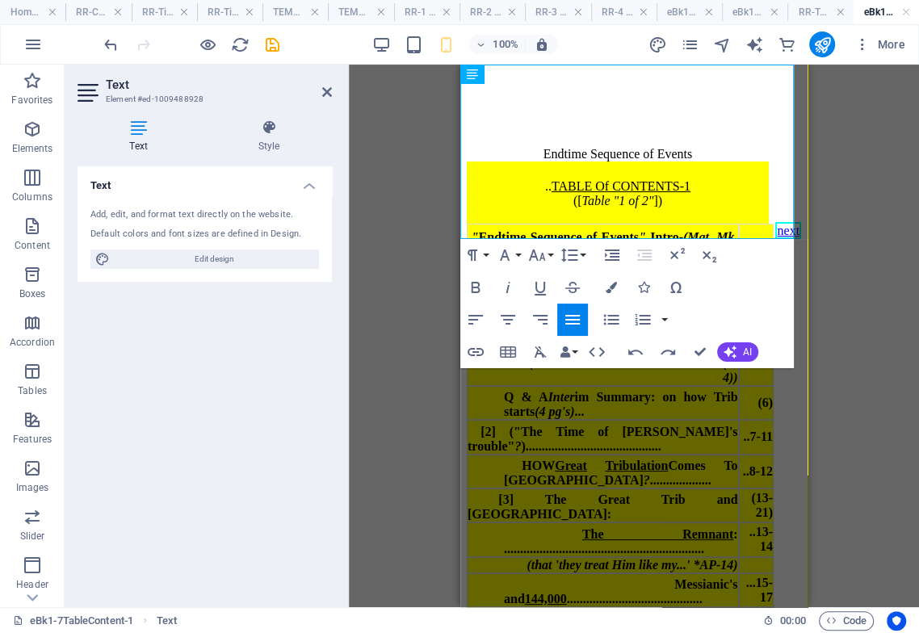
click at [615, 162] on div at bounding box center [618, 169] width 302 height 15
click at [513, 318] on icon "button" at bounding box center [507, 319] width 19 height 19
click at [707, 147] on div "Endtime Sequence of Events" at bounding box center [618, 154] width 302 height 15
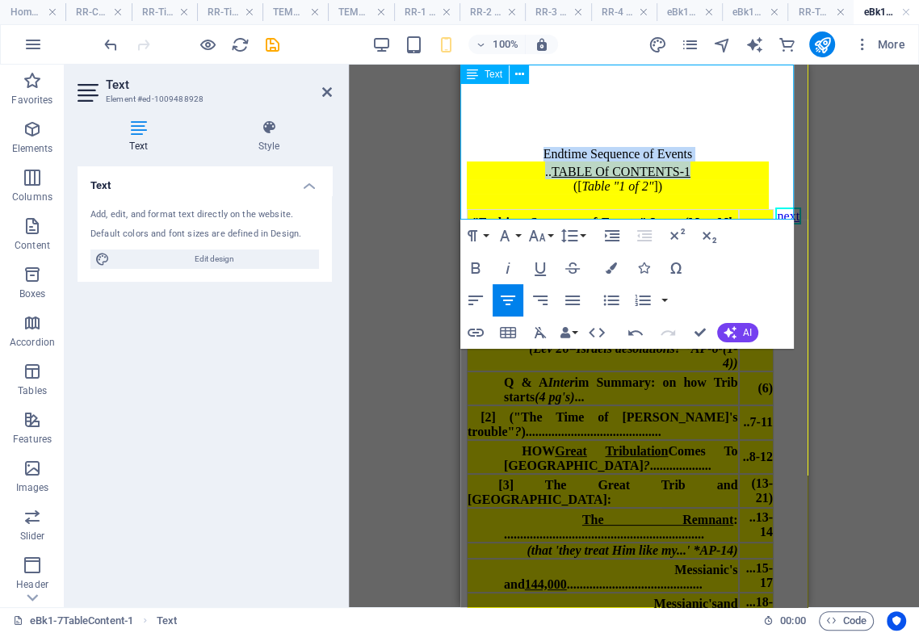
drag, startPoint x: 691, startPoint y: 161, endPoint x: 527, endPoint y: 145, distance: 164.7
click at [527, 145] on div "Endtime Sequence of Events .. TABLE Of CONTENTS-1 ([ Table "1 of 2" ]) " Endtim…" at bounding box center [618, 144] width 302 height 132
click at [474, 271] on icon "button" at bounding box center [475, 267] width 19 height 19
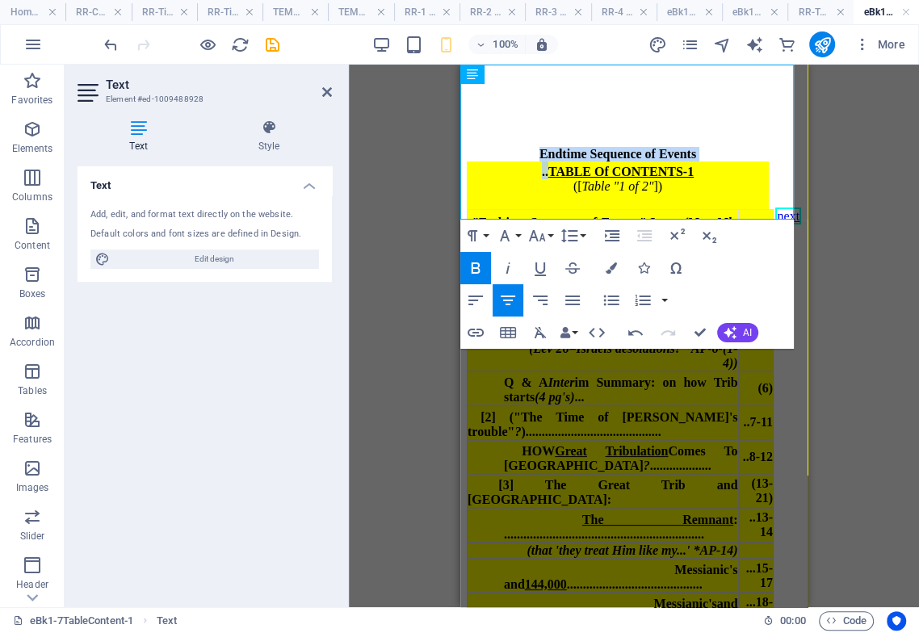
click at [483, 271] on icon "button" at bounding box center [475, 267] width 19 height 19
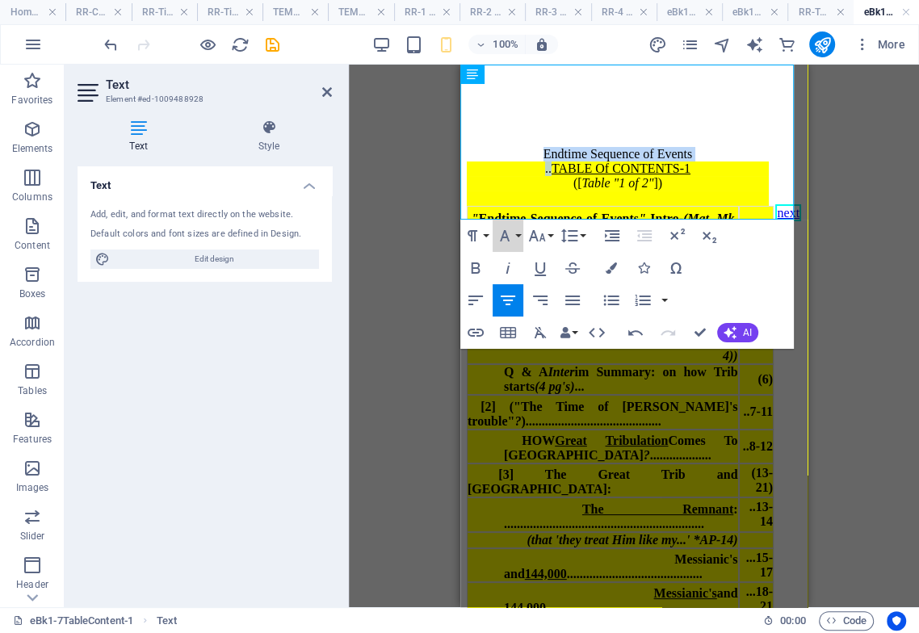
drag, startPoint x: 508, startPoint y: 238, endPoint x: 491, endPoint y: 246, distance: 18.8
click at [505, 237] on icon "button" at bounding box center [504, 235] width 19 height 19
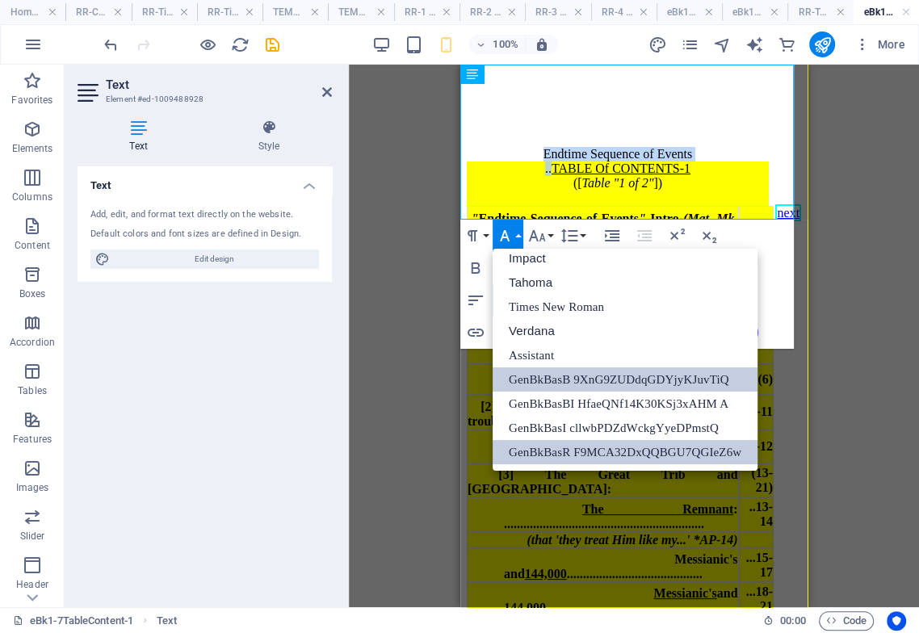
click at [536, 375] on link "GenBkBasB 9XnG9ZUDdqGDYjyKJuvTiQ" at bounding box center [625, 379] width 265 height 24
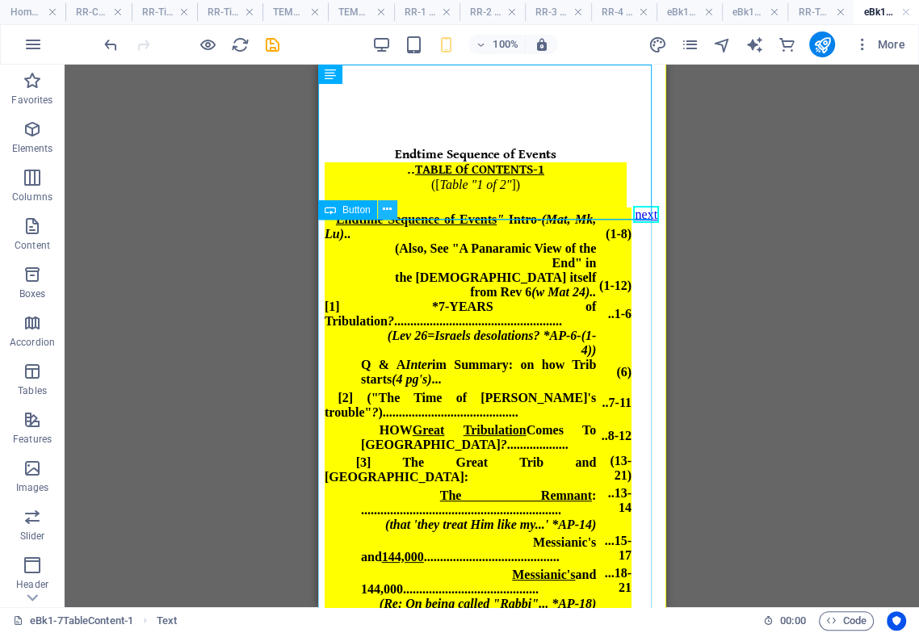
click at [388, 208] on icon at bounding box center [387, 209] width 9 height 17
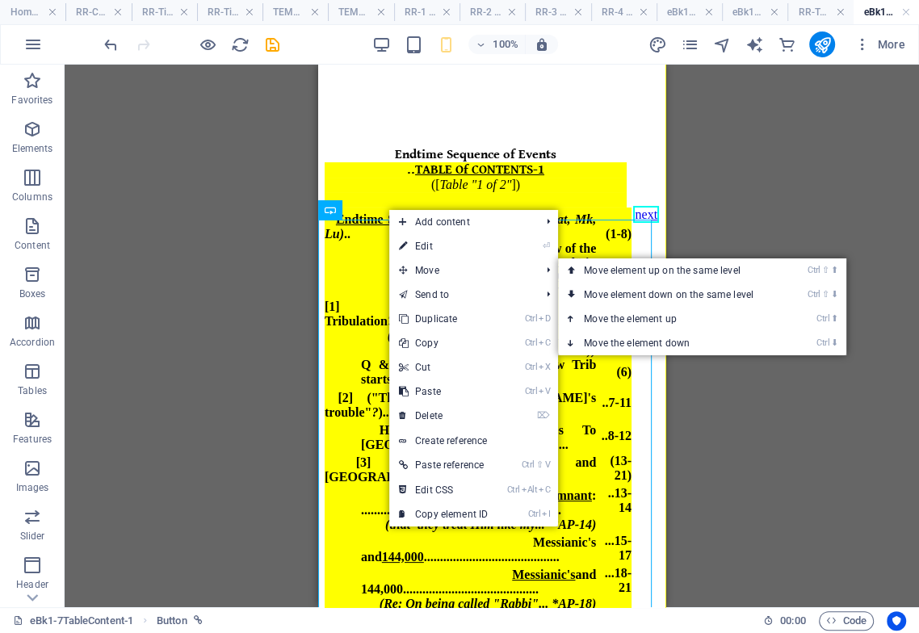
click at [623, 345] on link "Ctrl ⬇ Move the element down" at bounding box center [672, 343] width 228 height 24
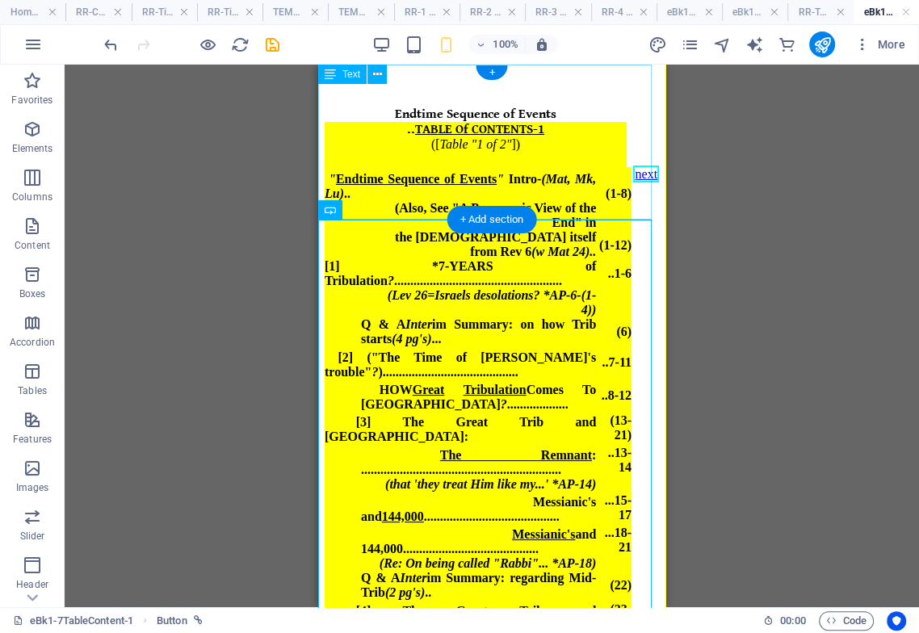
scroll to position [19, 0]
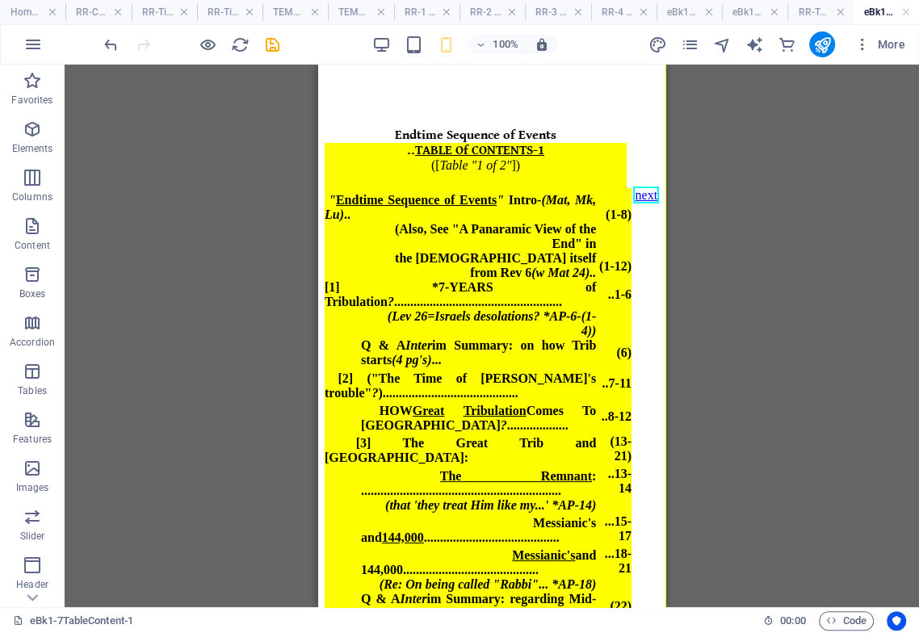
click at [446, 203] on div "next" at bounding box center [492, 195] width 334 height 15
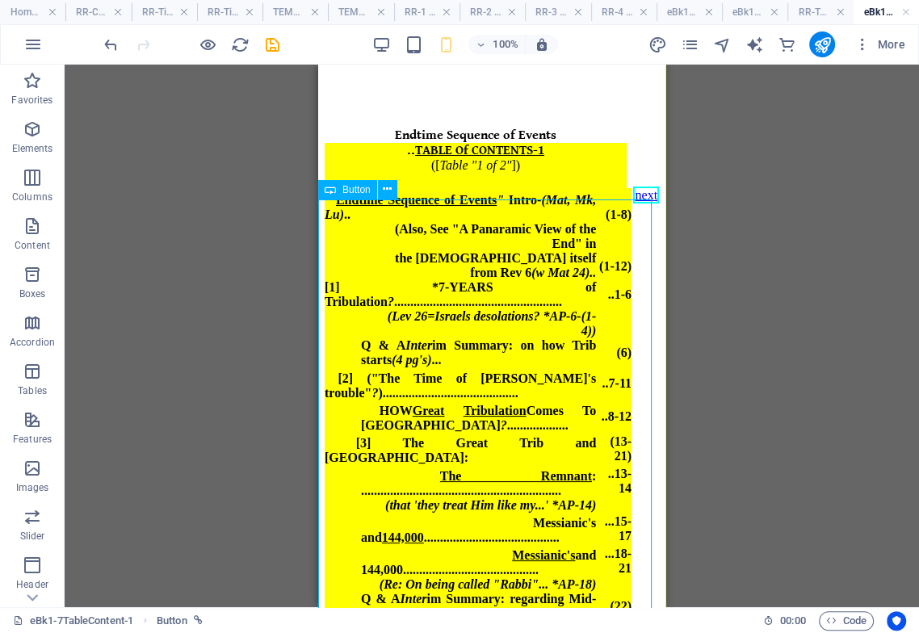
click at [400, 203] on div "next" at bounding box center [492, 195] width 334 height 15
click at [397, 203] on div "next" at bounding box center [492, 195] width 334 height 15
click at [380, 73] on icon at bounding box center [377, 74] width 9 height 17
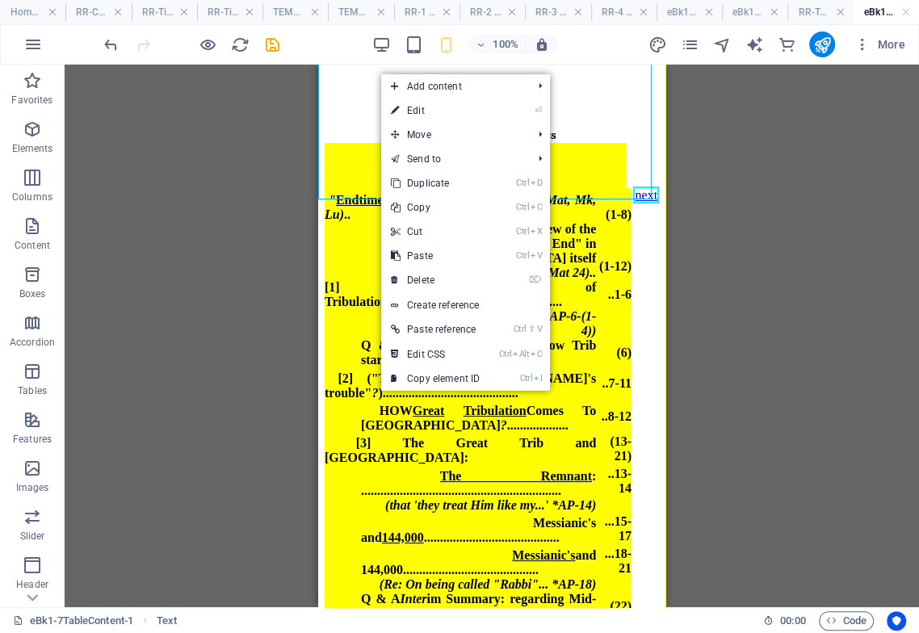
click at [409, 103] on link "⏎ Edit" at bounding box center [435, 111] width 108 height 24
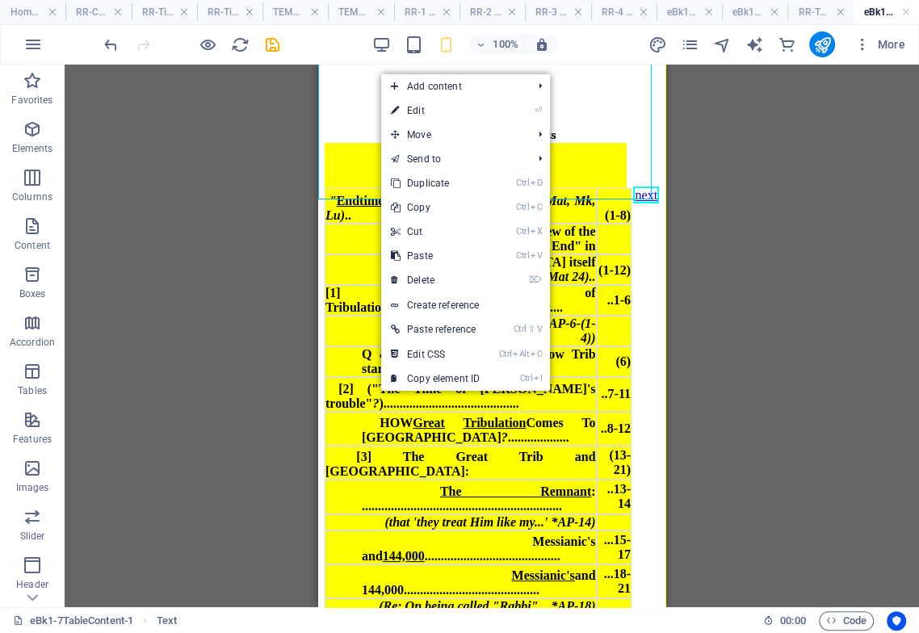
scroll to position [0, 0]
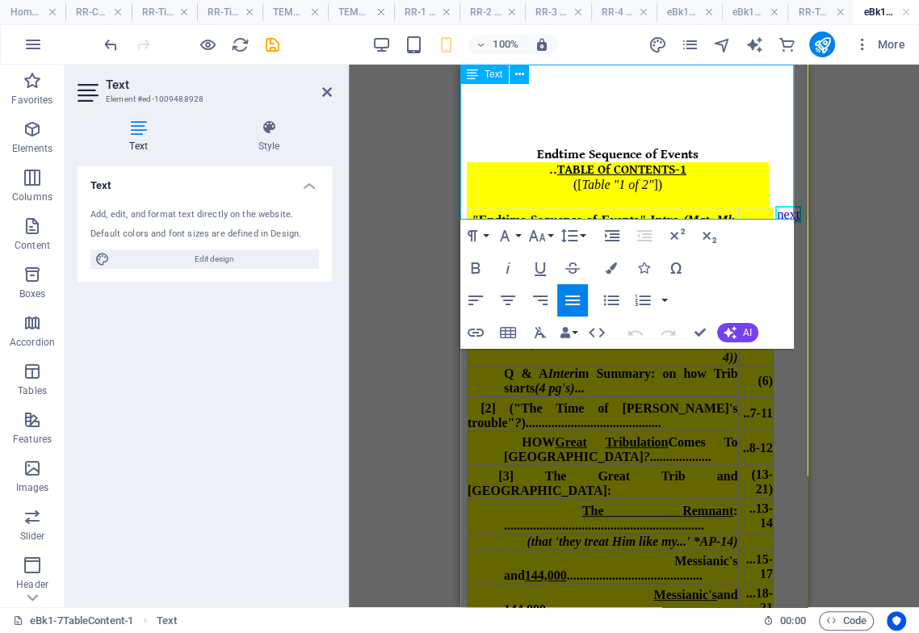
drag, startPoint x: 565, startPoint y: 363, endPoint x: 567, endPoint y: 380, distance: 17.0
click at [565, 304] on div "the Scripture itself from Rev 6 (w Mat 24).." at bounding box center [627, 289] width 222 height 29
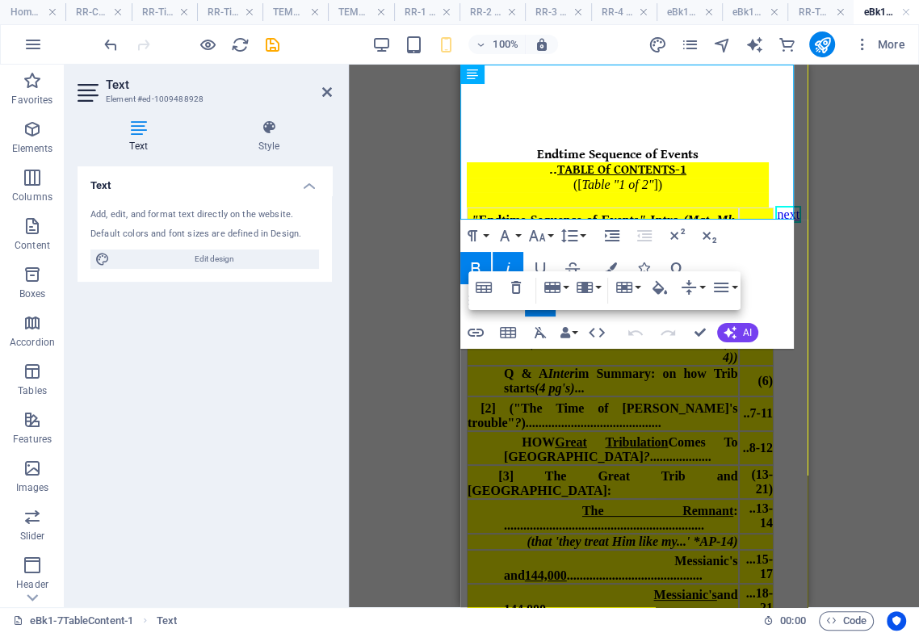
click at [523, 334] on span "[1] *7-YEARS of Tribulation ? .................................................…" at bounding box center [603, 319] width 271 height 28
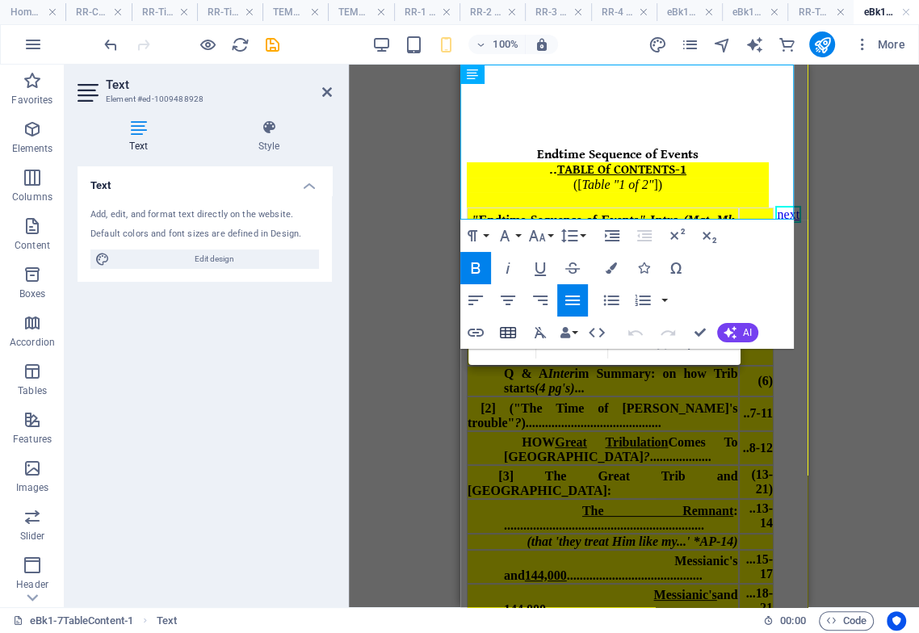
click at [517, 346] on icon "button" at bounding box center [515, 342] width 19 height 19
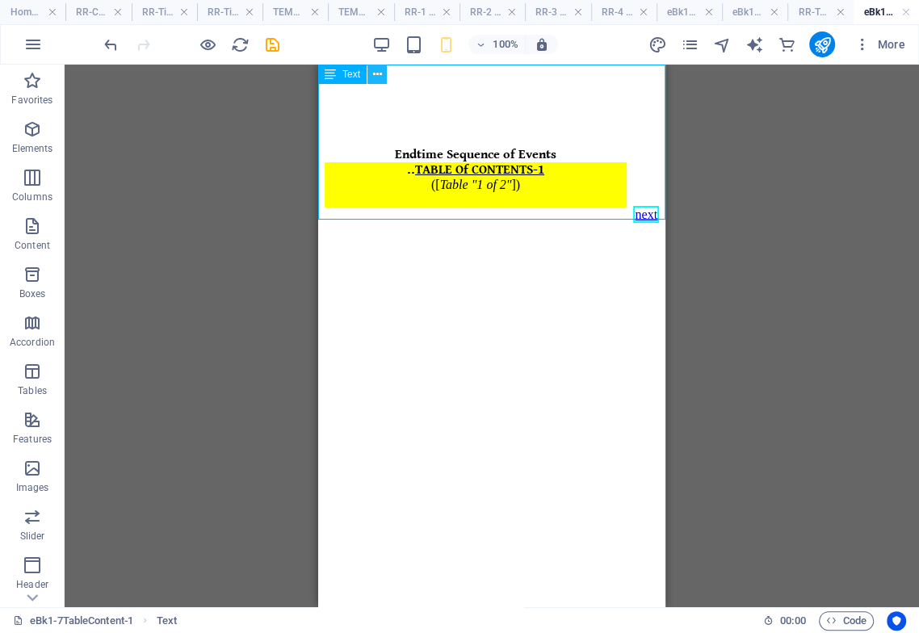
click at [375, 77] on icon at bounding box center [377, 74] width 9 height 17
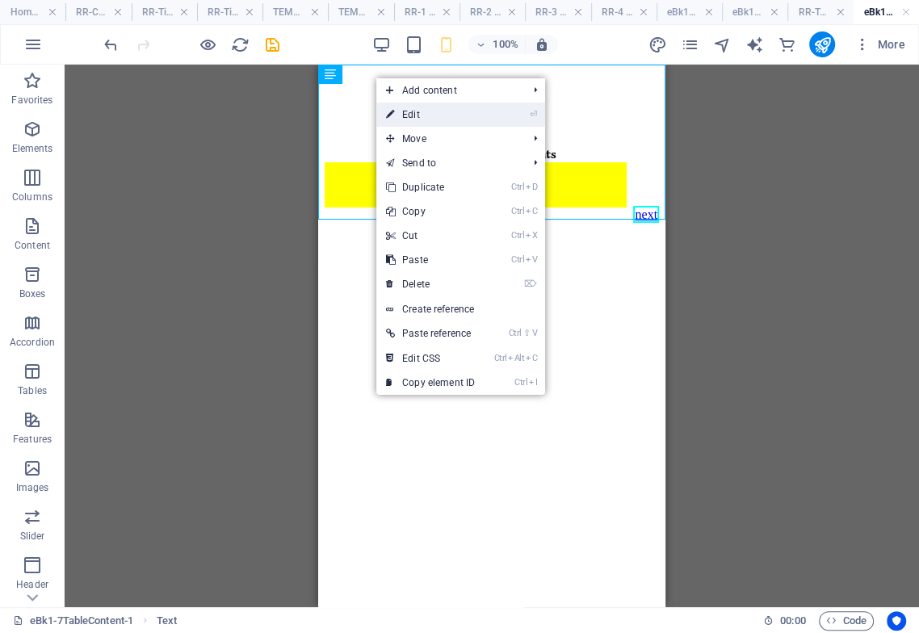
drag, startPoint x: 416, startPoint y: 111, endPoint x: 419, endPoint y: 124, distance: 12.5
click at [417, 113] on link "⏎ Edit" at bounding box center [430, 115] width 108 height 24
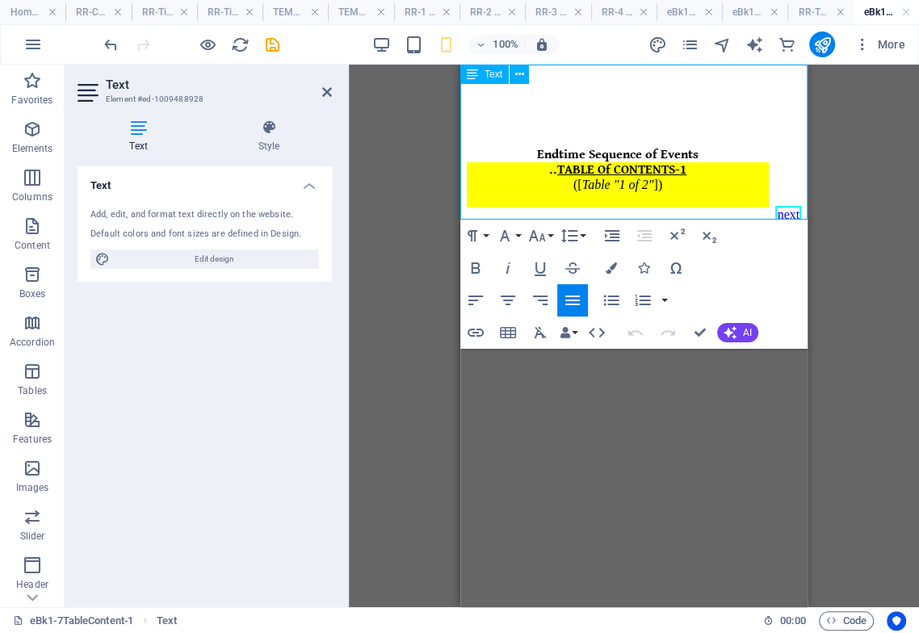
click at [602, 208] on div at bounding box center [618, 207] width 302 height 1
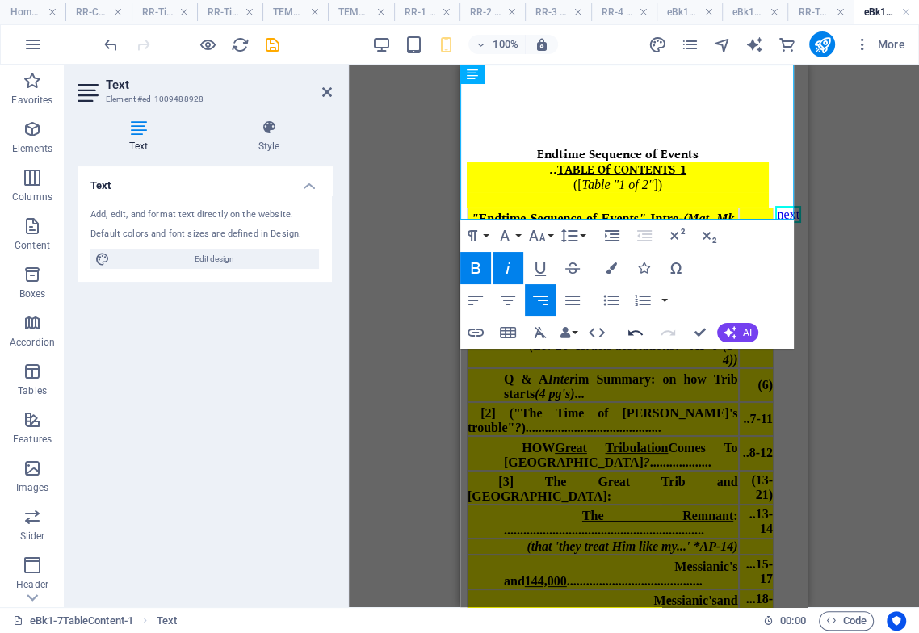
click at [633, 331] on icon "button" at bounding box center [635, 332] width 19 height 19
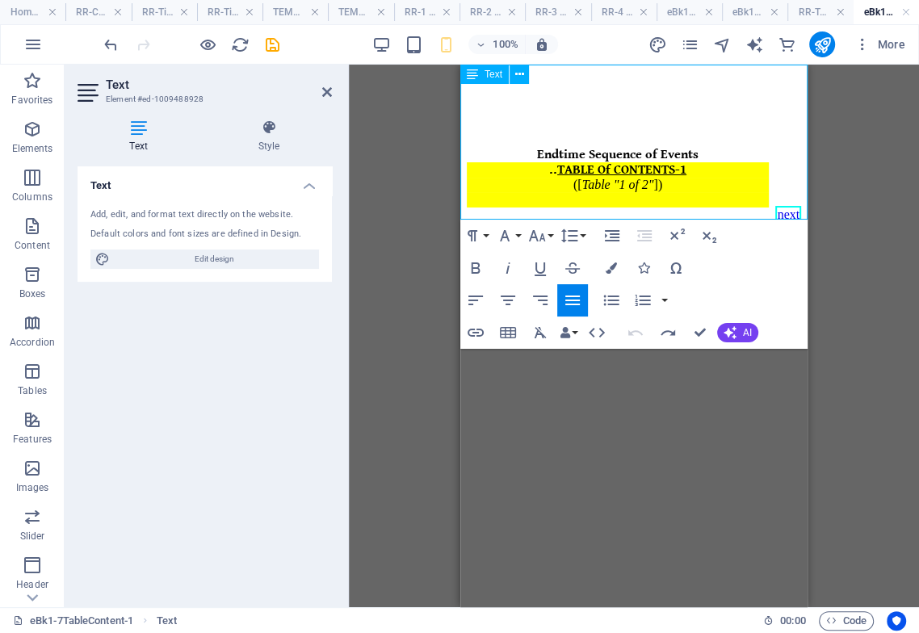
click at [665, 185] on div "([ Table "1 of 2" ])" at bounding box center [618, 185] width 302 height 15
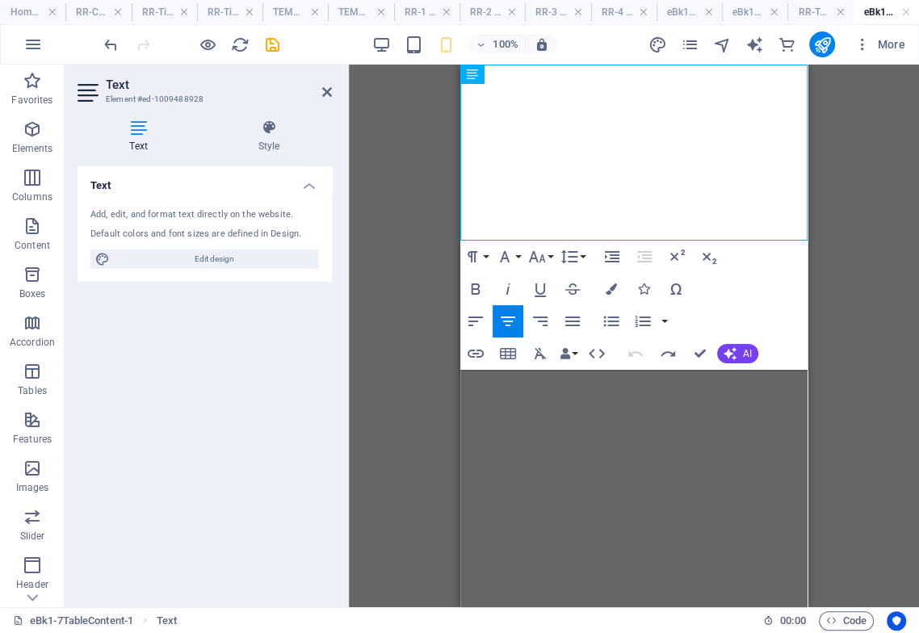
drag, startPoint x: 650, startPoint y: 380, endPoint x: 607, endPoint y: 351, distance: 51.7
click at [607, 368] on p at bounding box center [618, 375] width 302 height 15
click at [487, 368] on p at bounding box center [618, 375] width 302 height 15
drag, startPoint x: 548, startPoint y: 328, endPoint x: 544, endPoint y: 351, distance: 23.1
click at [548, 341] on p at bounding box center [618, 348] width 302 height 15
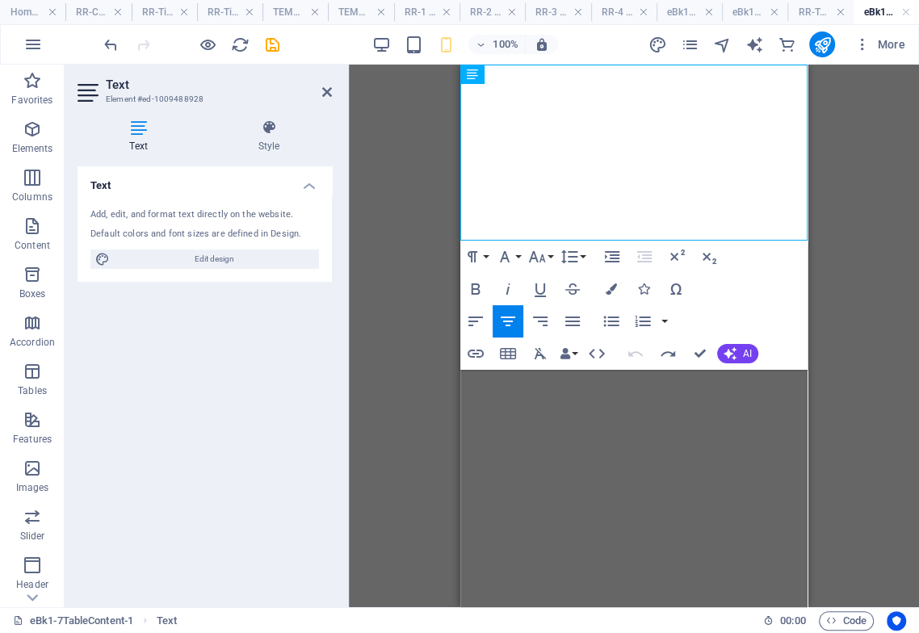
click at [541, 368] on p at bounding box center [618, 375] width 302 height 15
click at [631, 368] on p at bounding box center [618, 375] width 302 height 15
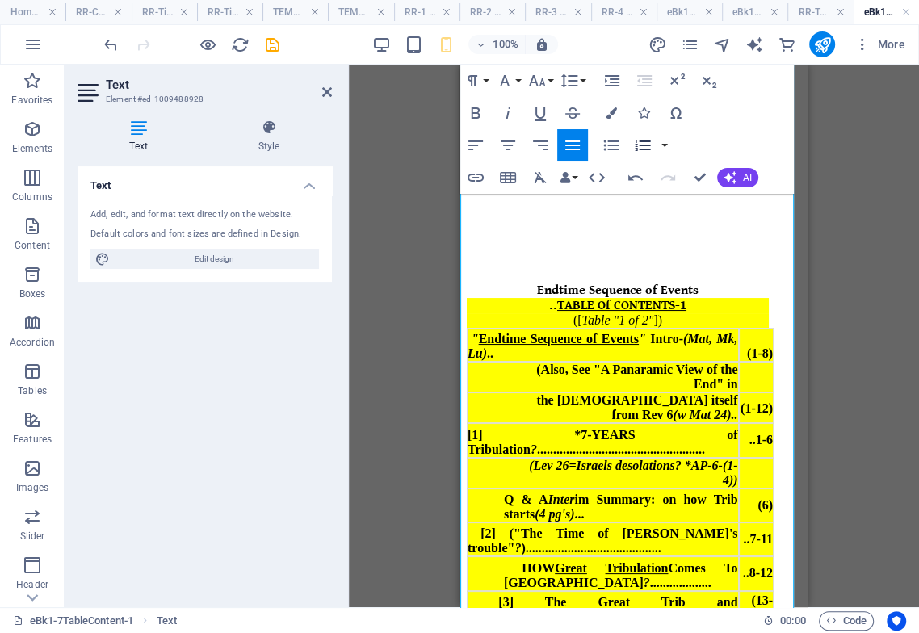
drag, startPoint x: 666, startPoint y: 302, endPoint x: 667, endPoint y: 313, distance: 10.5
click at [666, 313] on div "([ Table "1 of 2" ])" at bounding box center [618, 320] width 302 height 15
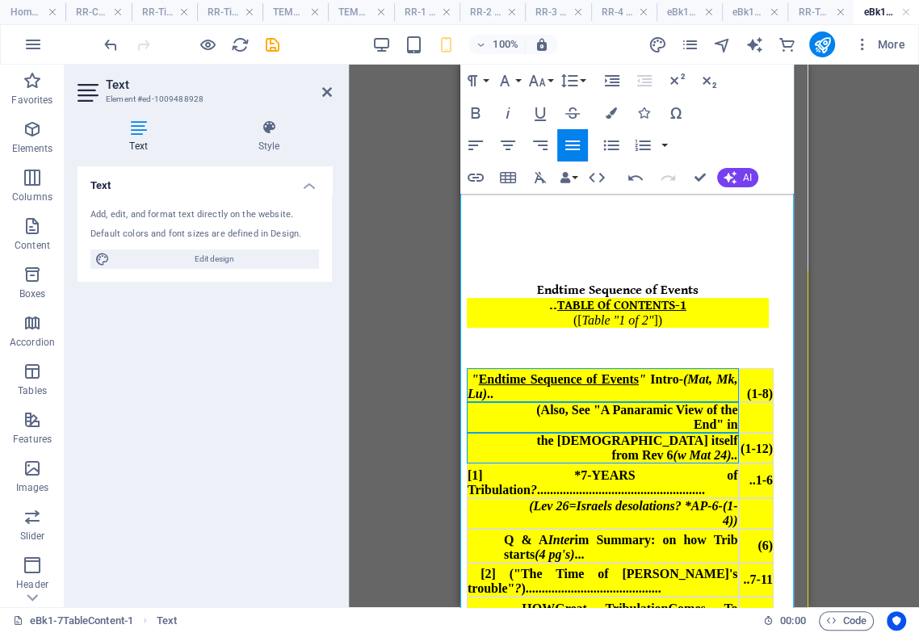
drag, startPoint x: 614, startPoint y: 360, endPoint x: 673, endPoint y: 455, distance: 112.1
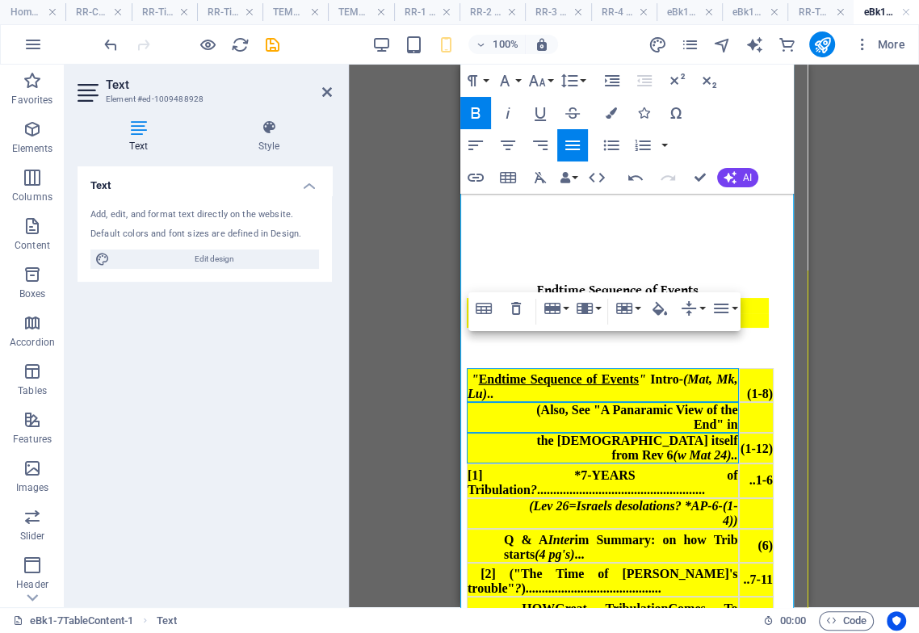
click at [483, 119] on icon "button" at bounding box center [475, 112] width 19 height 19
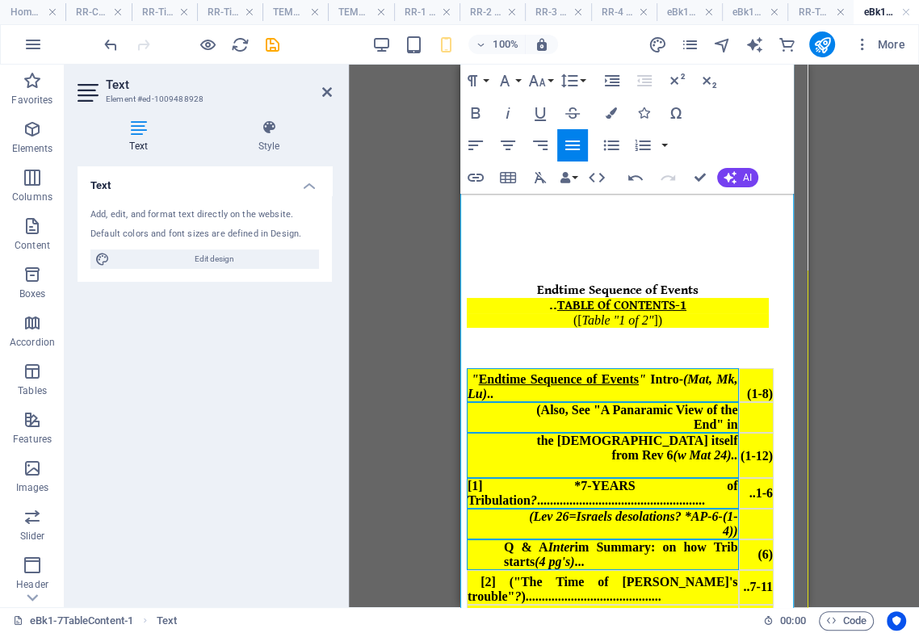
drag, startPoint x: 463, startPoint y: 351, endPoint x: 598, endPoint y: 537, distance: 230.0
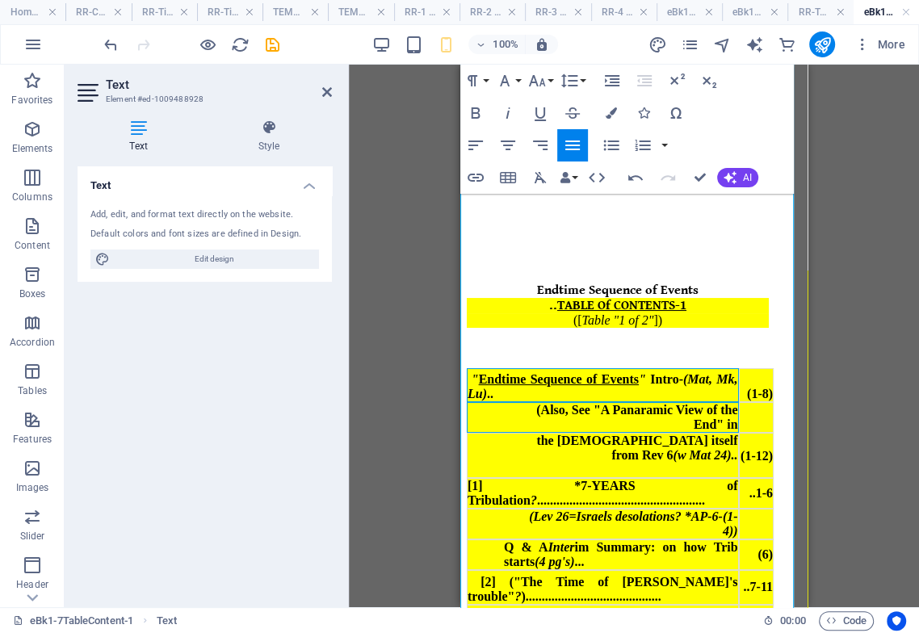
drag, startPoint x: 468, startPoint y: 351, endPoint x: 515, endPoint y: 389, distance: 61.4
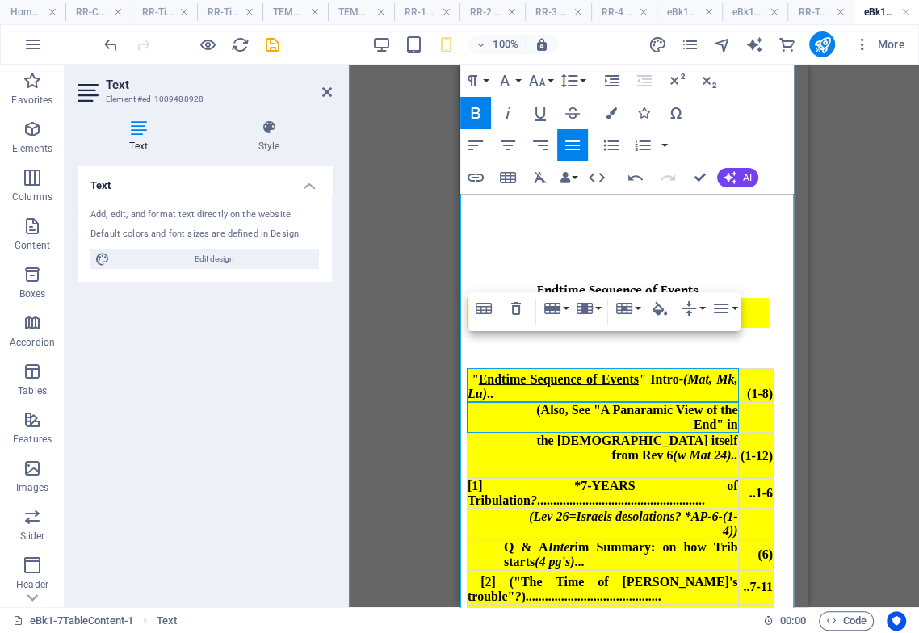
drag, startPoint x: 478, startPoint y: 353, endPoint x: 491, endPoint y: 375, distance: 25.3
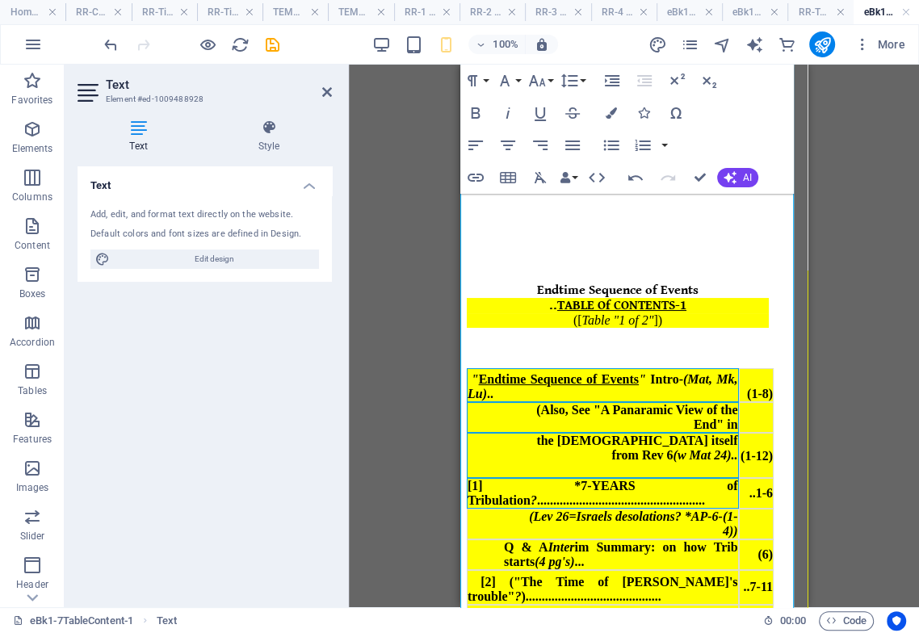
drag, startPoint x: 465, startPoint y: 351, endPoint x: 530, endPoint y: 464, distance: 130.2
click at [477, 372] on em "(Mat, Mk, Lu)" at bounding box center [603, 386] width 271 height 28
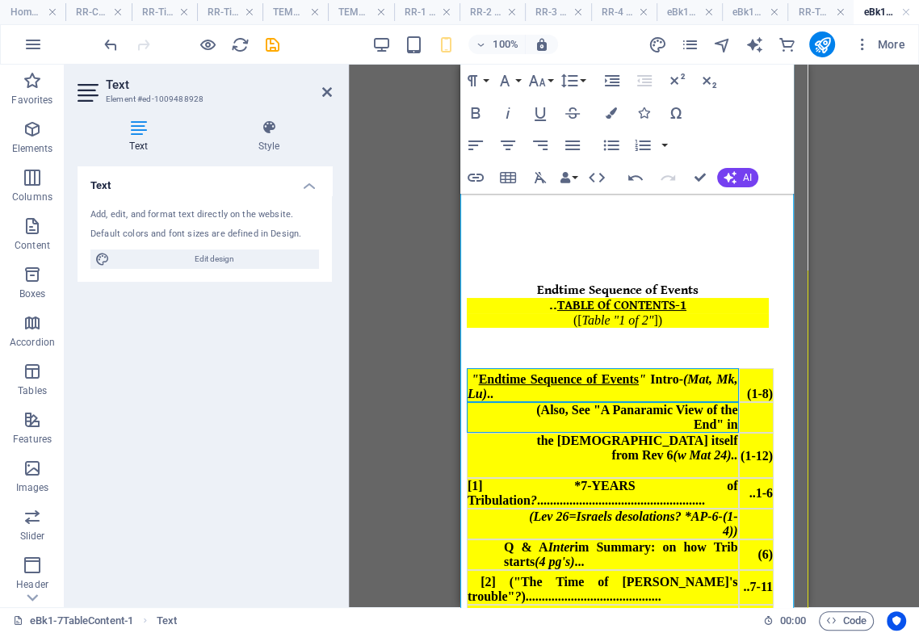
drag, startPoint x: 468, startPoint y: 352, endPoint x: 524, endPoint y: 407, distance: 78.2
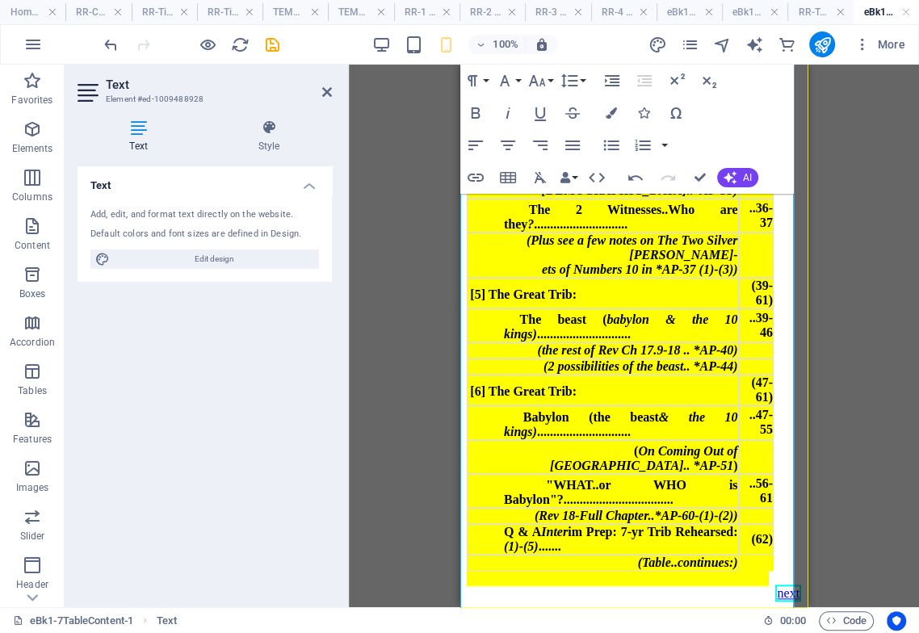
scroll to position [1239, 0]
drag, startPoint x: 797, startPoint y: 216, endPoint x: 1279, endPoint y: 648, distance: 646.9
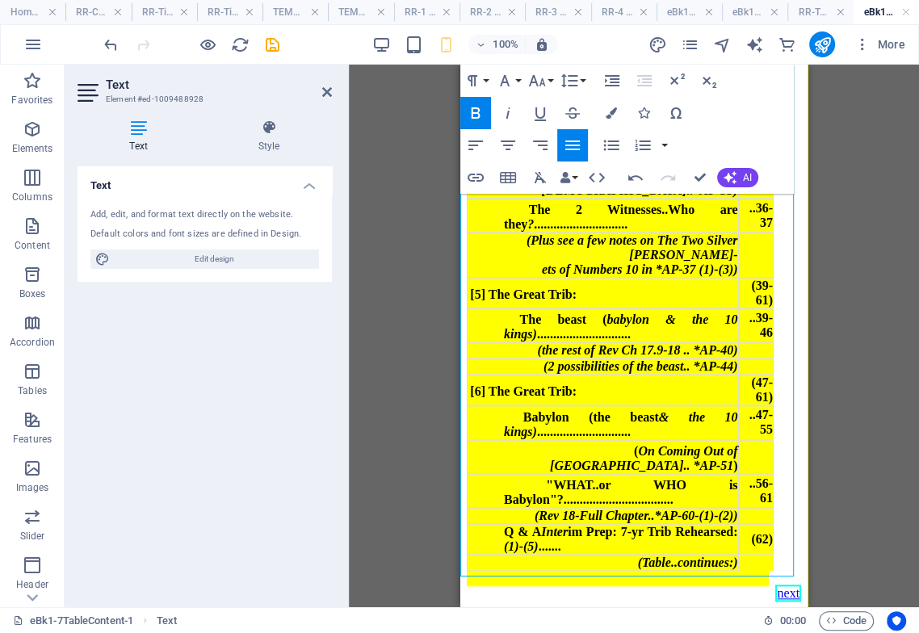
drag, startPoint x: 774, startPoint y: 548, endPoint x: 687, endPoint y: 377, distance: 191.1
click at [633, 182] on icon "button" at bounding box center [635, 177] width 19 height 19
click at [633, 176] on icon "button" at bounding box center [635, 178] width 15 height 6
click at [636, 178] on icon "button" at bounding box center [635, 177] width 19 height 19
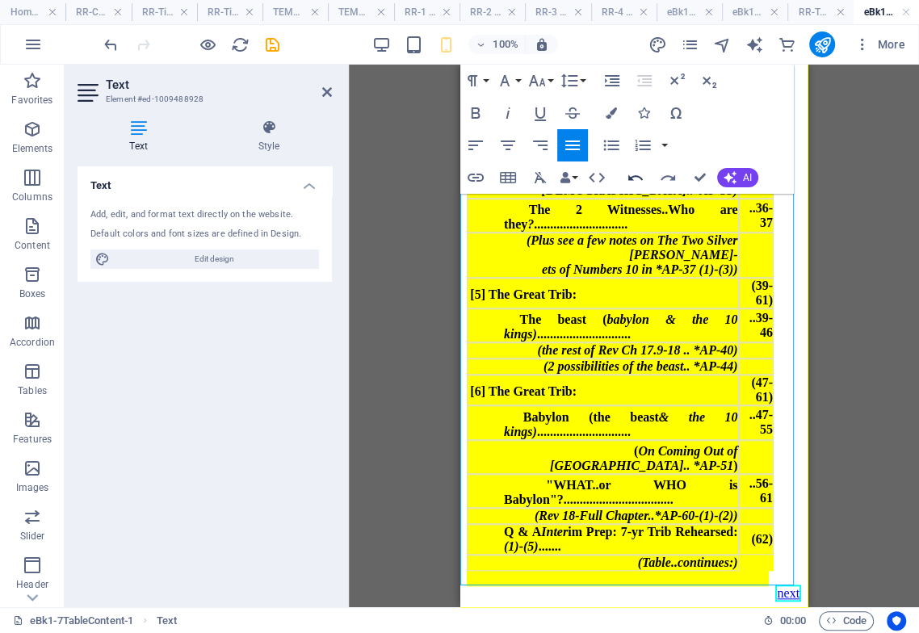
scroll to position [1229, 0]
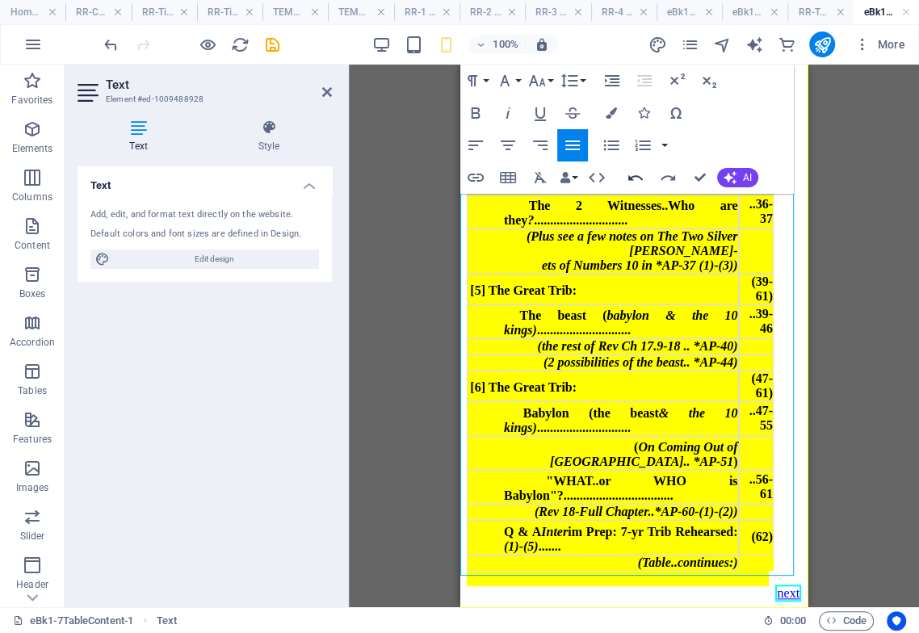
click at [637, 177] on icon "button" at bounding box center [635, 177] width 19 height 19
click at [635, 174] on icon "button" at bounding box center [635, 177] width 19 height 19
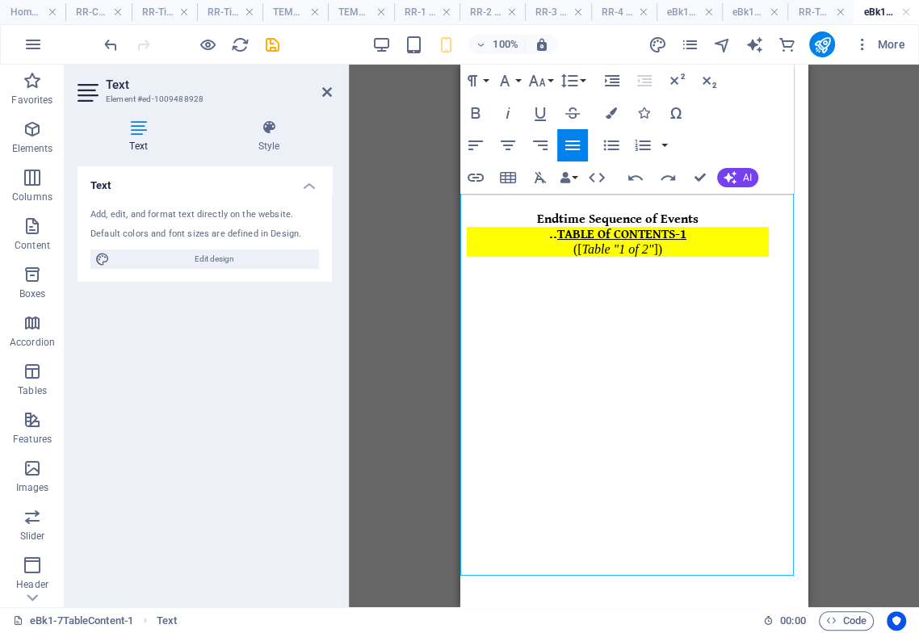
click at [634, 297] on p at bounding box center [618, 304] width 302 height 15
click at [660, 462] on p at bounding box center [618, 469] width 302 height 15
click at [634, 297] on p at bounding box center [618, 304] width 302 height 15
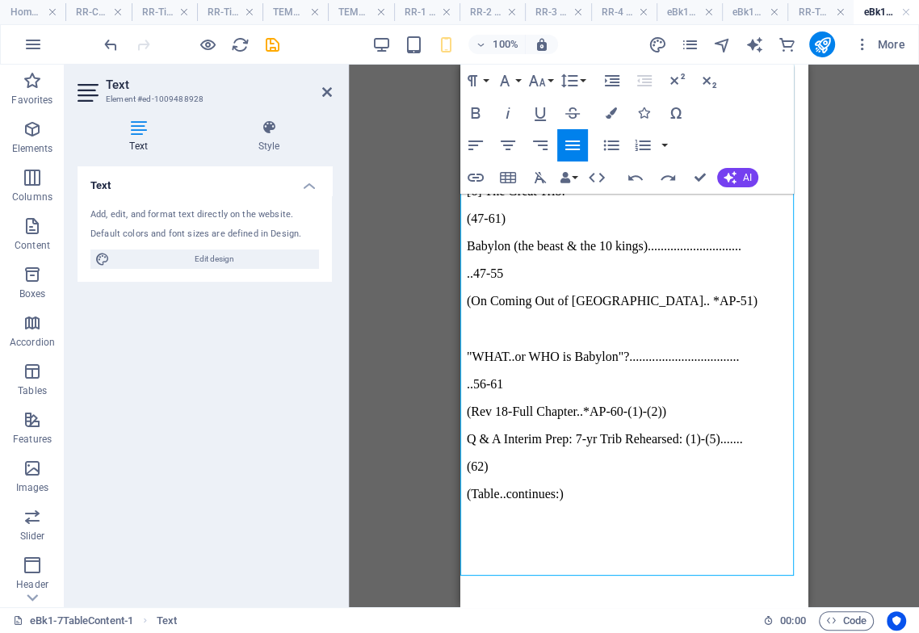
scroll to position [1755, 0]
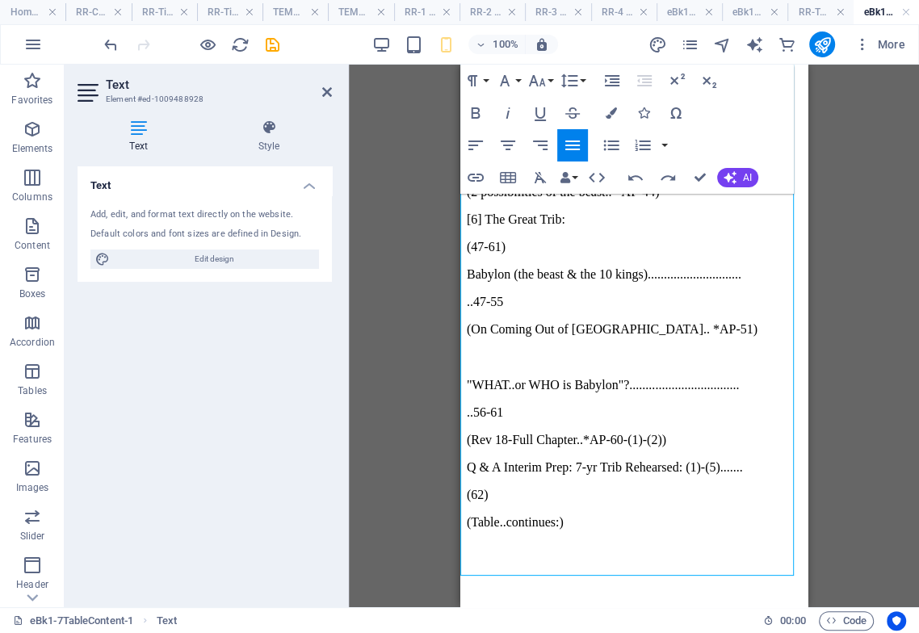
drag, startPoint x: 800, startPoint y: 195, endPoint x: 1294, endPoint y: 607, distance: 643.4
click at [659, 514] on p "(Table..continues:)" at bounding box center [618, 521] width 302 height 15
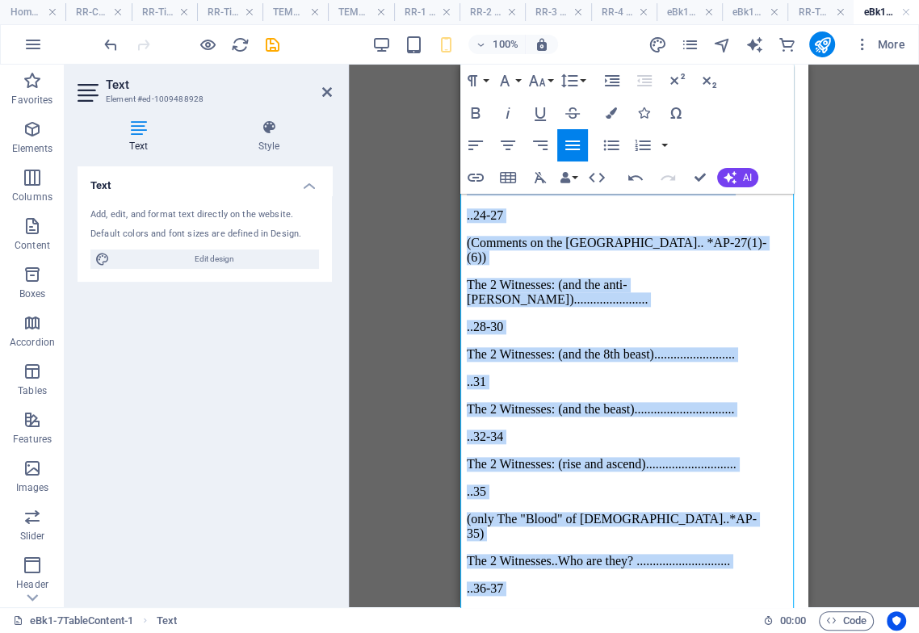
scroll to position [1607, 0]
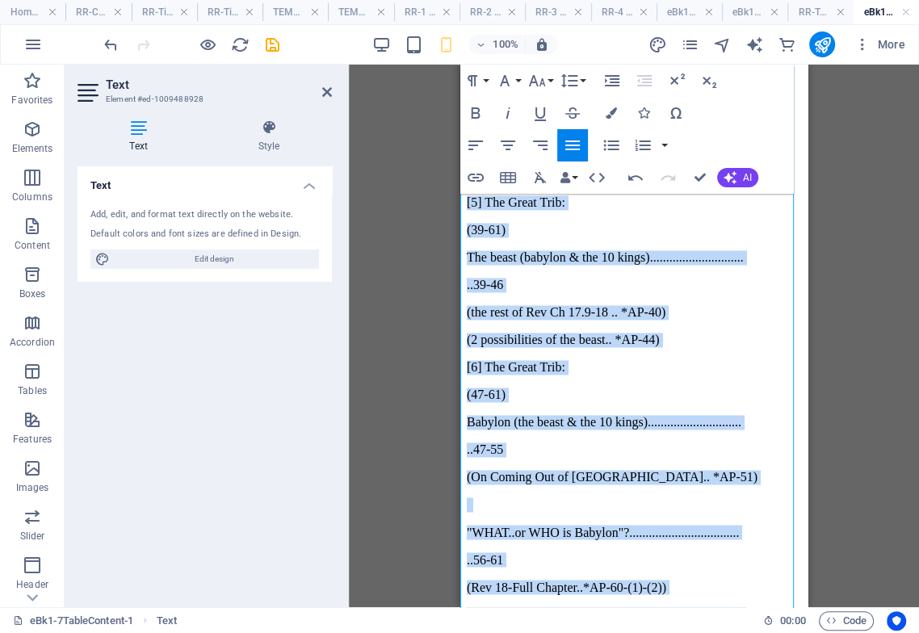
drag, startPoint x: 464, startPoint y: 324, endPoint x: 651, endPoint y: 641, distance: 368.6
drag, startPoint x: 575, startPoint y: 74, endPoint x: 575, endPoint y: 99, distance: 24.2
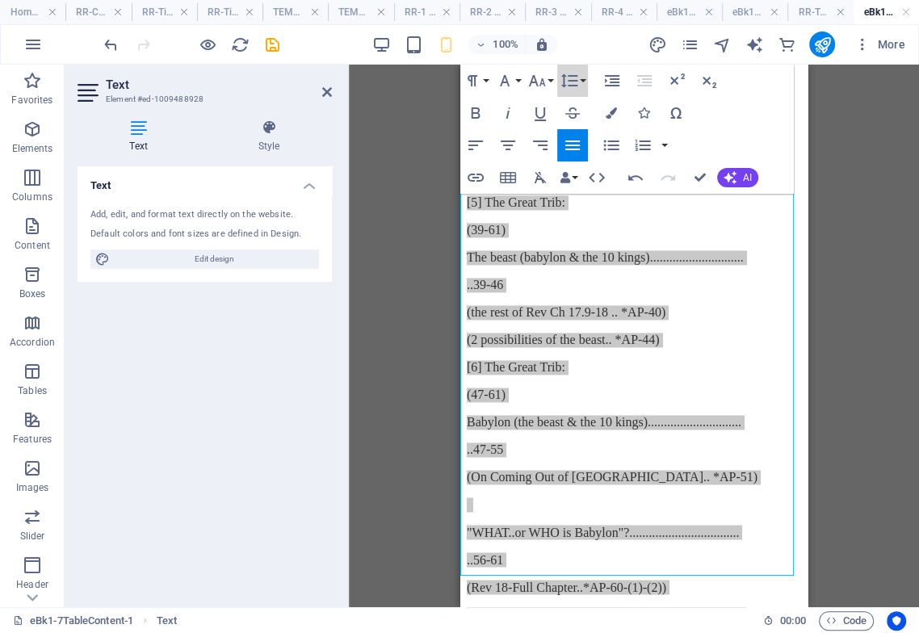
click at [575, 75] on icon "button" at bounding box center [569, 80] width 19 height 19
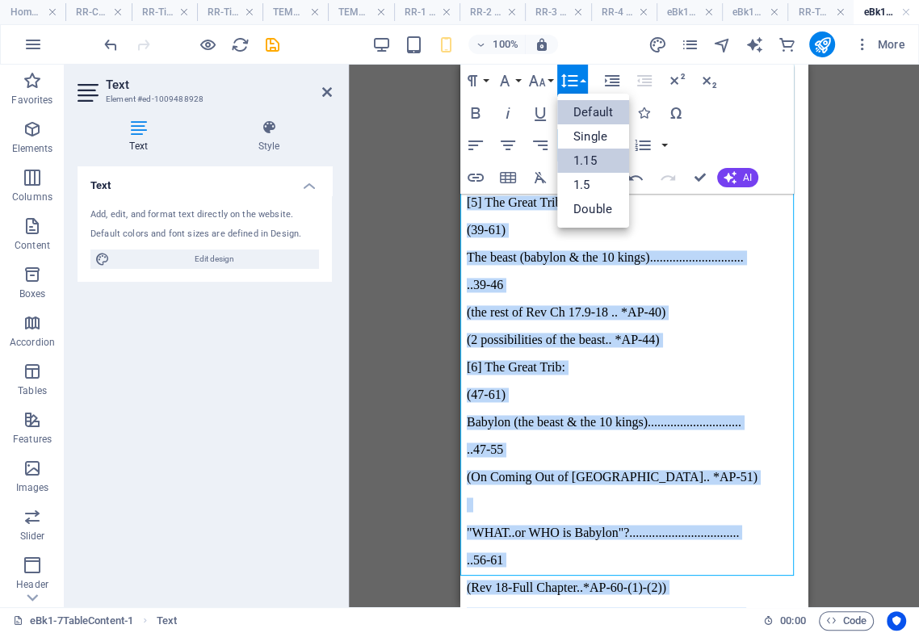
click at [592, 158] on link "1.15" at bounding box center [593, 161] width 72 height 24
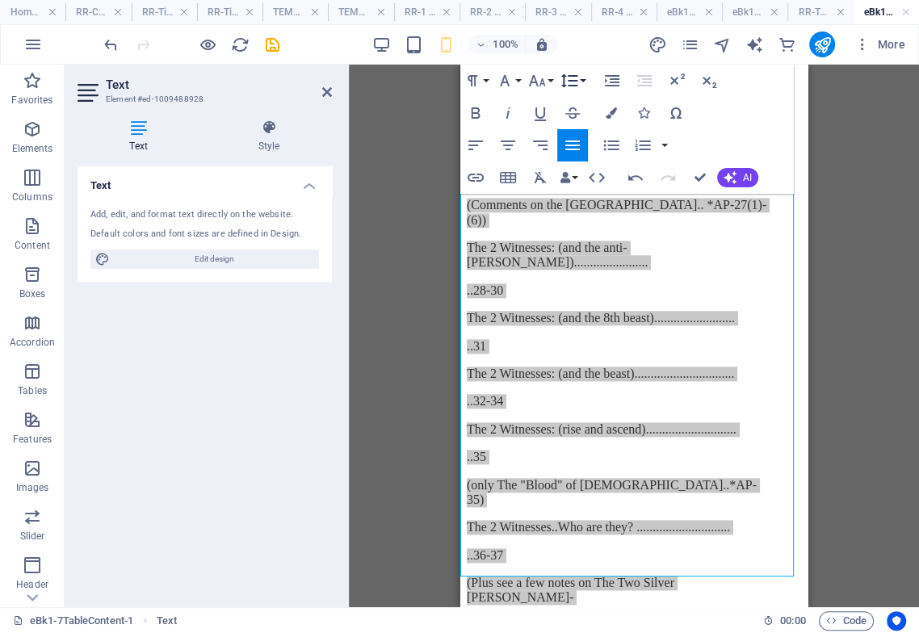
click at [575, 84] on icon "button" at bounding box center [569, 80] width 19 height 19
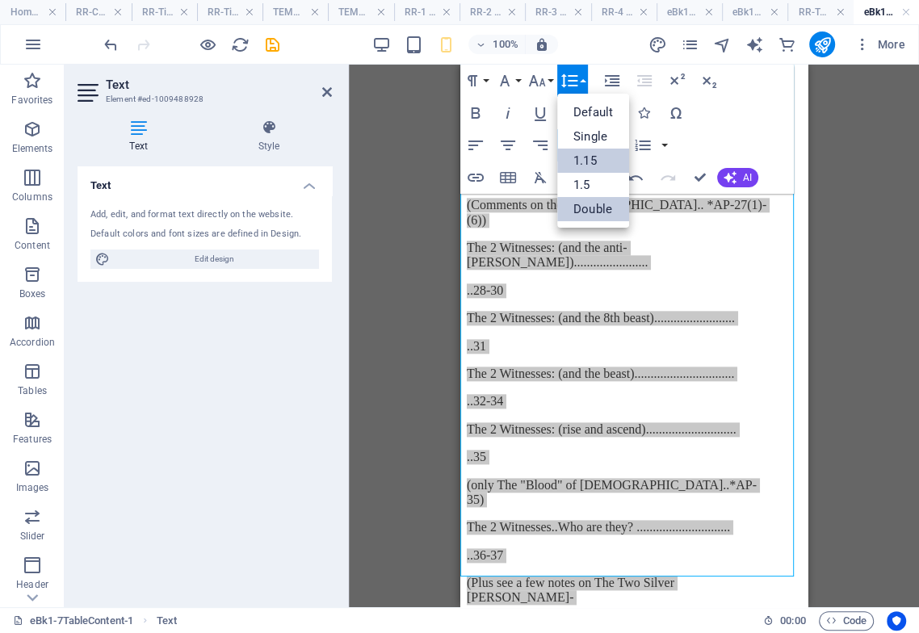
scroll to position [0, 0]
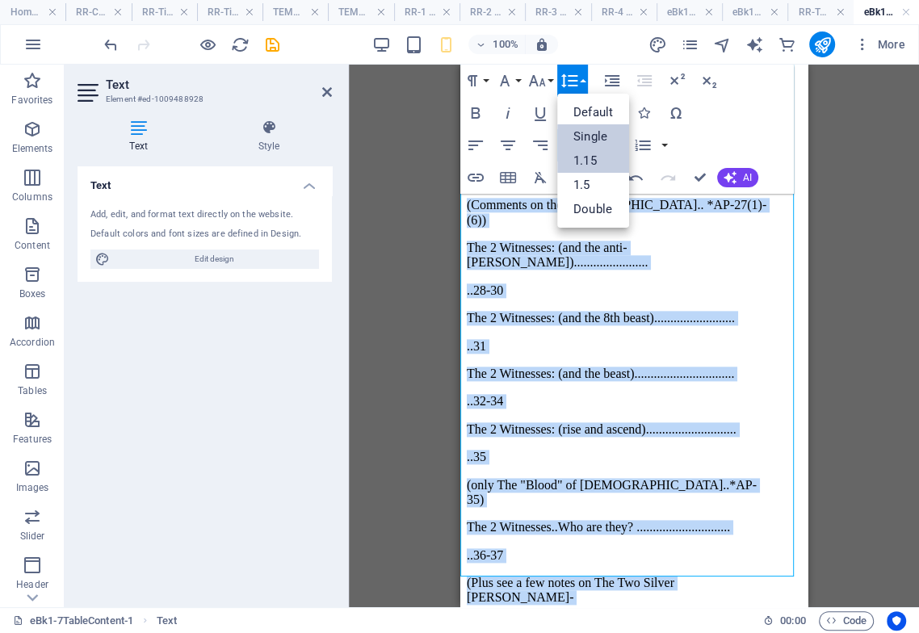
click at [590, 132] on link "Single" at bounding box center [593, 136] width 72 height 24
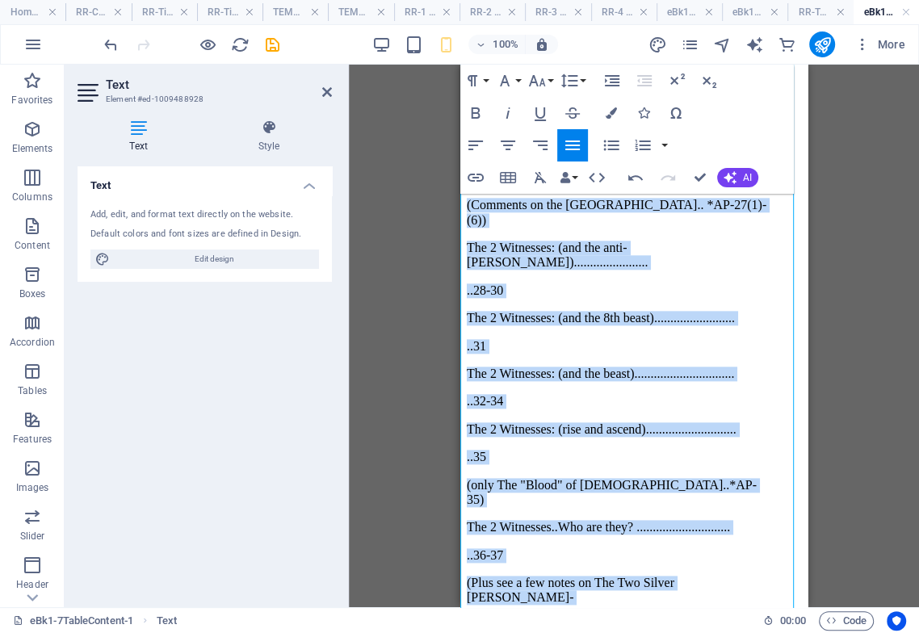
scroll to position [988, 0]
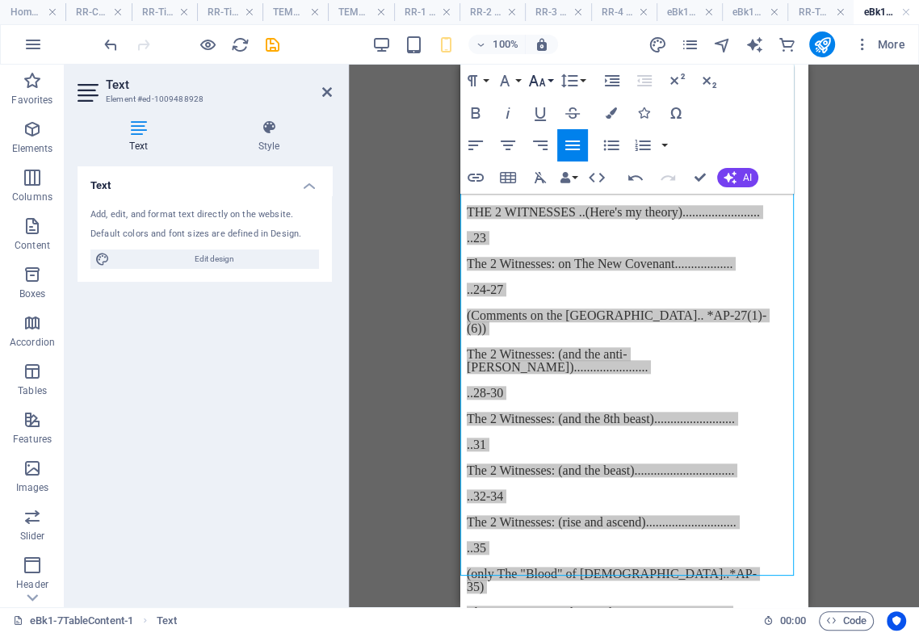
click at [543, 85] on icon "button" at bounding box center [536, 80] width 19 height 19
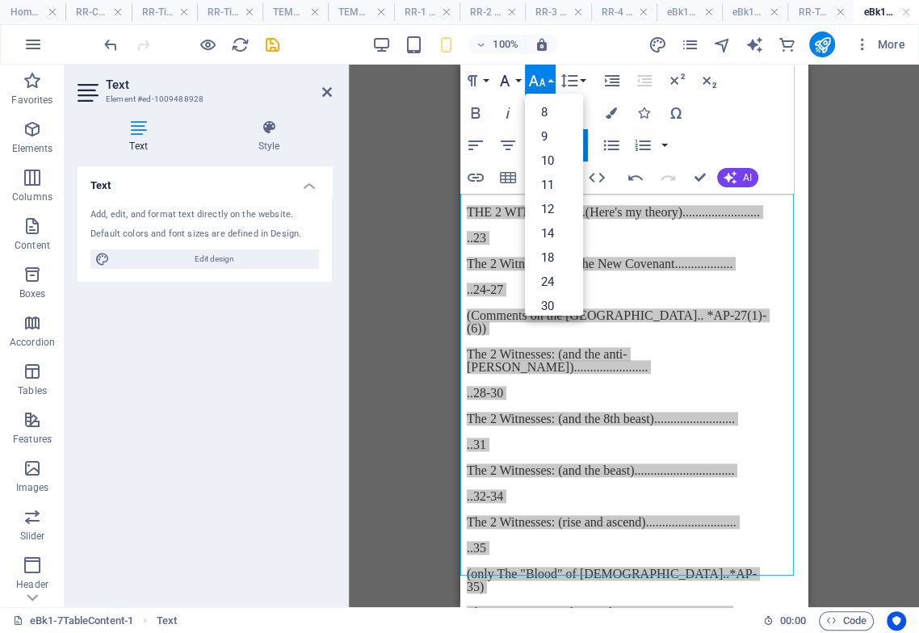
click at [514, 79] on button "Font Family" at bounding box center [508, 81] width 31 height 32
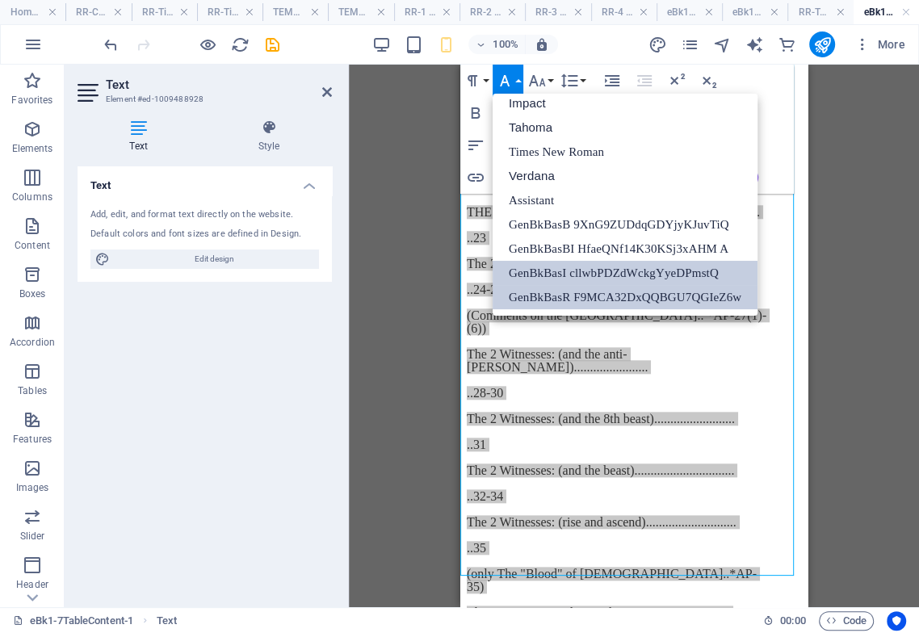
scroll to position [57, 0]
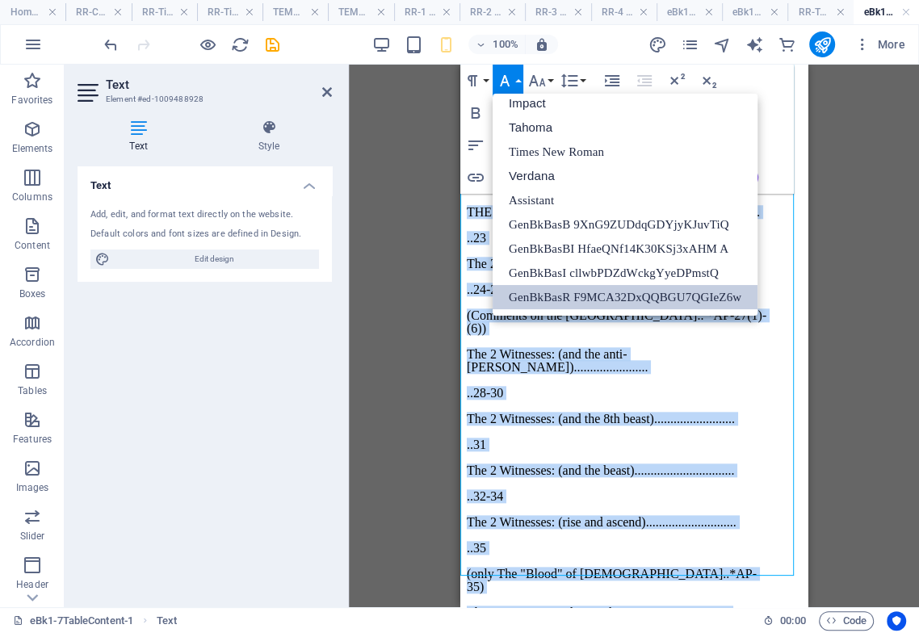
click at [545, 299] on link "GenBkBasR F9MCA32DxQQBGU7QGIeZ6w" at bounding box center [625, 297] width 265 height 24
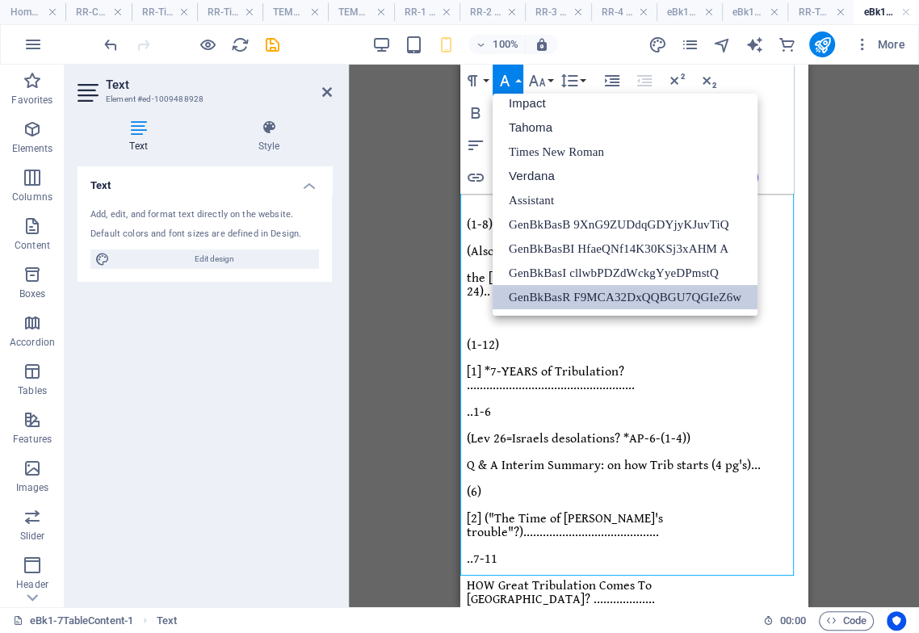
drag, startPoint x: 799, startPoint y: 480, endPoint x: 1270, endPoint y: 258, distance: 520.6
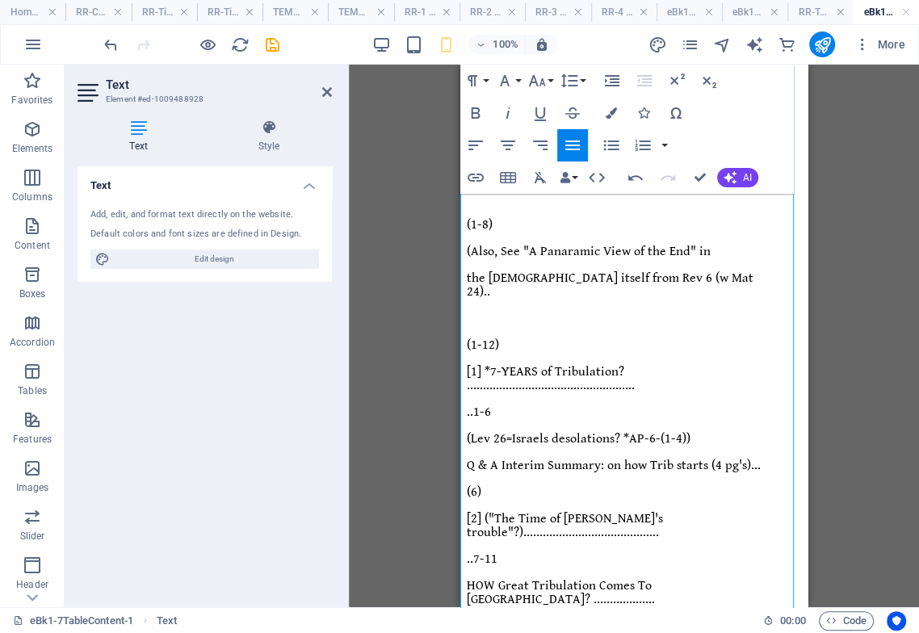
scroll to position [150, 0]
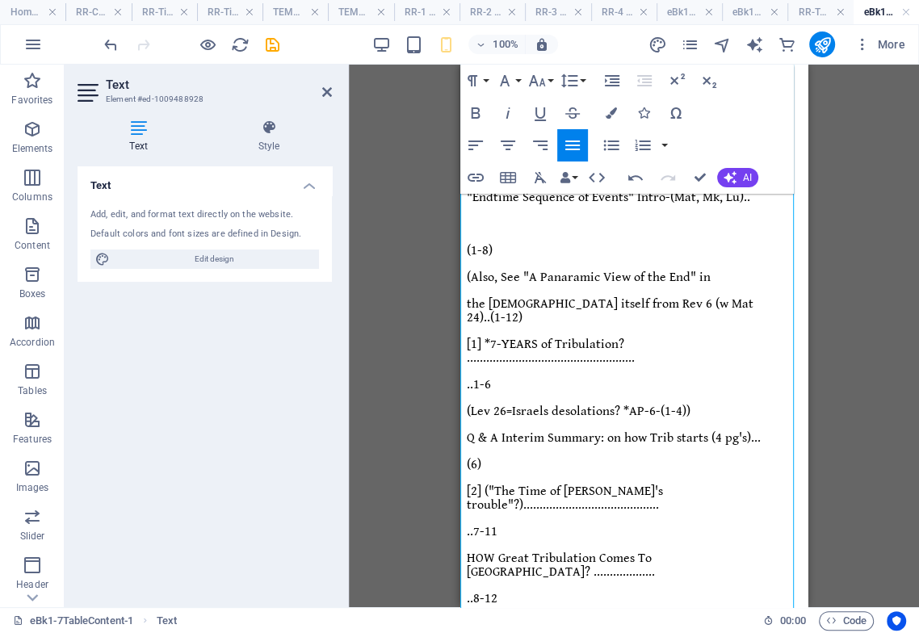
click at [635, 337] on span "[1] *7-YEARS of Tribulation? ..................................................…" at bounding box center [551, 351] width 168 height 29
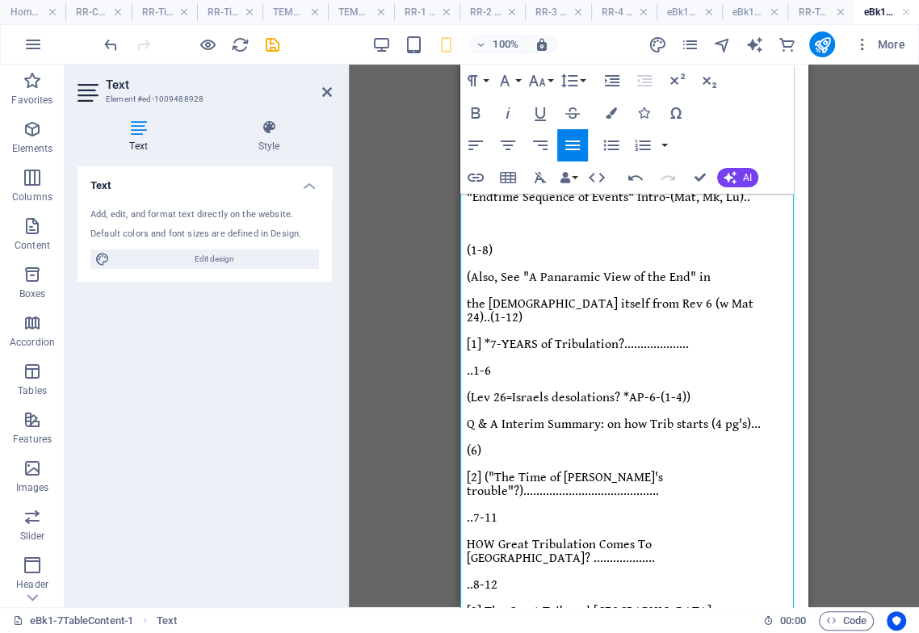
drag, startPoint x: 742, startPoint y: 263, endPoint x: 733, endPoint y: 275, distance: 14.4
click at [740, 338] on p "[1] *7-YEARS of Tribulation?...................." at bounding box center [618, 345] width 302 height 14
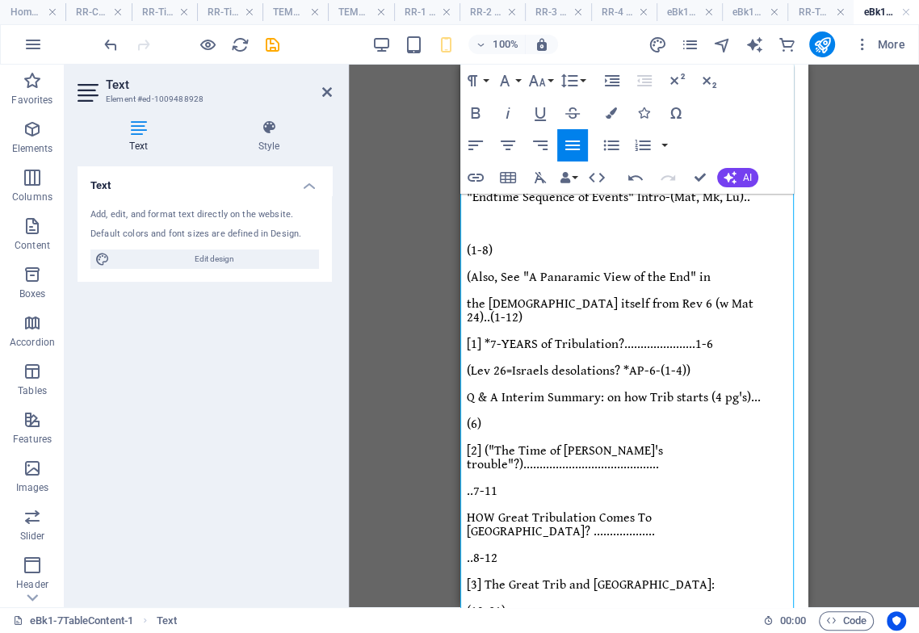
click at [711, 337] on span "..1-6" at bounding box center [701, 344] width 24 height 15
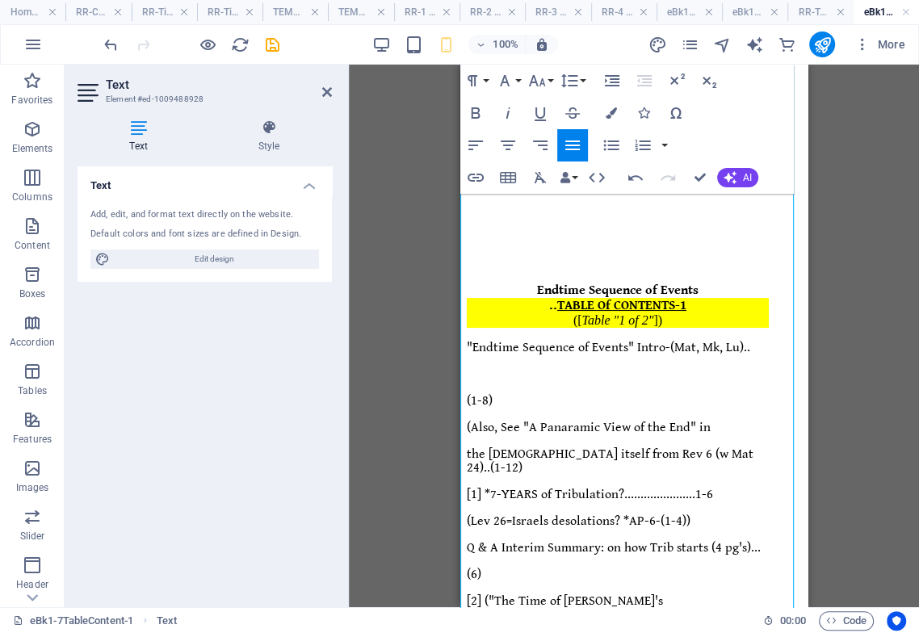
click at [724, 341] on p ""Endtime Sequence of Events" Intro-(Mat, Mk, Lu).." at bounding box center [618, 348] width 302 height 14
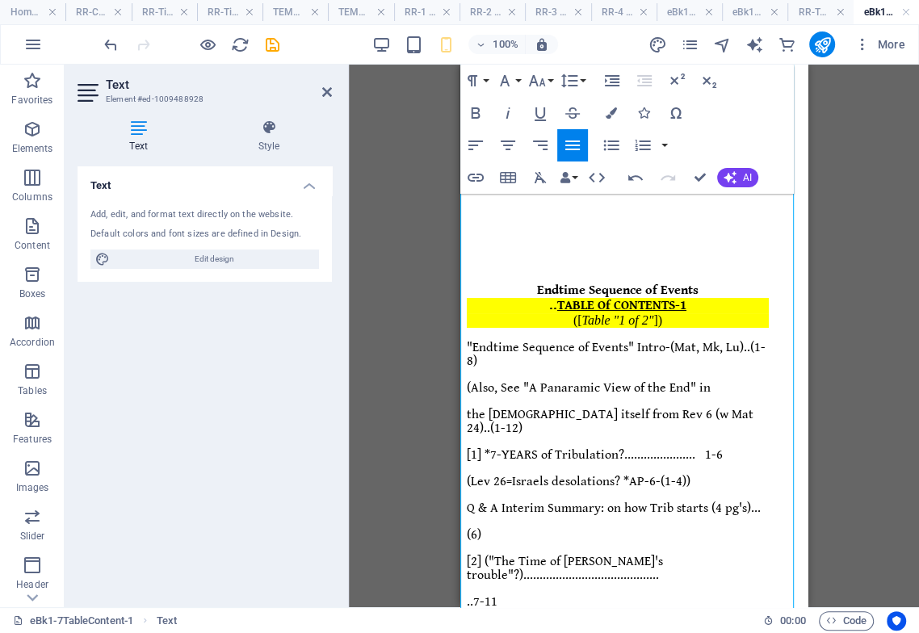
click at [686, 313] on div "([ Table "1 of 2" ])" at bounding box center [618, 320] width 302 height 15
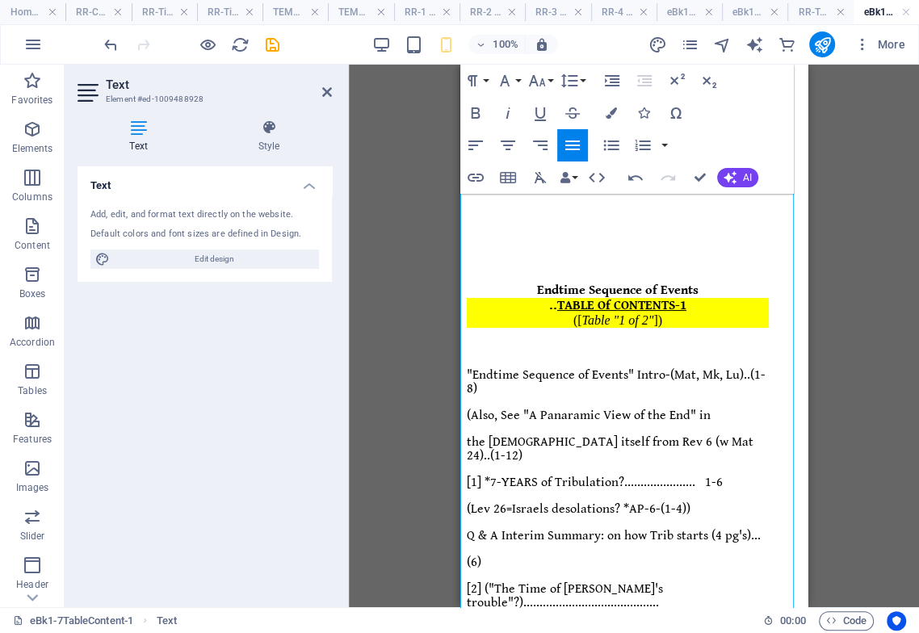
click at [670, 341] on p at bounding box center [618, 348] width 302 height 15
click at [660, 529] on p "Q & A Interim Summary: on how Trib starts (4 pg's)..." at bounding box center [618, 536] width 302 height 14
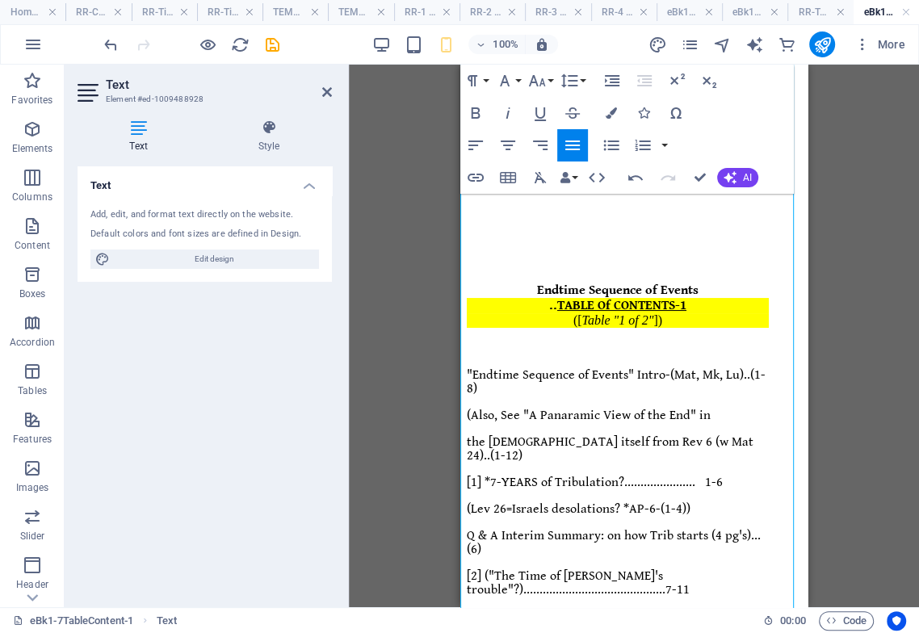
click at [686, 610] on p "HOW Great Tribulation Comes To Israel? ..................." at bounding box center [618, 623] width 302 height 27
click at [493, 609] on span "HOW Great Tribulation Comes To Israel? ..................." at bounding box center [561, 623] width 188 height 29
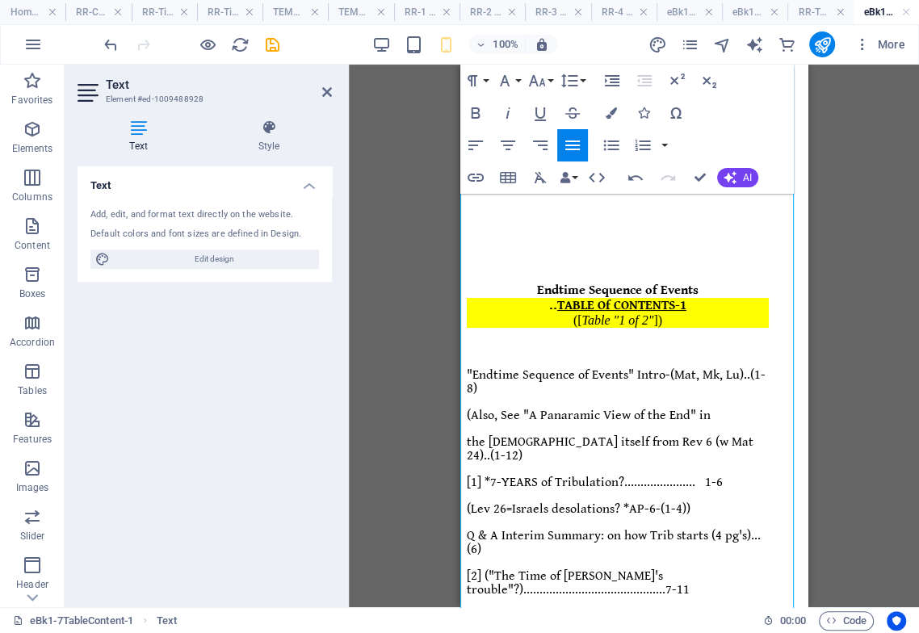
click at [633, 177] on icon "button" at bounding box center [635, 177] width 19 height 19
click at [633, 178] on icon "button" at bounding box center [635, 177] width 19 height 19
drag, startPoint x: 733, startPoint y: 489, endPoint x: 730, endPoint y: 497, distance: 8.7
click at [640, 623] on span "..8-12" at bounding box center [625, 630] width 31 height 15
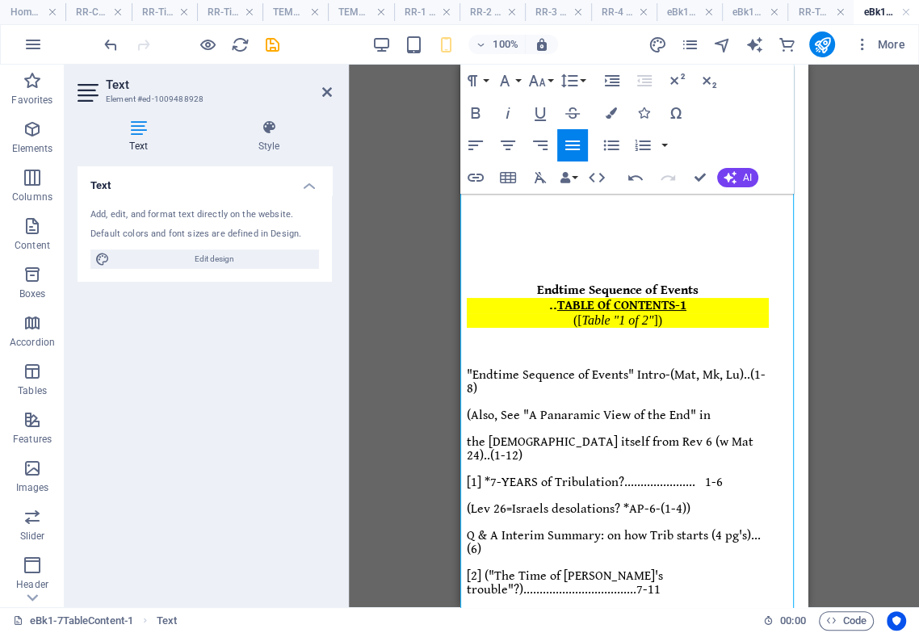
click at [548, 609] on span "HOW Great Tribulation Comes To Israel? ....." at bounding box center [559, 623] width 185 height 29
drag, startPoint x: 633, startPoint y: 174, endPoint x: 632, endPoint y: 185, distance: 10.6
click at [633, 176] on icon "button" at bounding box center [635, 177] width 19 height 19
click at [712, 475] on span ".. 1-6" at bounding box center [706, 482] width 34 height 15
click at [709, 475] on span ".. 1-6" at bounding box center [702, 482] width 27 height 15
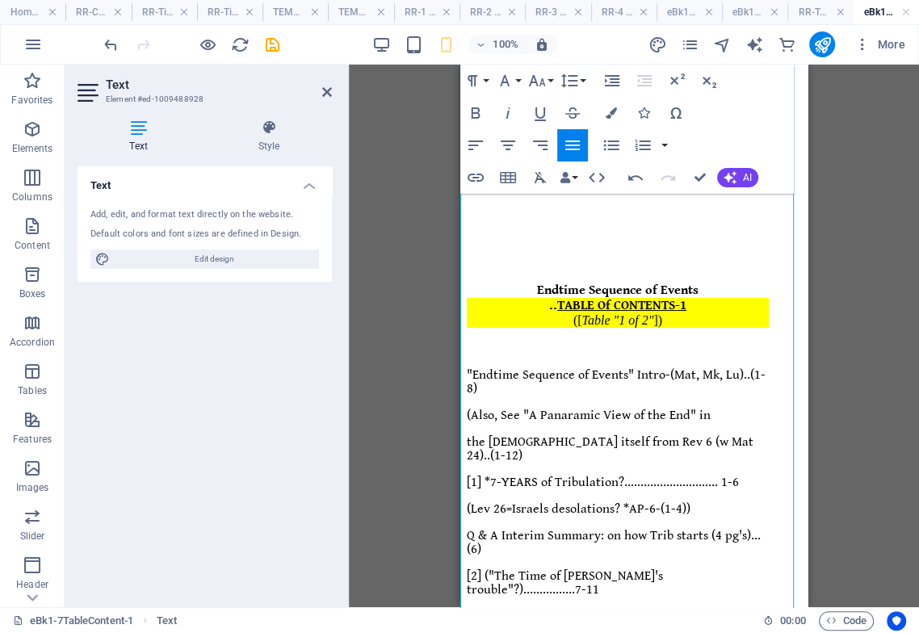
drag, startPoint x: 699, startPoint y: 347, endPoint x: 489, endPoint y: 363, distance: 210.6
click at [489, 367] on span ""Endtime Sequence of Events" Intro-(Mat, Mk, Lu).." at bounding box center [608, 374] width 283 height 15
click at [510, 115] on icon "button" at bounding box center [507, 112] width 19 height 19
click at [543, 80] on icon "button" at bounding box center [537, 80] width 17 height 11
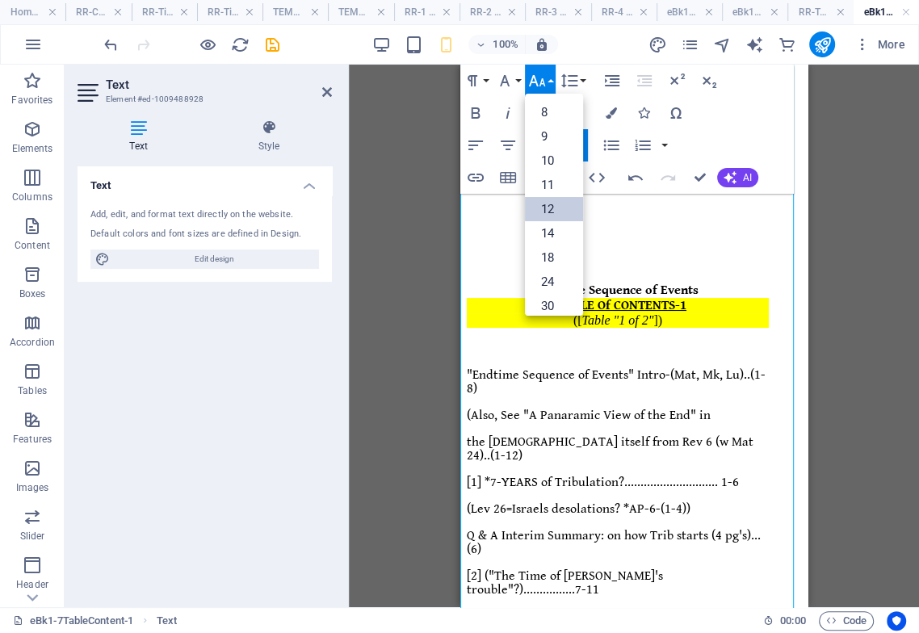
click at [549, 204] on link "12" at bounding box center [554, 209] width 58 height 24
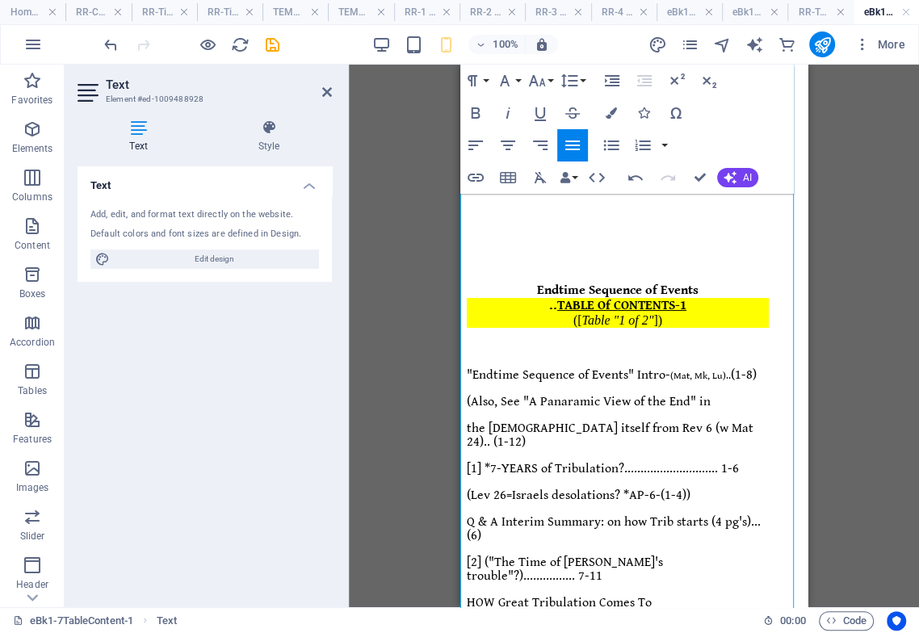
click at [699, 371] on span "(Mat, Mk, Lu).." at bounding box center [700, 376] width 61 height 10
click at [641, 367] on span ""Endtime Sequence of Events" Intro- (Mat, Mk, Lu) (1-8)" at bounding box center [609, 374] width 285 height 15
click at [467, 367] on span ""Endtime Sequence of Events Intro- (Mat, Mk, Lu) (1-8)" at bounding box center [606, 374] width 279 height 15
click at [755, 368] on p "Endtime Sequence of Events Intro- (Mat, Mk, Lu) (1-8)" at bounding box center [618, 375] width 302 height 14
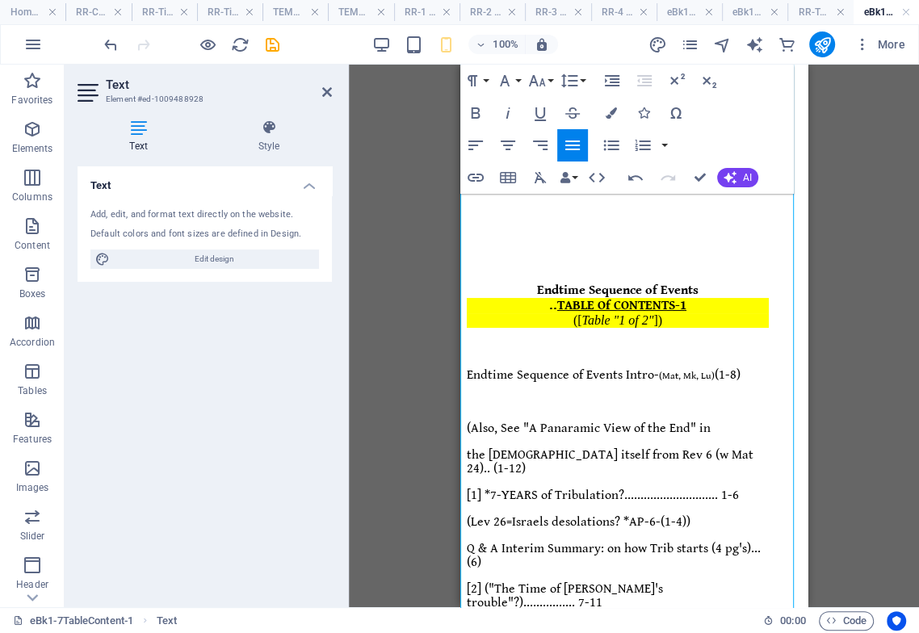
click at [753, 448] on p "the Scripture itself from Rev 6 (w Mat 24).. (1-12)" at bounding box center [618, 461] width 302 height 27
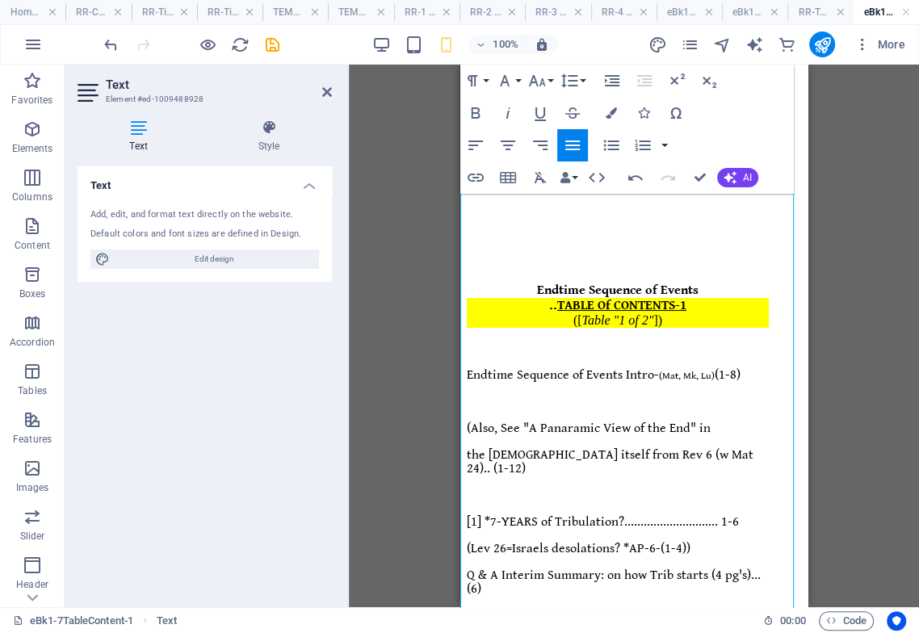
click at [705, 542] on p "(Lev 26=Israels desolations? *AP-6-(1-4))" at bounding box center [618, 549] width 302 height 14
click at [712, 568] on span "Q & A Interim Summary: on how Trib starts (4 pg's)...(6)" at bounding box center [614, 582] width 294 height 29
drag, startPoint x: 503, startPoint y: 446, endPoint x: 472, endPoint y: 447, distance: 30.7
click at [473, 568] on span "Q & A Interim Summary: on how Trib starts (4pg's).. (6)" at bounding box center [611, 582] width 288 height 29
drag, startPoint x: 534, startPoint y: 84, endPoint x: 526, endPoint y: 132, distance: 48.3
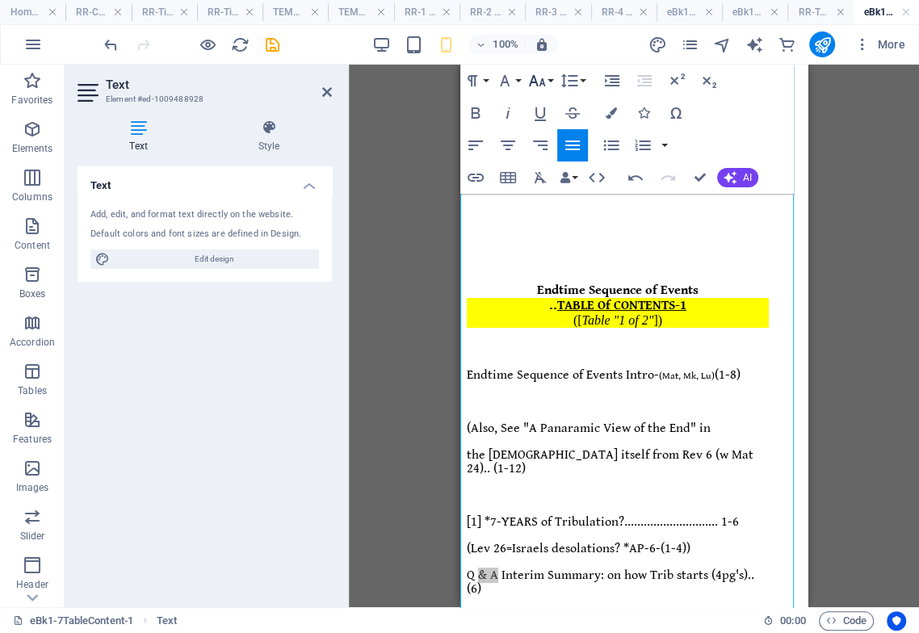
click at [533, 89] on icon "button" at bounding box center [536, 80] width 19 height 19
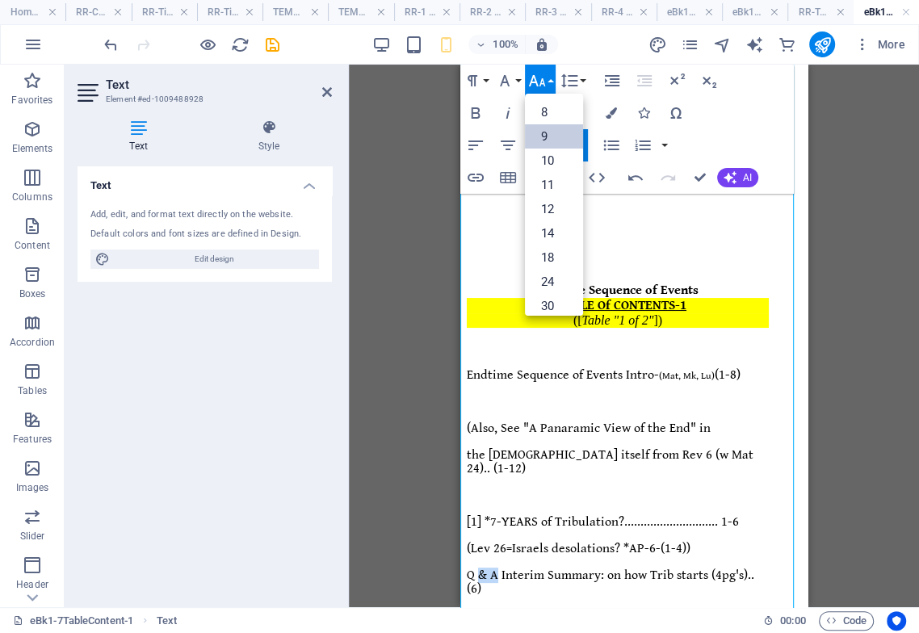
click at [556, 136] on link "9" at bounding box center [554, 136] width 58 height 24
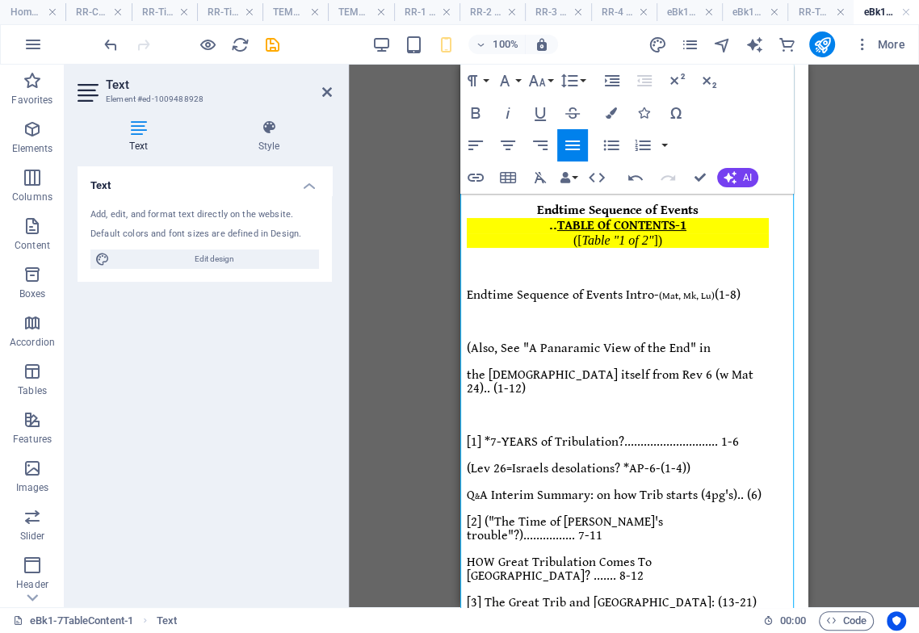
scroll to position [179, 0]
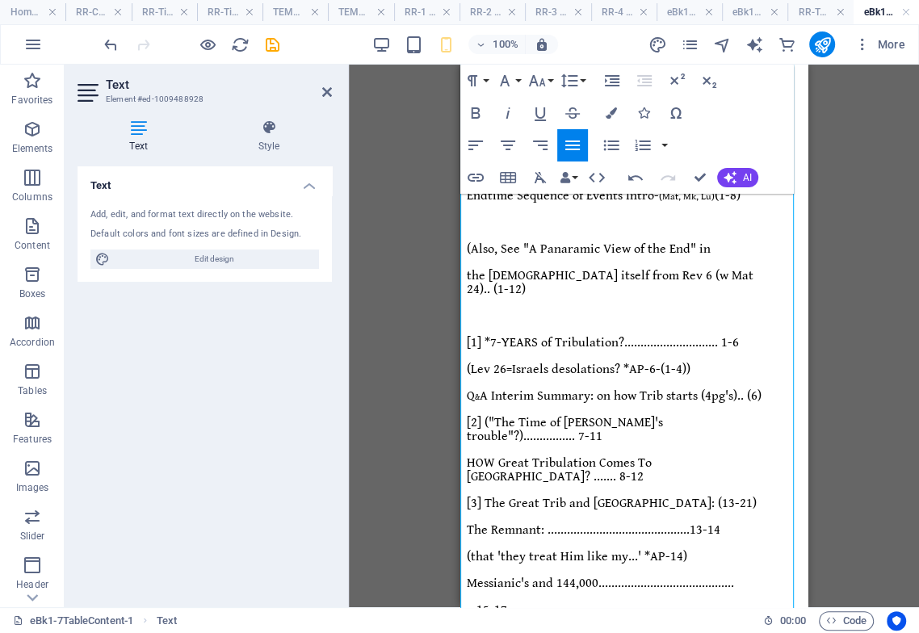
click at [691, 577] on p "Messianic's and 144,000.........................................." at bounding box center [618, 584] width 302 height 14
click at [650, 576] on span "Messianic's and 144,000..........................................1" at bounding box center [604, 583] width 274 height 15
click at [539, 576] on span "Messianic's and 144,000.......................................... 1" at bounding box center [604, 583] width 274 height 15
click at [699, 523] on span "The Remnant: ............................................13-14" at bounding box center [594, 530] width 254 height 15
click at [703, 523] on span "The Remnant: ............................................13-14" at bounding box center [594, 530] width 254 height 15
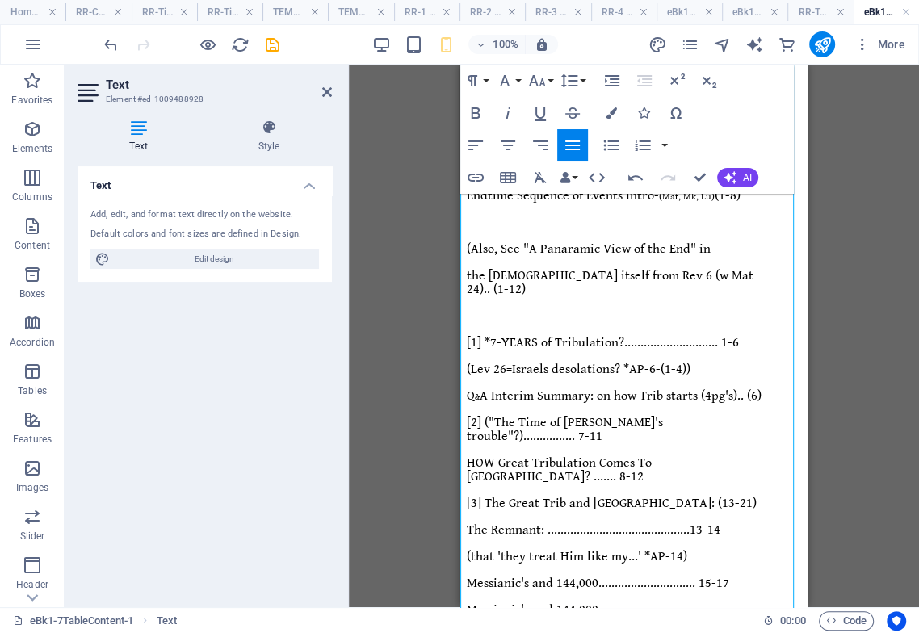
drag, startPoint x: 703, startPoint y: 343, endPoint x: 699, endPoint y: 361, distance: 18.4
click at [703, 523] on span "The Remnant: ............................................13-14" at bounding box center [594, 530] width 254 height 15
click at [572, 549] on span "(that 'they treat Him like my...' *AP-14)" at bounding box center [577, 556] width 220 height 15
drag, startPoint x: 632, startPoint y: 177, endPoint x: 619, endPoint y: 189, distance: 18.3
click at [631, 176] on icon "button" at bounding box center [635, 177] width 19 height 19
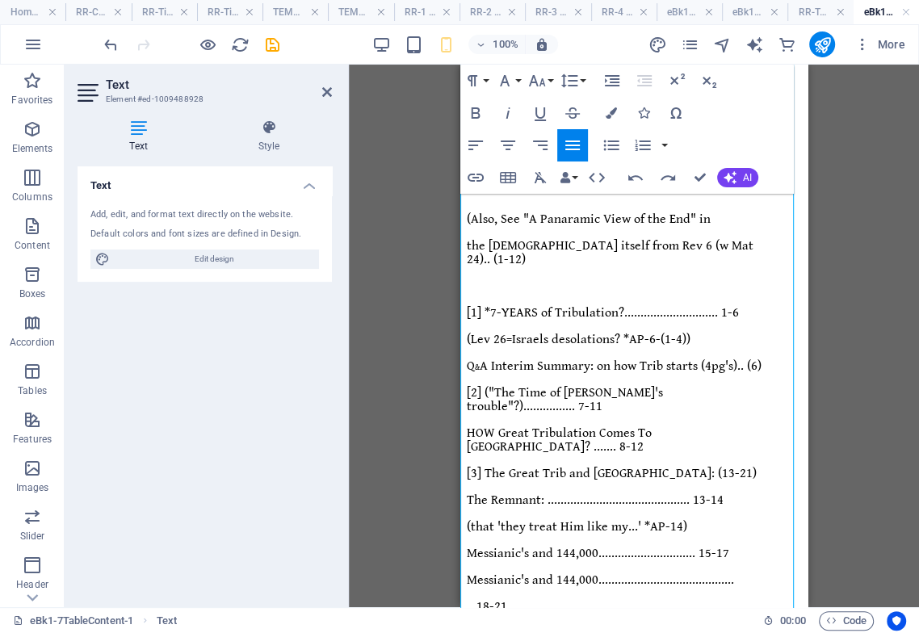
scroll to position [269, 0]
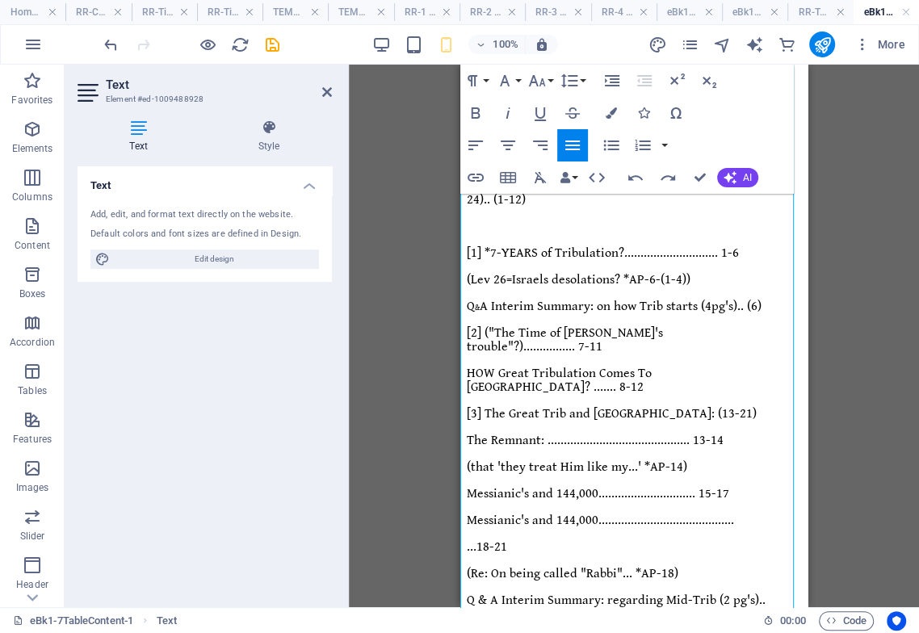
click at [578, 433] on span "The Remnant: ............................................ 13-14" at bounding box center [595, 440] width 257 height 15
click at [533, 513] on span "Messianic's and 144,000.........................................." at bounding box center [600, 520] width 267 height 15
drag, startPoint x: 750, startPoint y: 298, endPoint x: 754, endPoint y: 307, distance: 9.5
click at [750, 540] on p "...18-21" at bounding box center [618, 547] width 302 height 14
click at [742, 540] on p "...18-21" at bounding box center [618, 547] width 302 height 14
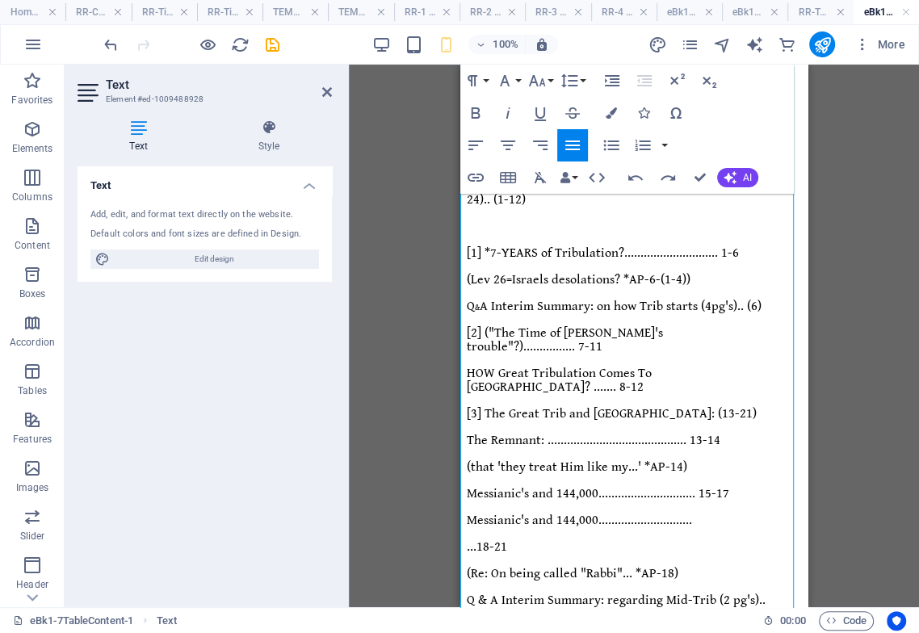
click at [729, 514] on p "Messianic's and 144,000............................." at bounding box center [618, 521] width 302 height 14
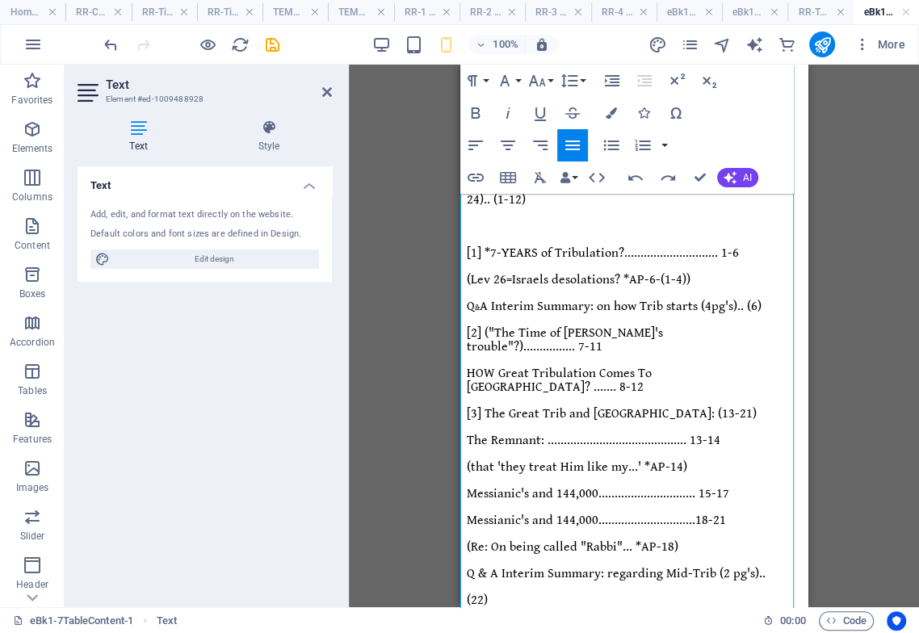
click at [725, 513] on span ".18-21" at bounding box center [709, 520] width 34 height 15
click at [692, 513] on span "Messianic's and 144,000............................." at bounding box center [579, 520] width 225 height 15
click at [724, 513] on span ". 18-21" at bounding box center [709, 520] width 40 height 15
click at [729, 513] on span "... 18-21" at bounding box center [709, 520] width 40 height 15
click at [627, 594] on p "(22)" at bounding box center [618, 601] width 302 height 14
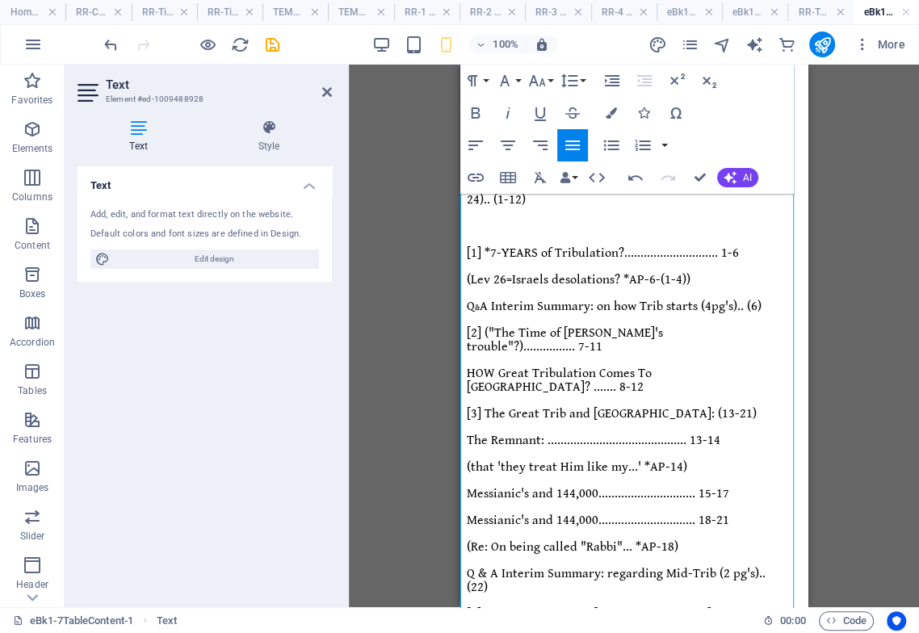
drag, startPoint x: 652, startPoint y: 351, endPoint x: 649, endPoint y: 359, distance: 8.4
click at [651, 607] on p "[4] The Great Trib and Israel:" at bounding box center [618, 614] width 302 height 14
click at [652, 607] on p "[4] The Great Trib and Israel:" at bounding box center [618, 614] width 302 height 14
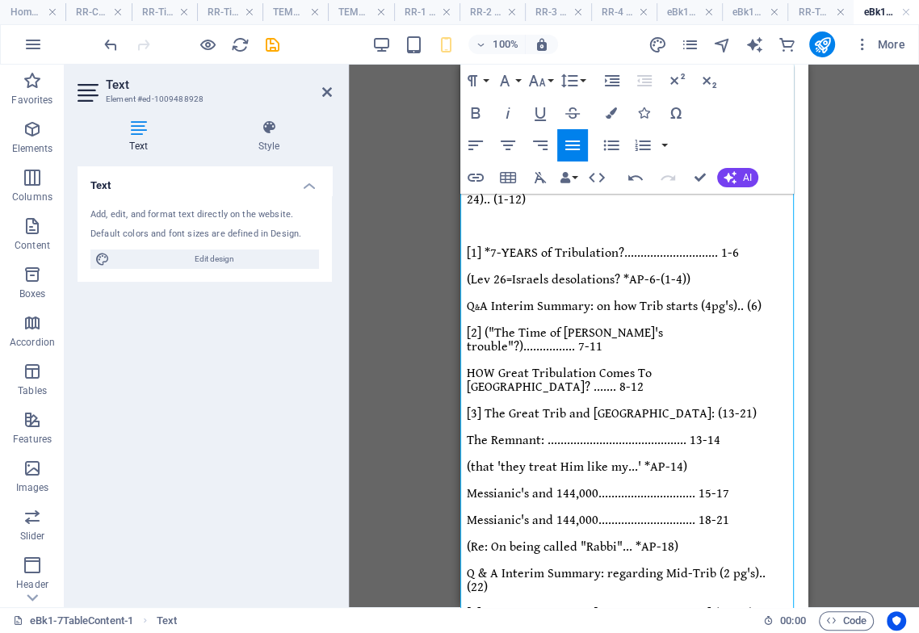
drag, startPoint x: 515, startPoint y: 438, endPoint x: 537, endPoint y: 438, distance: 21.8
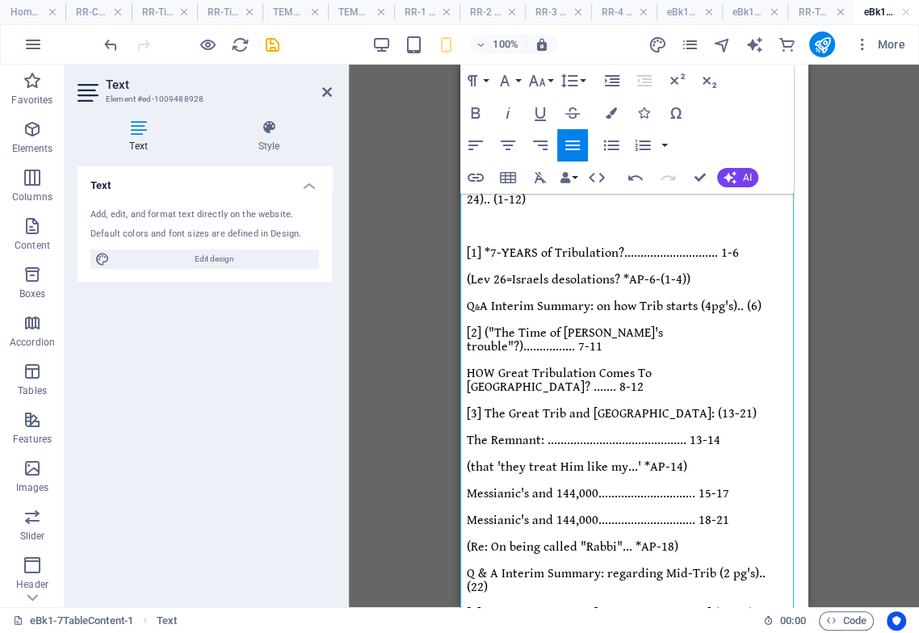
drag, startPoint x: 549, startPoint y: 454, endPoint x: 577, endPoint y: 447, distance: 29.0
drag, startPoint x: 582, startPoint y: 450, endPoint x: 558, endPoint y: 453, distance: 24.4
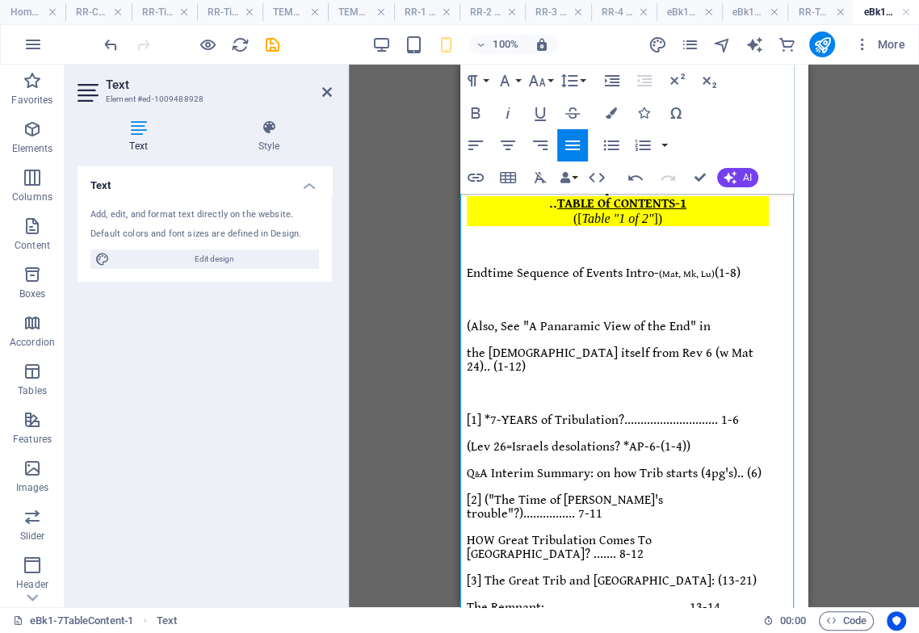
scroll to position [86, 0]
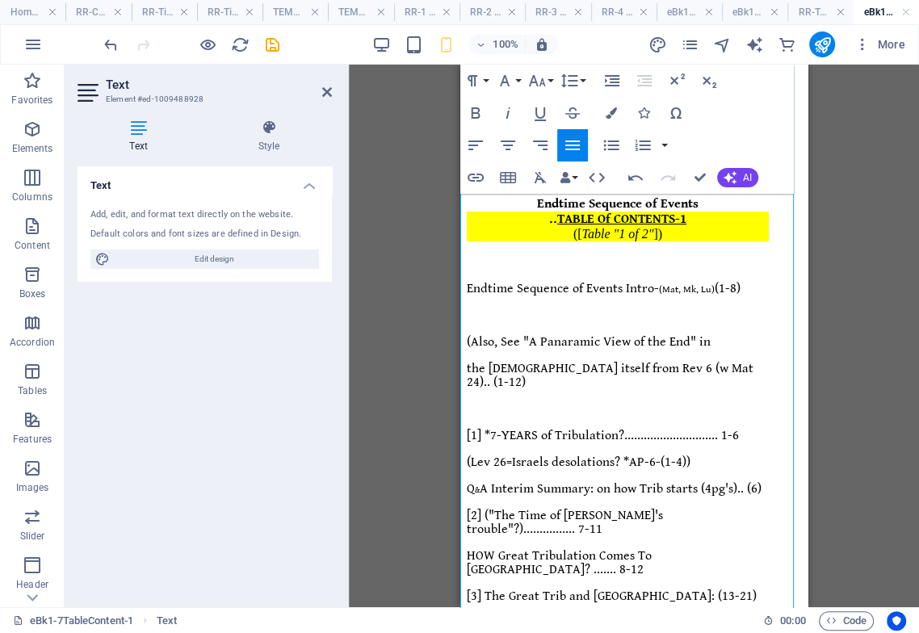
click at [559, 482] on p "Q & A Interim Summary: on how Trib starts (4pg's).. (6)" at bounding box center [618, 489] width 302 height 14
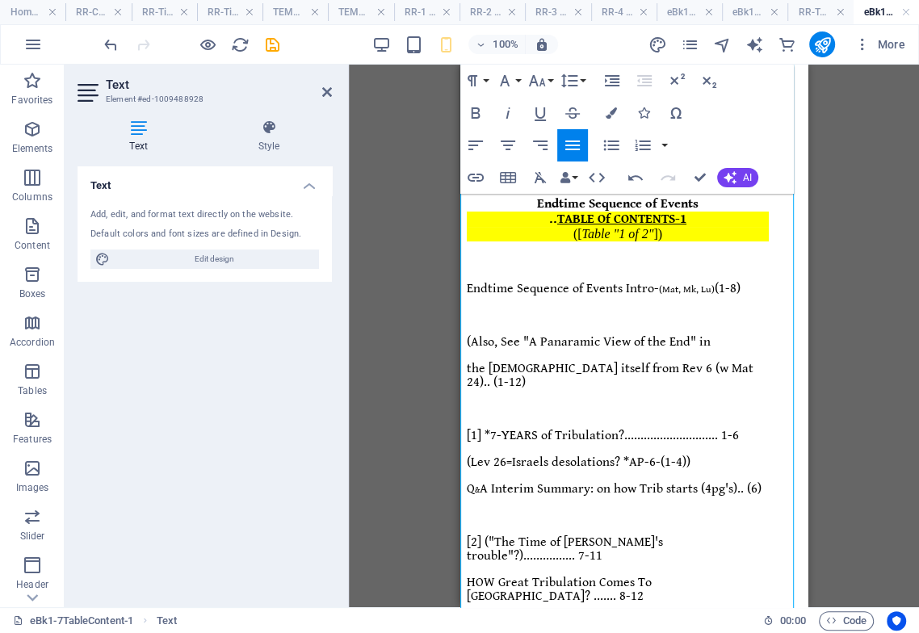
click at [652, 575] on span "HOW Great Tribulation Comes To Israel? ....... 8-12" at bounding box center [559, 589] width 185 height 29
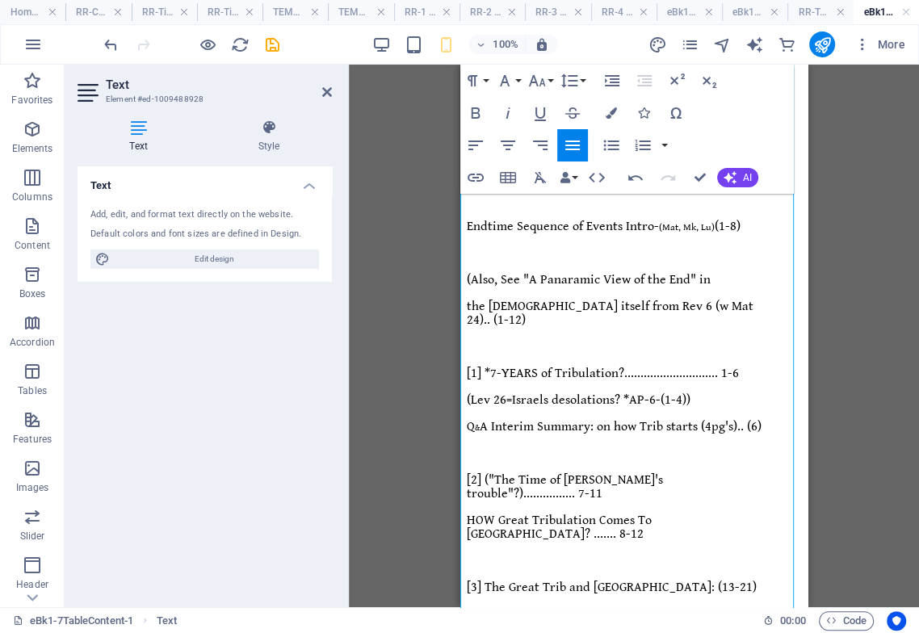
scroll to position [176, 0]
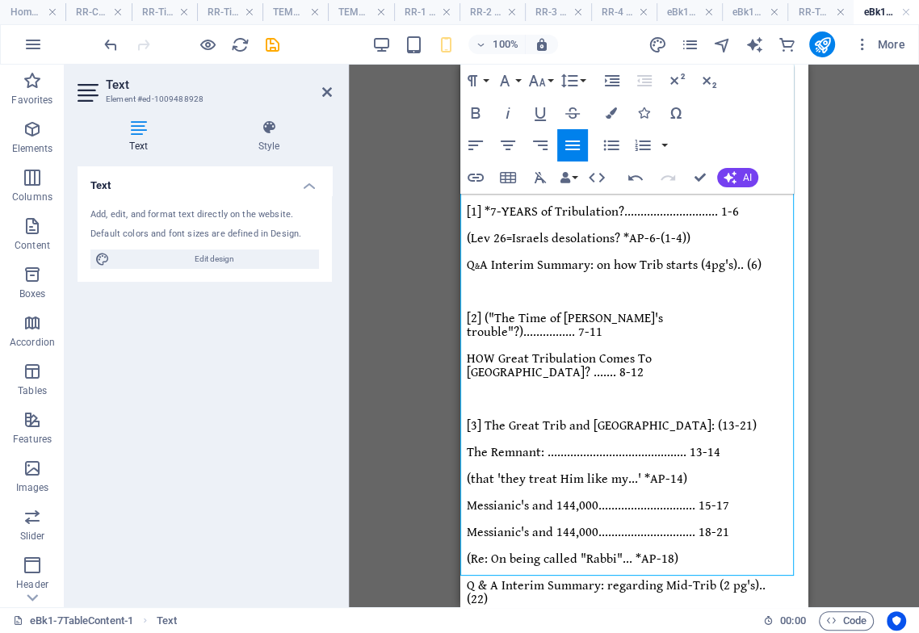
scroll to position [309, 0]
click at [641, 579] on span "Q & A Interim Summary: regarding Mid-Trib (2 pg's).." at bounding box center [616, 586] width 299 height 15
click at [722, 579] on span "Q & A Interim Summary: re: Mid-Trib (2 pg's).." at bounding box center [594, 586] width 255 height 15
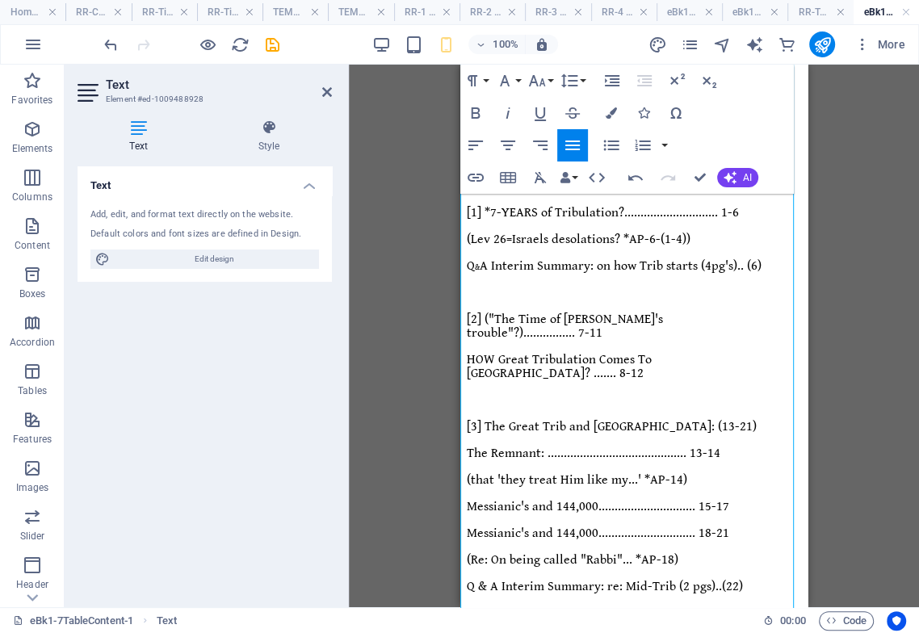
scroll to position [220, 0]
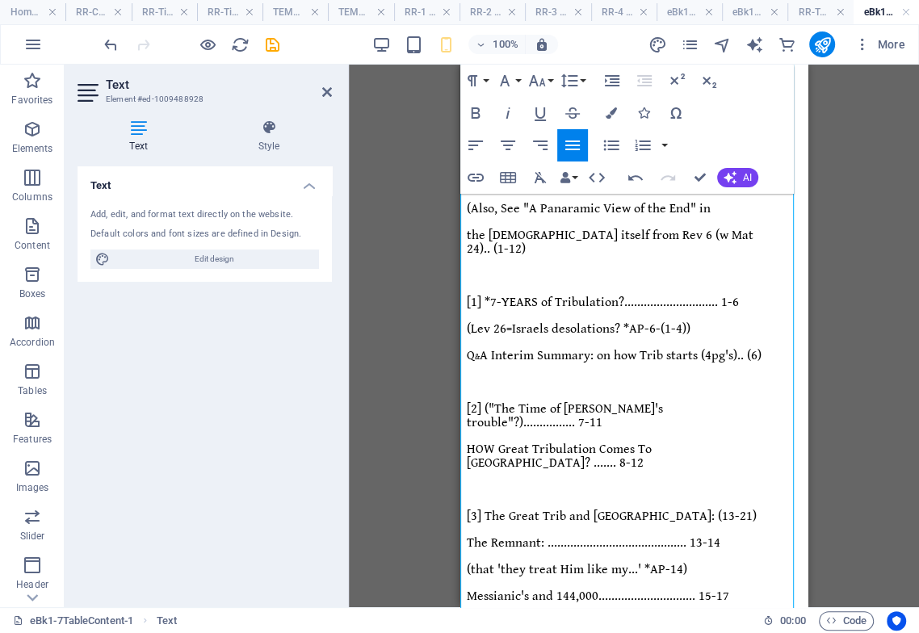
click at [486, 348] on span "Q & A Interim Summary: on how Trib starts (4pg's).. (6)" at bounding box center [614, 355] width 295 height 15
drag, startPoint x: 474, startPoint y: 242, endPoint x: 473, endPoint y: 258, distance: 15.4
click at [474, 348] on span "Q & A Interim Summary: on how Trib starts (4pgs).. (6)" at bounding box center [613, 355] width 292 height 15
click at [575, 348] on span "Q & A Interim Summary: on how Trib starts (4 pgs) (6)" at bounding box center [611, 355] width 288 height 15
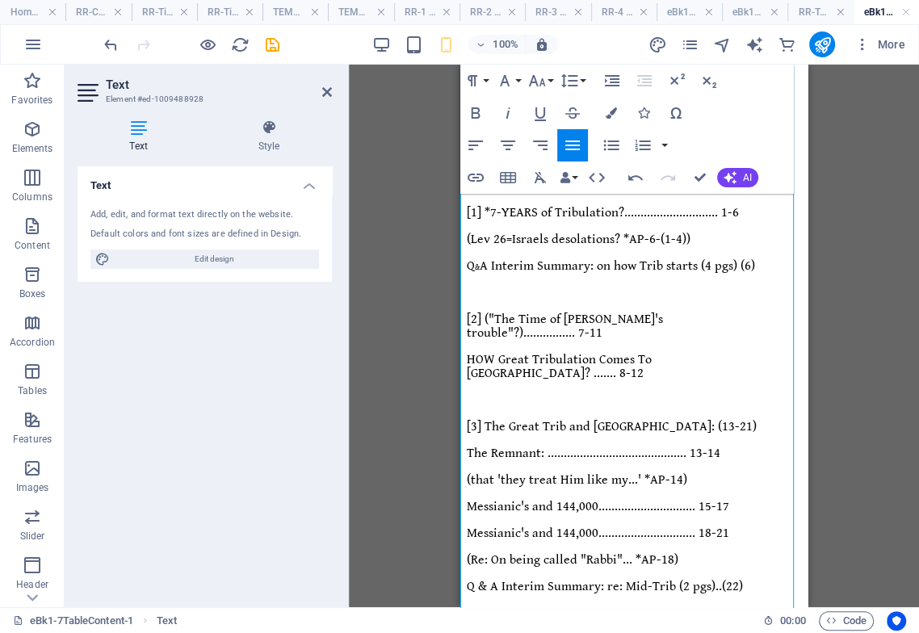
scroll to position [399, 0]
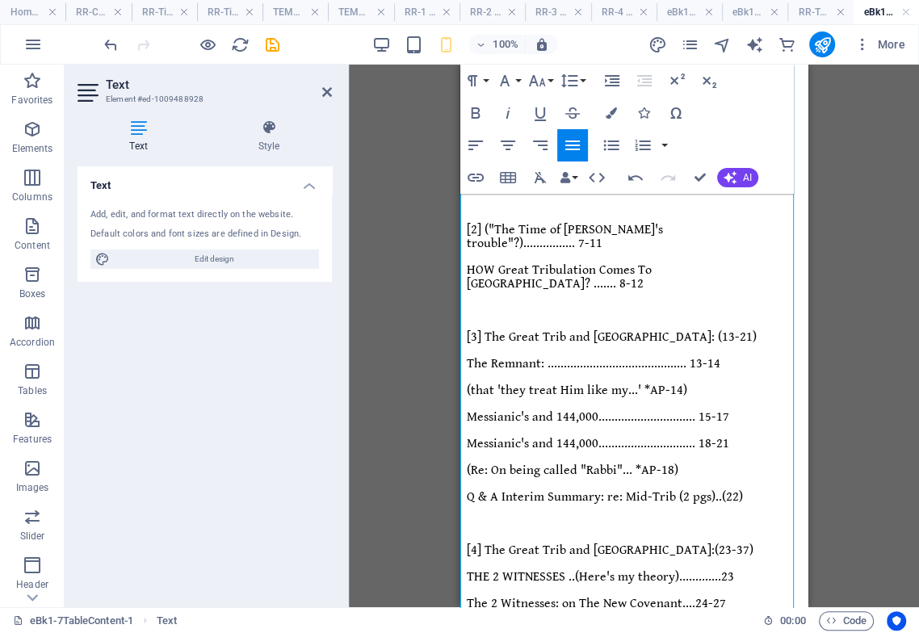
drag, startPoint x: 713, startPoint y: 309, endPoint x: 707, endPoint y: 316, distance: 9.1
click at [695, 596] on span "The 2 Witnesses: on The New Covenant...." at bounding box center [581, 603] width 229 height 15
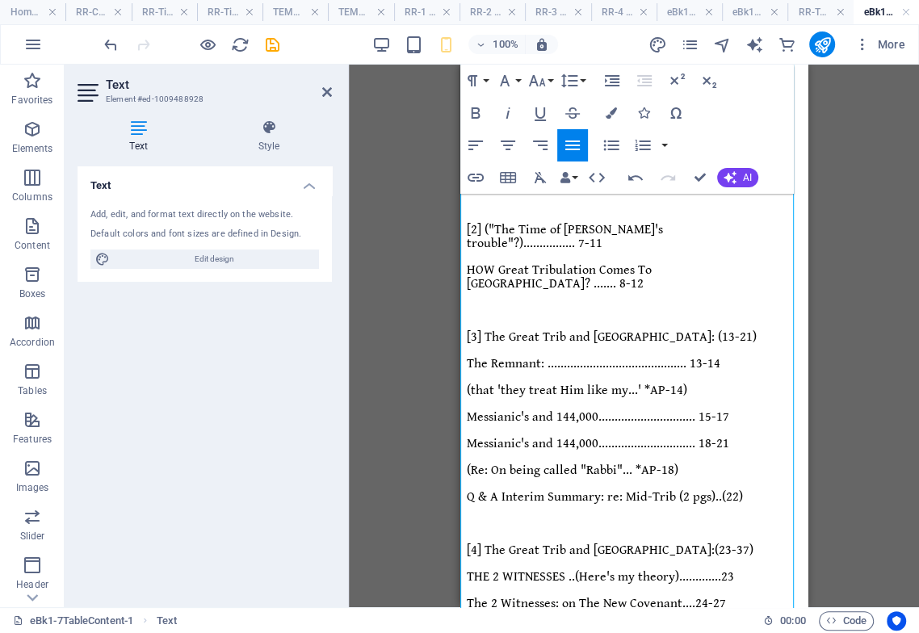
drag, startPoint x: 724, startPoint y: 258, endPoint x: 725, endPoint y: 266, distance: 8.1
click at [695, 596] on span "The 2 Witnesses: on The New Covenant...." at bounding box center [581, 603] width 229 height 15
click at [635, 173] on icon "button" at bounding box center [635, 177] width 19 height 19
click at [721, 569] on span "23" at bounding box center [714, 576] width 13 height 15
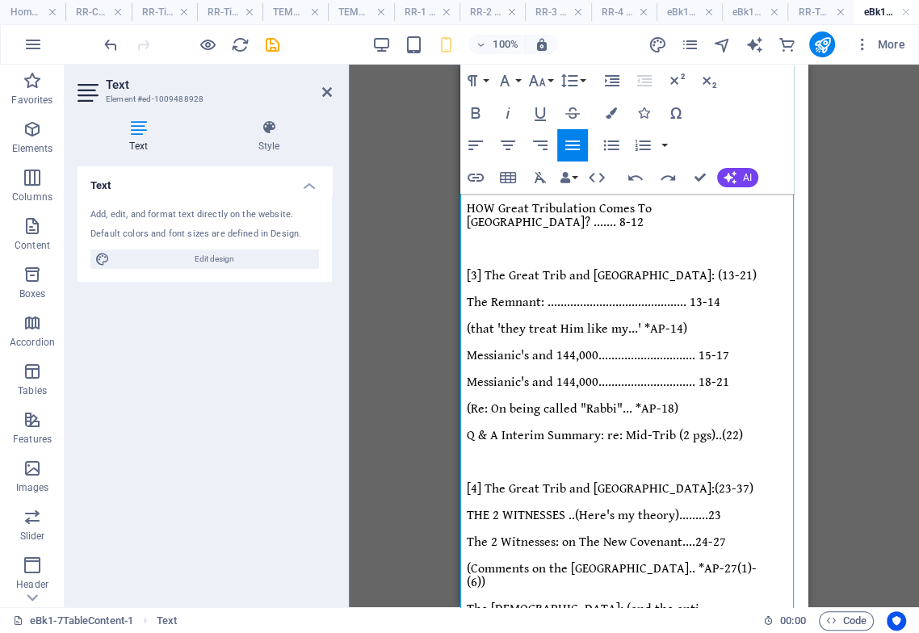
scroll to position [489, 0]
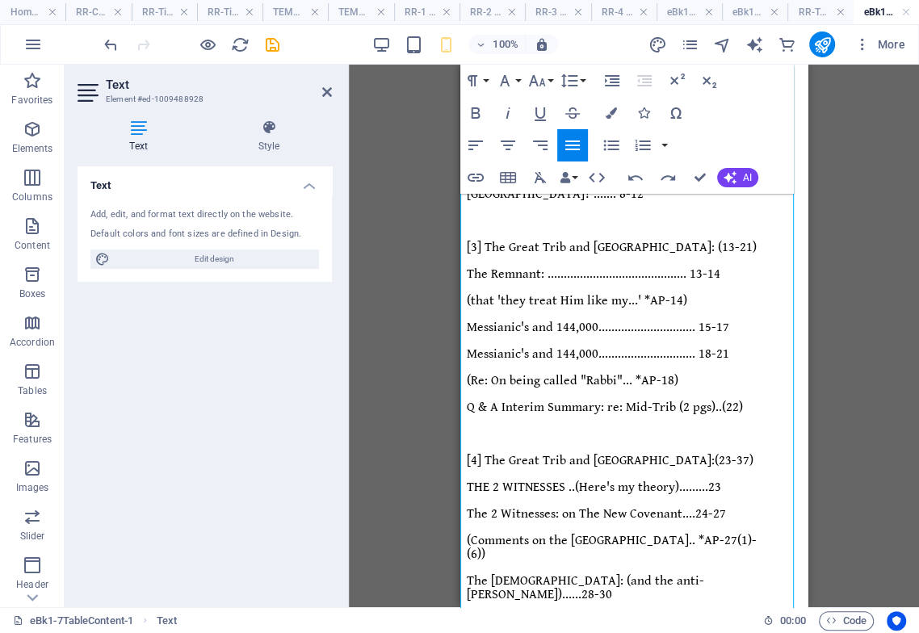
drag, startPoint x: 632, startPoint y: 177, endPoint x: 624, endPoint y: 190, distance: 15.2
click at [630, 176] on icon "button" at bounding box center [635, 177] width 19 height 19
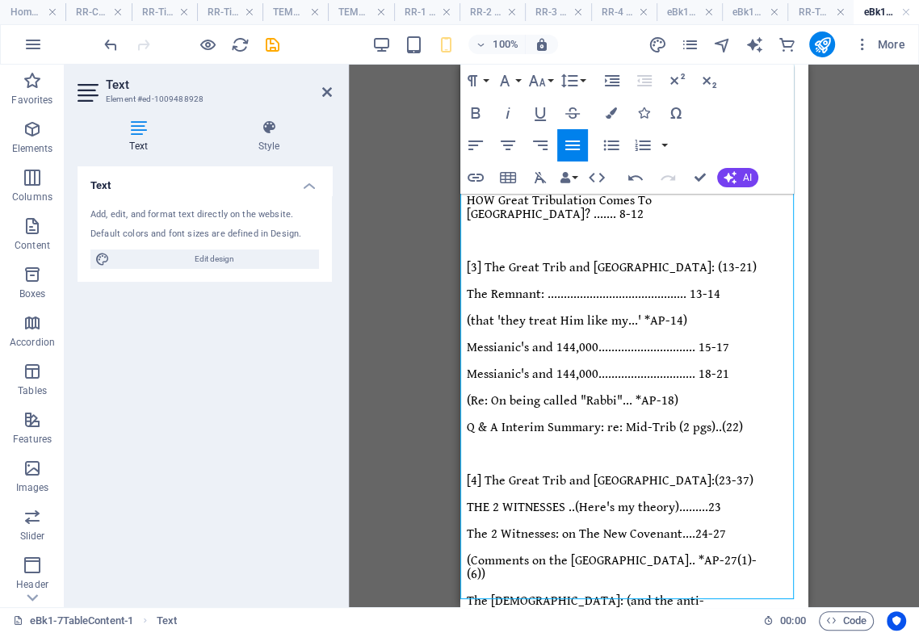
scroll to position [455, 0]
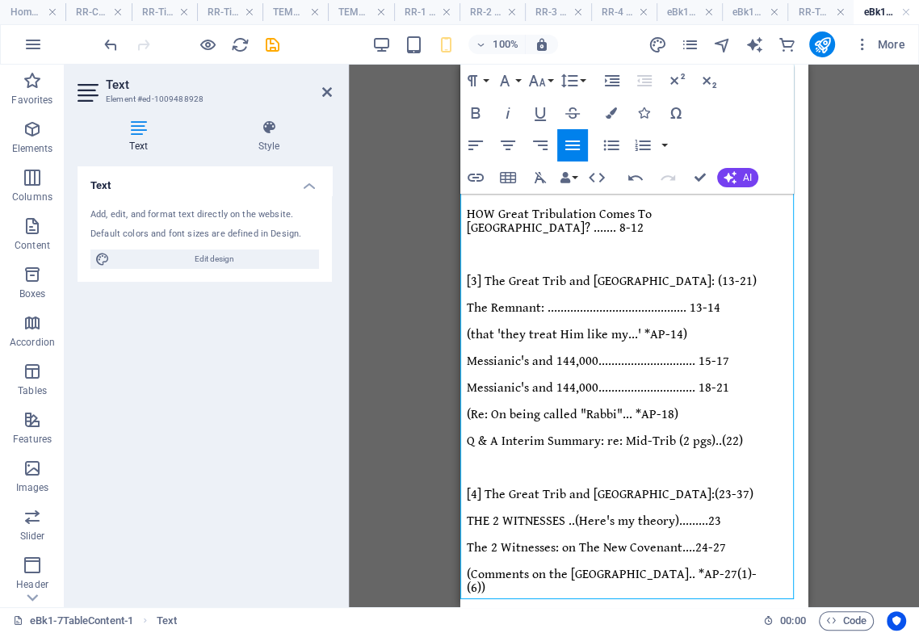
drag, startPoint x: 501, startPoint y: 532, endPoint x: 483, endPoint y: 535, distance: 17.9
drag, startPoint x: 535, startPoint y: 80, endPoint x: 536, endPoint y: 145, distance: 64.6
click at [534, 79] on icon "button" at bounding box center [536, 80] width 19 height 19
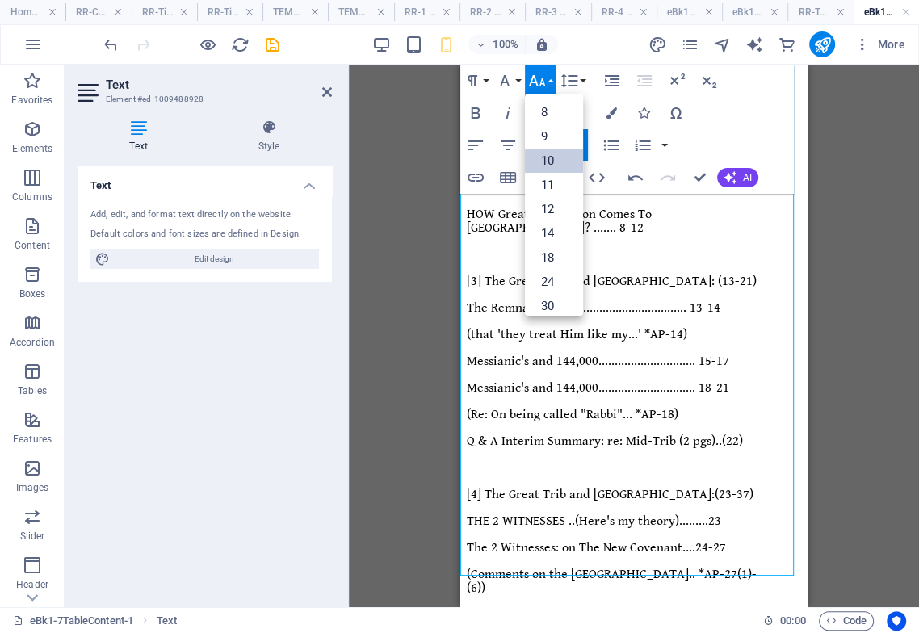
drag, startPoint x: 558, startPoint y: 157, endPoint x: 543, endPoint y: 189, distance: 35.8
click at [557, 157] on link "10" at bounding box center [554, 161] width 58 height 24
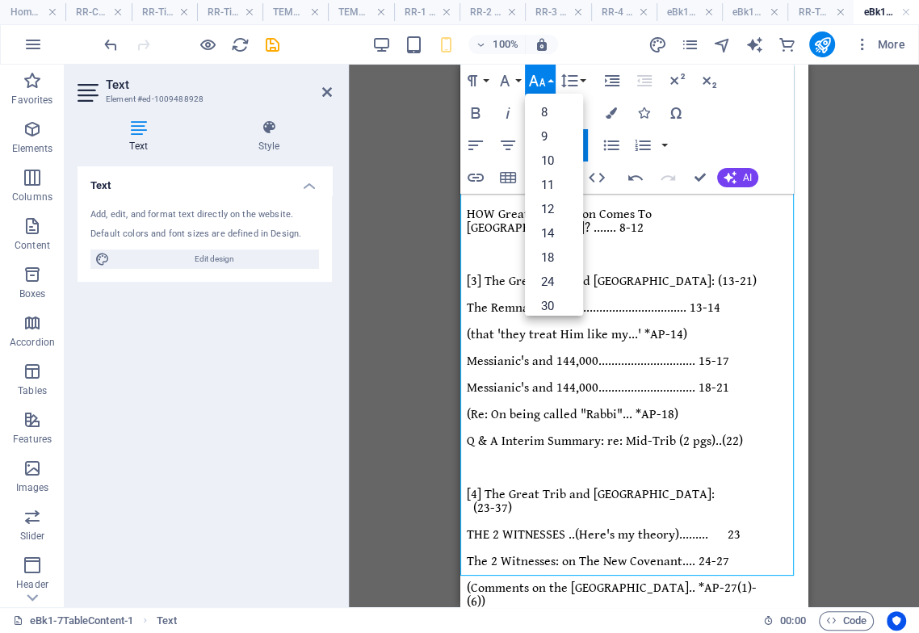
drag, startPoint x: 545, startPoint y: 552, endPoint x: 455, endPoint y: 561, distance: 90.9
click at [460, 561] on html "Endtime Sequence of Events .. TABLE Of CONTENTS-1 ([ Table "1 of 2" ]) Endtime …" at bounding box center [633, 434] width 347 height 1648
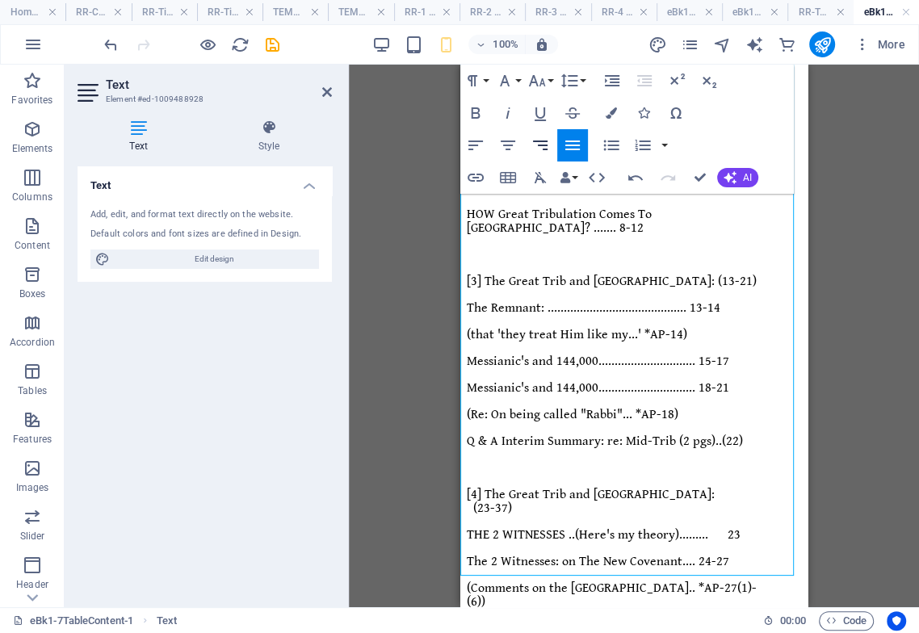
click at [541, 143] on icon "button" at bounding box center [540, 145] width 19 height 19
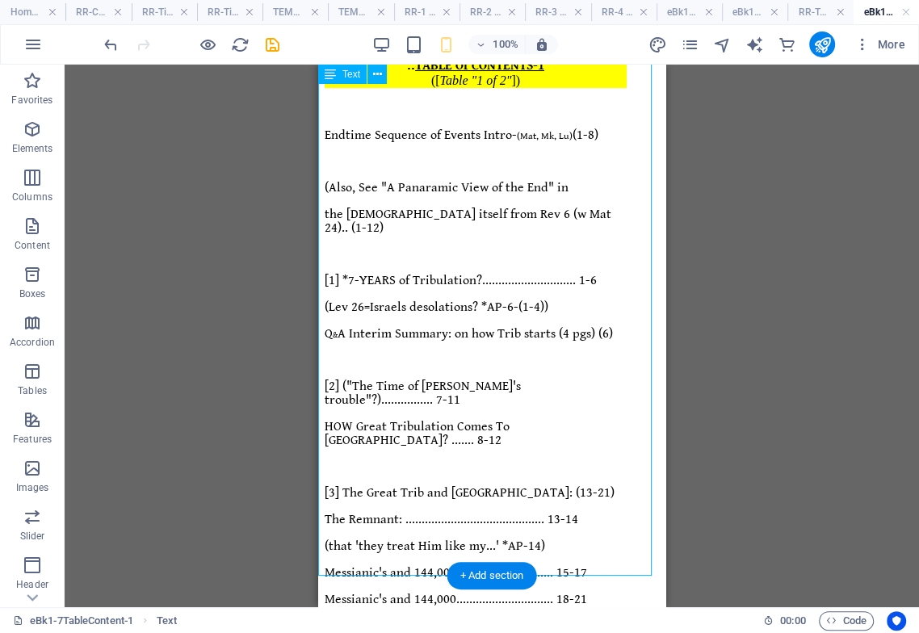
scroll to position [325, 0]
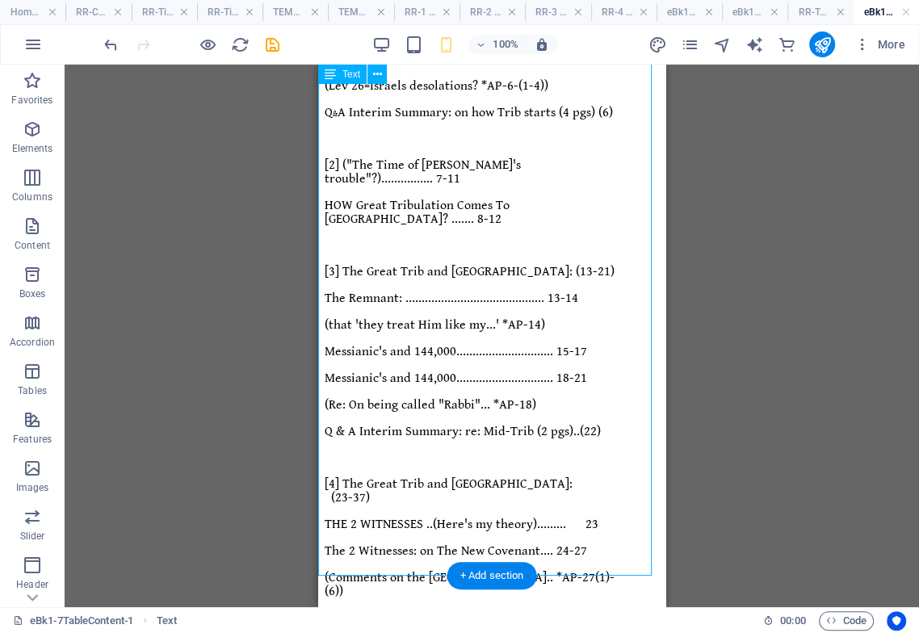
drag, startPoint x: 655, startPoint y: 497, endPoint x: 992, endPoint y: 600, distance: 352.0
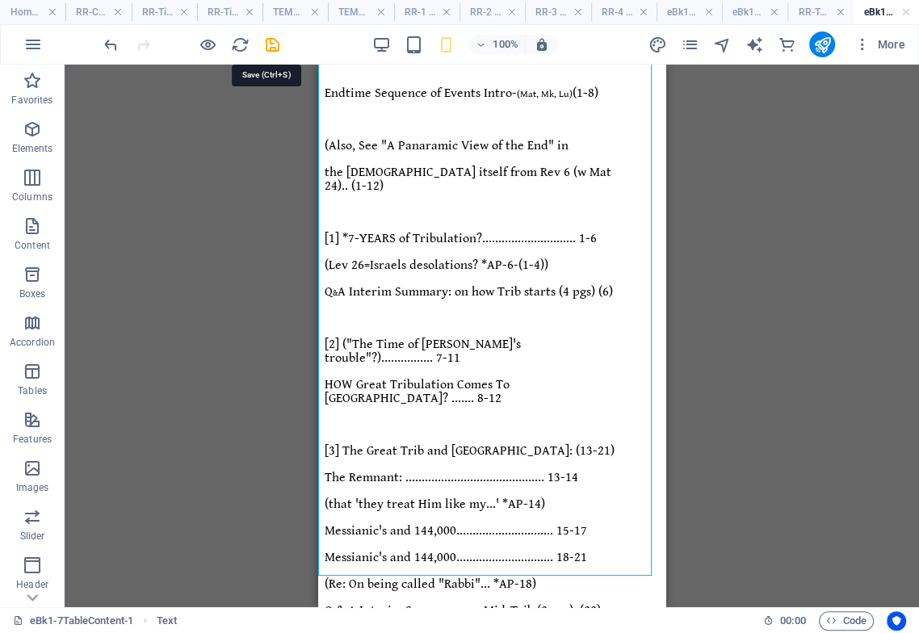
scroll to position [0, 0]
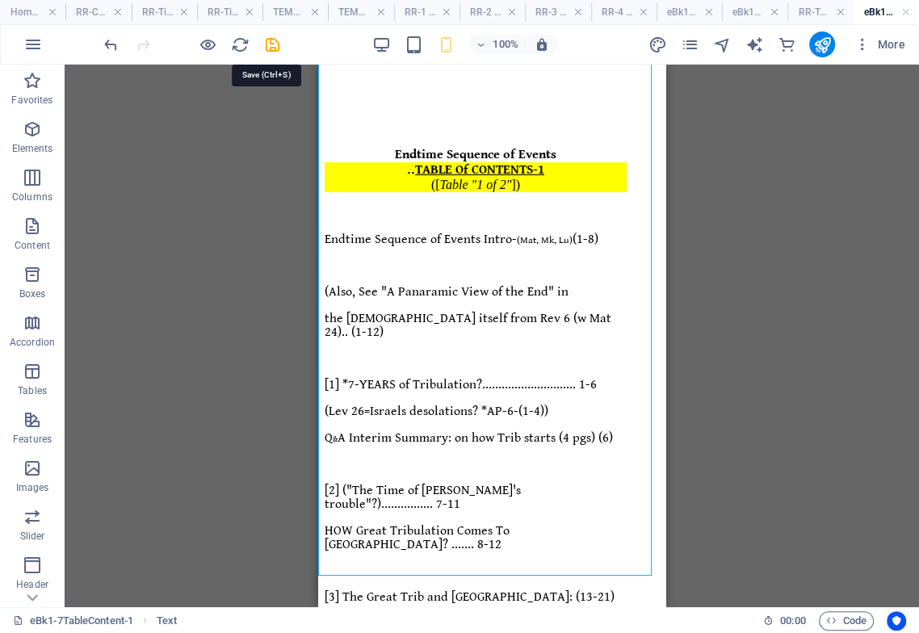
drag, startPoint x: 539, startPoint y: 159, endPoint x: 456, endPoint y: 155, distance: 83.3
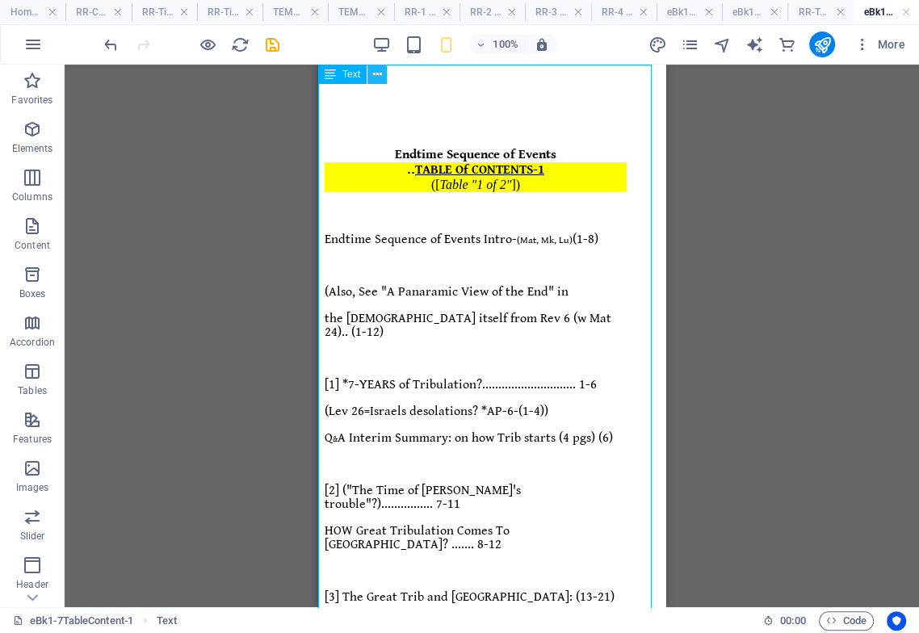
click at [378, 69] on icon at bounding box center [377, 74] width 9 height 17
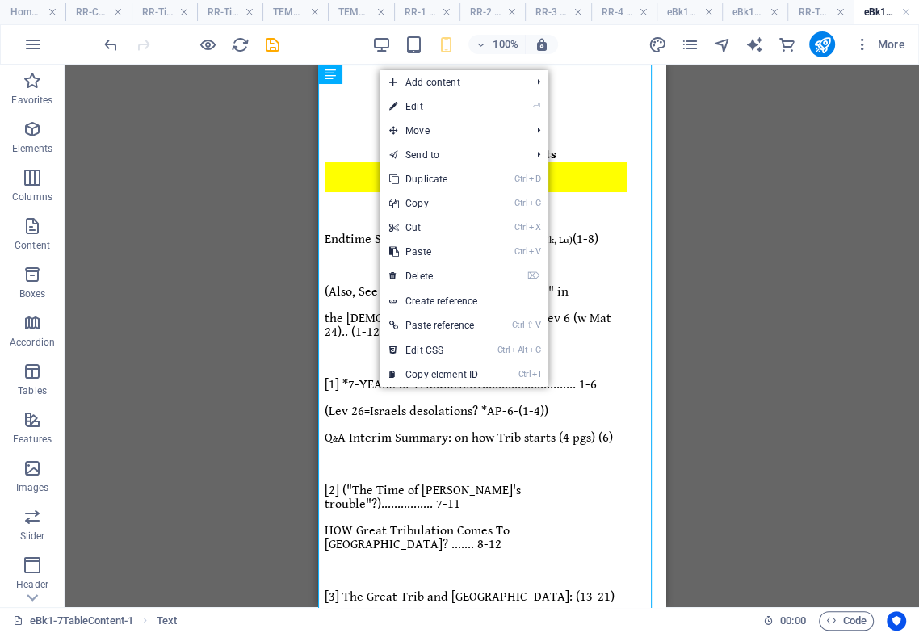
click at [407, 107] on link "⏎ Edit" at bounding box center [434, 106] width 108 height 24
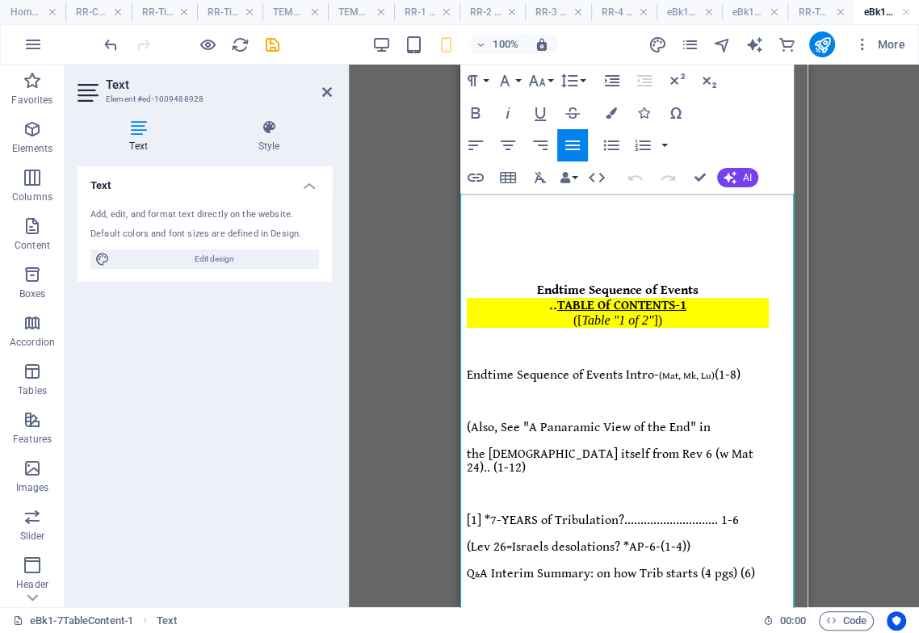
click at [624, 223] on p at bounding box center [618, 227] width 302 height 29
drag, startPoint x: 576, startPoint y: 206, endPoint x: 595, endPoint y: 240, distance: 39.1
click at [514, 144] on icon "button" at bounding box center [507, 145] width 19 height 19
click at [607, 229] on p at bounding box center [618, 227] width 302 height 29
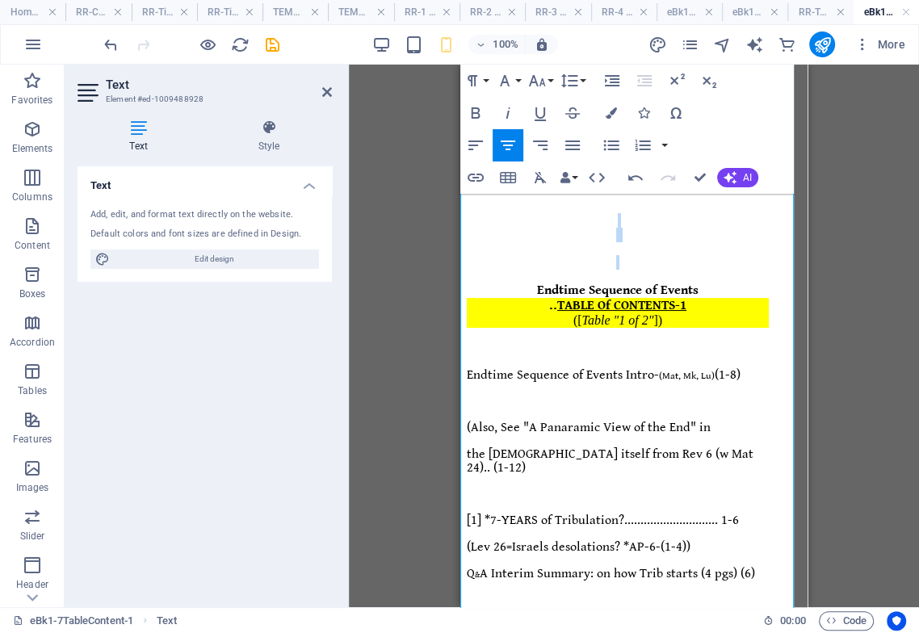
click at [610, 230] on p at bounding box center [618, 227] width 302 height 29
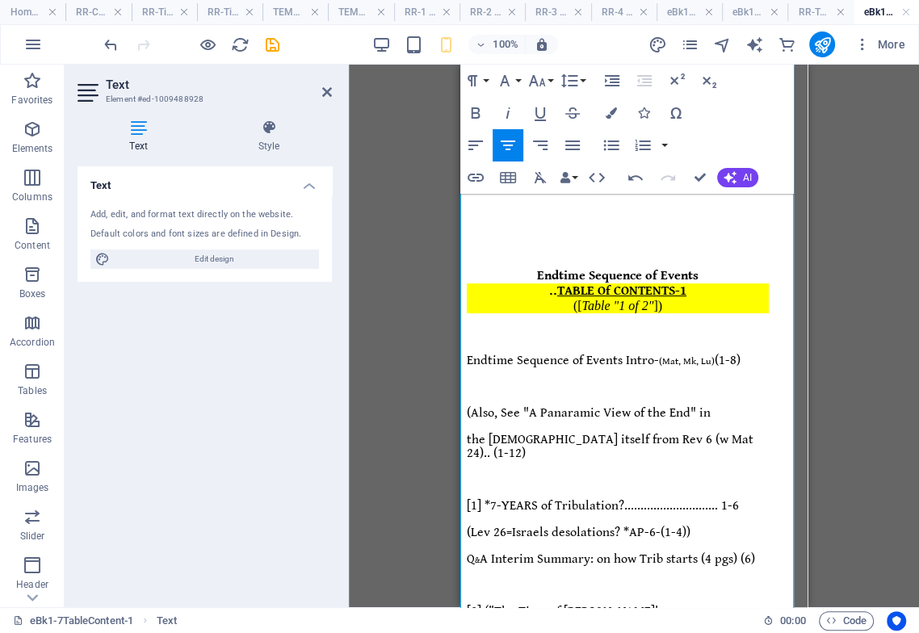
click at [638, 241] on p at bounding box center [618, 248] width 302 height 15
drag, startPoint x: 690, startPoint y: 271, endPoint x: 521, endPoint y: 253, distance: 169.7
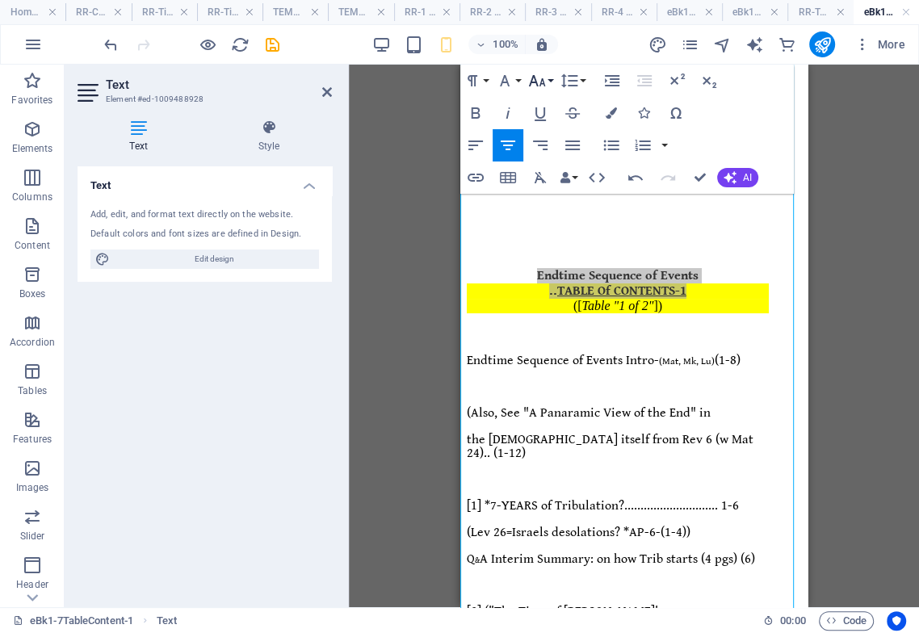
click at [534, 78] on icon "button" at bounding box center [537, 80] width 17 height 11
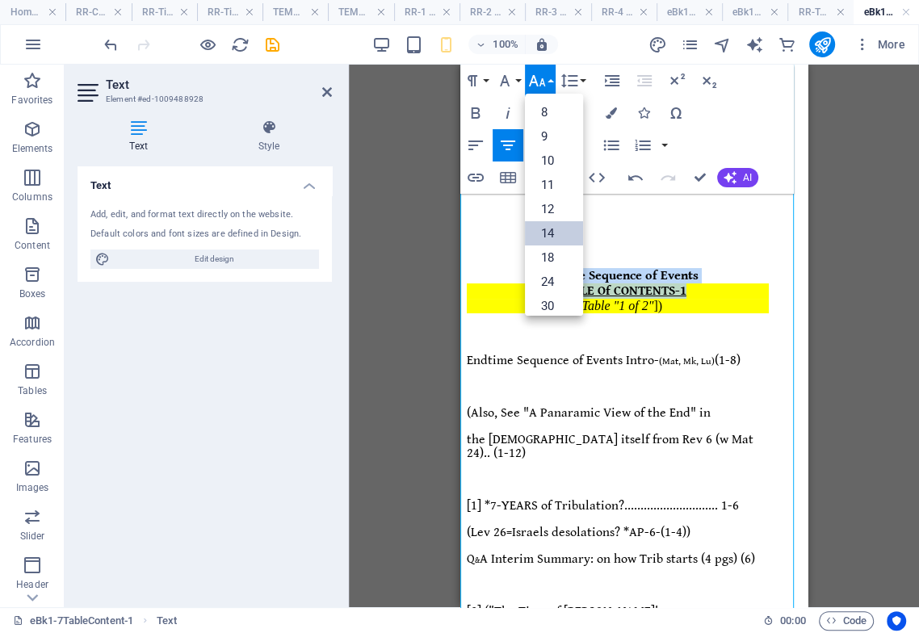
click at [544, 237] on link "14" at bounding box center [554, 233] width 58 height 24
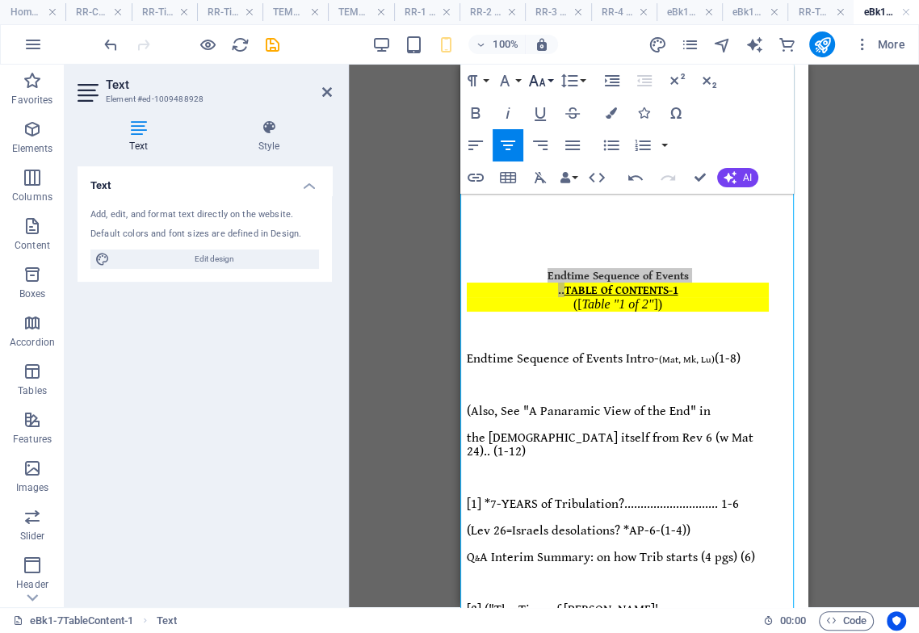
click at [540, 80] on icon "button" at bounding box center [536, 80] width 19 height 19
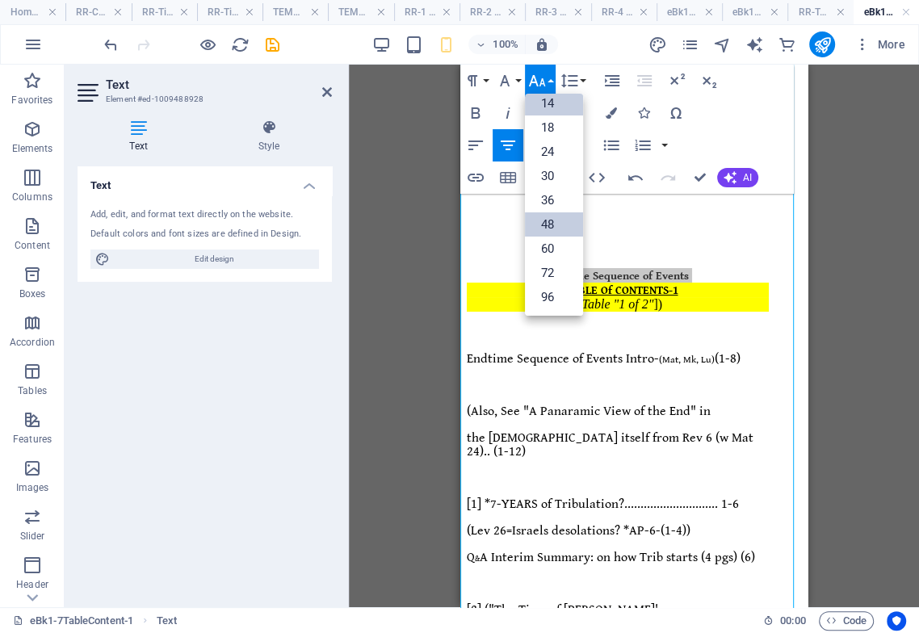
scroll to position [130, 0]
click at [555, 146] on link "24" at bounding box center [554, 152] width 58 height 24
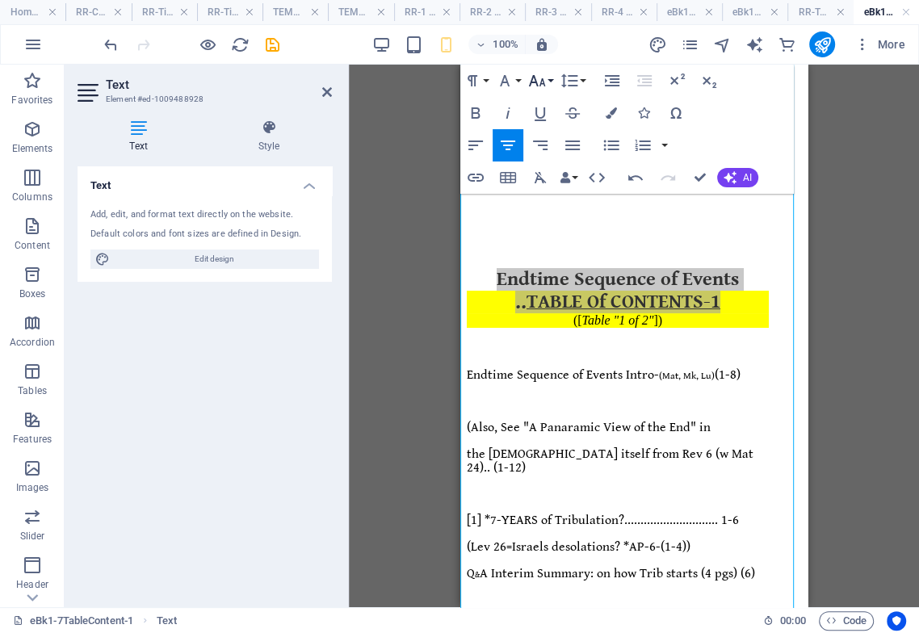
click at [536, 82] on icon "button" at bounding box center [537, 80] width 17 height 11
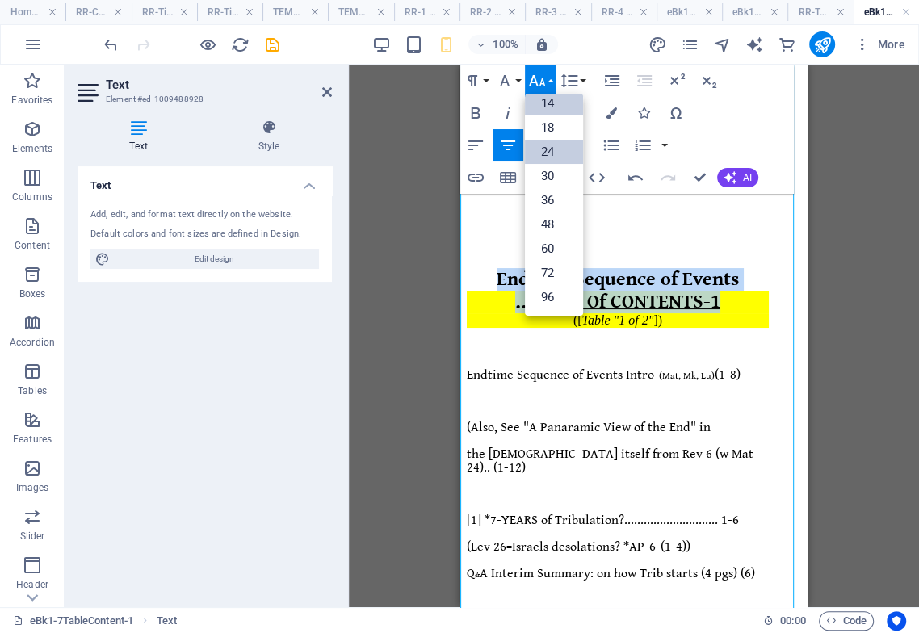
click at [555, 99] on link "14" at bounding box center [554, 103] width 58 height 24
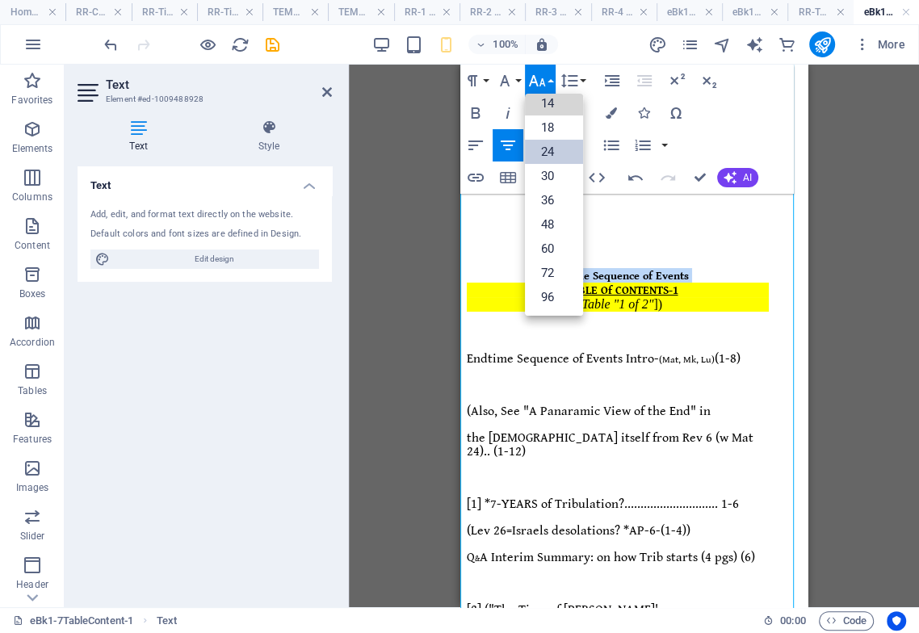
click at [619, 284] on span "TABLE Of CONTENTS-1" at bounding box center [622, 290] width 114 height 13
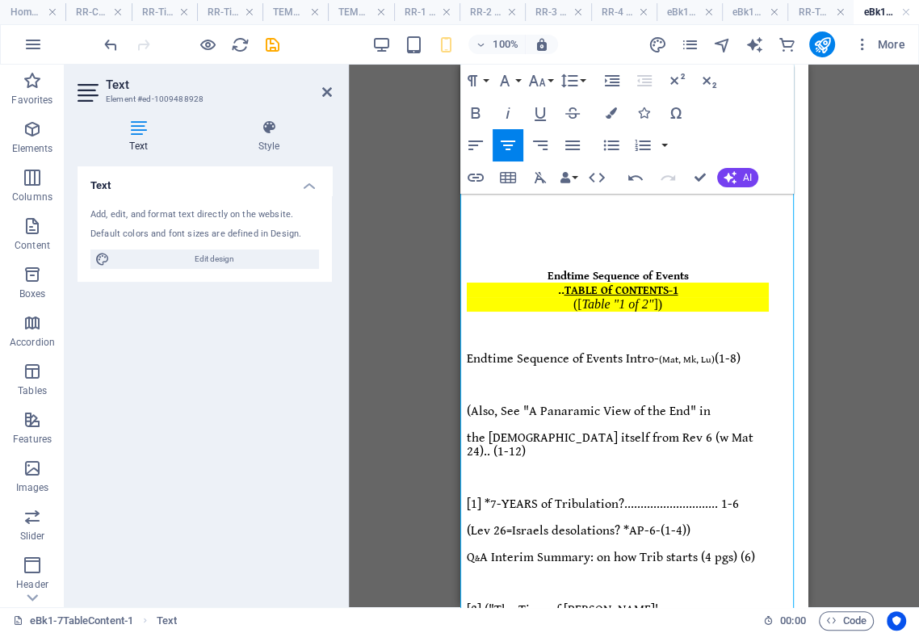
click at [607, 297] on em "Table "1 of 2"" at bounding box center [618, 304] width 72 height 14
click at [633, 180] on icon "button" at bounding box center [635, 178] width 15 height 6
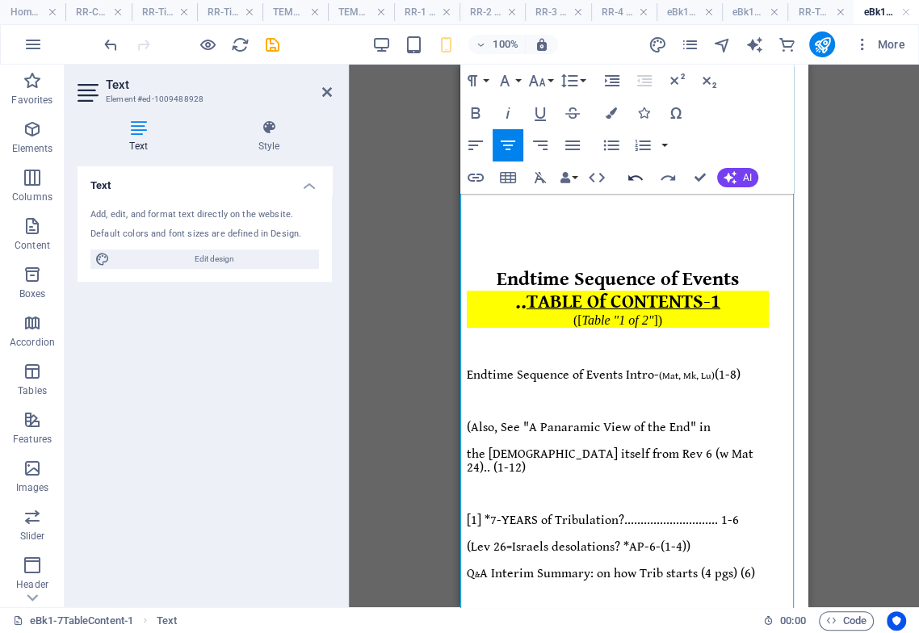
click at [633, 179] on icon "button" at bounding box center [635, 177] width 19 height 19
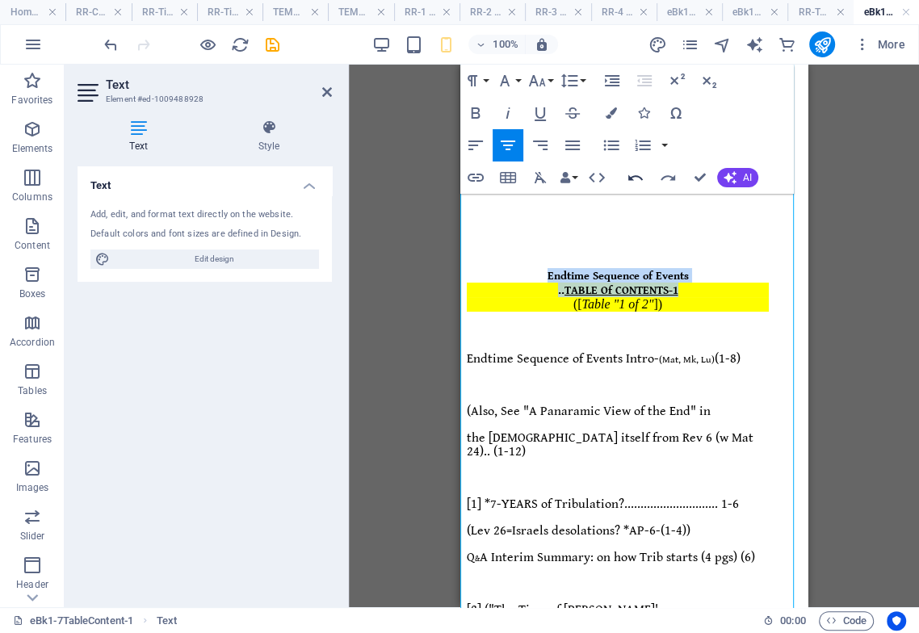
click at [633, 180] on icon "button" at bounding box center [635, 177] width 19 height 19
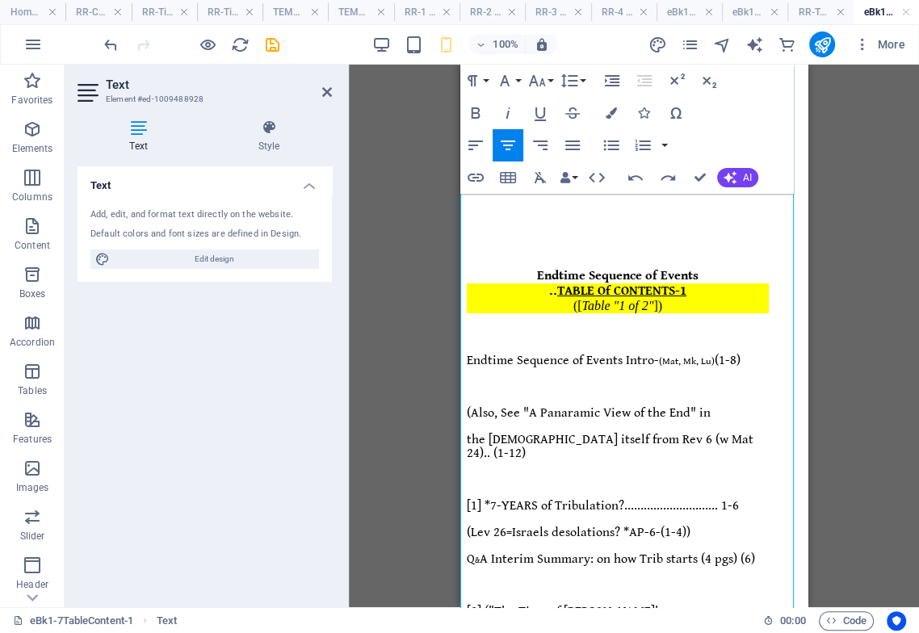
drag, startPoint x: 708, startPoint y: 252, endPoint x: 522, endPoint y: 249, distance: 186.6
click at [522, 268] on div "Endtime Sequence of Events" at bounding box center [618, 275] width 302 height 15
click at [505, 84] on icon "button" at bounding box center [504, 80] width 19 height 19
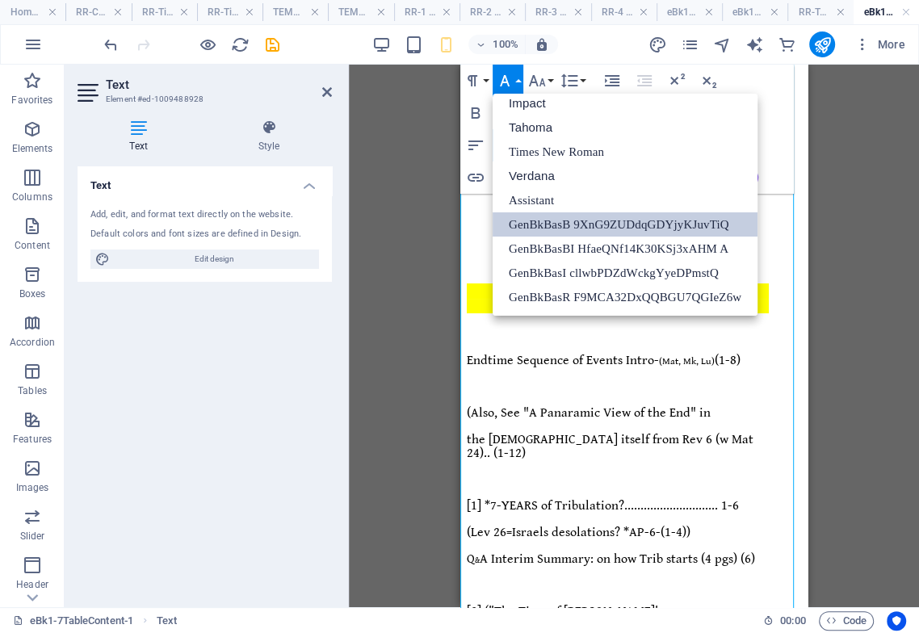
click at [559, 225] on link "GenBkBasB 9XnG9ZUDdqGDYjyKJuvTiQ" at bounding box center [625, 224] width 265 height 24
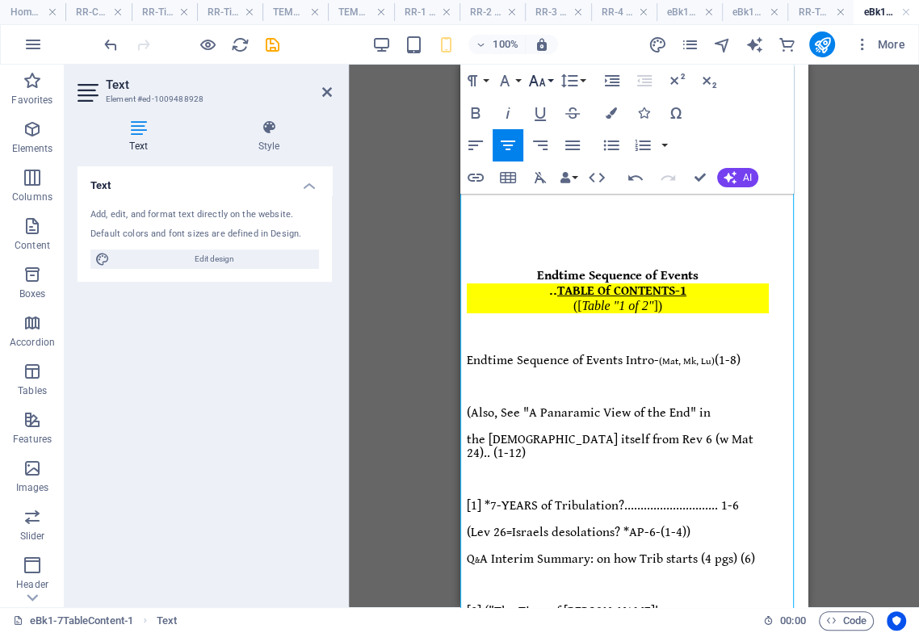
click at [538, 83] on icon "button" at bounding box center [536, 80] width 19 height 19
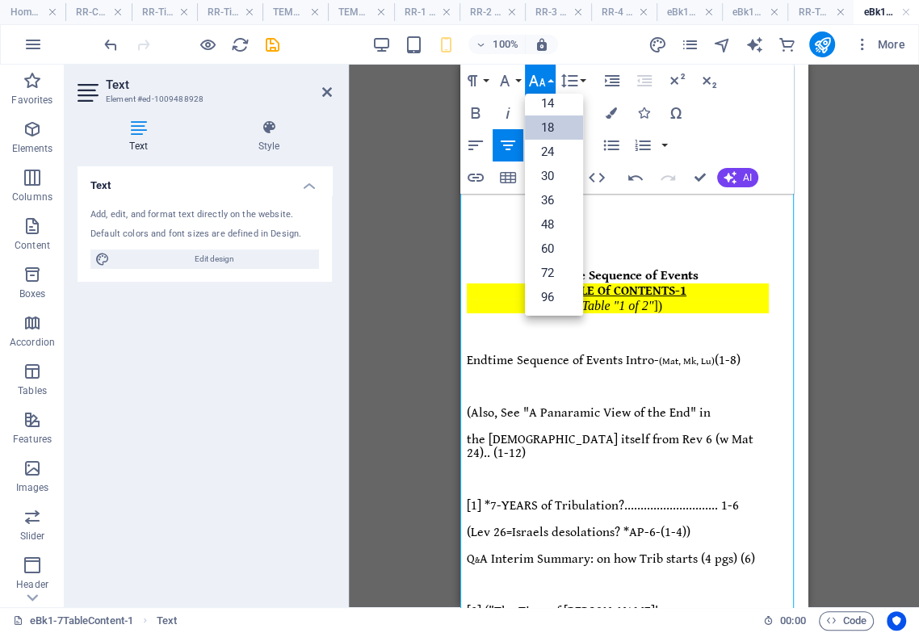
click at [556, 125] on link "18" at bounding box center [554, 127] width 58 height 24
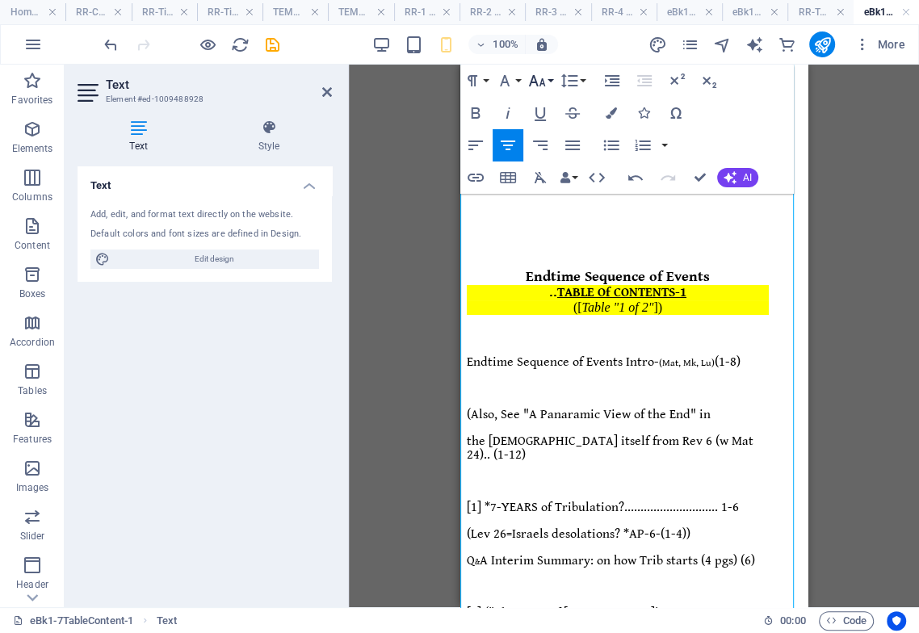
click at [546, 75] on icon "button" at bounding box center [536, 80] width 19 height 19
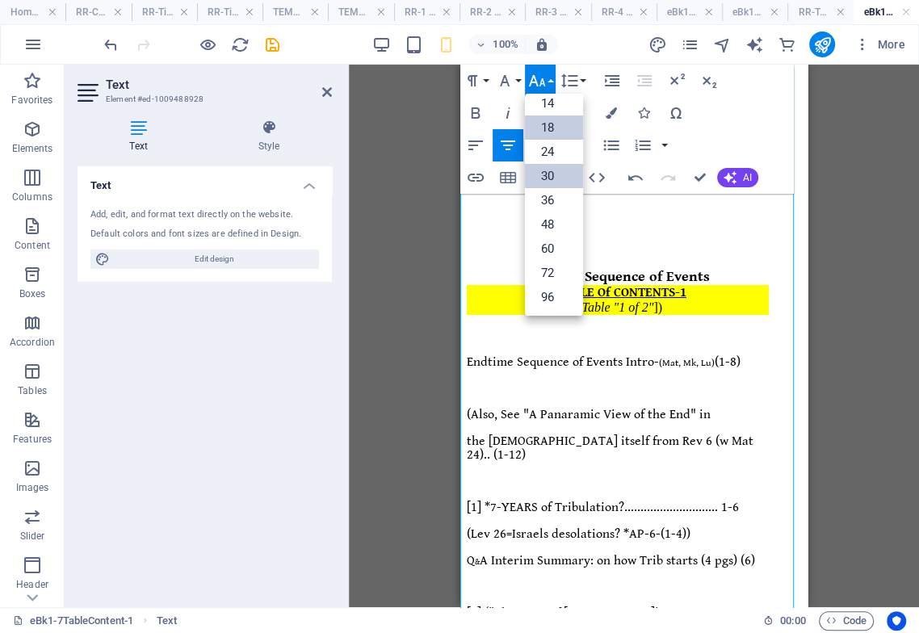
scroll to position [130, 0]
click at [553, 144] on link "24" at bounding box center [554, 152] width 58 height 24
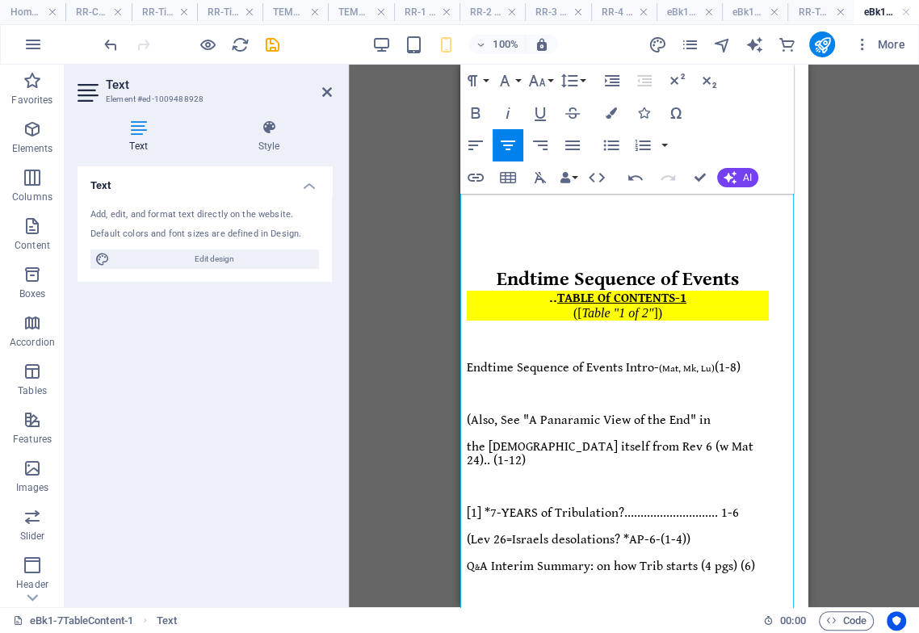
click at [577, 413] on span "(Also, See "A Panaramic View of the End" in" at bounding box center [589, 420] width 244 height 15
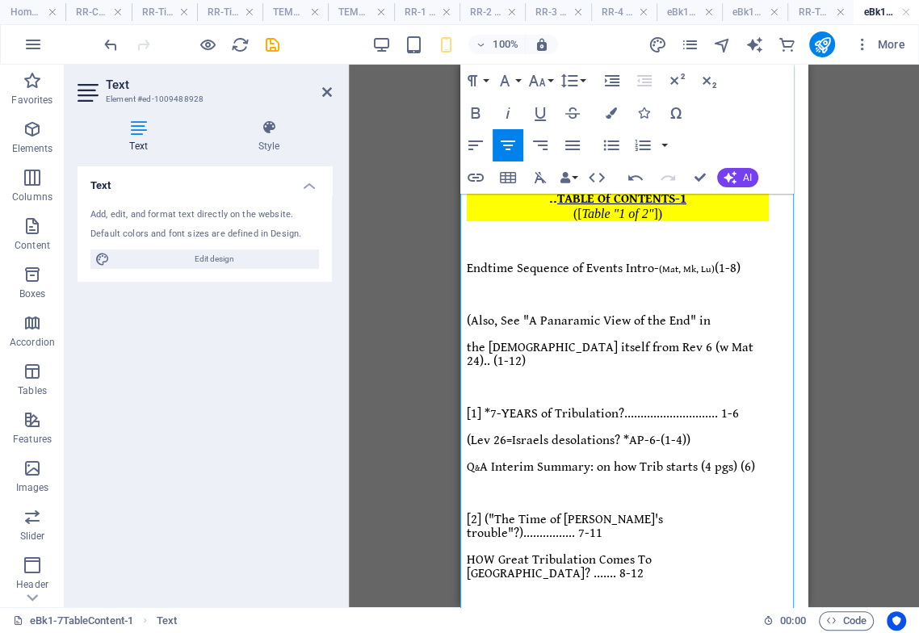
scroll to position [441, 0]
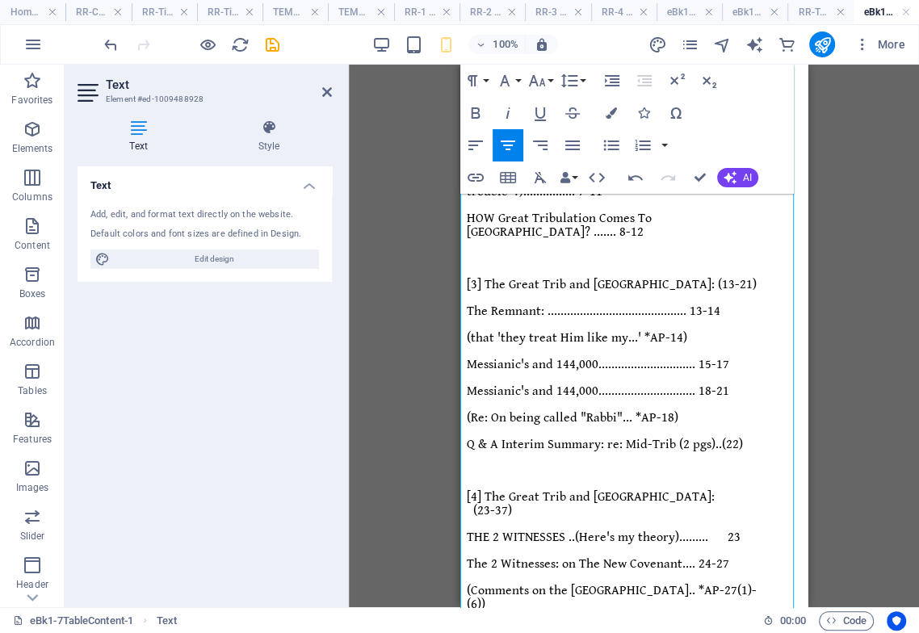
drag, startPoint x: 800, startPoint y: 338, endPoint x: 1300, endPoint y: 655, distance: 592.4
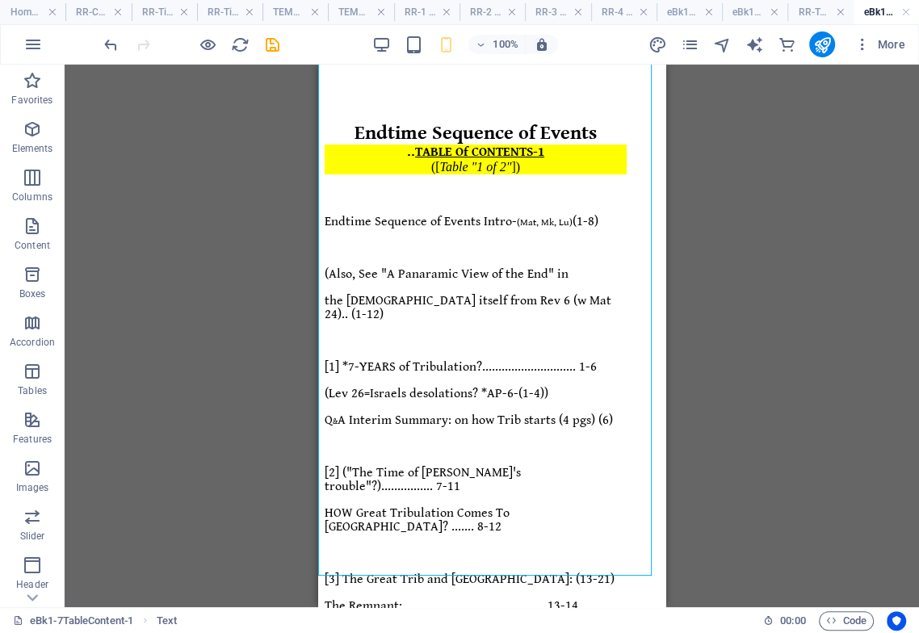
scroll to position [0, 0]
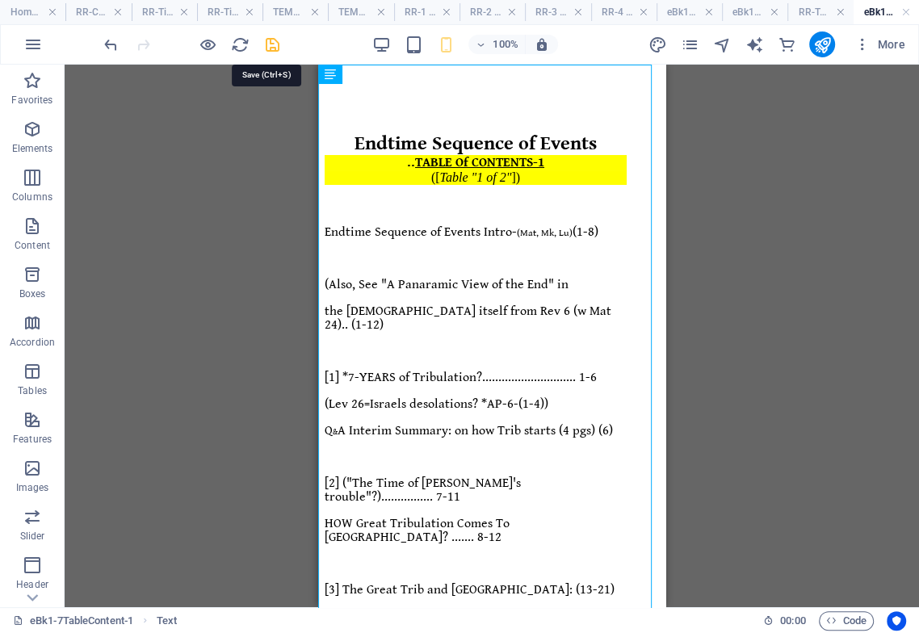
click at [268, 42] on icon "save" at bounding box center [272, 45] width 19 height 19
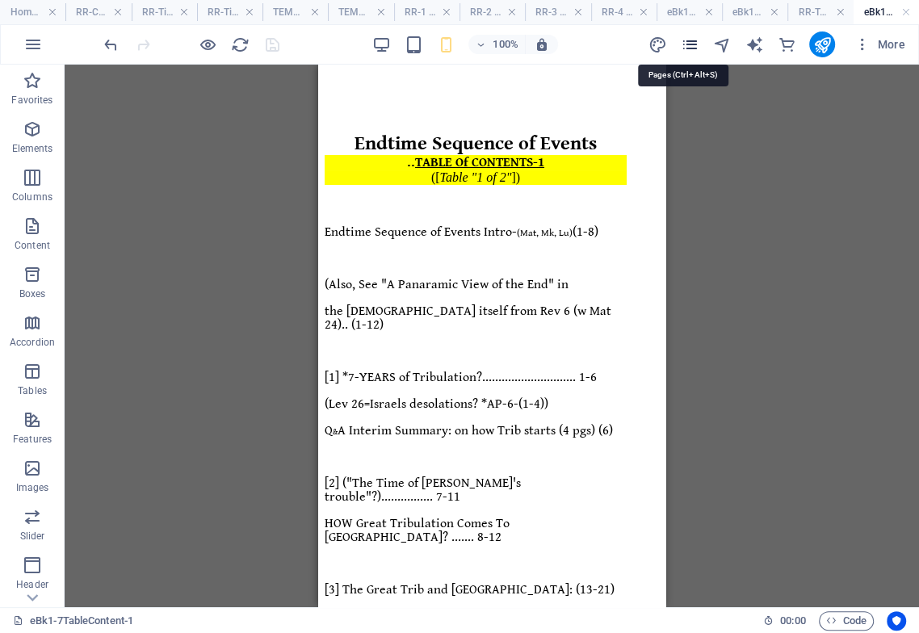
click at [691, 44] on icon "pages" at bounding box center [689, 45] width 19 height 19
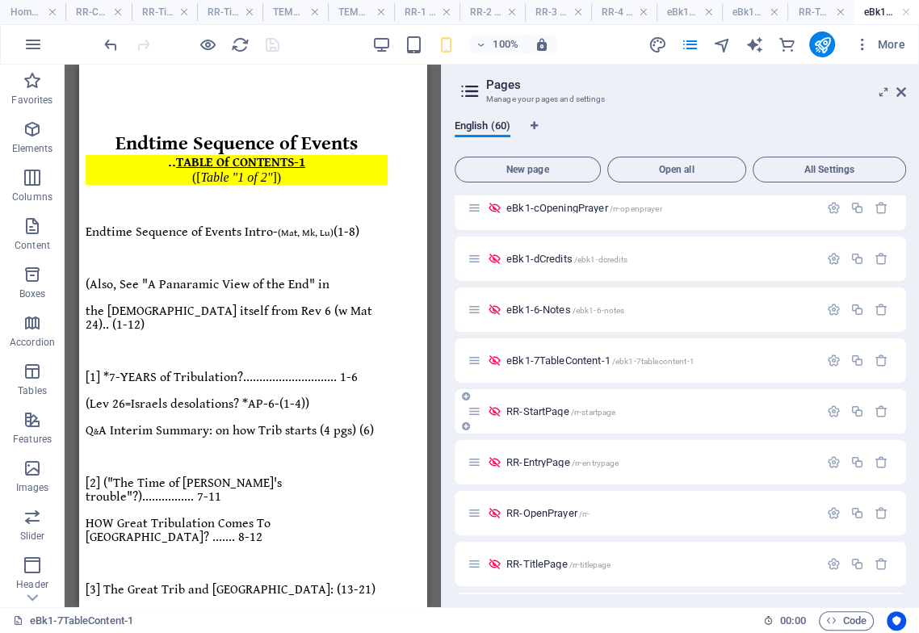
scroll to position [628, 0]
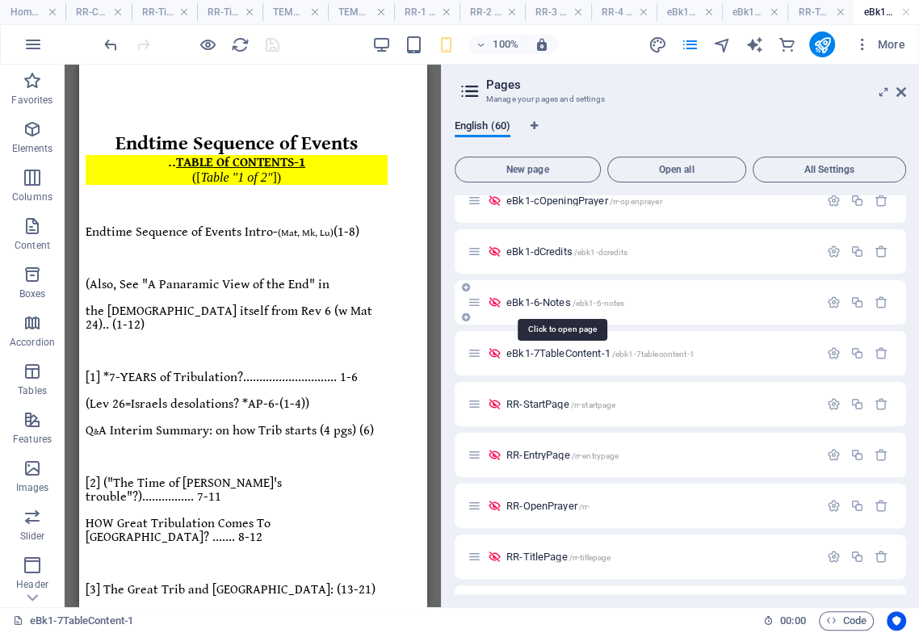
click at [564, 301] on span "eBk1-6-Notes /ebk1-6-notes" at bounding box center [565, 302] width 118 height 12
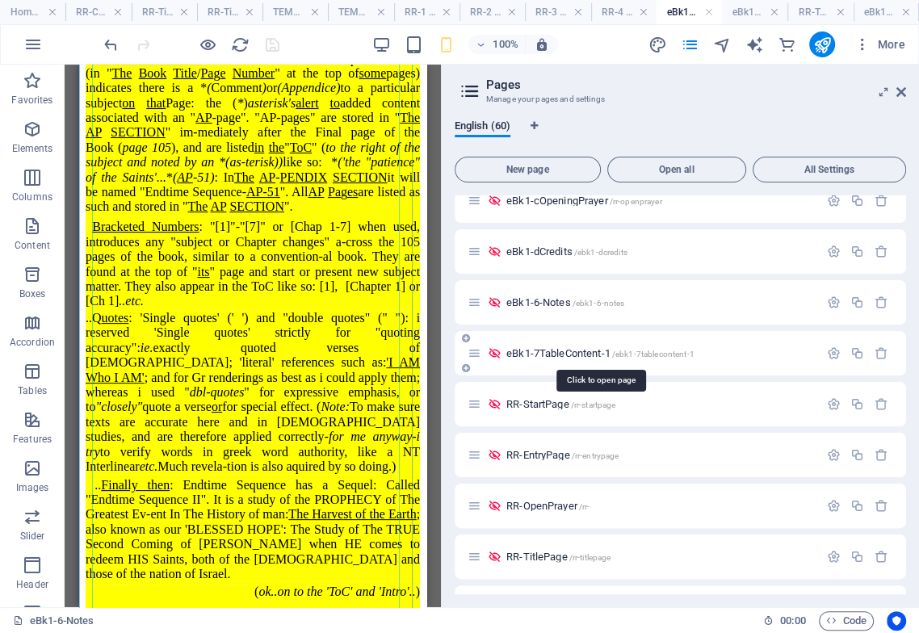
click at [574, 351] on span "eBk1-7TableContent-1 /ebk1-7tablecontent-1" at bounding box center [600, 353] width 188 height 12
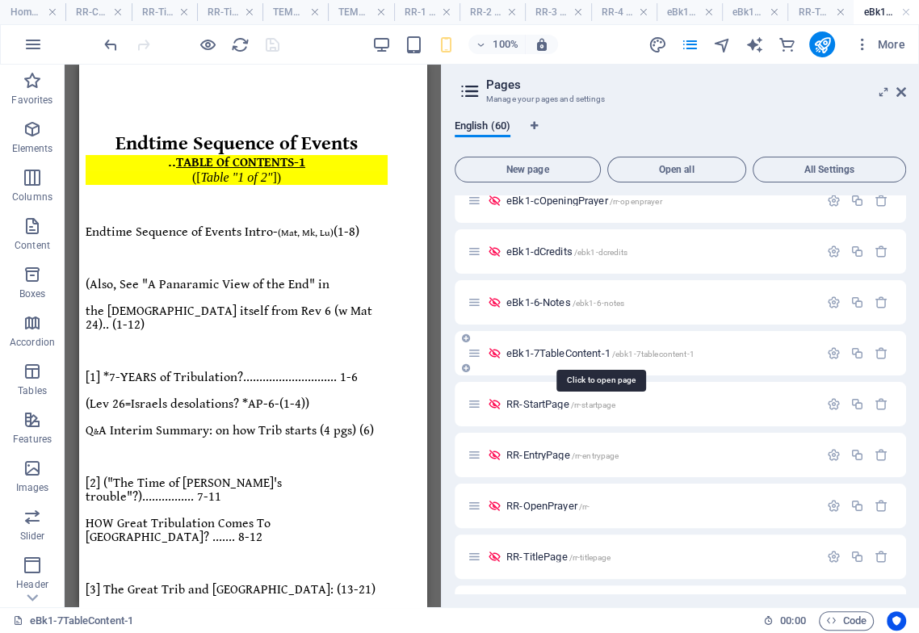
click at [594, 356] on span "eBk1-7TableContent-1 /ebk1-7tablecontent-1" at bounding box center [600, 353] width 188 height 12
click at [858, 355] on icon "button" at bounding box center [857, 353] width 14 height 14
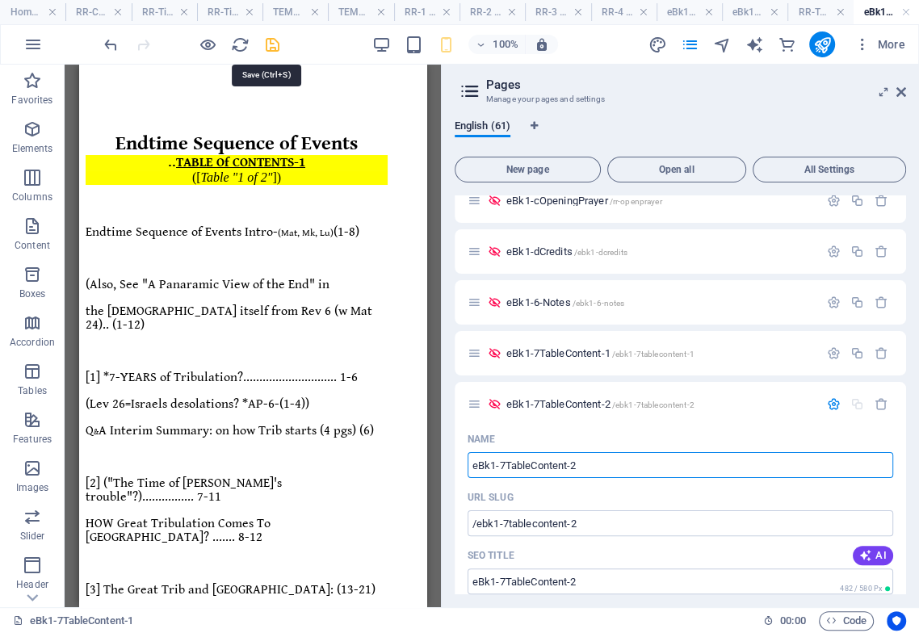
click at [271, 44] on icon "save" at bounding box center [272, 45] width 19 height 19
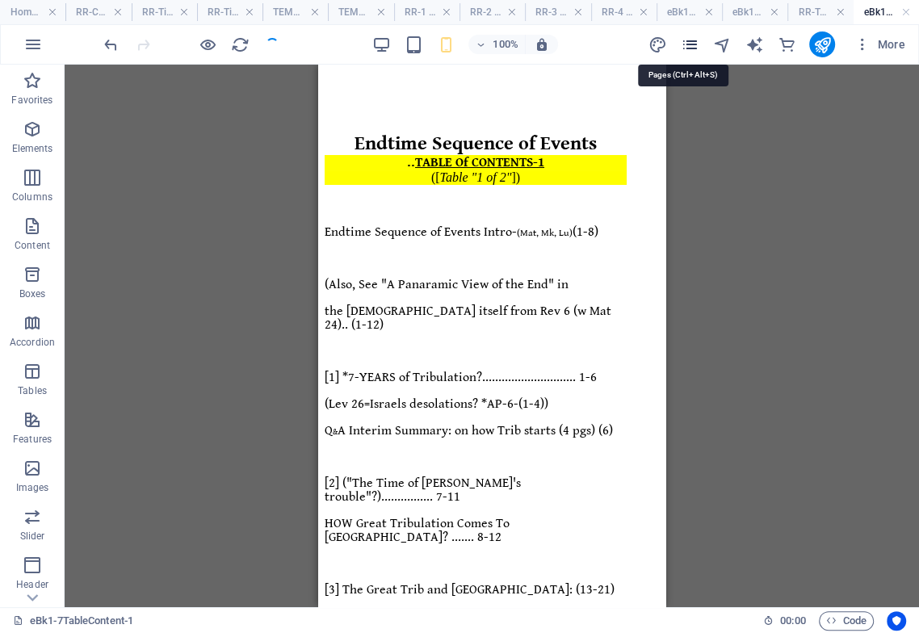
click at [691, 43] on icon "pages" at bounding box center [689, 45] width 19 height 19
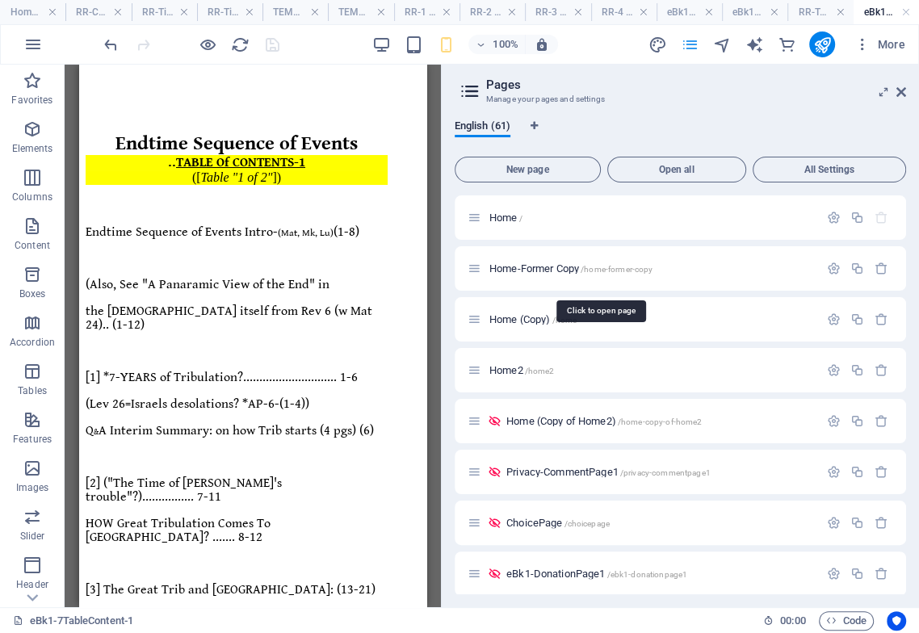
scroll to position [698, 0]
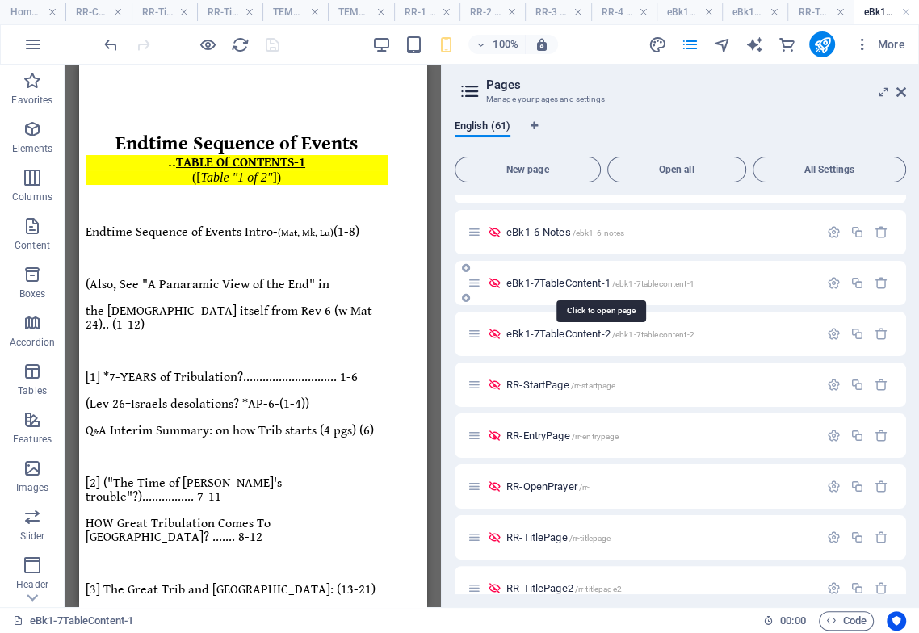
click at [580, 281] on span "eBk1-7TableContent-1 /ebk1-7tablecontent-1" at bounding box center [600, 283] width 188 height 12
click at [549, 235] on span "eBk1-6-Notes /ebk1-6-notes" at bounding box center [565, 232] width 118 height 12
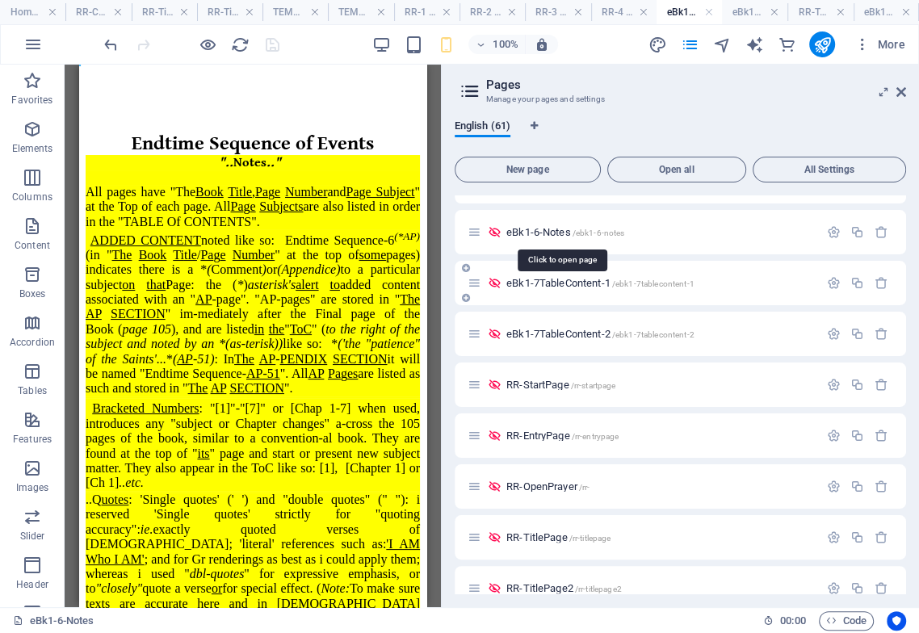
scroll to position [182, 0]
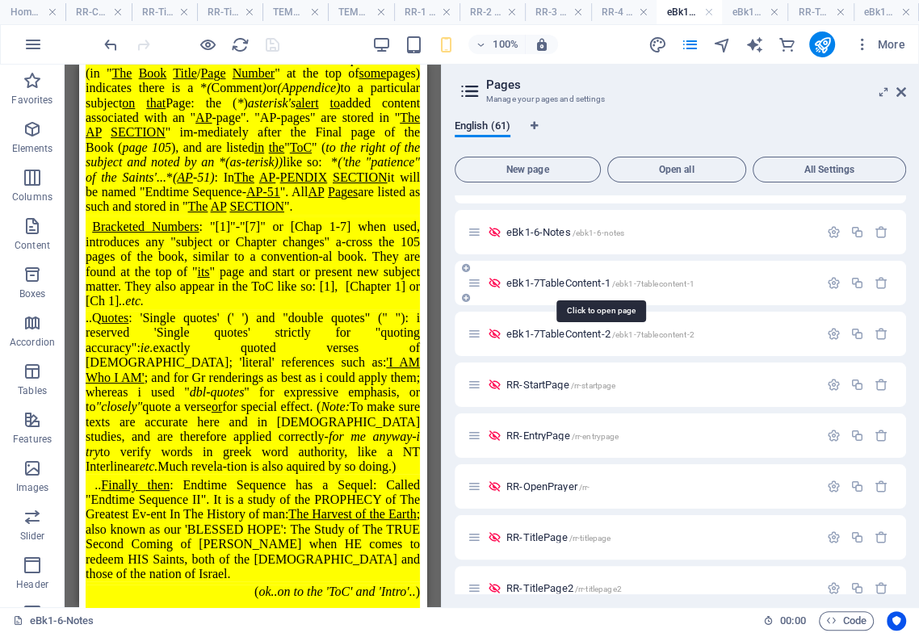
click at [556, 283] on span "eBk1-7TableContent-1 /ebk1-7tablecontent-1" at bounding box center [600, 283] width 188 height 12
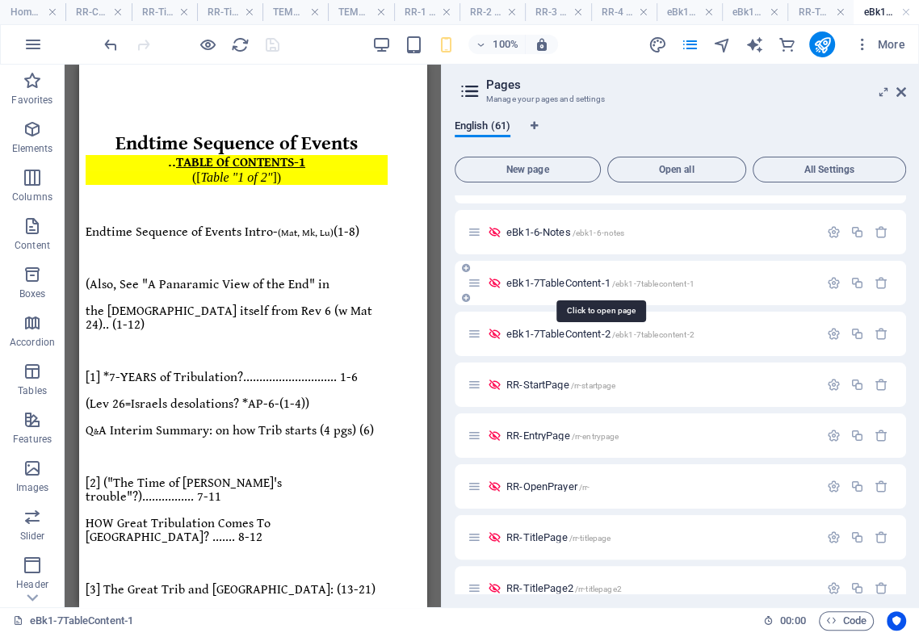
scroll to position [0, 0]
click at [552, 337] on span "eBk1-7TableContent-2 /ebk1-7tablecontent-2" at bounding box center [600, 334] width 188 height 12
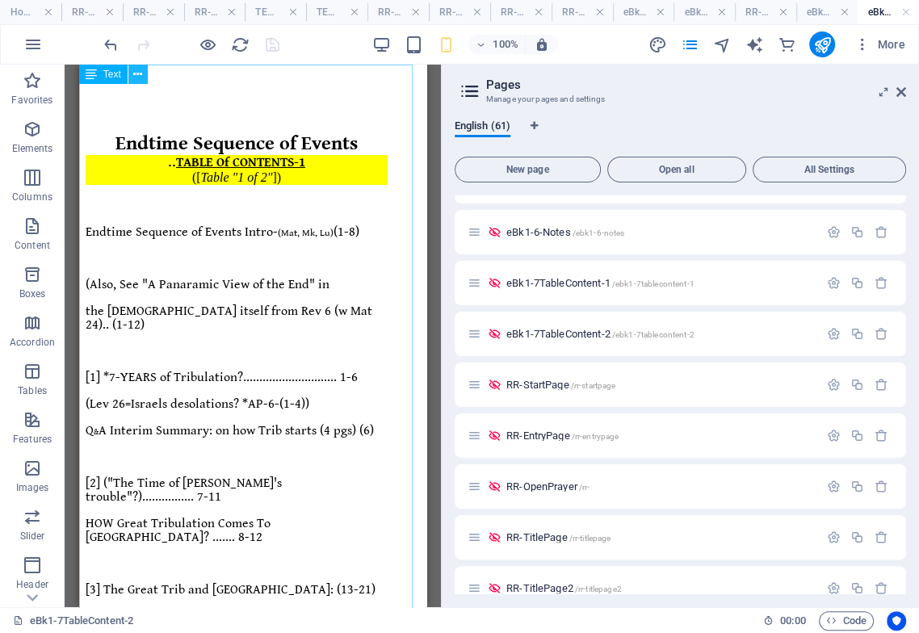
click at [136, 73] on icon at bounding box center [137, 74] width 9 height 17
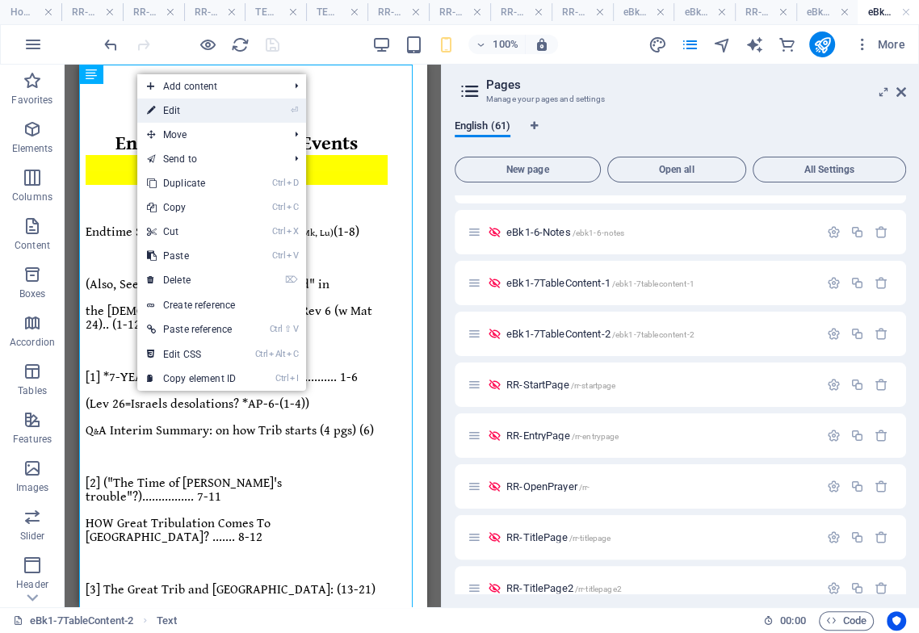
click at [175, 111] on link "⏎ Edit" at bounding box center [191, 111] width 108 height 24
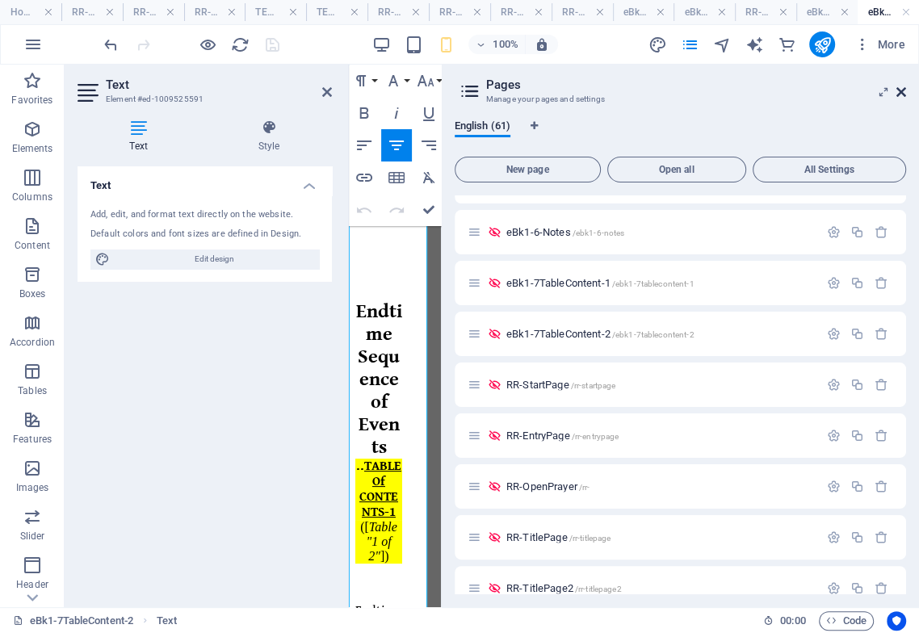
click at [905, 91] on icon at bounding box center [901, 92] width 10 height 13
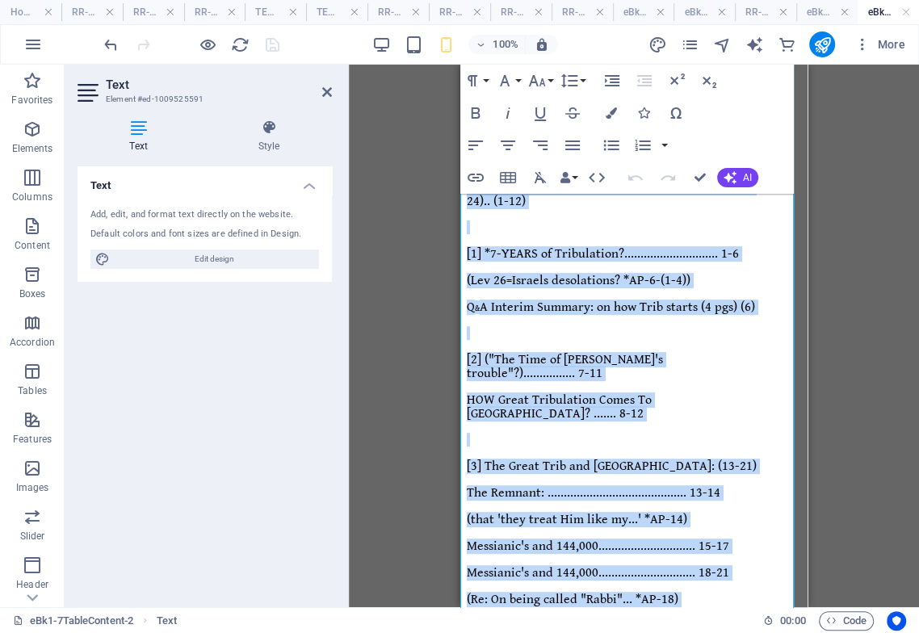
scroll to position [441, 0]
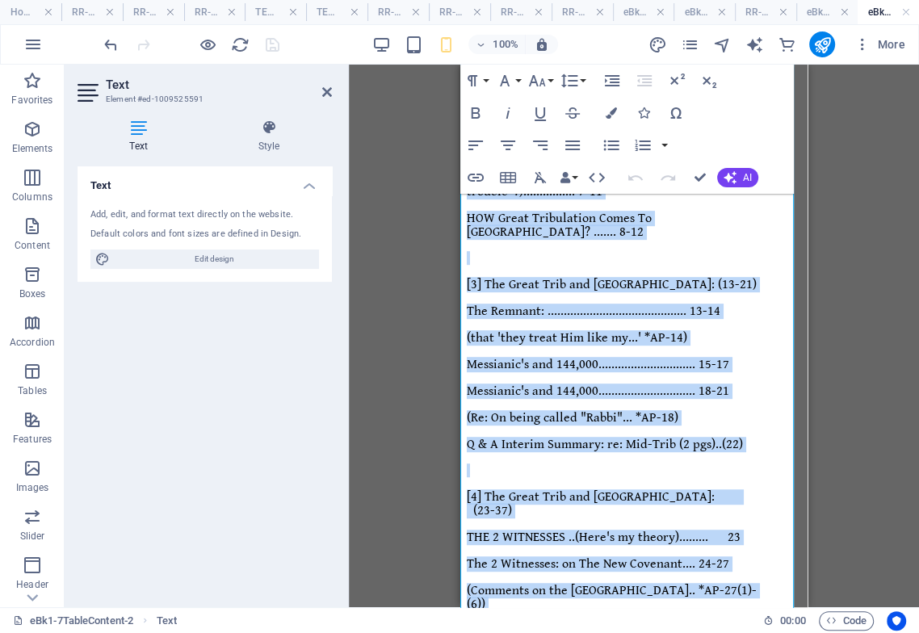
drag, startPoint x: 462, startPoint y: 332, endPoint x: 634, endPoint y: 542, distance: 271.4
click at [649, 628] on html "Endtime Sequence of Events .. TABLE Of CONTENTS-1 ([ Table "1 of 2" ]) Endtime …" at bounding box center [633, 441] width 347 height 1635
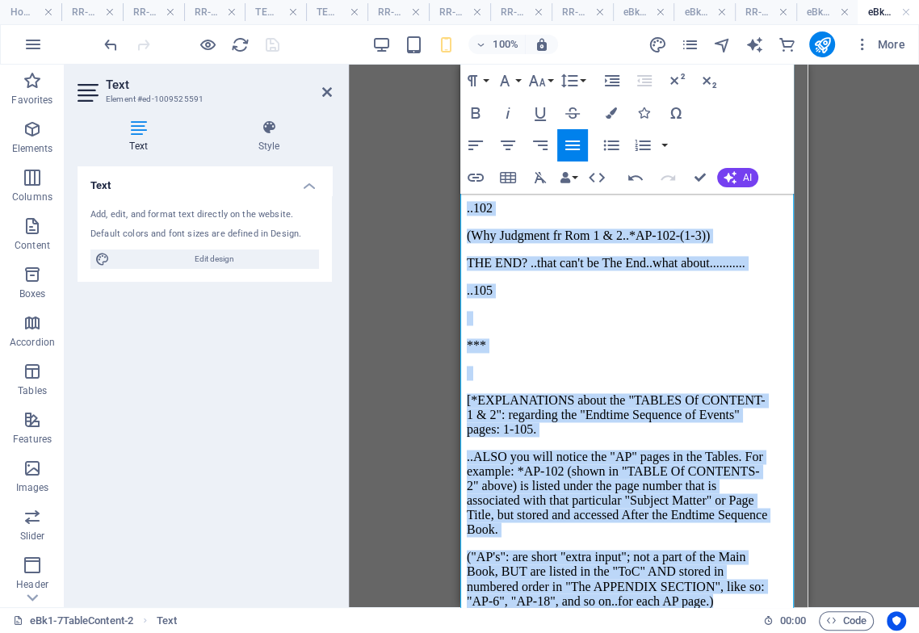
scroll to position [1596, 0]
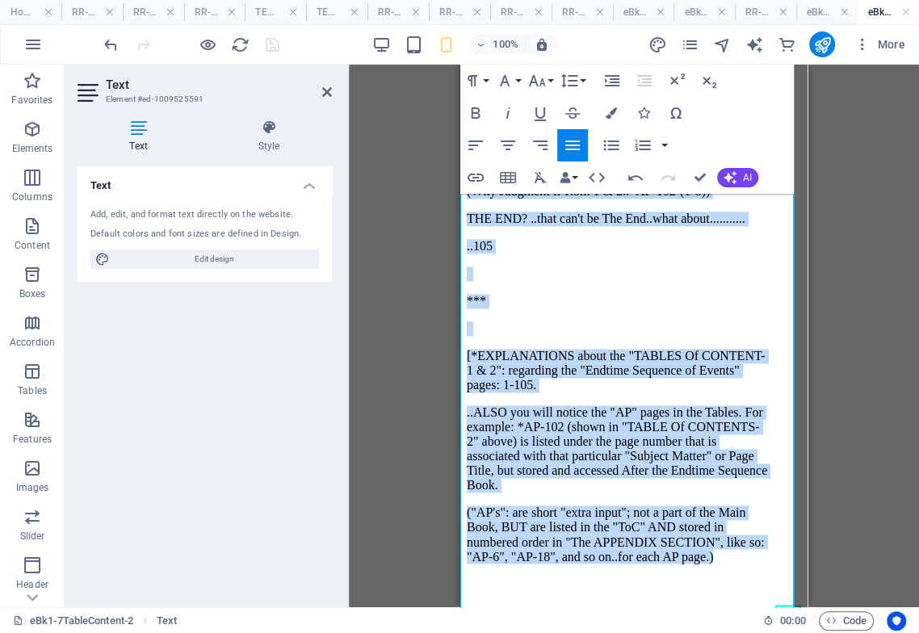
drag, startPoint x: 462, startPoint y: 351, endPoint x: 739, endPoint y: 624, distance: 389.5
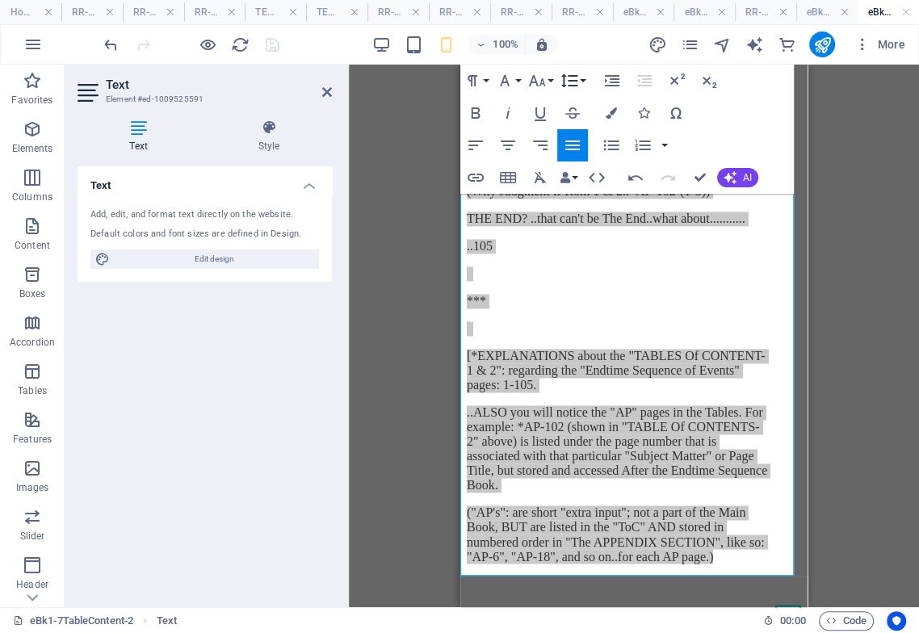
click at [576, 82] on icon "button" at bounding box center [569, 80] width 19 height 19
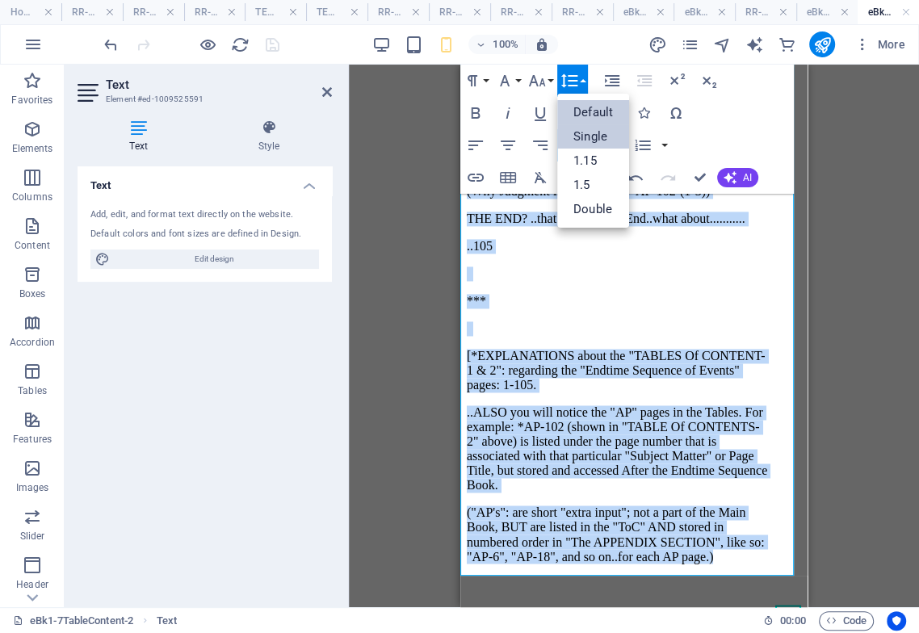
click at [592, 137] on link "Single" at bounding box center [593, 136] width 72 height 24
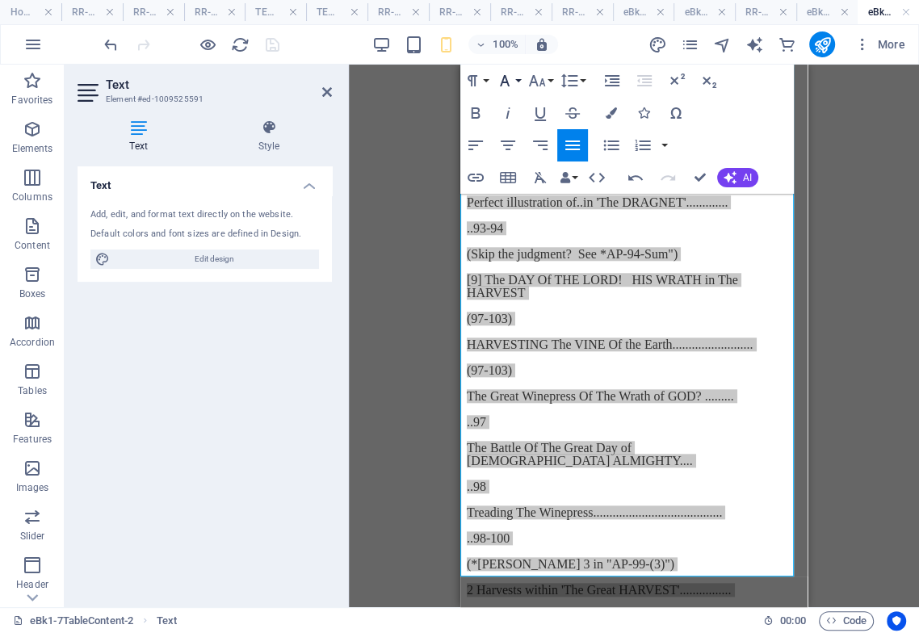
click at [508, 78] on icon "button" at bounding box center [504, 80] width 19 height 19
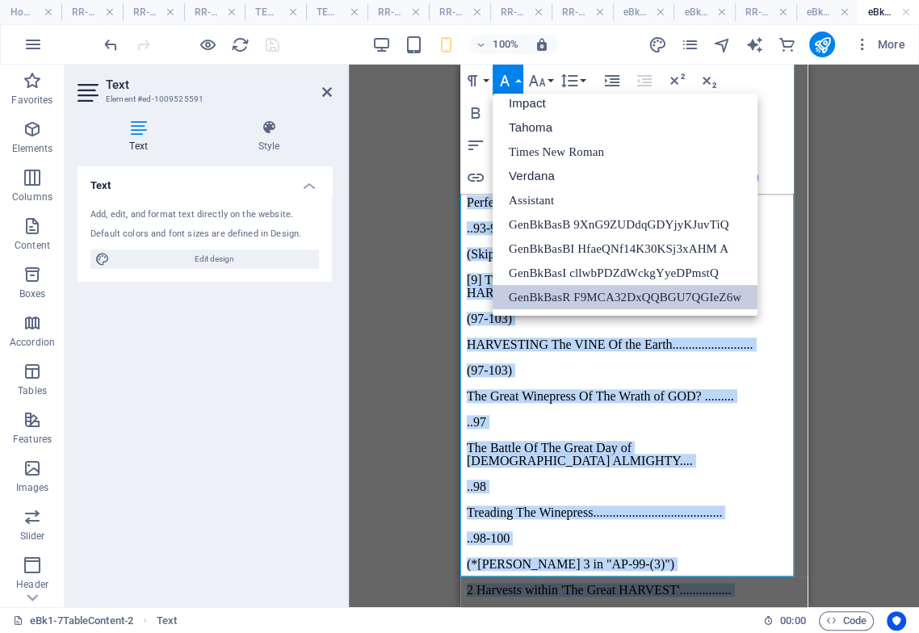
click at [536, 297] on link "GenBkBasR F9MCA32DxQQBGU7QGIeZ6w" at bounding box center [625, 297] width 265 height 24
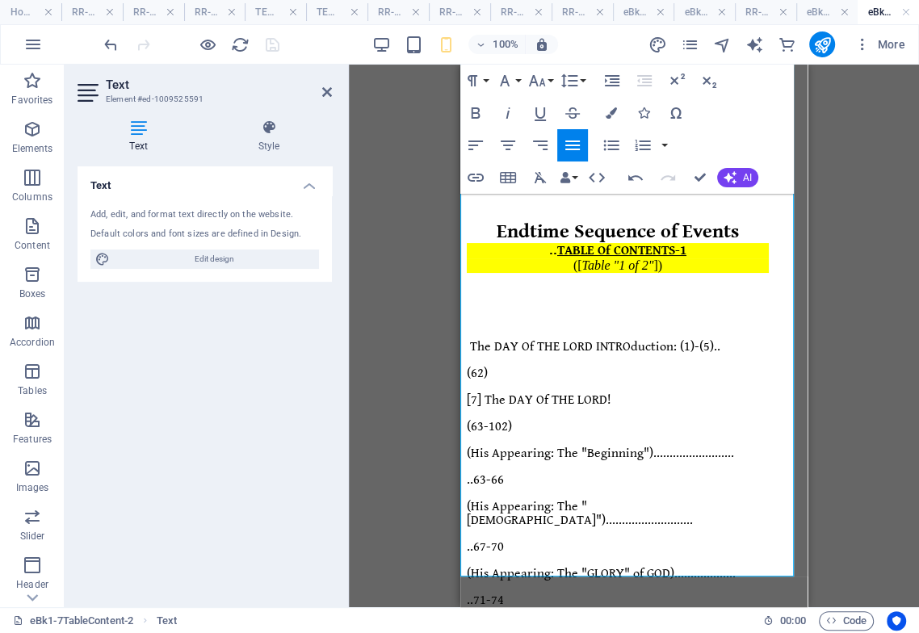
scroll to position [6, 0]
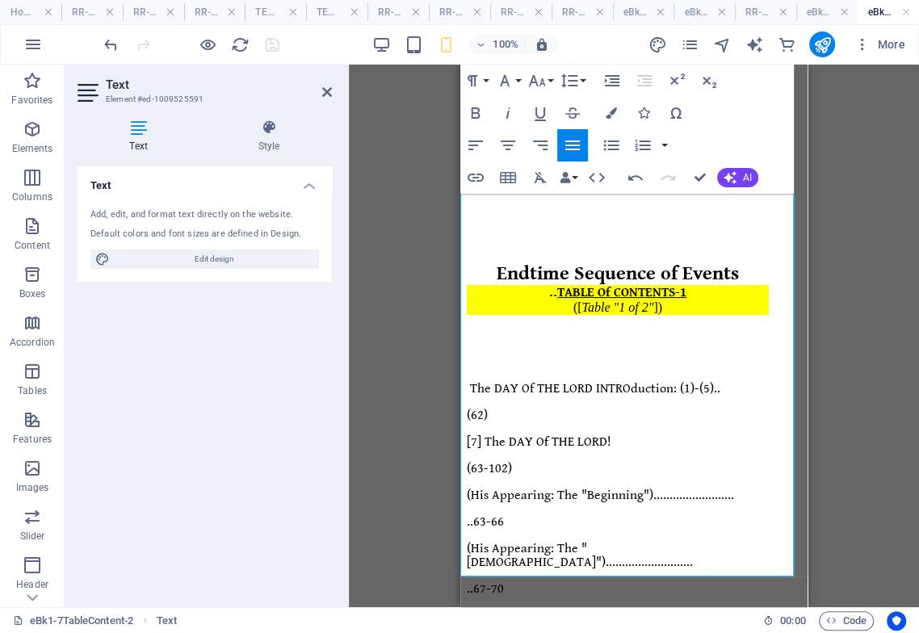
click at [679, 285] on div ".. TABLE Of CONTENTS-1" at bounding box center [618, 292] width 302 height 15
click at [615, 300] on em "Table "1 of 2"" at bounding box center [618, 307] width 72 height 14
drag, startPoint x: 636, startPoint y: 291, endPoint x: 637, endPoint y: 316, distance: 25.1
click at [635, 300] on em "Table "1 of 2"" at bounding box center [618, 307] width 72 height 14
click at [615, 300] on em "Table "1 of 3"" at bounding box center [618, 307] width 72 height 14
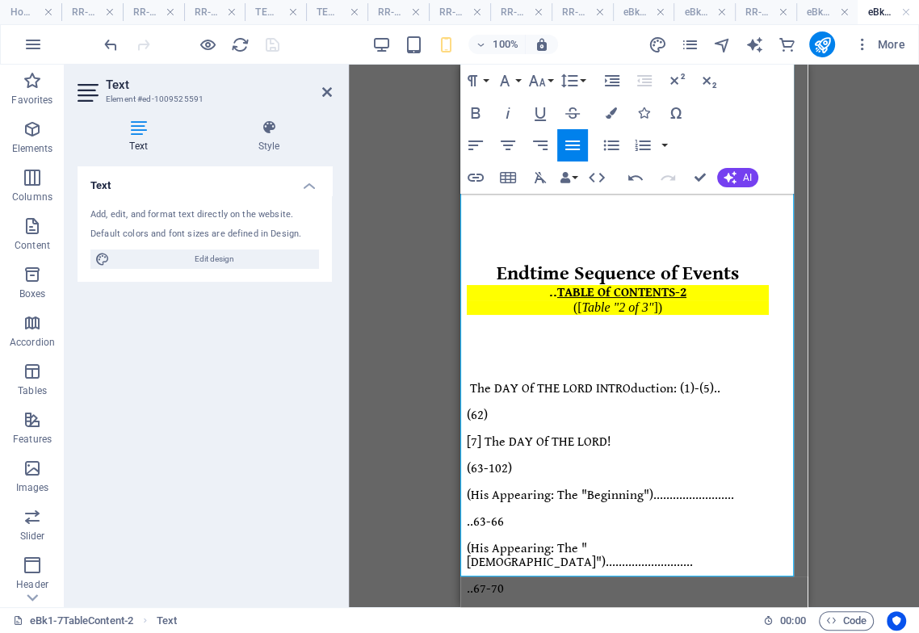
click at [641, 435] on p "[7] The DAY Of THE LORD!" at bounding box center [618, 442] width 302 height 14
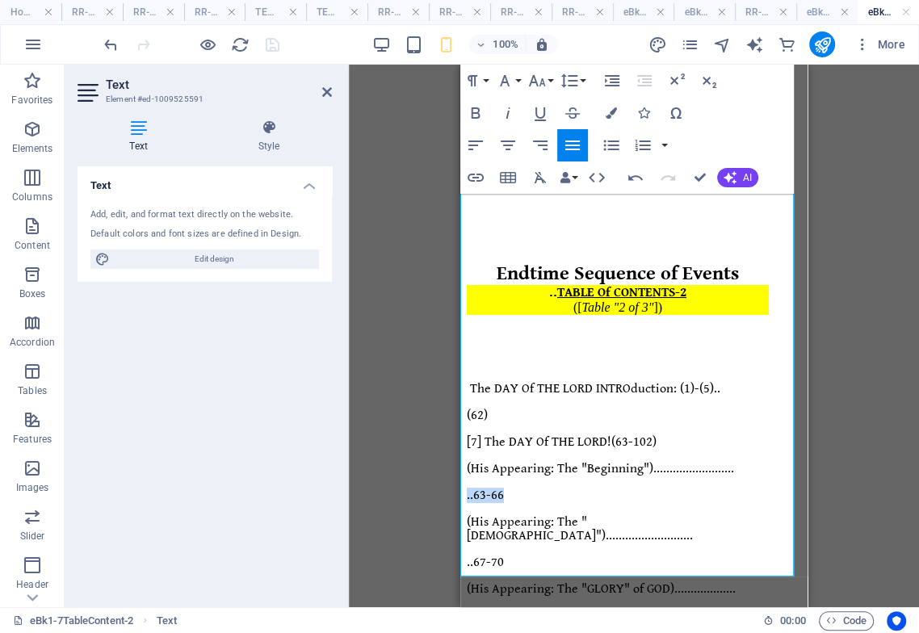
drag, startPoint x: 605, startPoint y: 405, endPoint x: 582, endPoint y: 407, distance: 22.7
drag, startPoint x: 609, startPoint y: 409, endPoint x: 594, endPoint y: 405, distance: 15.9
click at [596, 489] on p "..63-66" at bounding box center [618, 496] width 302 height 14
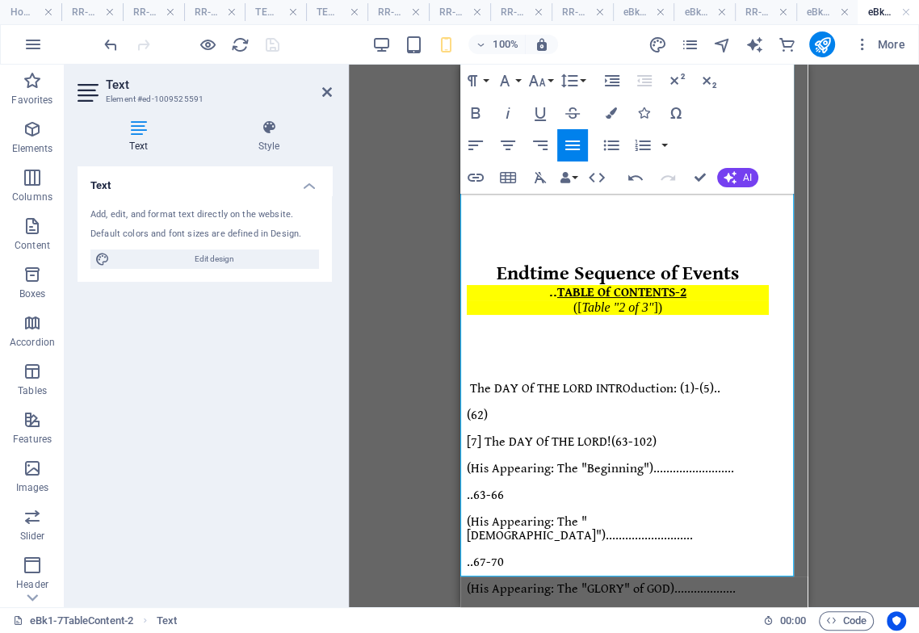
drag, startPoint x: 586, startPoint y: 401, endPoint x: 607, endPoint y: 405, distance: 22.0
click at [607, 461] on span "(His Appearing: The "Beginning")........................." at bounding box center [600, 468] width 267 height 15
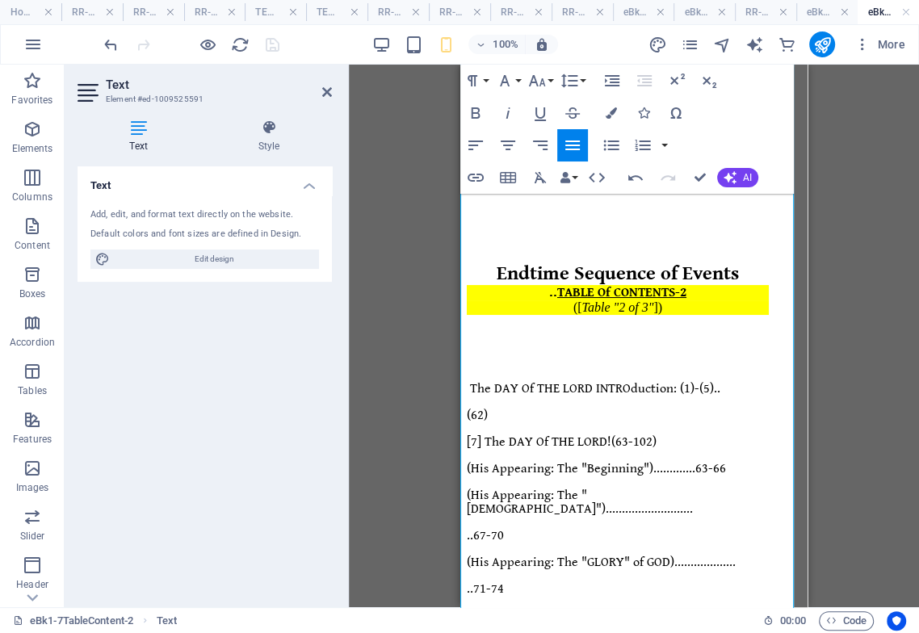
drag, startPoint x: 731, startPoint y: 341, endPoint x: 739, endPoint y: 369, distance: 29.4
click at [712, 382] on p "The DAY Of THE LORD INTRO: (1)-(5)" at bounding box center [618, 389] width 302 height 14
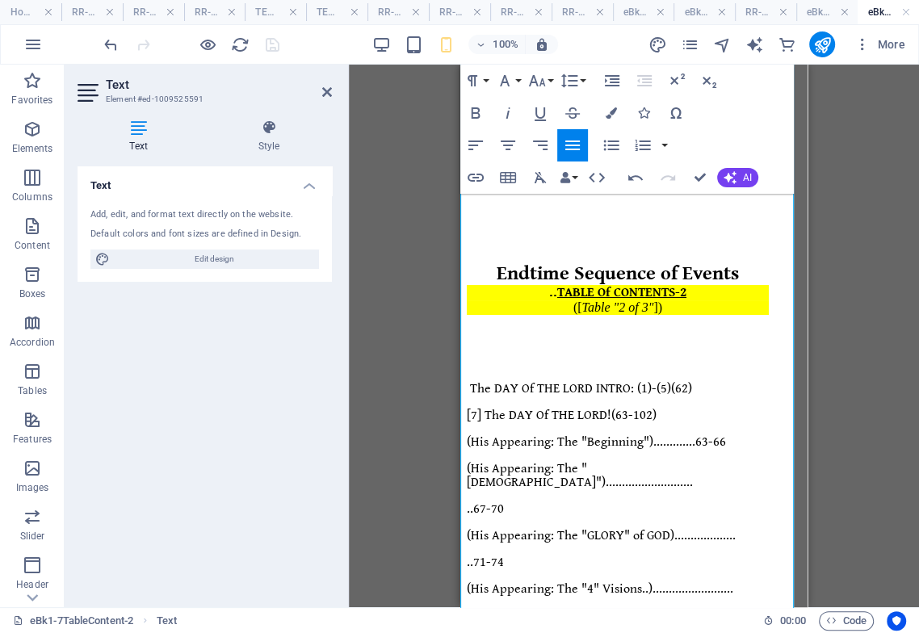
click at [611, 408] on span "[7] The DAY Of THE LORD!" at bounding box center [539, 415] width 145 height 15
drag, startPoint x: 608, startPoint y: 405, endPoint x: 581, endPoint y: 402, distance: 27.6
click at [581, 461] on span "(His Appearing: The "Prophets")..........................." at bounding box center [580, 475] width 226 height 29
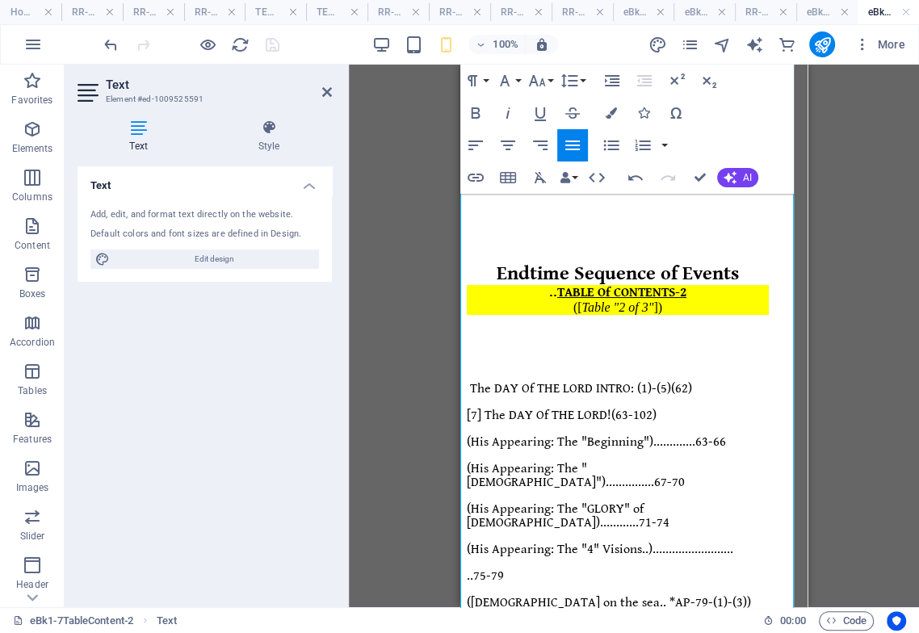
click at [507, 542] on span "(His Appearing: The "4" Visions..)........................." at bounding box center [600, 549] width 267 height 15
drag, startPoint x: 544, startPoint y: 428, endPoint x: 573, endPoint y: 433, distance: 29.5
click at [573, 542] on span "(His Appearing: The "4" Visions..)........................." at bounding box center [600, 549] width 267 height 15
drag, startPoint x: 737, startPoint y: 413, endPoint x: 744, endPoint y: 423, distance: 11.6
click at [738, 543] on p "(His Appearing: The "4" Visions..)............" at bounding box center [618, 550] width 302 height 14
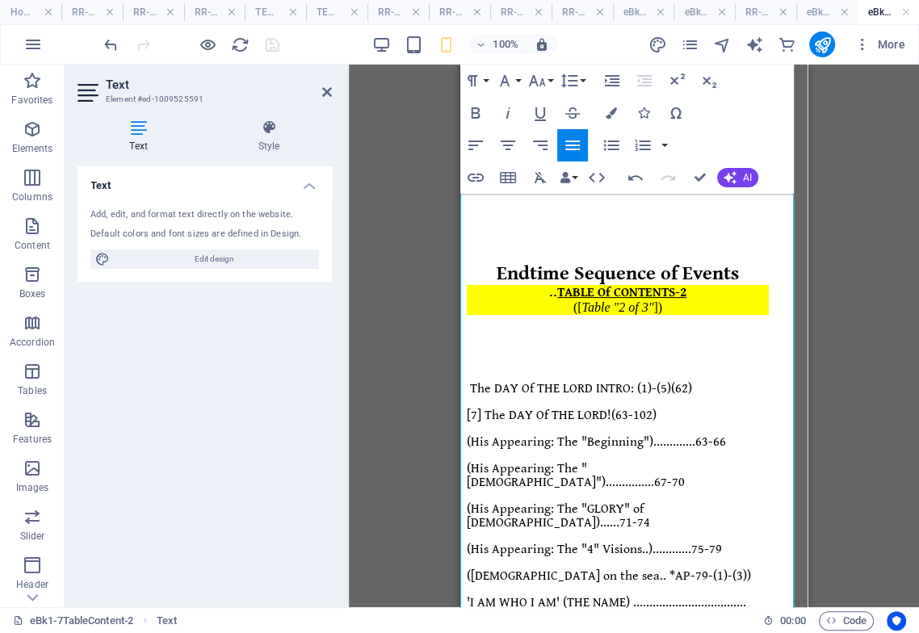
click at [691, 542] on span "(His Appearing: The "4" Visions..)............" at bounding box center [579, 549] width 225 height 15
drag, startPoint x: 514, startPoint y: 458, endPoint x: 544, endPoint y: 460, distance: 30.0
click at [544, 595] on span "'I AM WHO I AM' (THE NAME) ..................................." at bounding box center [606, 602] width 279 height 15
click at [744, 596] on p "'I AM WHO I AM' (THE NAME) ....................." at bounding box center [618, 603] width 302 height 14
click at [701, 595] on span "'I AM WHO I AM' (THE NAME) ....................." at bounding box center [584, 602] width 234 height 15
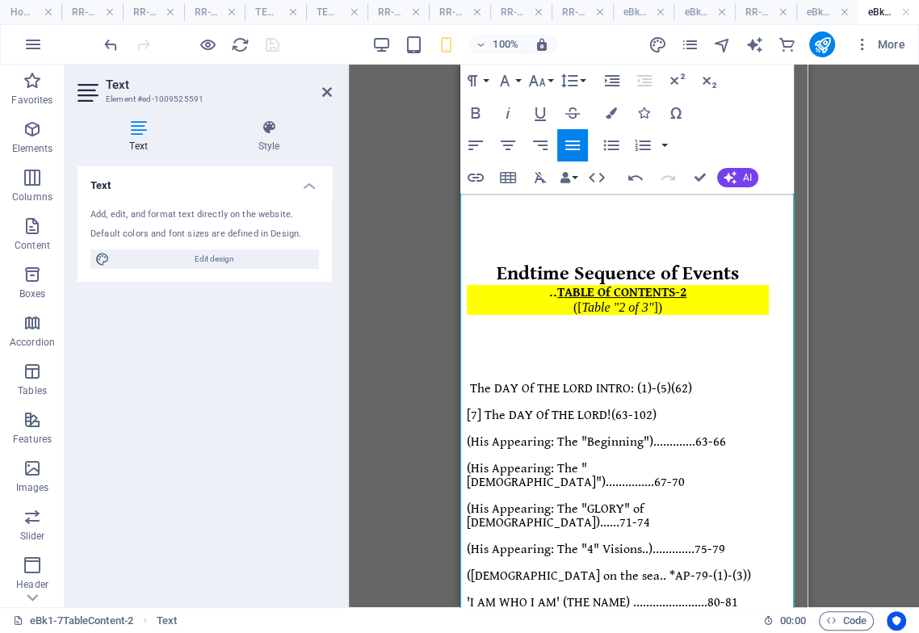
drag, startPoint x: 723, startPoint y: 451, endPoint x: 744, endPoint y: 460, distance: 22.8
click at [728, 622] on span "(..'The 4 Visions' + 2) ............................................." at bounding box center [598, 629] width 262 height 15
click at [733, 623] on p "(..'The 4 Visions' + 2) ..................................." at bounding box center [618, 630] width 302 height 14
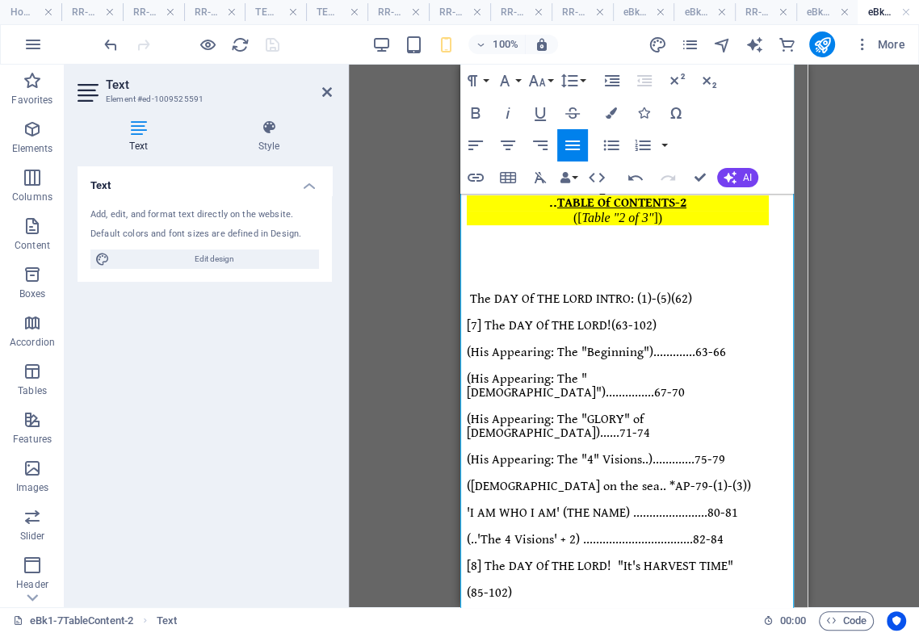
drag, startPoint x: 701, startPoint y: 176, endPoint x: 695, endPoint y: 187, distance: 12.3
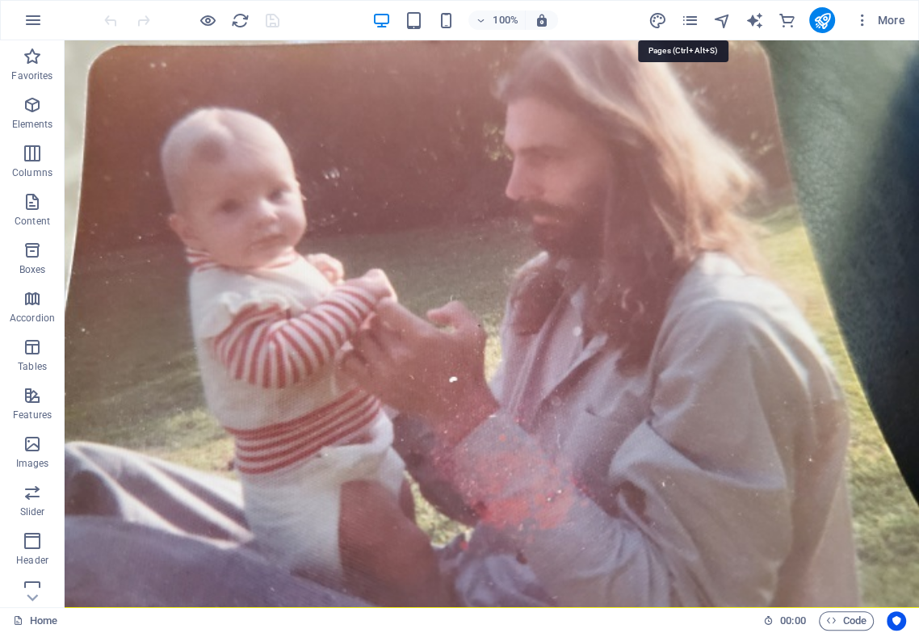
drag, startPoint x: 692, startPoint y: 24, endPoint x: 697, endPoint y: 32, distance: 9.4
click at [690, 25] on icon "pages" at bounding box center [689, 20] width 19 height 19
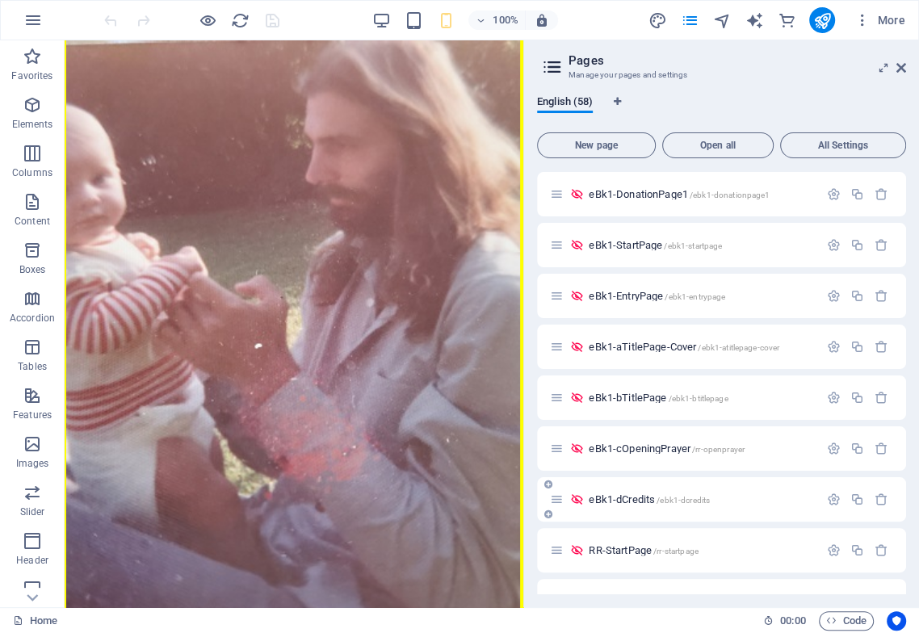
scroll to position [359, 0]
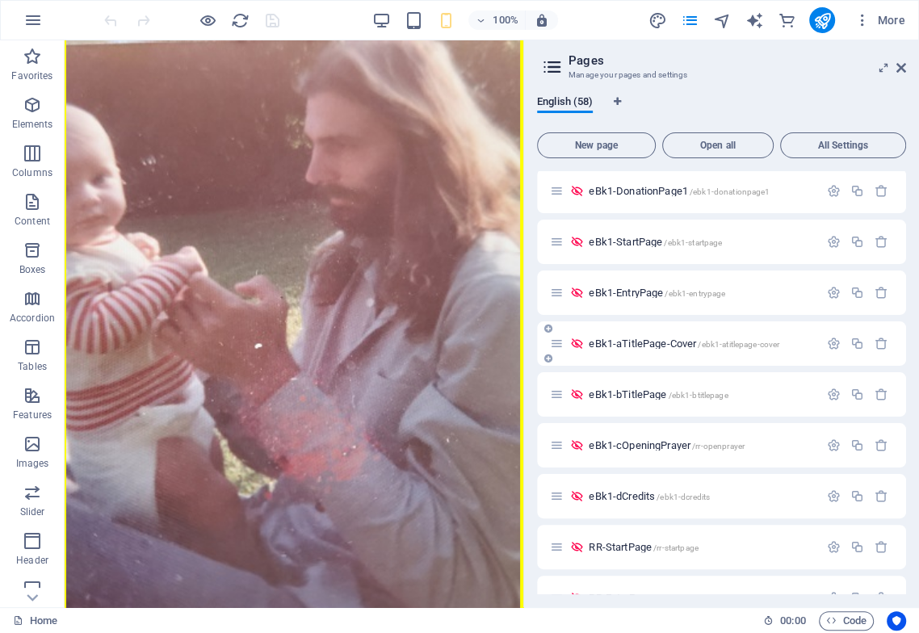
drag, startPoint x: 833, startPoint y: 344, endPoint x: 817, endPoint y: 363, distance: 25.2
click at [826, 348] on icon "button" at bounding box center [834, 344] width 14 height 14
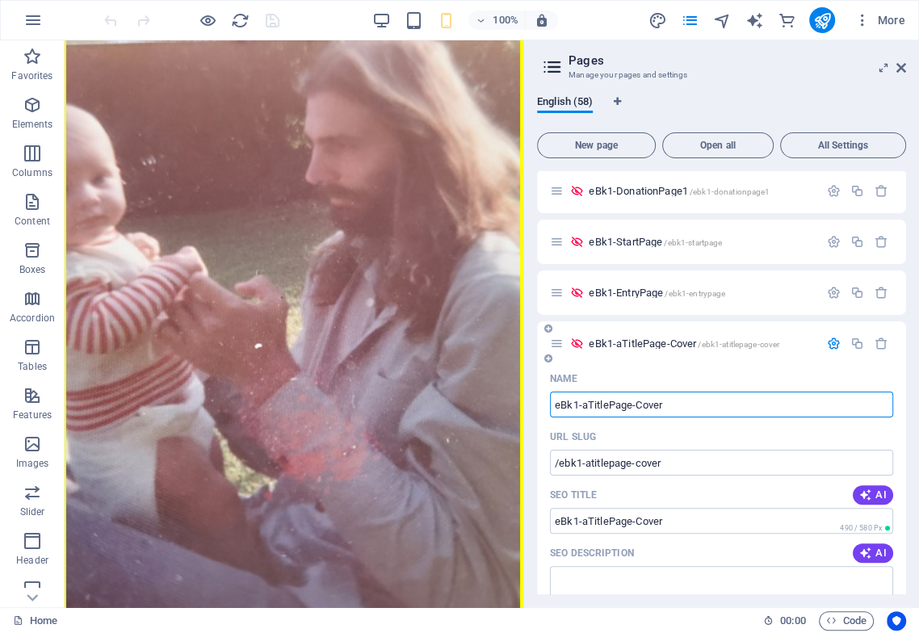
drag, startPoint x: 684, startPoint y: 404, endPoint x: 553, endPoint y: 421, distance: 131.9
drag, startPoint x: 674, startPoint y: 408, endPoint x: 535, endPoint y: 420, distance: 139.4
click at [552, 410] on input "eBk1-aTitlePage-Cover" at bounding box center [721, 405] width 343 height 26
click at [589, 407] on input "eBk1-aTitlePage-Cover" at bounding box center [721, 405] width 343 height 26
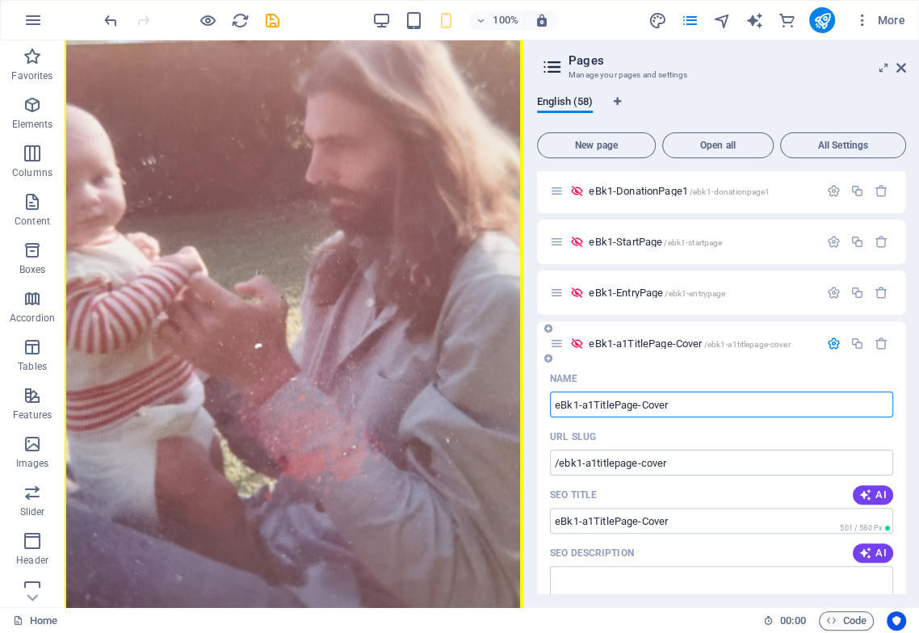
type input "eBk1-a1TitlePage-Cover"
type input "/ebk1-a1titlepage-cover"
type input "eBk1-a1TitlePage-Cover"
type input "eBk1-aTitlePage-Cover"
type input "/ebk1-atitlepage-cover"
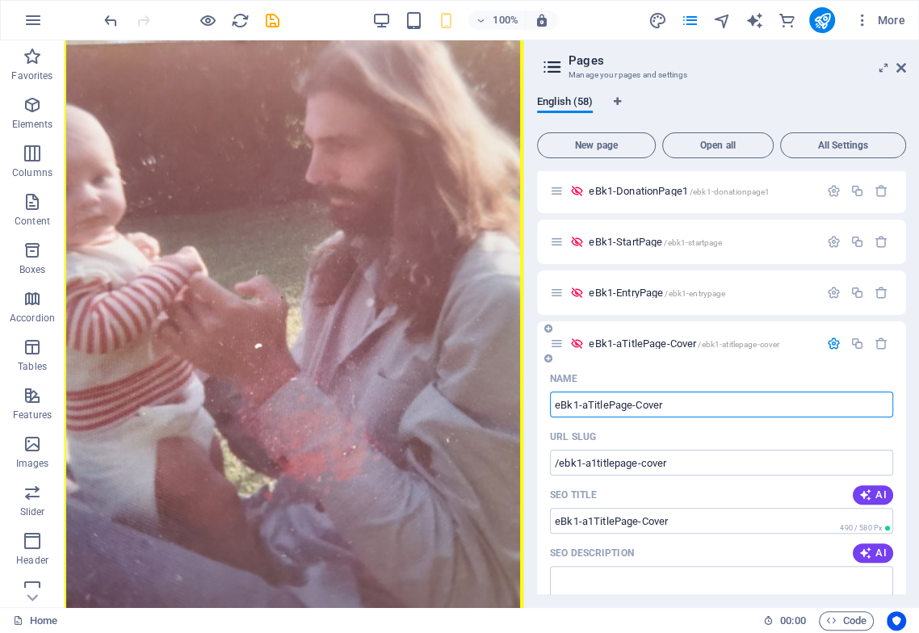
type input "eBk1-aTitlePage-Cover"
type input "eBk1-TitlePage-Cover"
type input "/ebk1-titlepage-cover"
type input "eBk1-TitlePage-Cover"
type input "eBk1-1TitlePage-Cover"
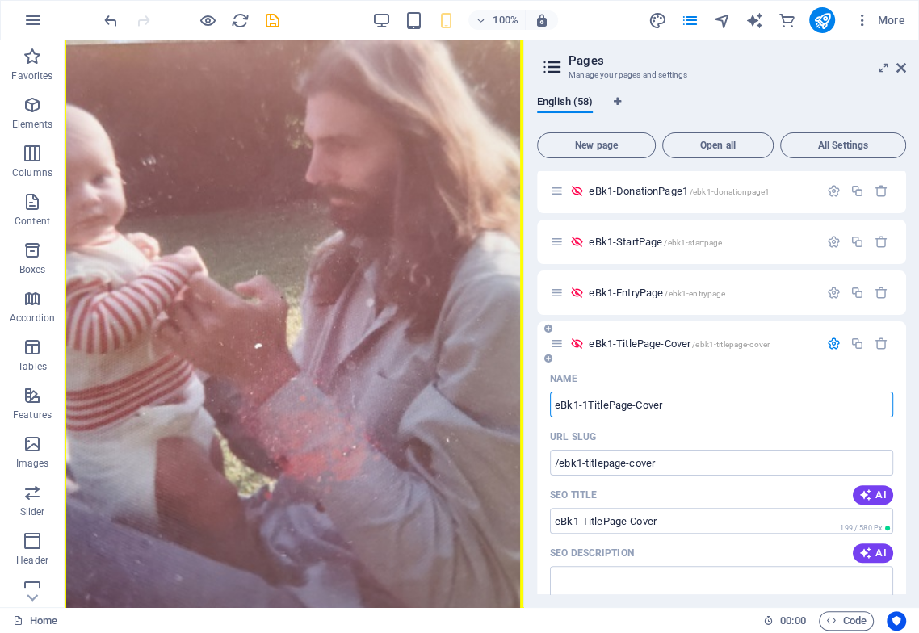
type input "/ebk1-1titlepage-cover"
type input "eBk1-1TitlePage-Cover"
type input "eBk1-1-TitlePage-Cover"
type input "/ebk1-1-titlepage-cover"
type input "eBk1-1-TitlePage-Cover"
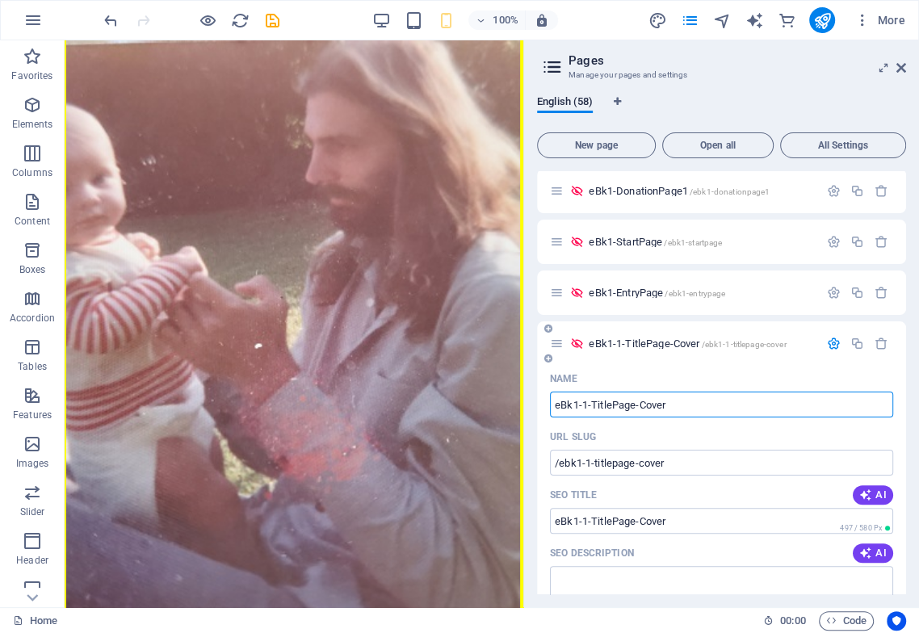
drag, startPoint x: 674, startPoint y: 404, endPoint x: 552, endPoint y: 418, distance: 121.9
type input "eBk1-1-TitlePage-Cover"
